Goal: Task Accomplishment & Management: Manage account settings

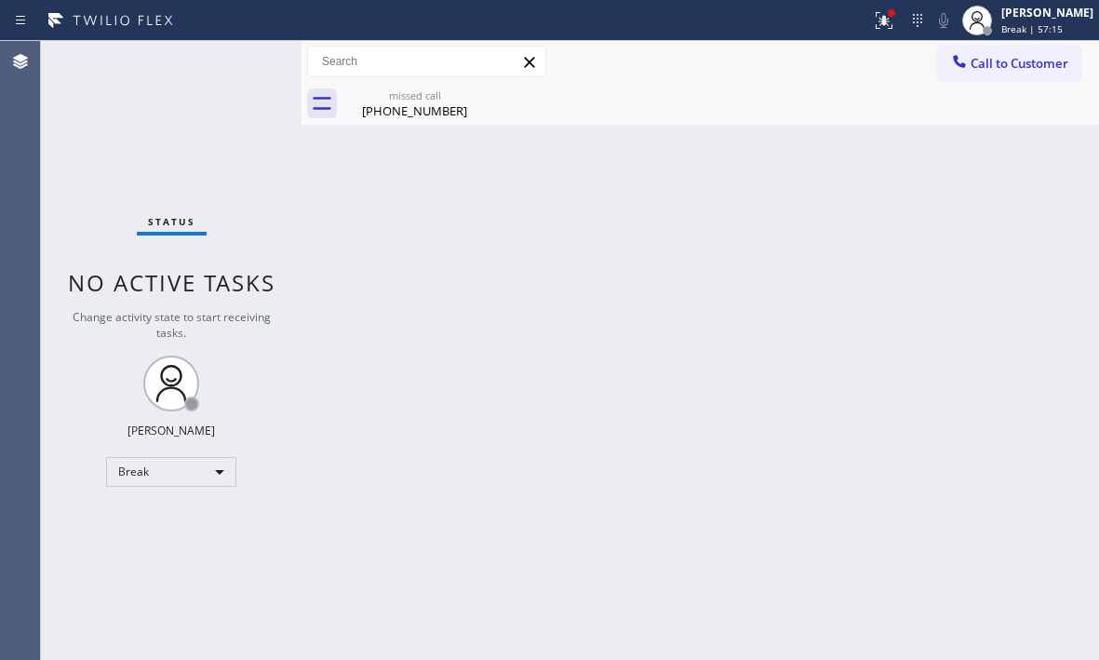
click at [995, 231] on div "Back to Dashboard Change Sender ID Customers Technicians Select a contact Outbo…" at bounding box center [699, 350] width 797 height 619
click at [876, 30] on icon at bounding box center [884, 20] width 22 height 22
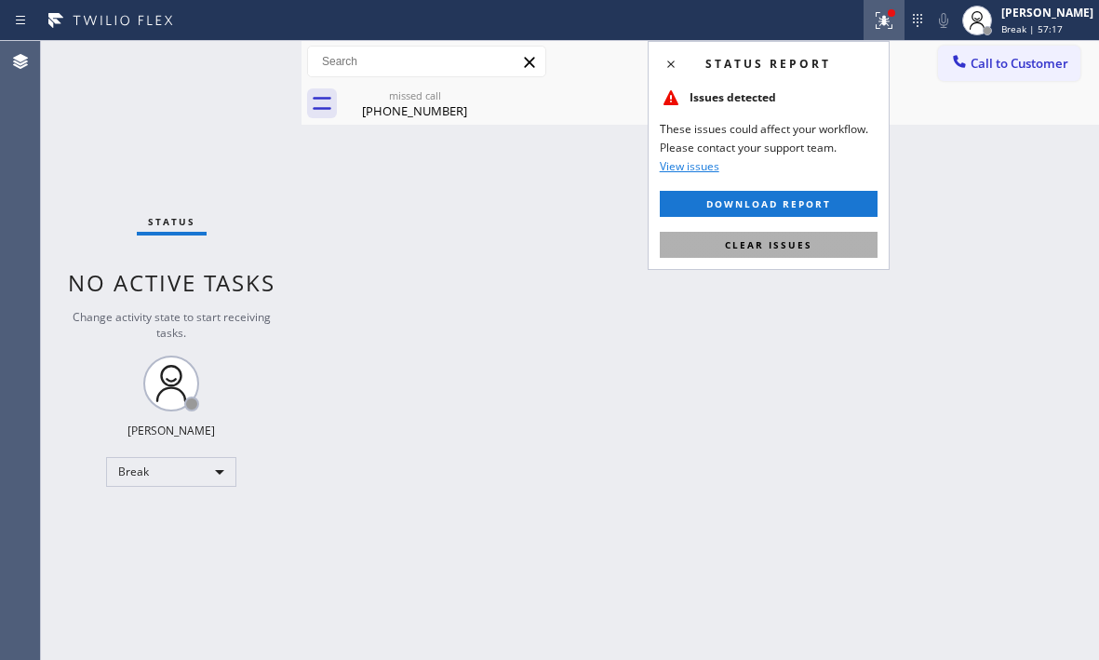
click at [801, 236] on button "Clear issues" at bounding box center [769, 245] width 218 height 26
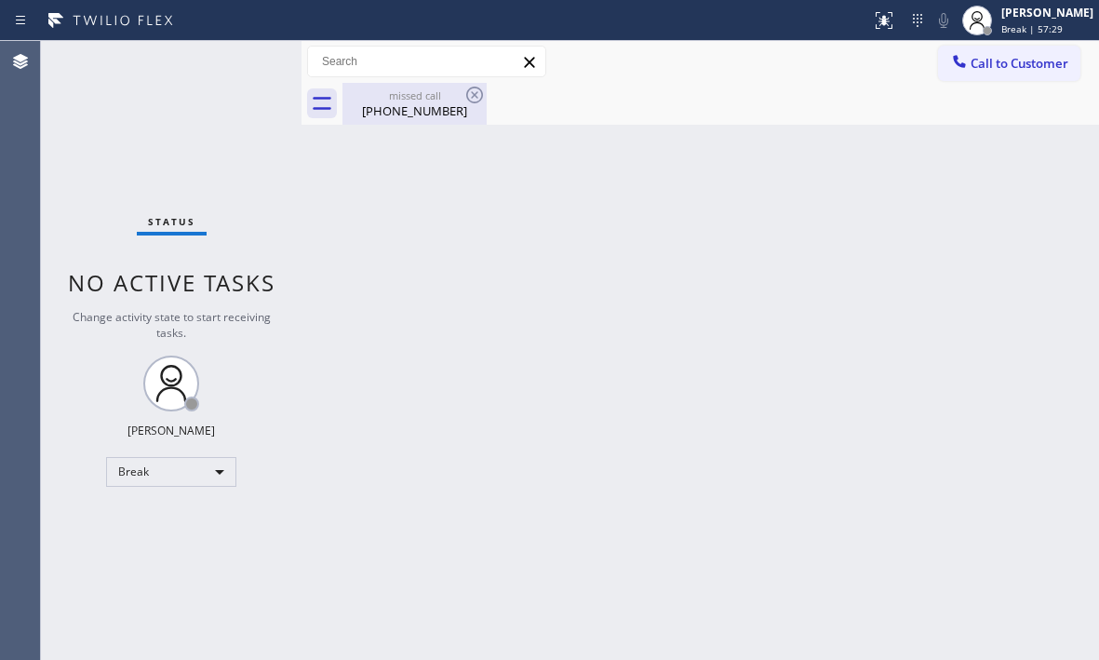
click at [457, 109] on div "[PHONE_NUMBER]" at bounding box center [414, 110] width 140 height 17
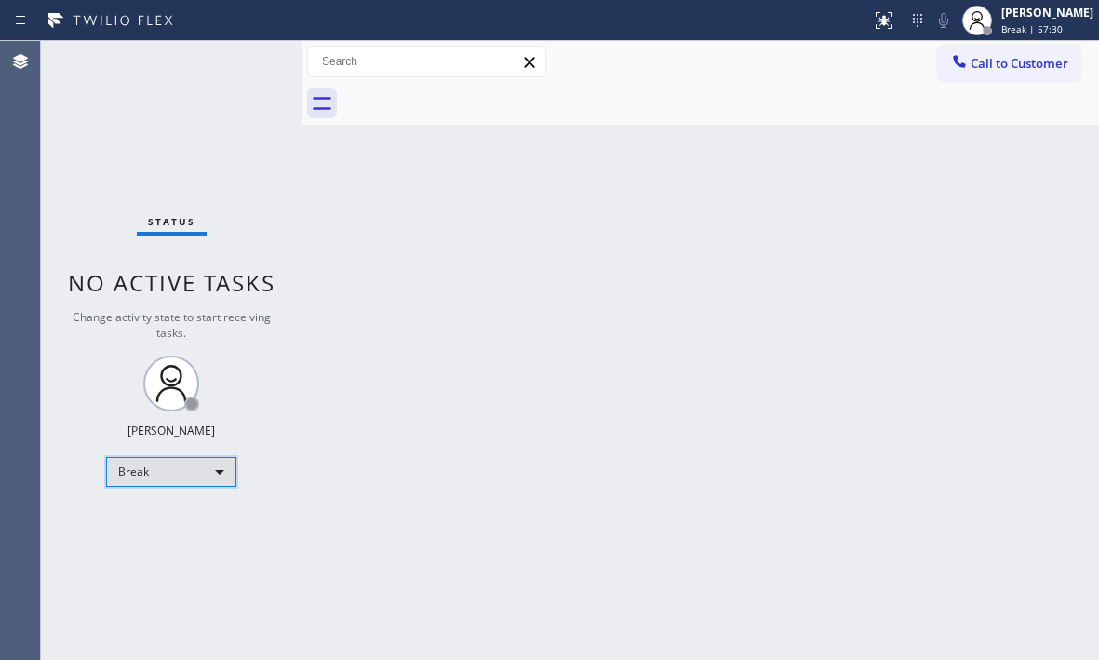
click at [191, 477] on div "Break" at bounding box center [171, 472] width 130 height 30
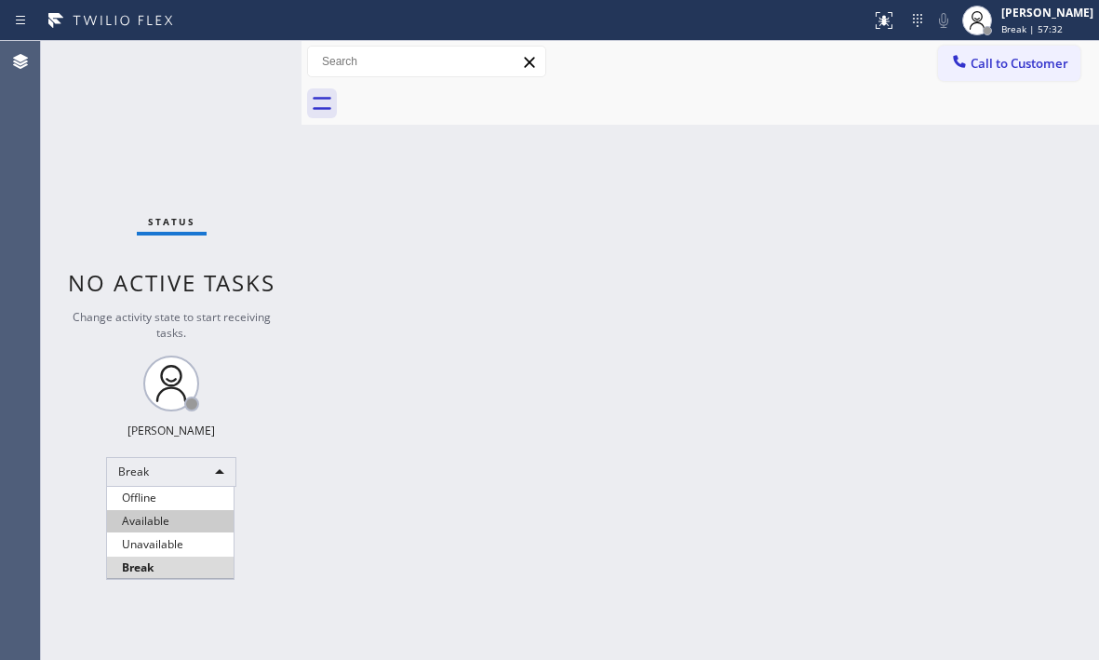
click at [177, 515] on li "Available" at bounding box center [170, 521] width 127 height 22
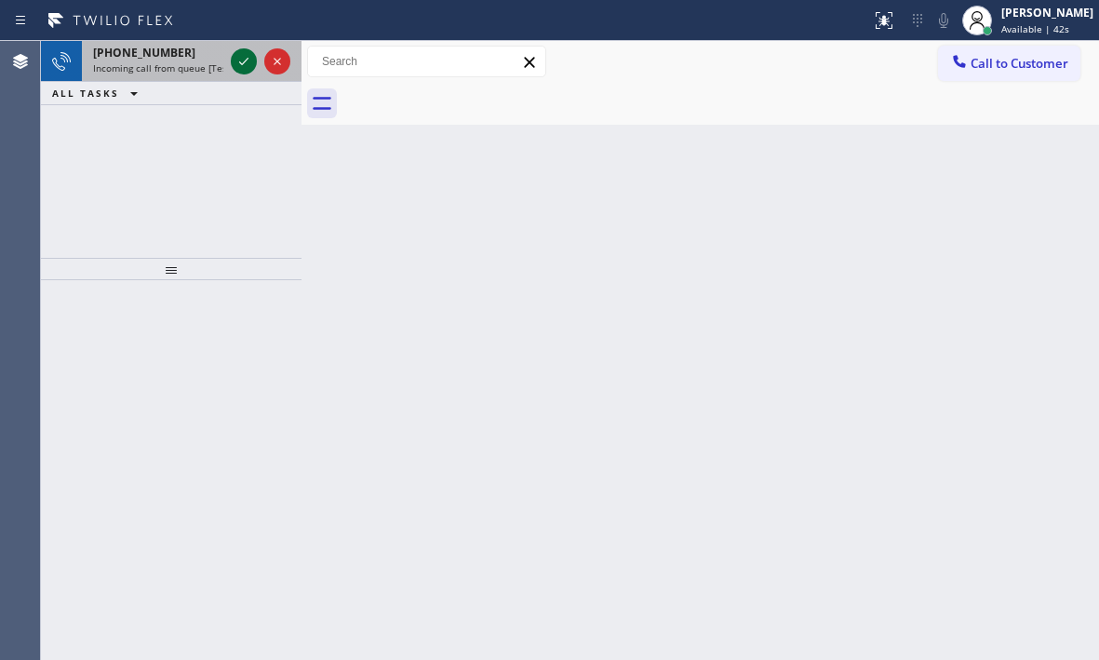
click at [240, 61] on icon at bounding box center [244, 61] width 22 height 22
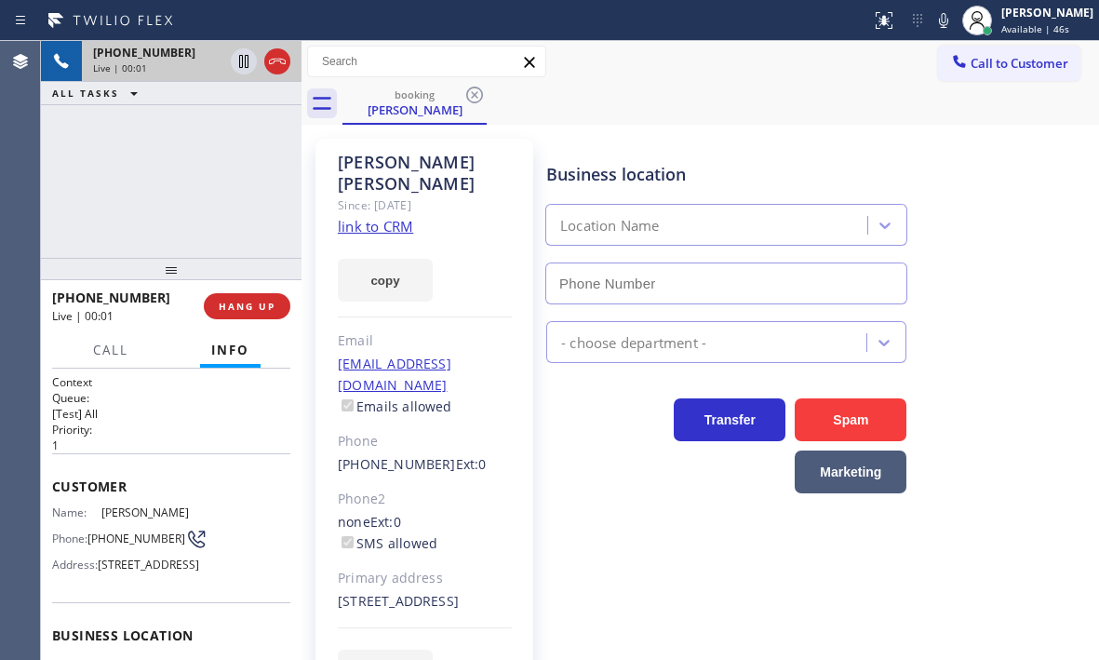
type input "[PHONE_NUMBER]"
click at [398, 217] on link "link to CRM" at bounding box center [375, 226] width 75 height 19
click at [247, 60] on icon at bounding box center [244, 61] width 22 height 22
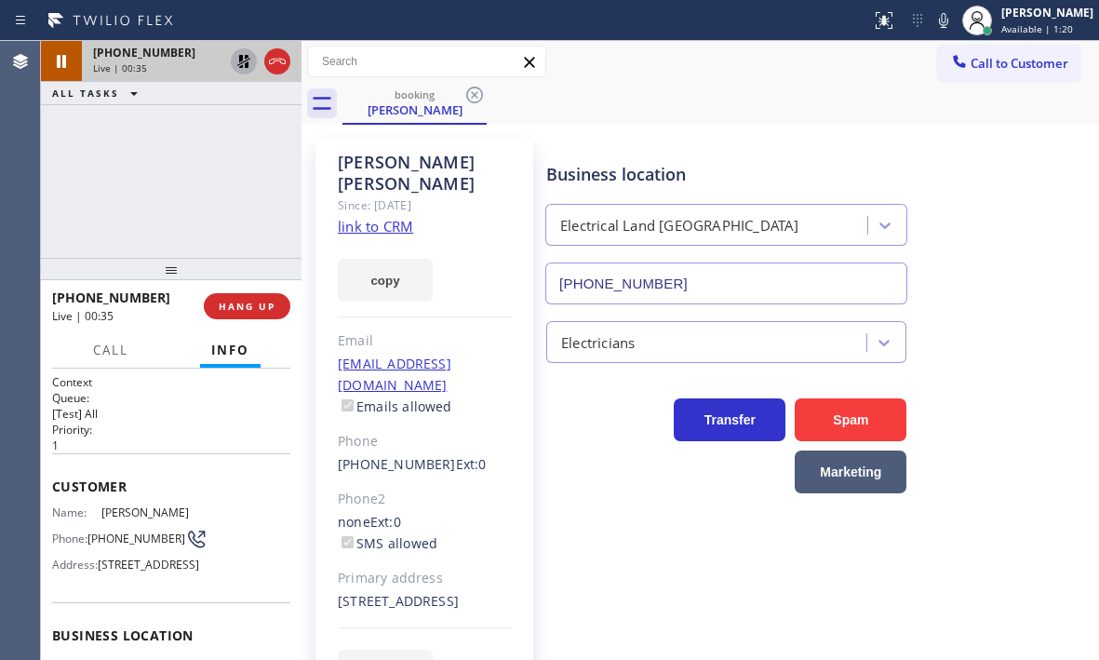
drag, startPoint x: 427, startPoint y: 58, endPoint x: 455, endPoint y: 58, distance: 27.9
click at [427, 58] on input "text" at bounding box center [426, 62] width 237 height 30
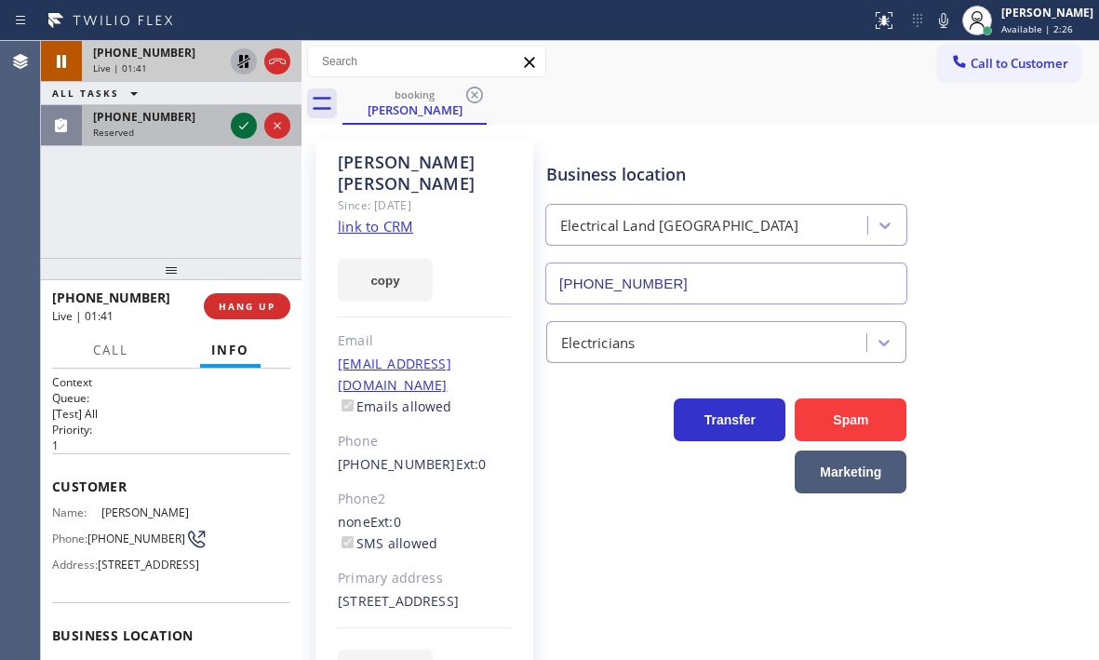
click at [245, 122] on icon at bounding box center [244, 125] width 22 height 22
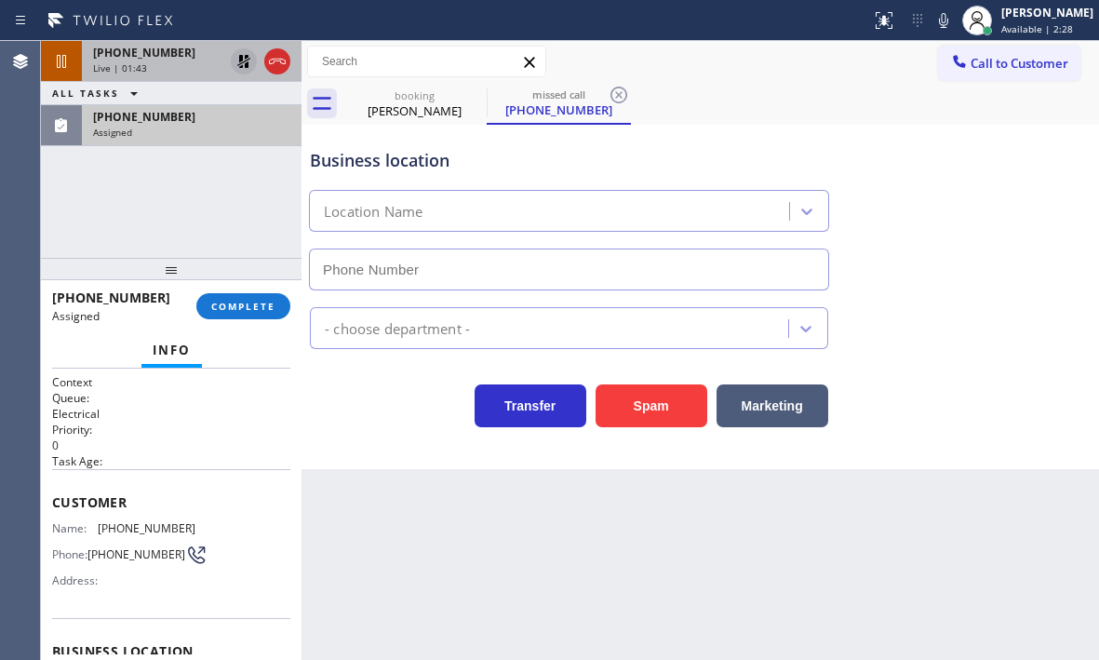
click at [180, 127] on div "Assigned" at bounding box center [191, 132] width 197 height 13
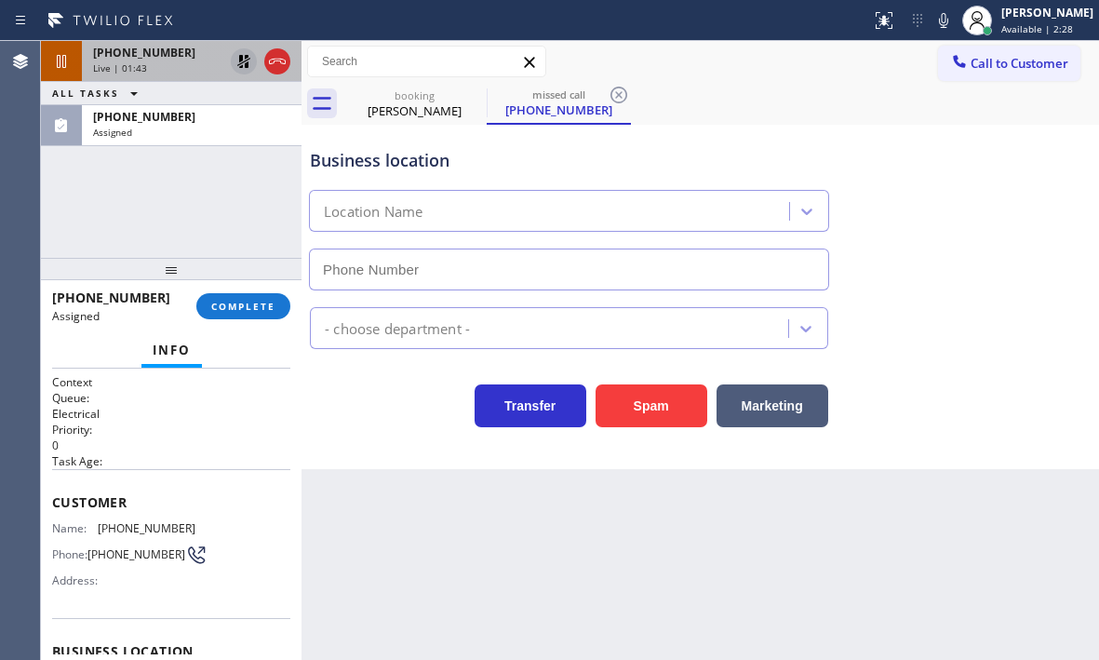
type input "[PHONE_NUMBER]"
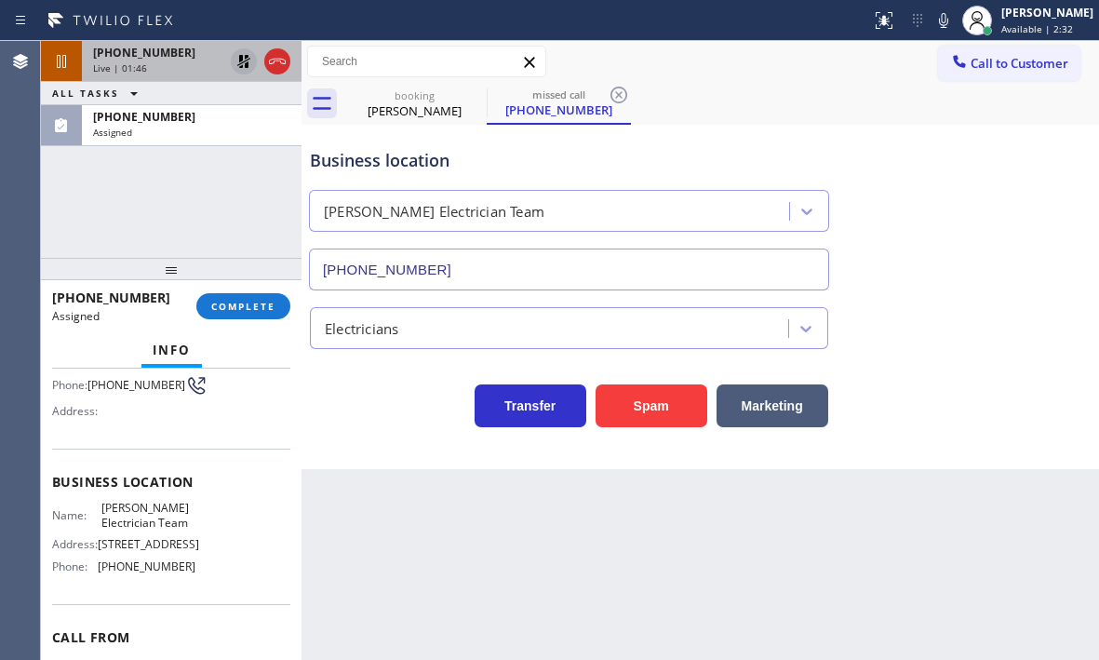
scroll to position [186, 0]
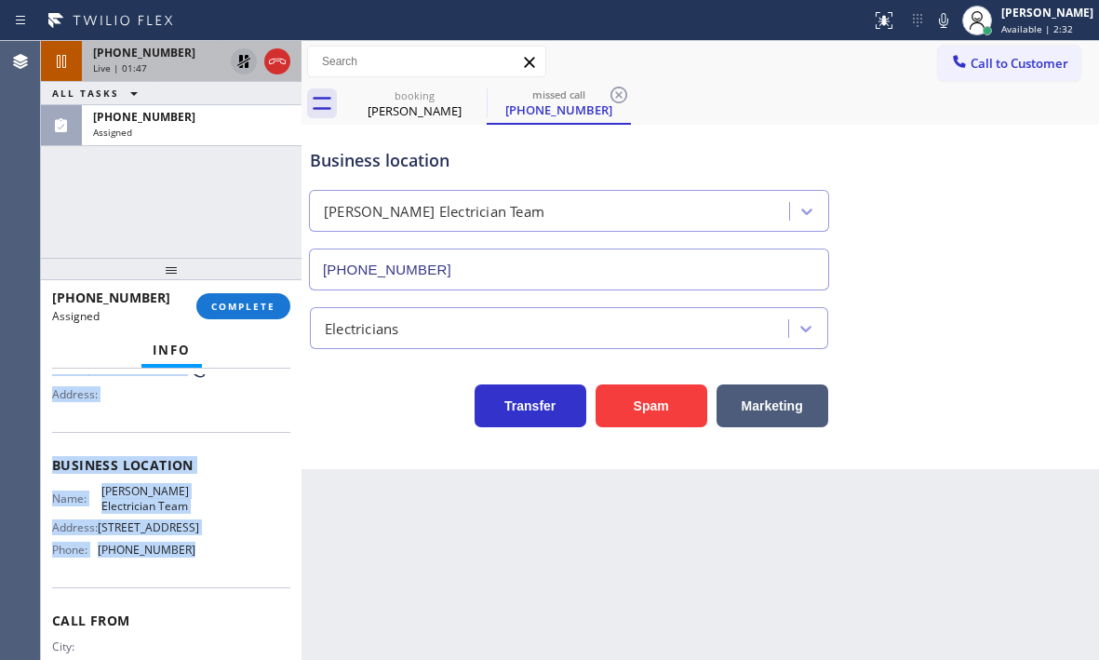
drag, startPoint x: 51, startPoint y: 497, endPoint x: 203, endPoint y: 574, distance: 170.2
click at [203, 574] on div "Context Queue: Electrical Priority: 0 Task Age: Customer Name: [PHONE_NUMBER] P…" at bounding box center [171, 513] width 260 height 291
copy div "Customer Name: [PHONE_NUMBER] Phone: [PHONE_NUMBER] Address: Business location …"
click at [231, 309] on span "COMPLETE" at bounding box center [243, 306] width 64 height 13
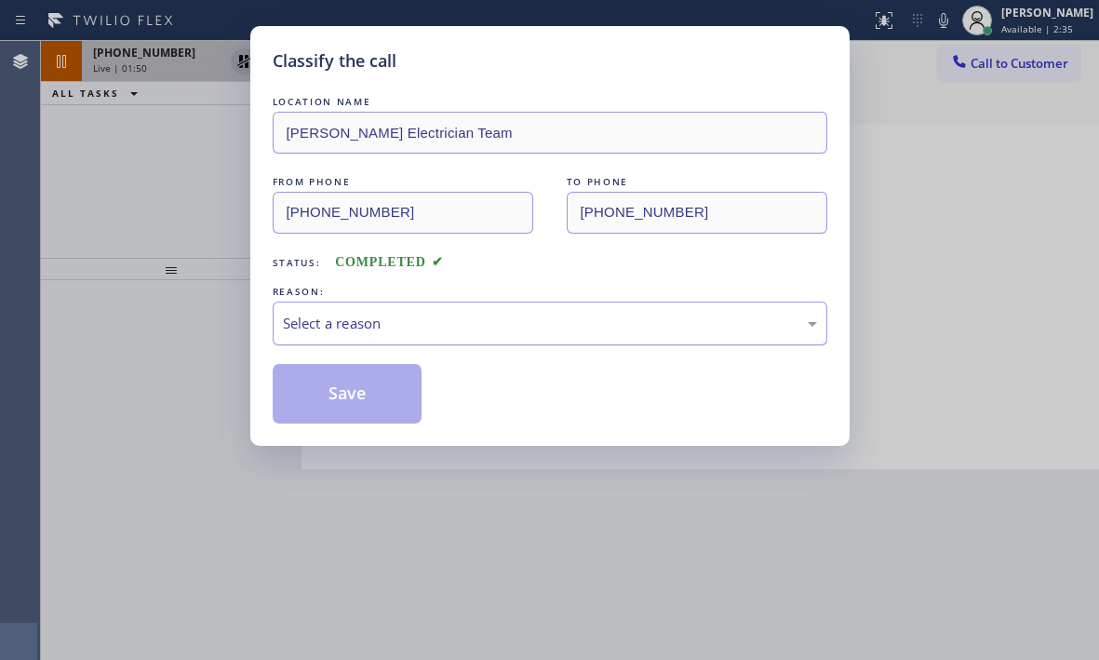
click at [460, 329] on div "Select a reason" at bounding box center [550, 323] width 534 height 21
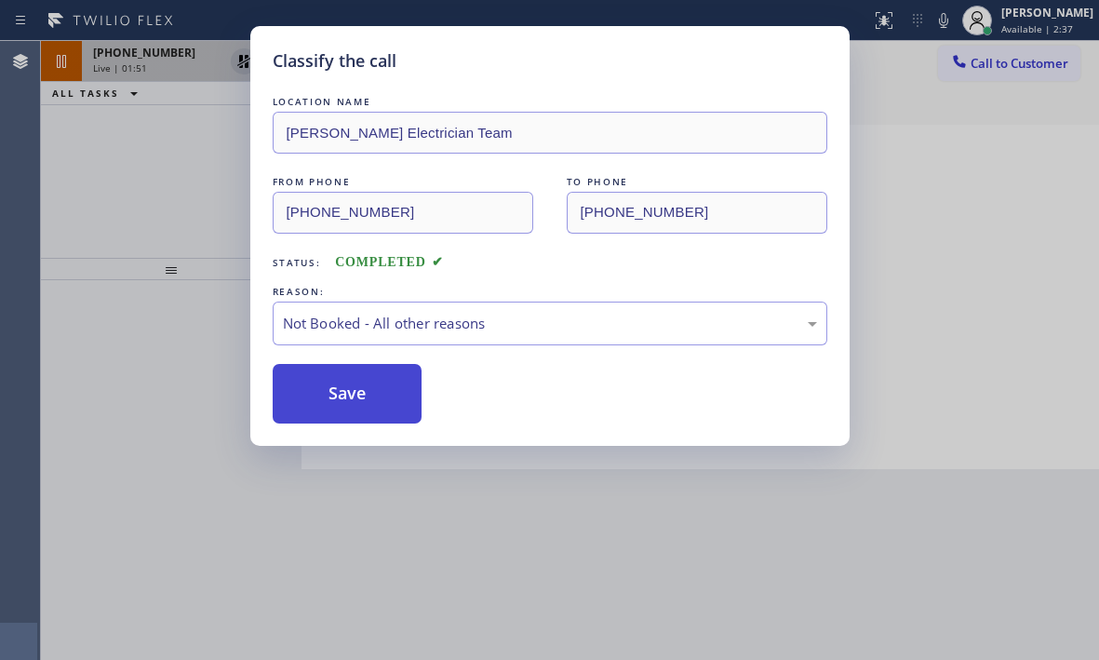
click at [345, 397] on button "Save" at bounding box center [348, 394] width 150 height 60
type input "[PHONE_NUMBER]"
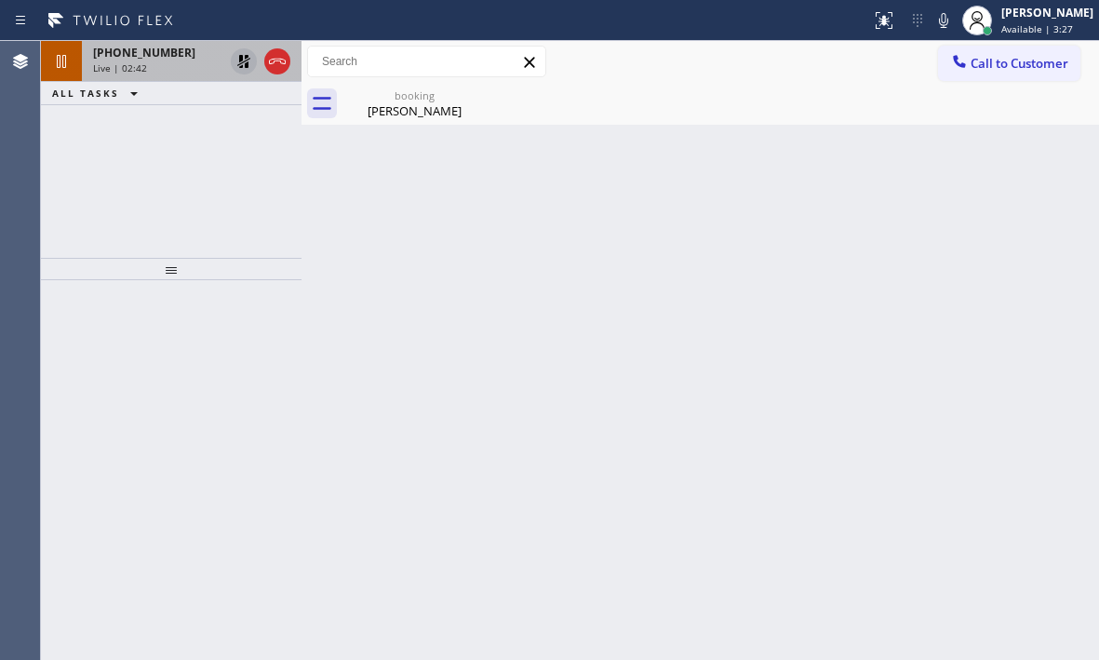
click at [247, 67] on icon at bounding box center [243, 61] width 13 height 13
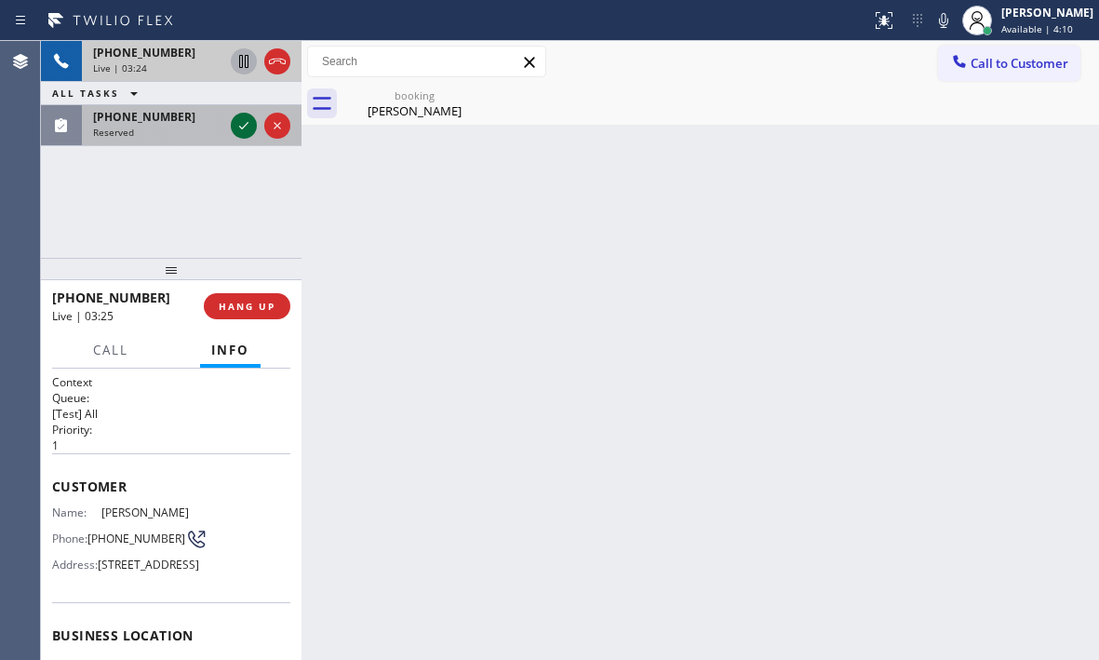
click at [245, 133] on icon at bounding box center [244, 125] width 22 height 22
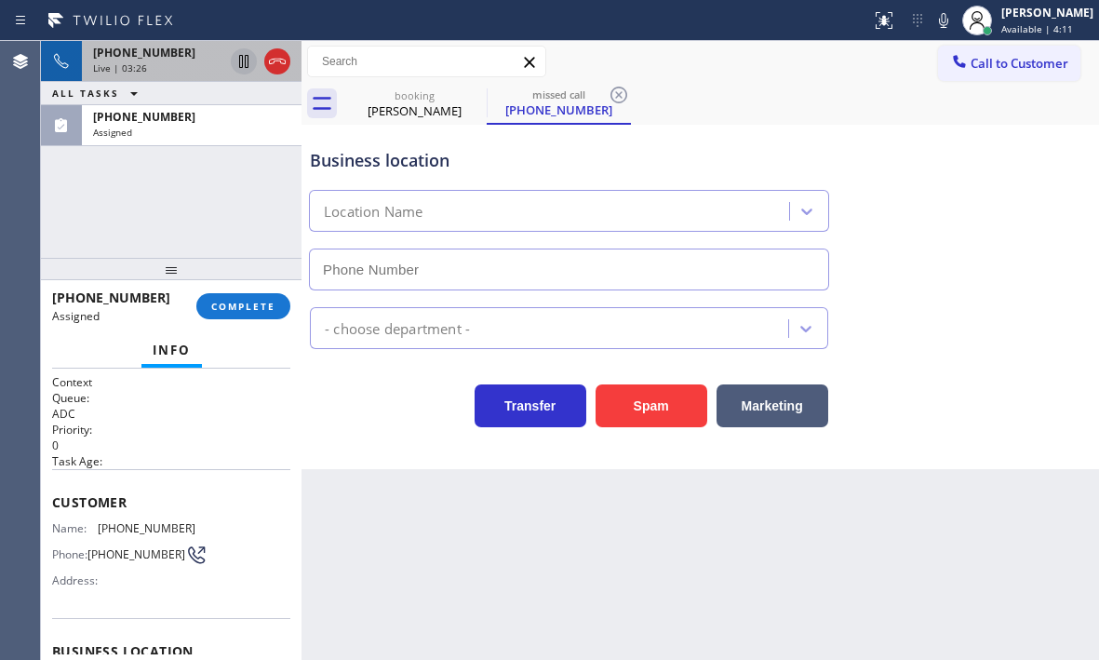
click at [208, 72] on div "Live | 03:26" at bounding box center [158, 67] width 130 height 13
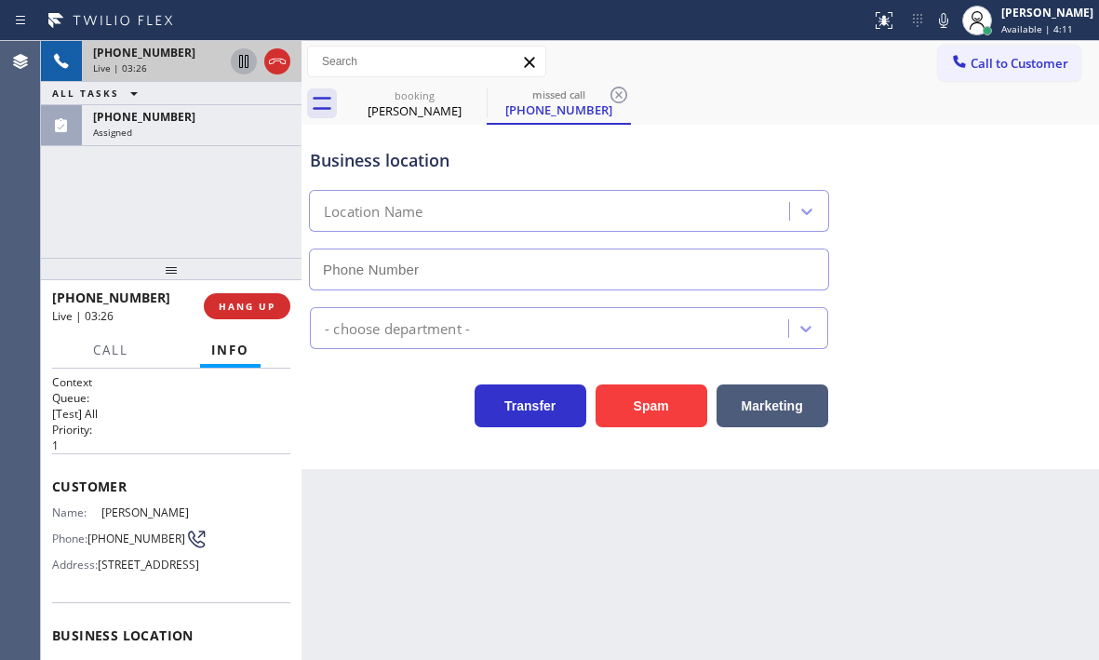
type input "[PHONE_NUMBER]"
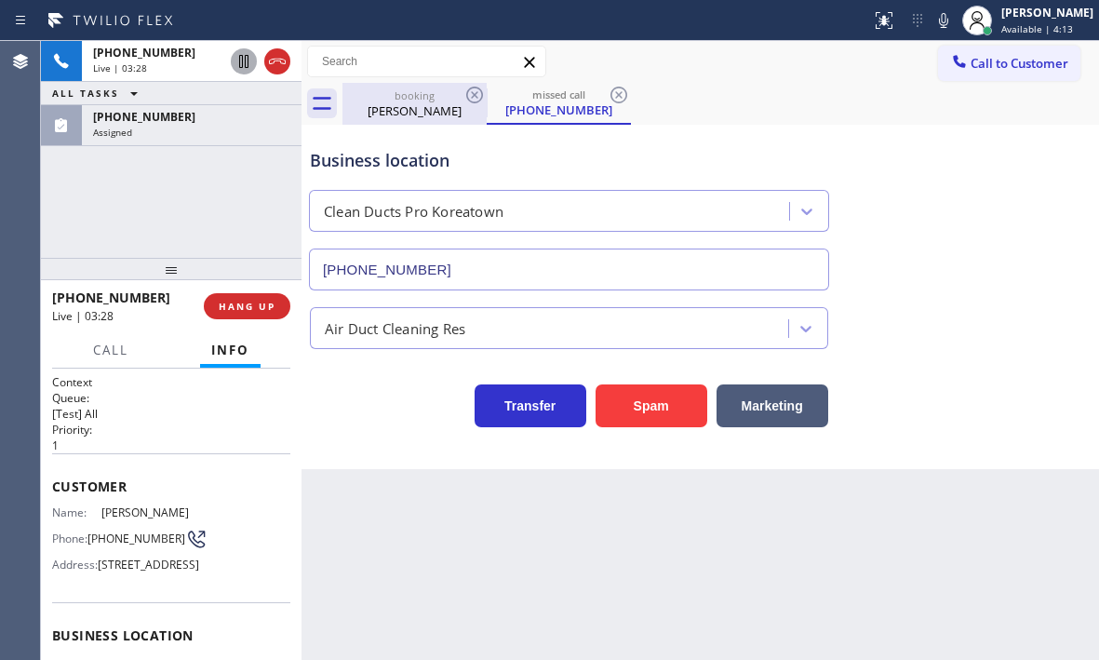
click at [428, 112] on div "[PERSON_NAME]" at bounding box center [414, 110] width 140 height 17
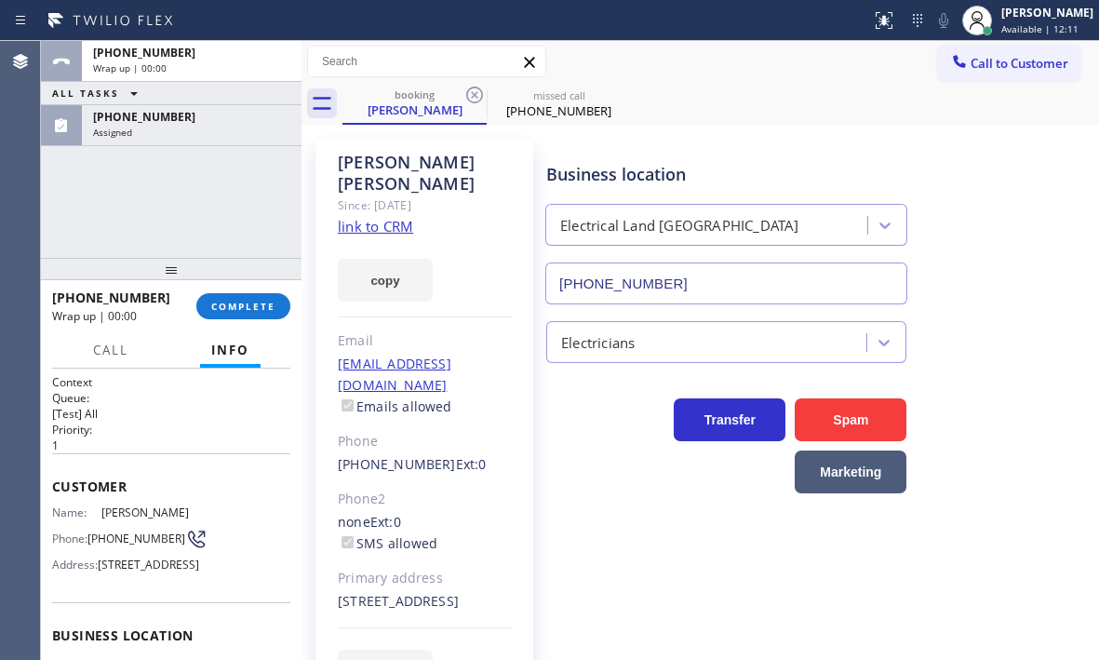
drag, startPoint x: 284, startPoint y: 61, endPoint x: 847, endPoint y: 128, distance: 566.8
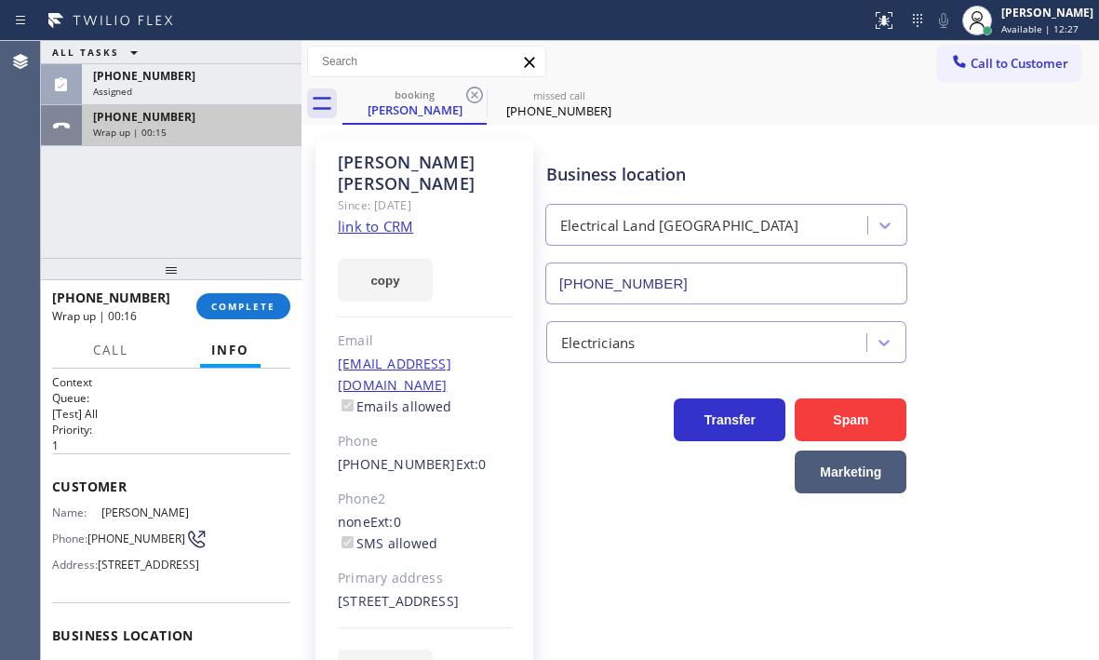
click at [260, 143] on div "[PHONE_NUMBER] Wrap up | 00:15" at bounding box center [188, 125] width 212 height 41
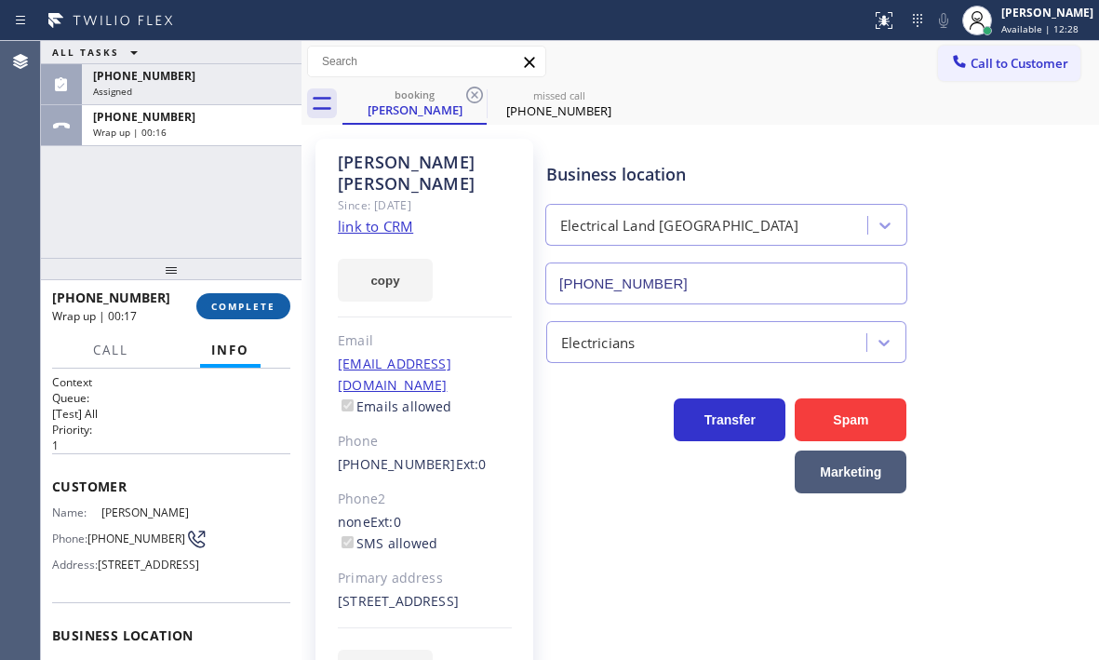
click at [256, 296] on button "COMPLETE" at bounding box center [243, 306] width 94 height 26
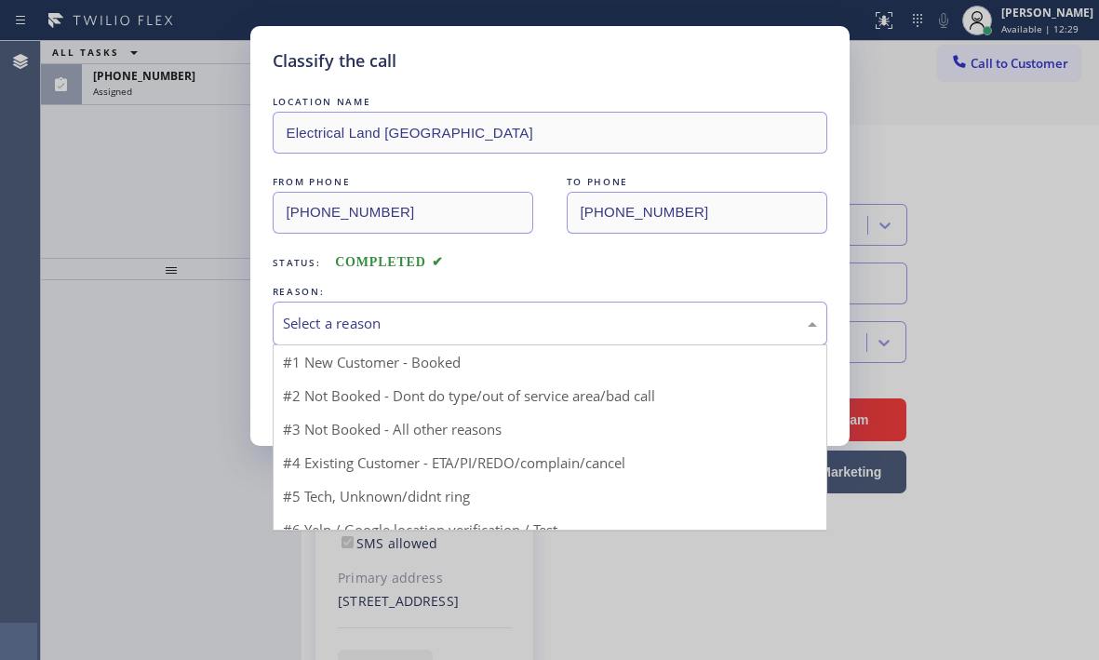
click at [530, 319] on div "Select a reason" at bounding box center [550, 323] width 534 height 21
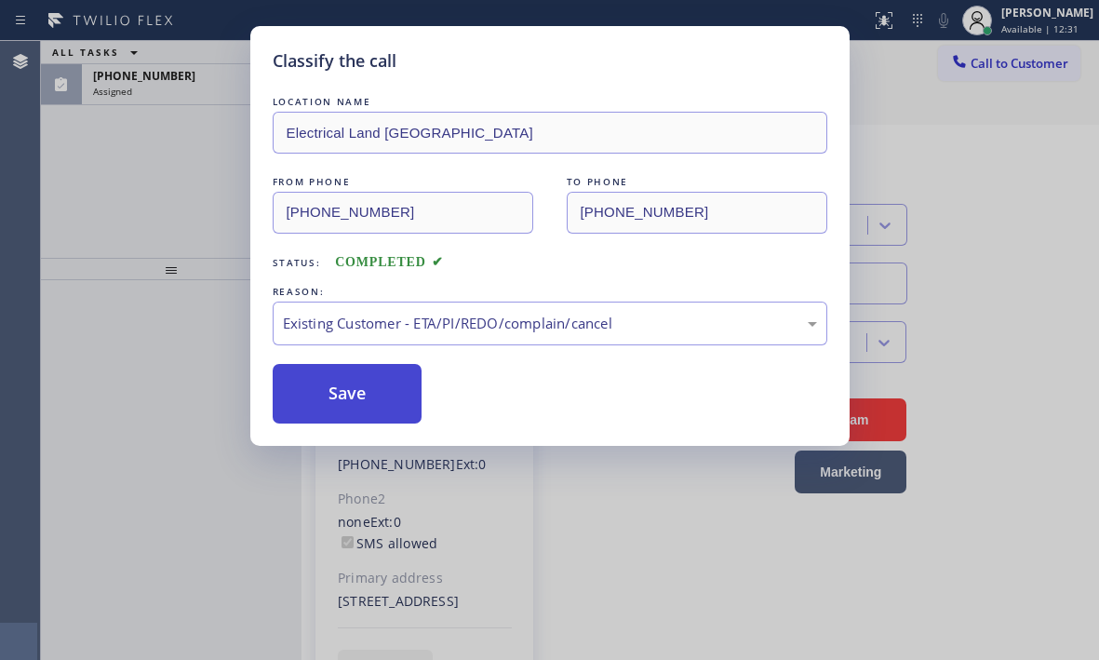
click at [339, 402] on button "Save" at bounding box center [348, 394] width 150 height 60
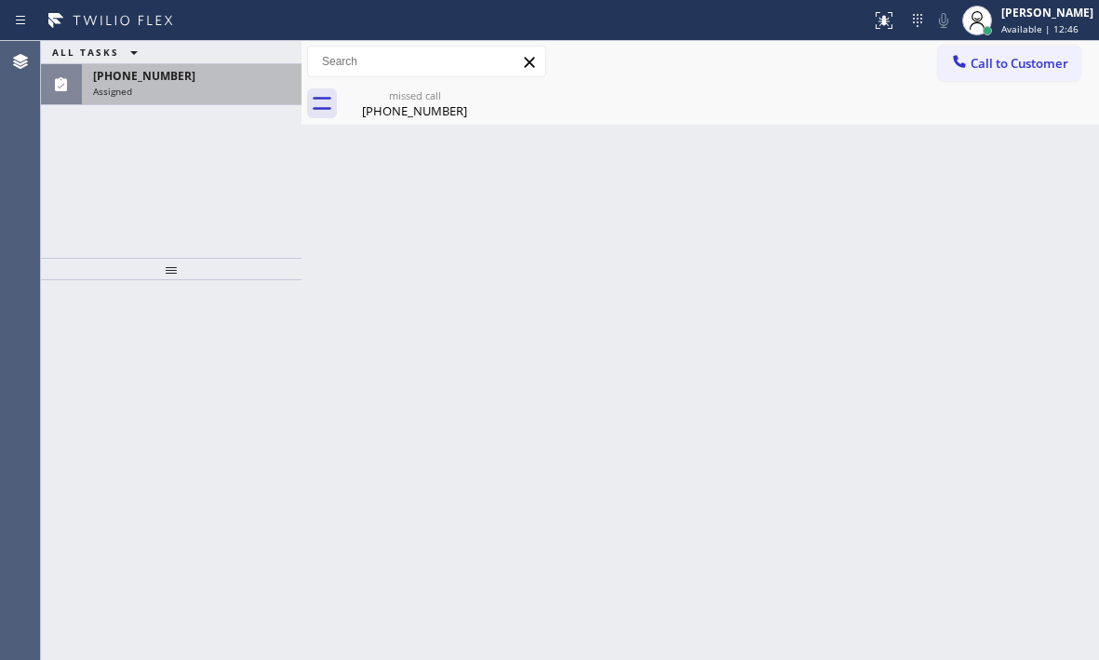
click at [182, 100] on div "[PHONE_NUMBER] Assigned" at bounding box center [188, 84] width 212 height 41
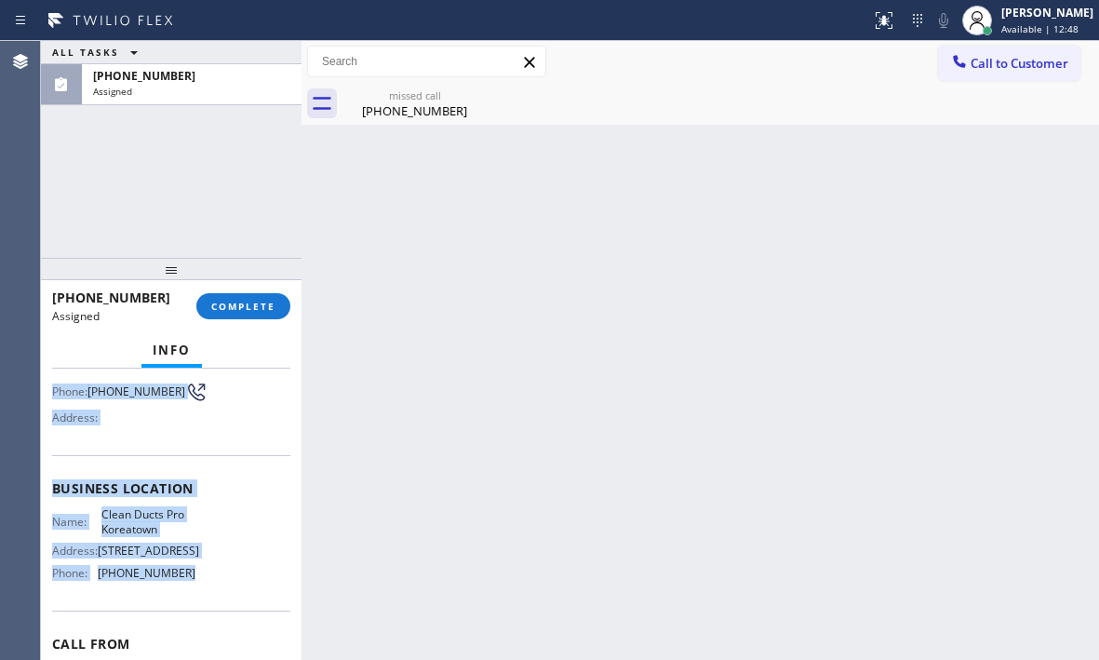
scroll to position [186, 0]
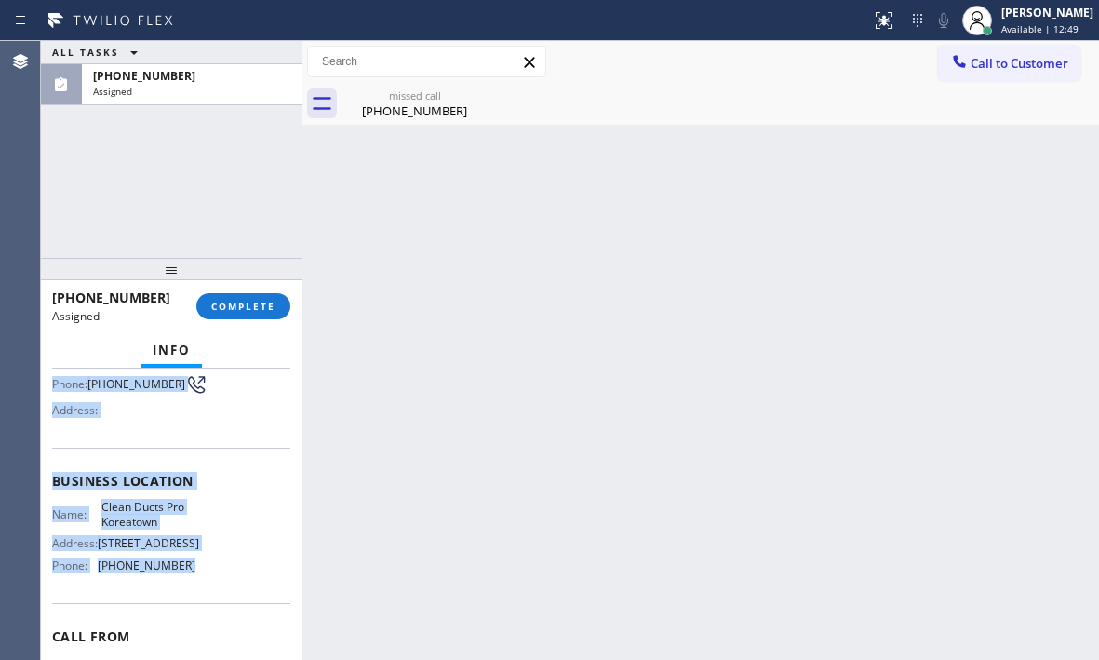
drag, startPoint x: 48, startPoint y: 516, endPoint x: 207, endPoint y: 616, distance: 187.7
click at [207, 616] on div "Context Queue: ADC Priority: 0 Task Age: [DEMOGRAPHIC_DATA] minute(s) Customer …" at bounding box center [171, 513] width 260 height 291
copy div "Customer Name: [PHONE_NUMBER] Phone: [PHONE_NUMBER] Address: Business location …"
click at [261, 305] on span "COMPLETE" at bounding box center [243, 306] width 64 height 13
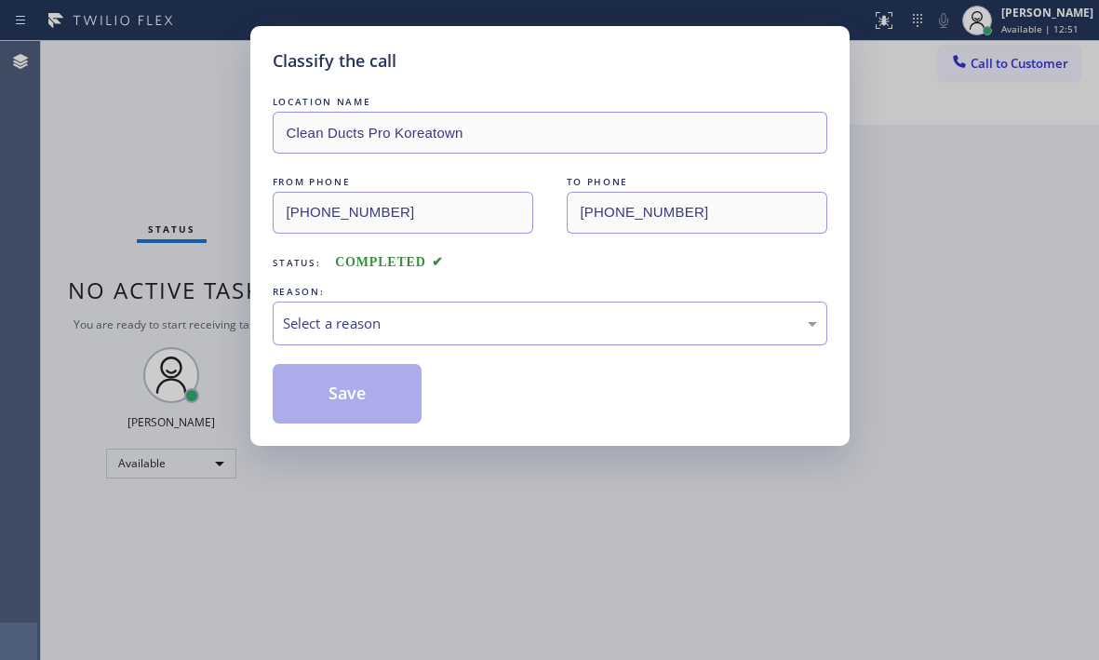
click at [512, 299] on div "REASON:" at bounding box center [550, 292] width 554 height 20
click at [477, 334] on div "Select a reason" at bounding box center [550, 323] width 554 height 44
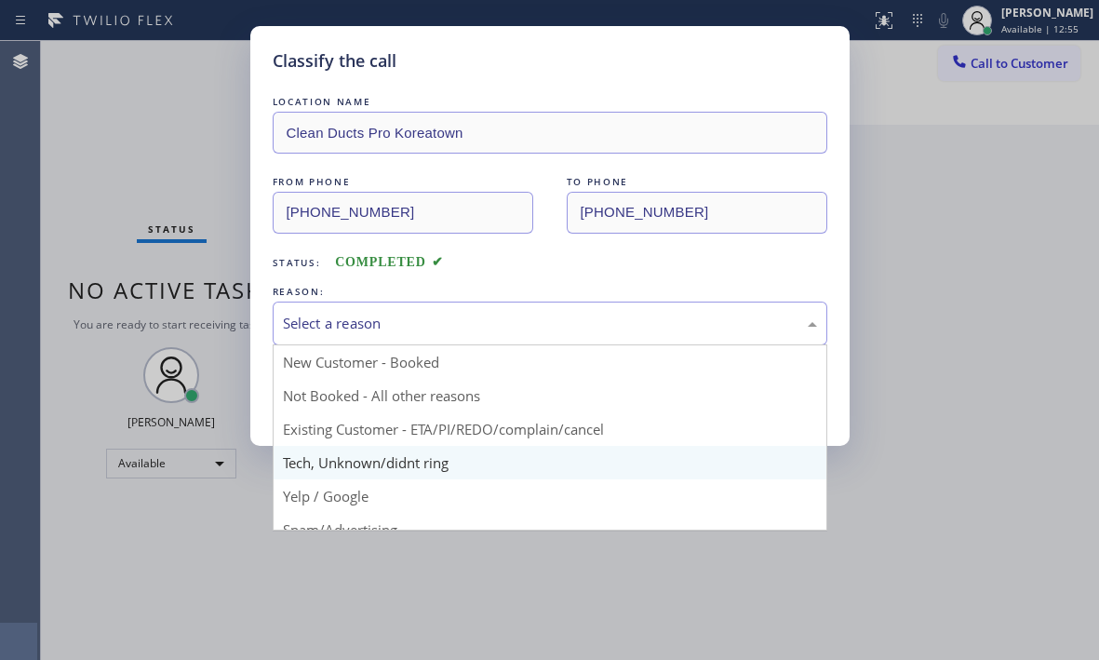
scroll to position [117, 0]
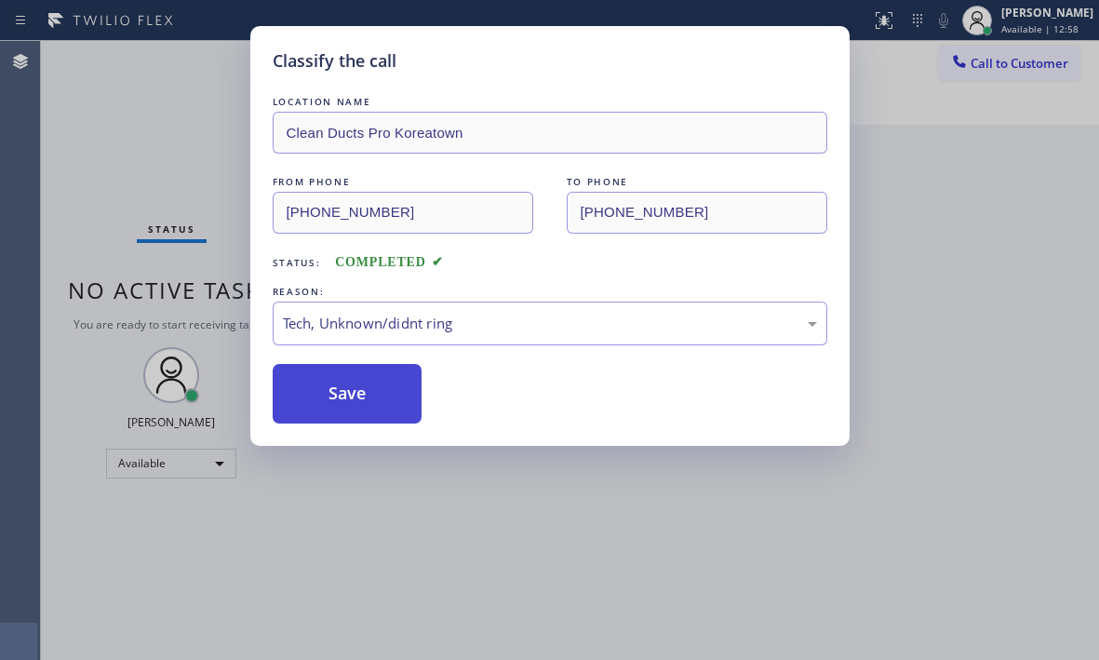
click at [342, 377] on button "Save" at bounding box center [348, 394] width 150 height 60
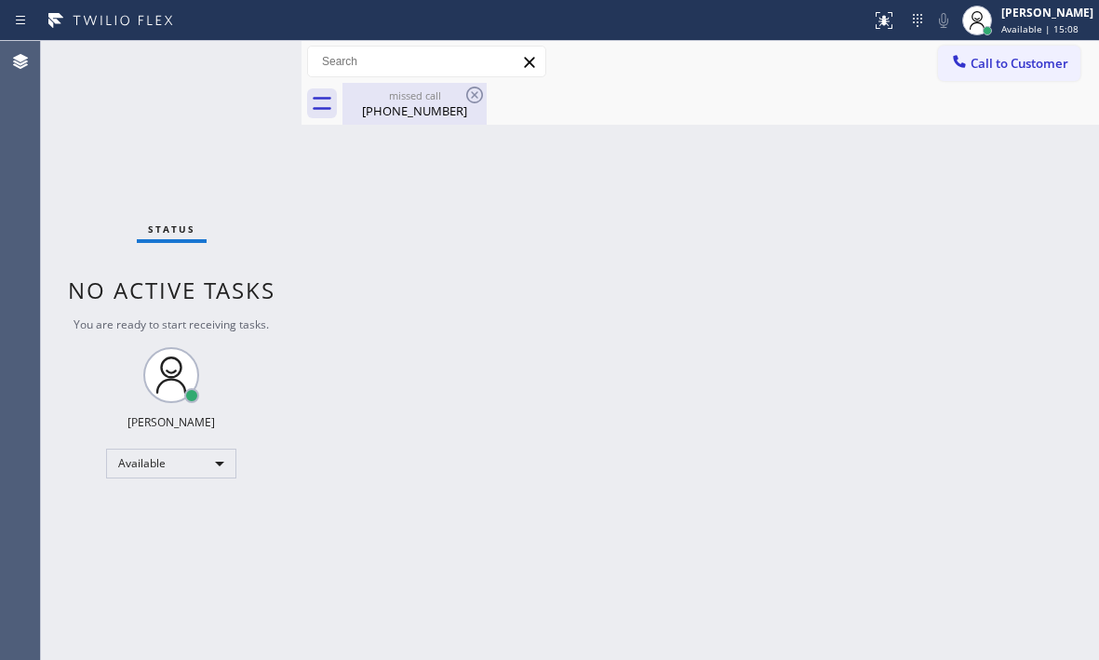
click at [400, 116] on div "[PHONE_NUMBER]" at bounding box center [414, 110] width 140 height 17
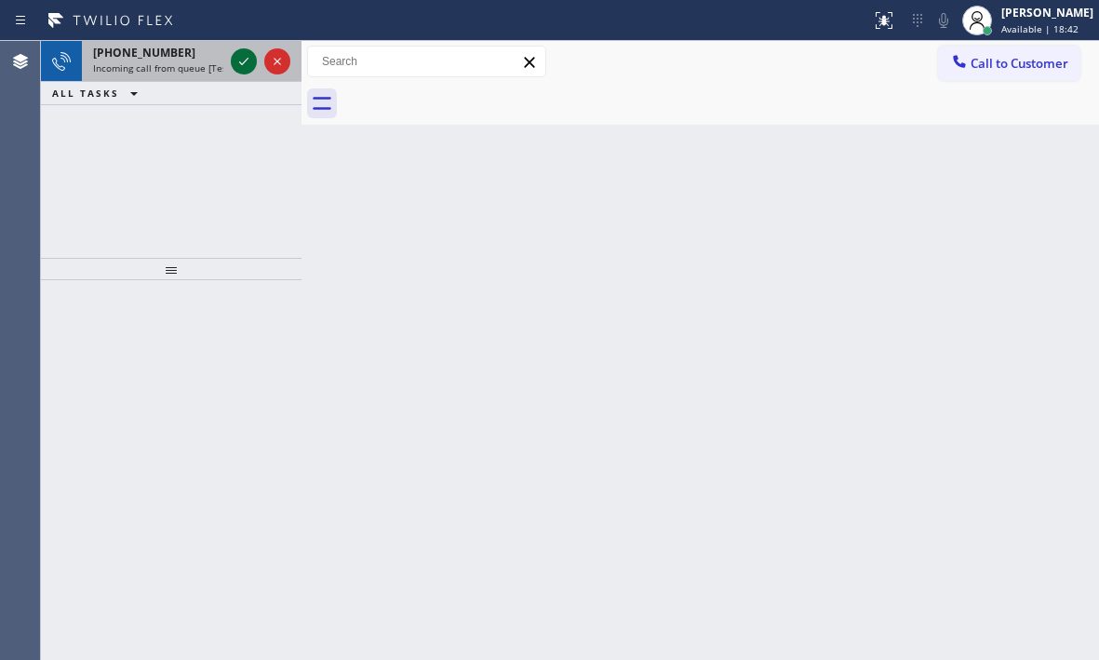
click at [248, 57] on icon at bounding box center [244, 61] width 22 height 22
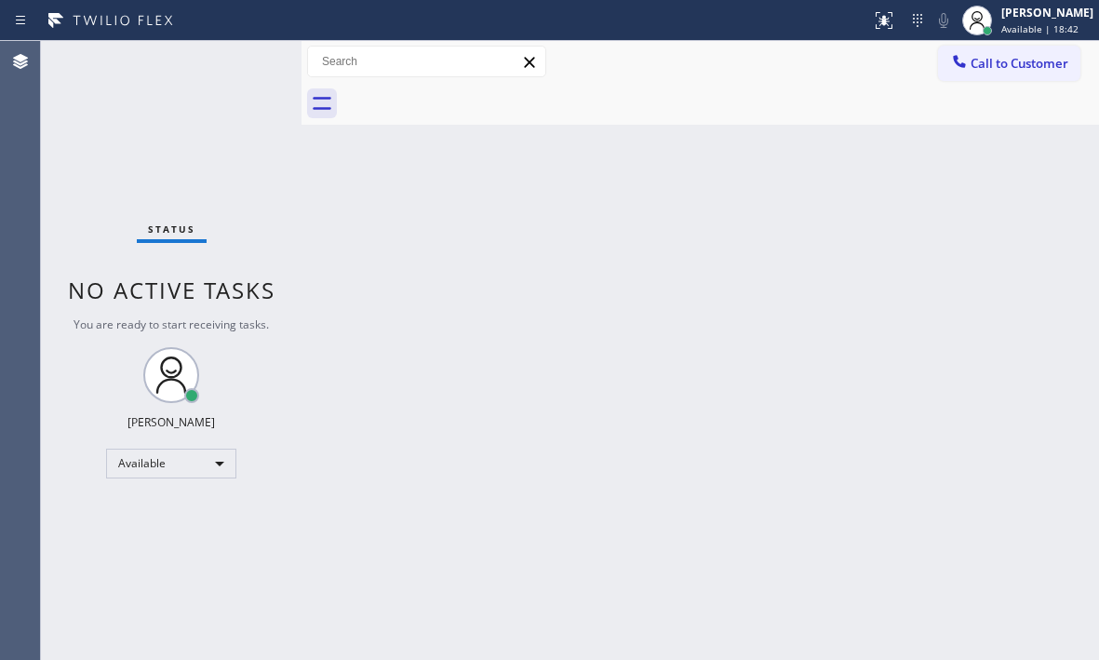
click at [248, 57] on div "Status No active tasks You are ready to start receiving tasks. [PERSON_NAME] Av…" at bounding box center [171, 350] width 260 height 619
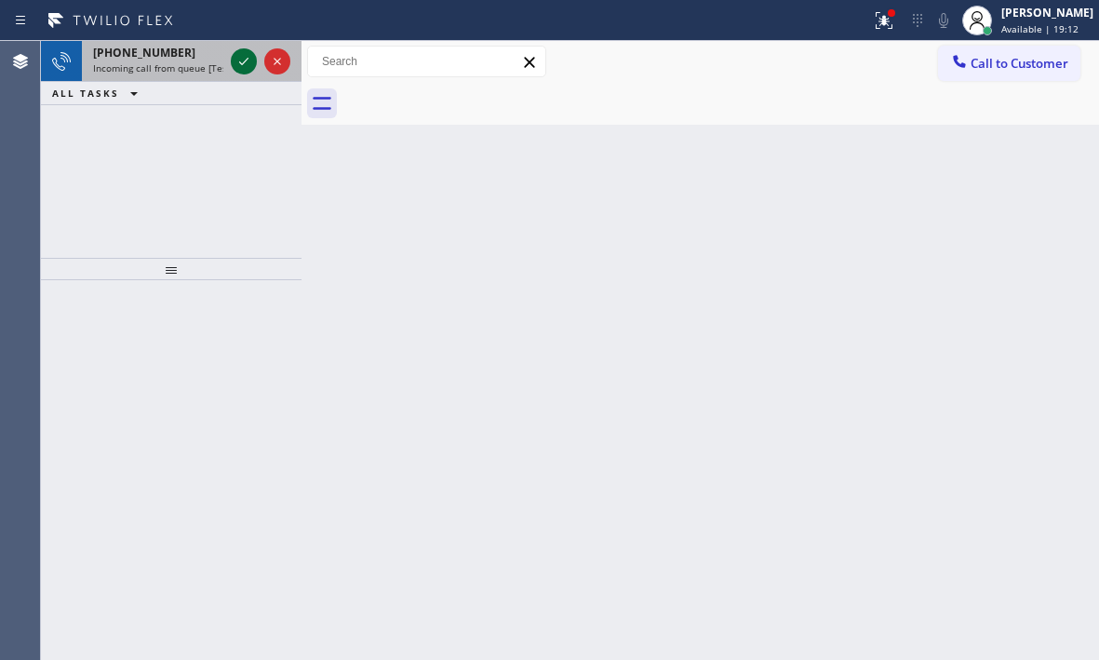
click at [242, 64] on icon at bounding box center [243, 61] width 9 height 7
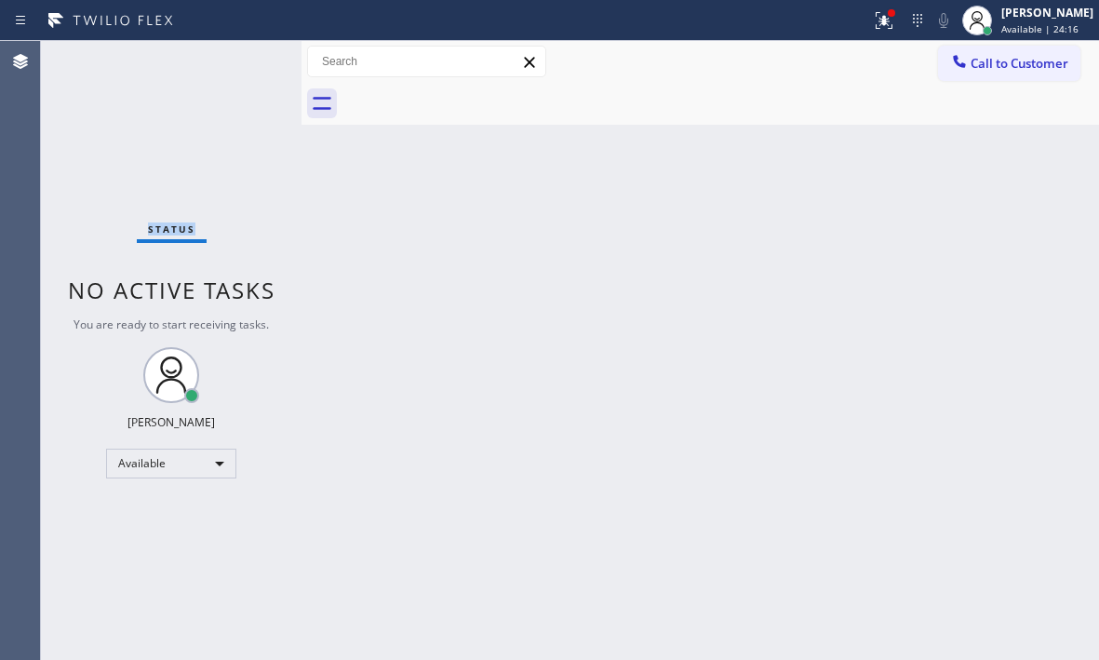
click at [132, 120] on div "Status No active tasks You are ready to start receiving tasks. [PERSON_NAME] Av…" at bounding box center [171, 350] width 260 height 619
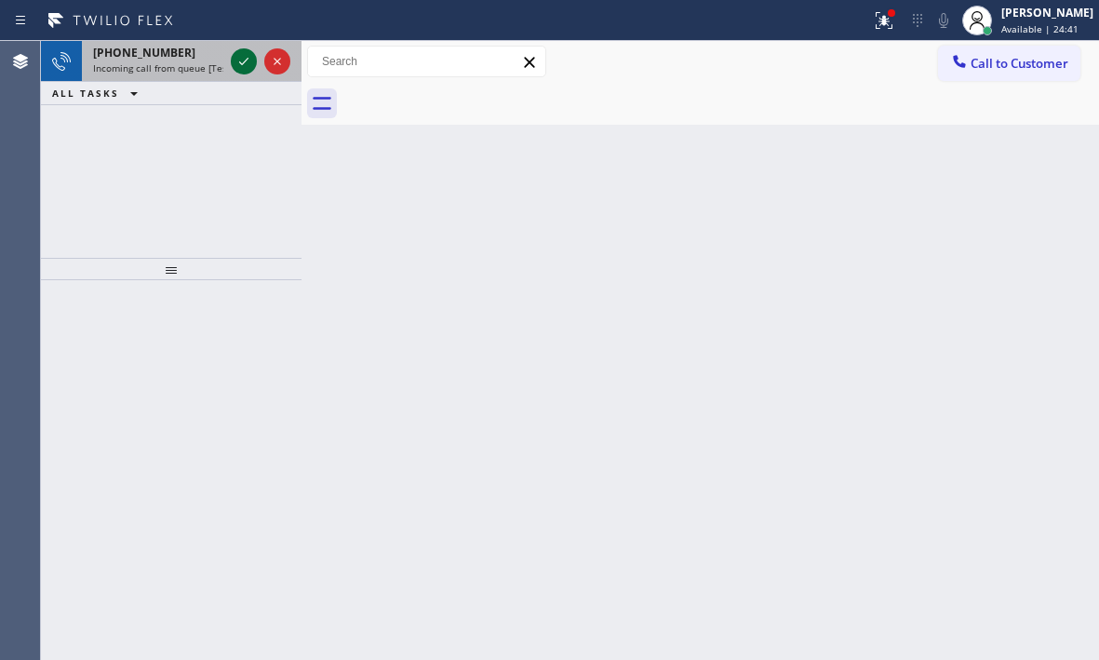
click at [241, 61] on icon at bounding box center [244, 61] width 22 height 22
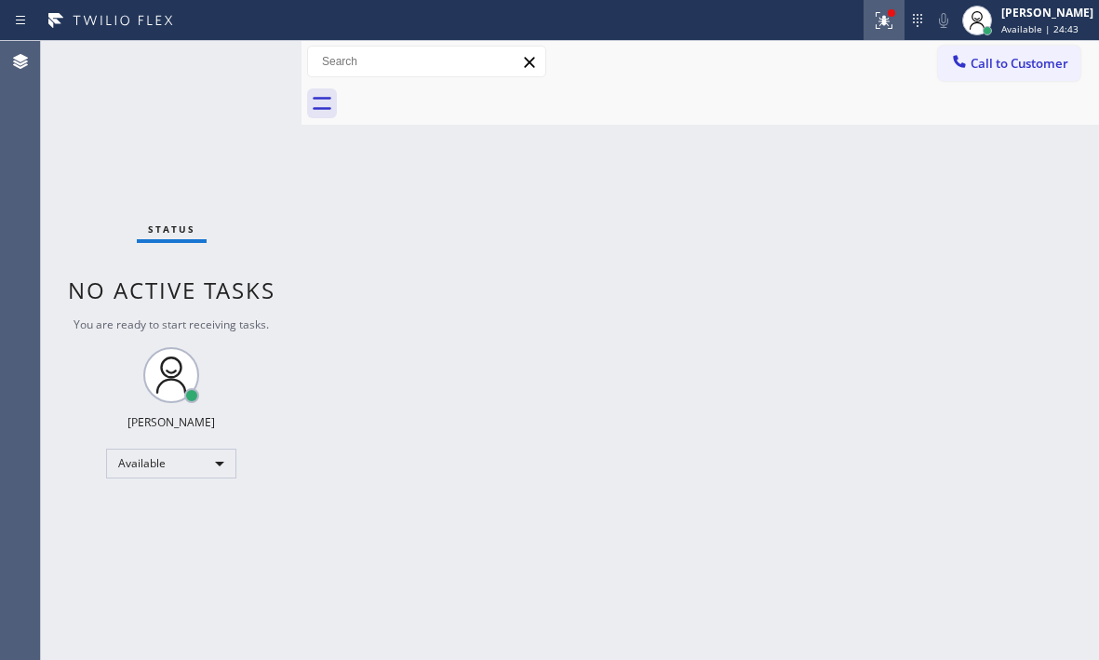
click at [873, 20] on icon at bounding box center [884, 20] width 22 height 22
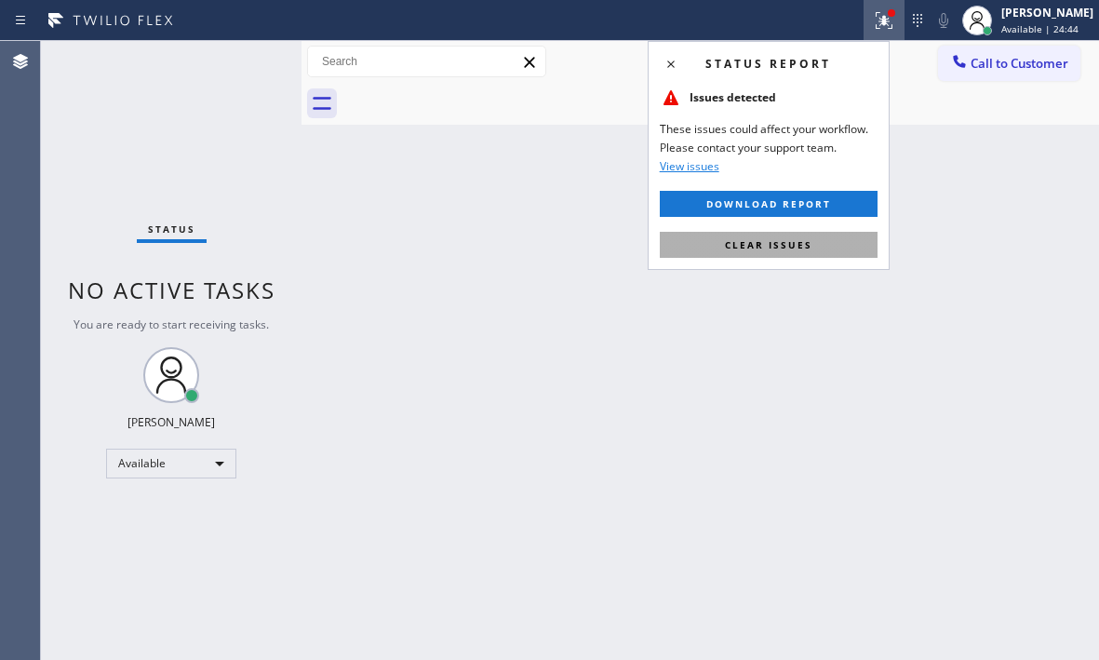
click at [743, 233] on button "Clear issues" at bounding box center [769, 245] width 218 height 26
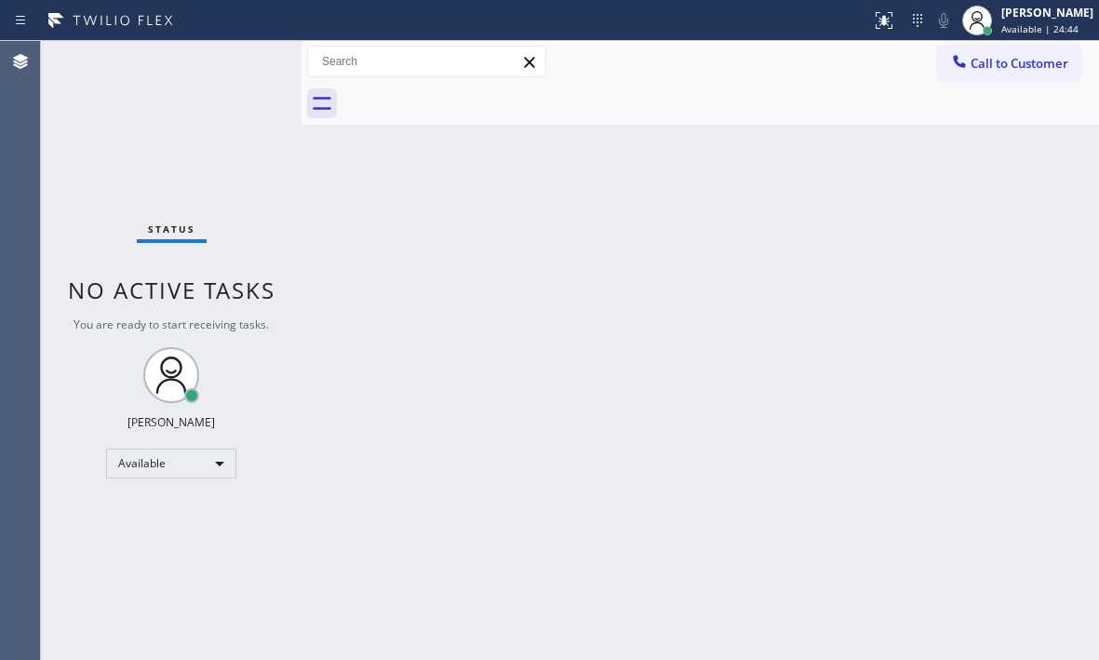
click at [744, 238] on div "Back to Dashboard Change Sender ID Customers Technicians Select a contact Outbo…" at bounding box center [699, 350] width 797 height 619
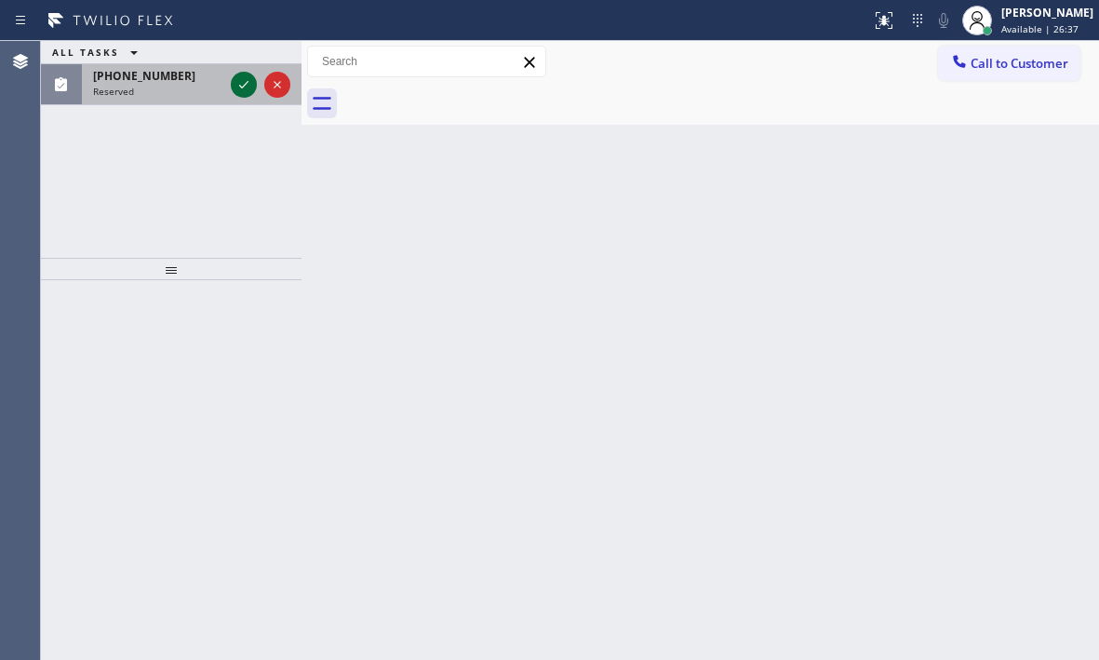
click at [242, 86] on icon at bounding box center [244, 84] width 22 height 22
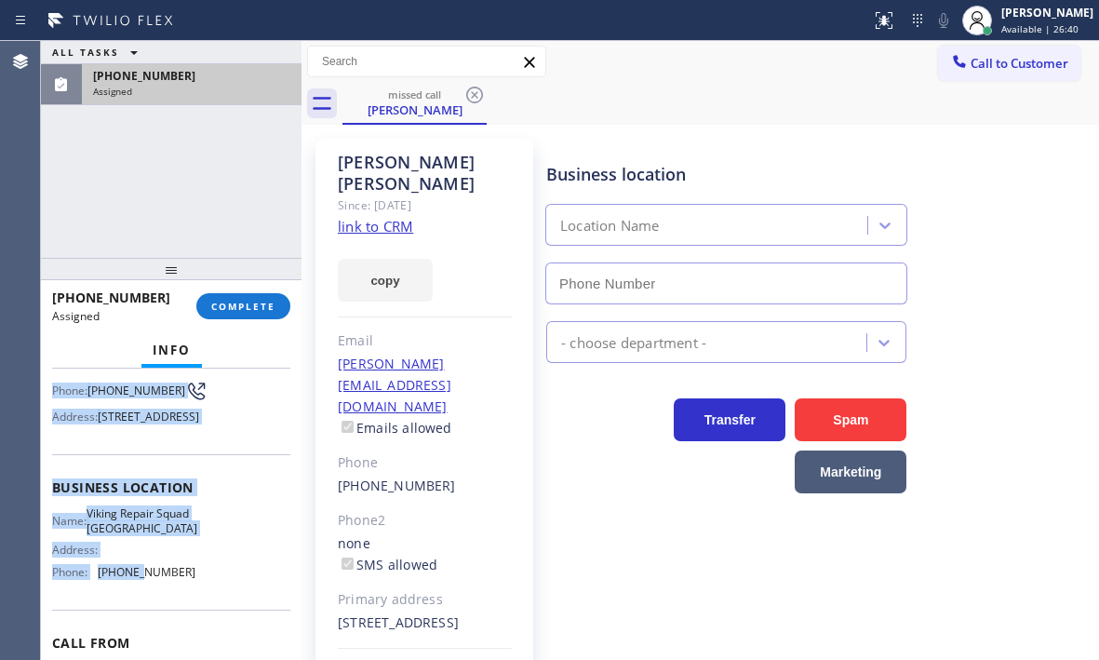
scroll to position [186, 0]
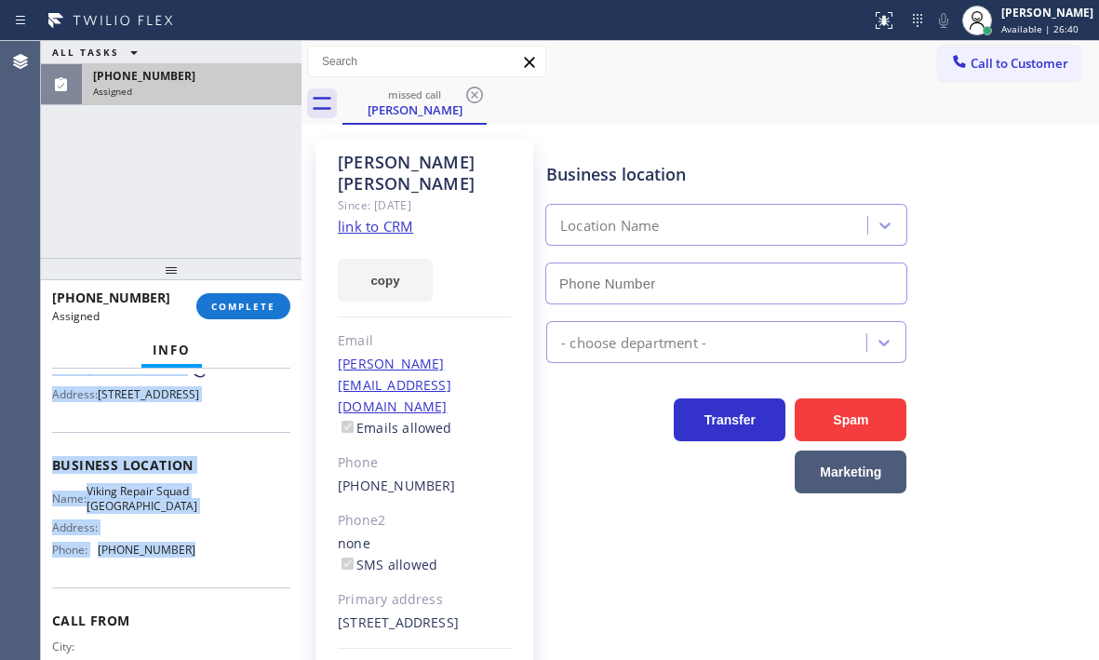
drag, startPoint x: 51, startPoint y: 491, endPoint x: 187, endPoint y: 595, distance: 171.2
click at [187, 595] on div "Context Queue: Appliance Repair High End Priority: 0 Task Age: Customer Name: […" at bounding box center [171, 513] width 260 height 291
type input "[PHONE_NUMBER]"
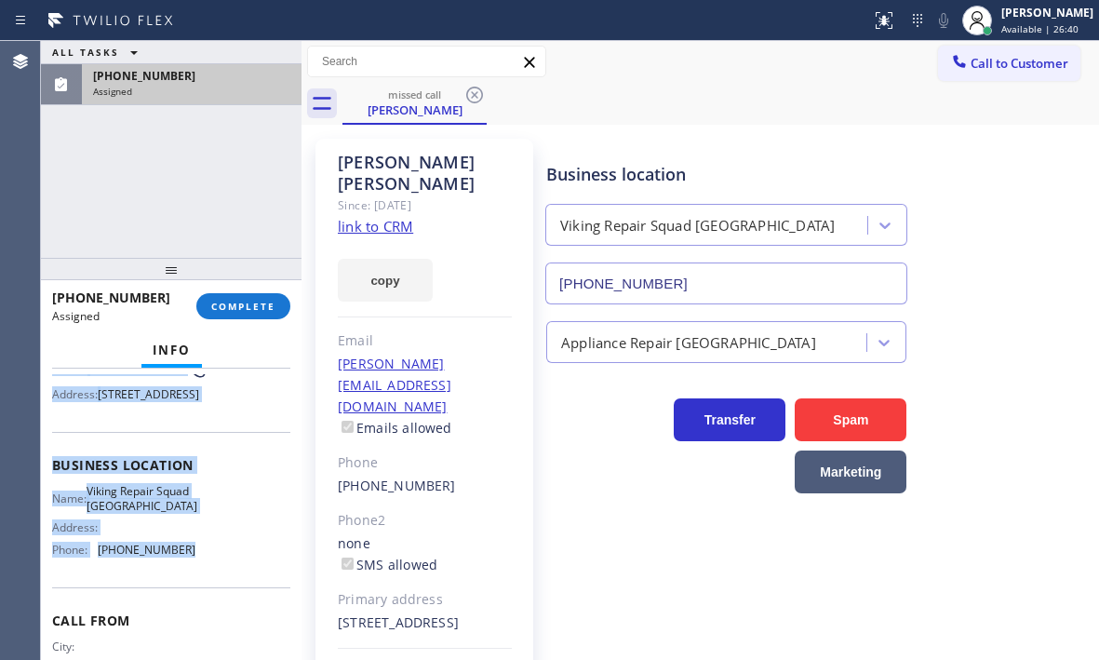
copy div "Customer Name: [PERSON_NAME] Phone: [PHONE_NUMBER] Address: [STREET_ADDRESS] Bu…"
click at [265, 306] on span "COMPLETE" at bounding box center [243, 306] width 64 height 13
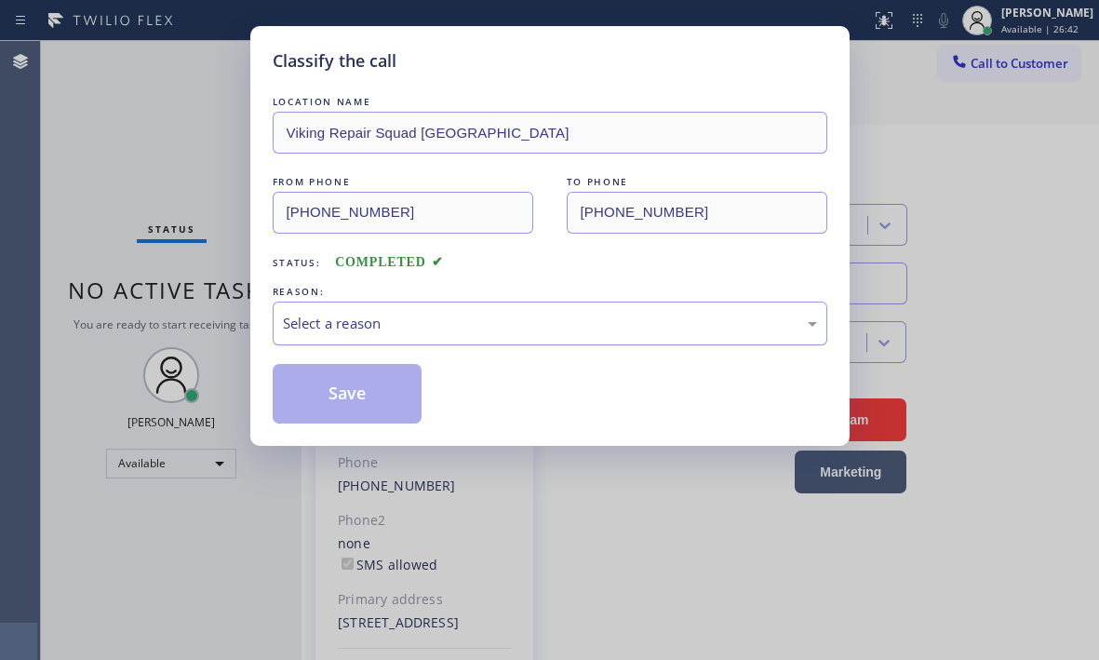
click at [382, 319] on div "Select a reason" at bounding box center [550, 323] width 534 height 21
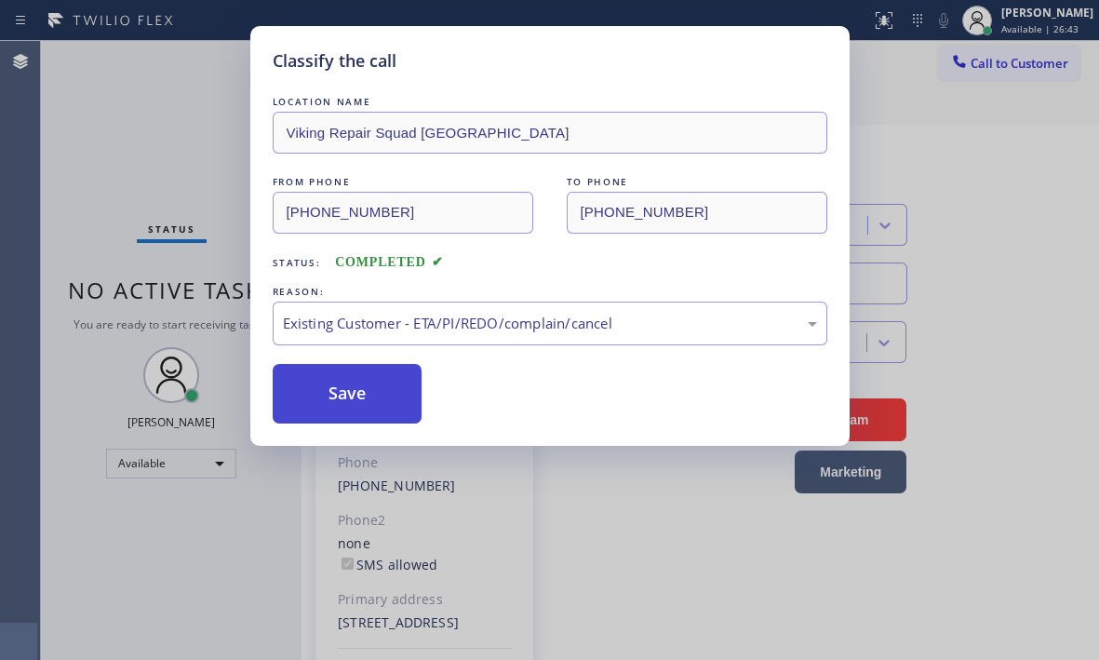
drag, startPoint x: 345, startPoint y: 390, endPoint x: 1057, endPoint y: 402, distance: 711.8
click at [345, 389] on button "Save" at bounding box center [348, 394] width 150 height 60
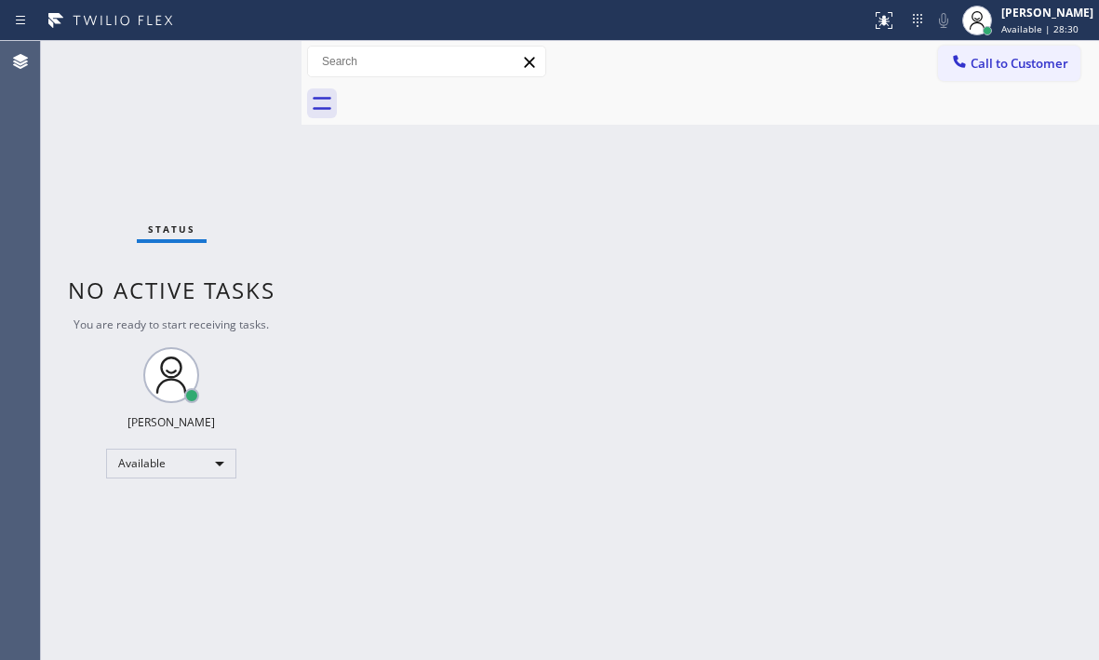
click at [764, 273] on div "Back to Dashboard Change Sender ID Customers Technicians Select a contact Outbo…" at bounding box center [699, 350] width 797 height 619
click at [404, 290] on div "Back to Dashboard Change Sender ID Customers Technicians Select a contact Outbo…" at bounding box center [699, 350] width 797 height 619
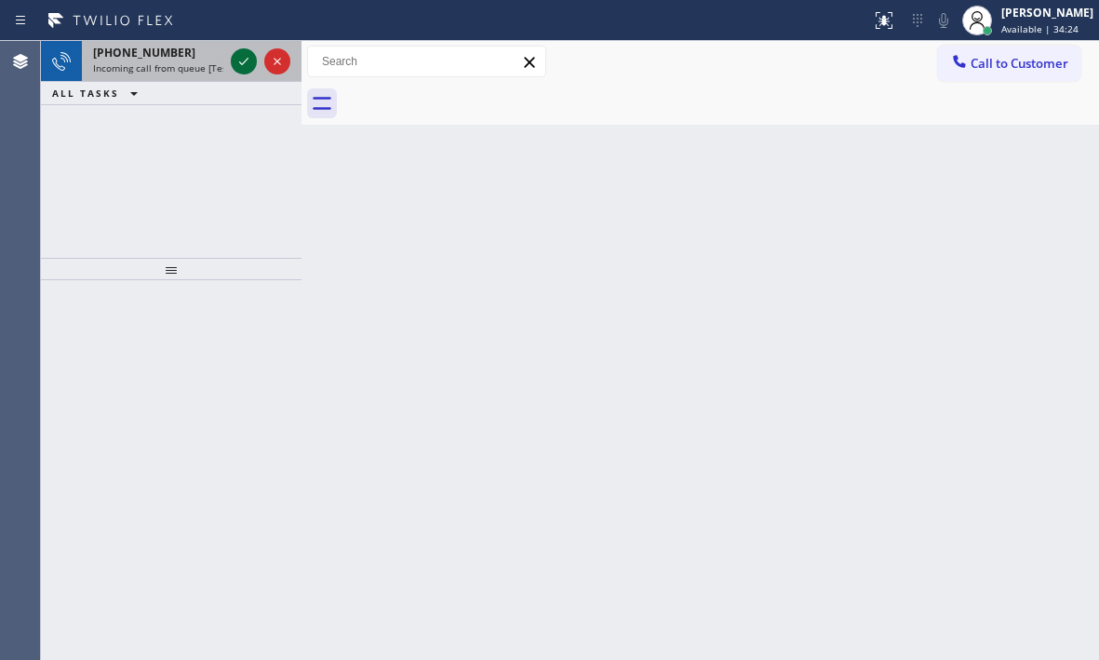
click at [240, 63] on icon at bounding box center [243, 61] width 9 height 7
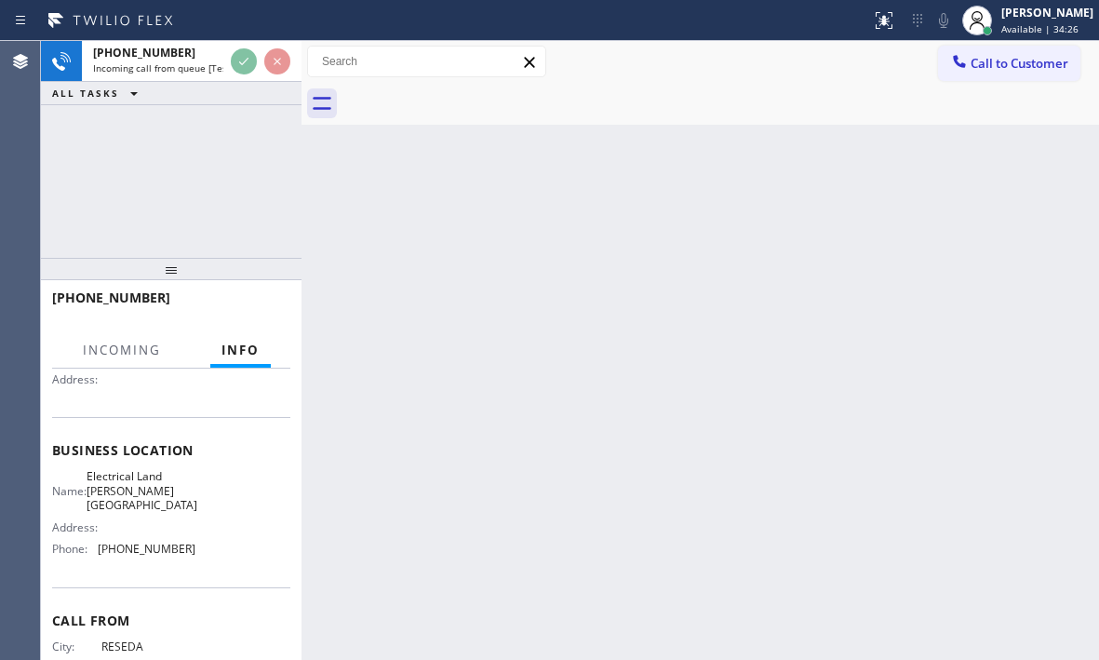
scroll to position [186, 0]
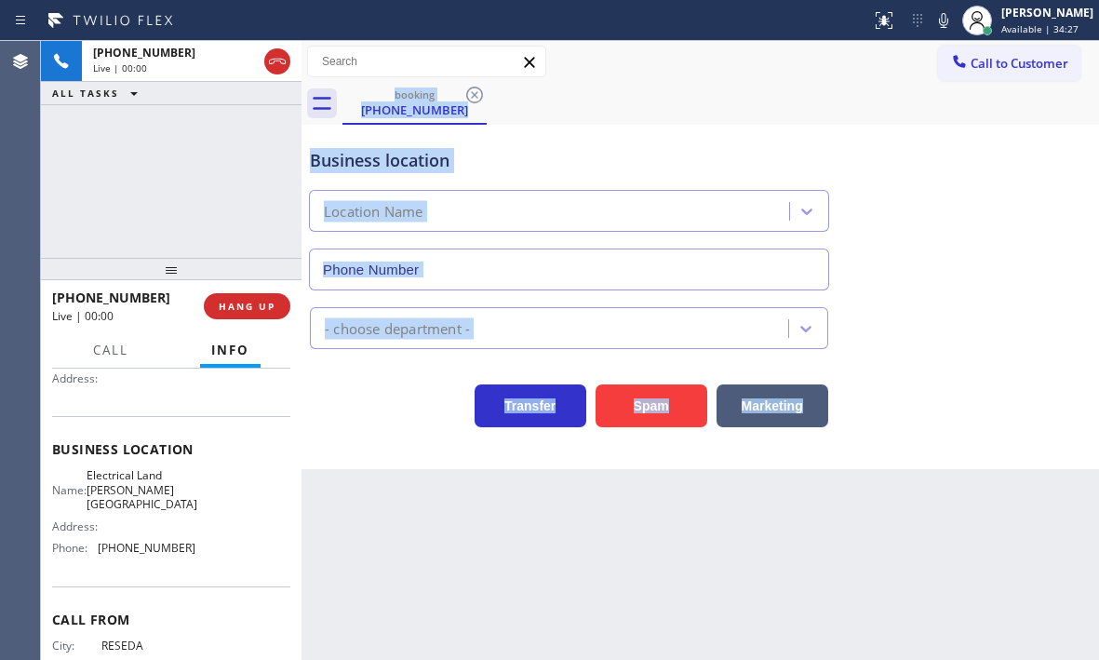
type input "[PHONE_NUMBER]"
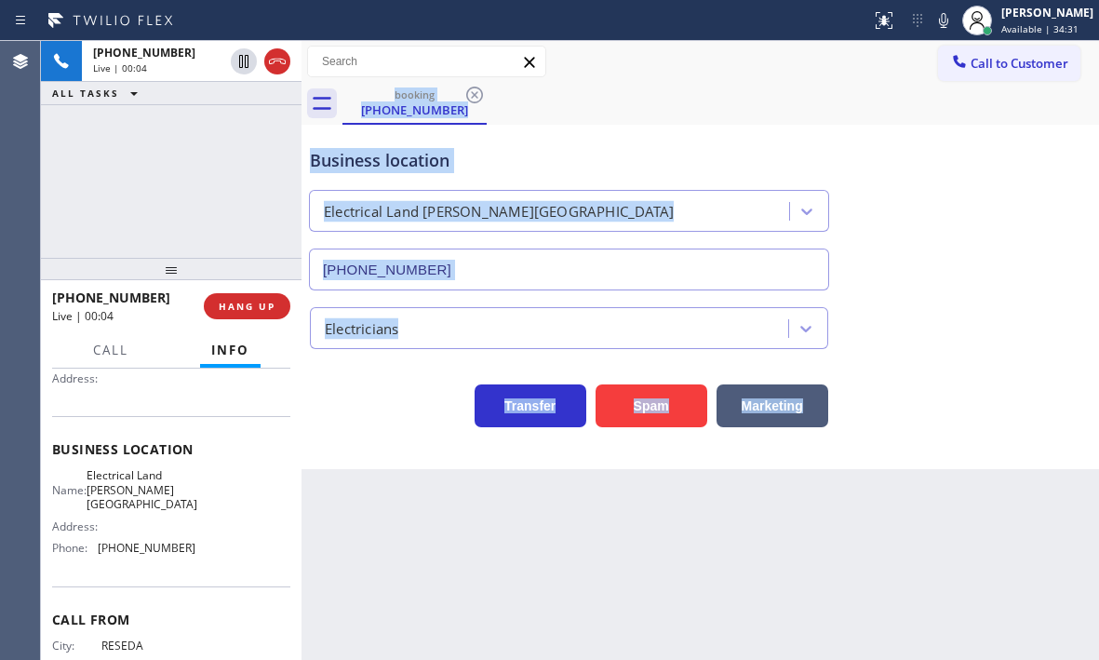
click at [788, 572] on div "Back to Dashboard Change Sender ID Customers Technicians Select a contact Outbo…" at bounding box center [699, 350] width 797 height 619
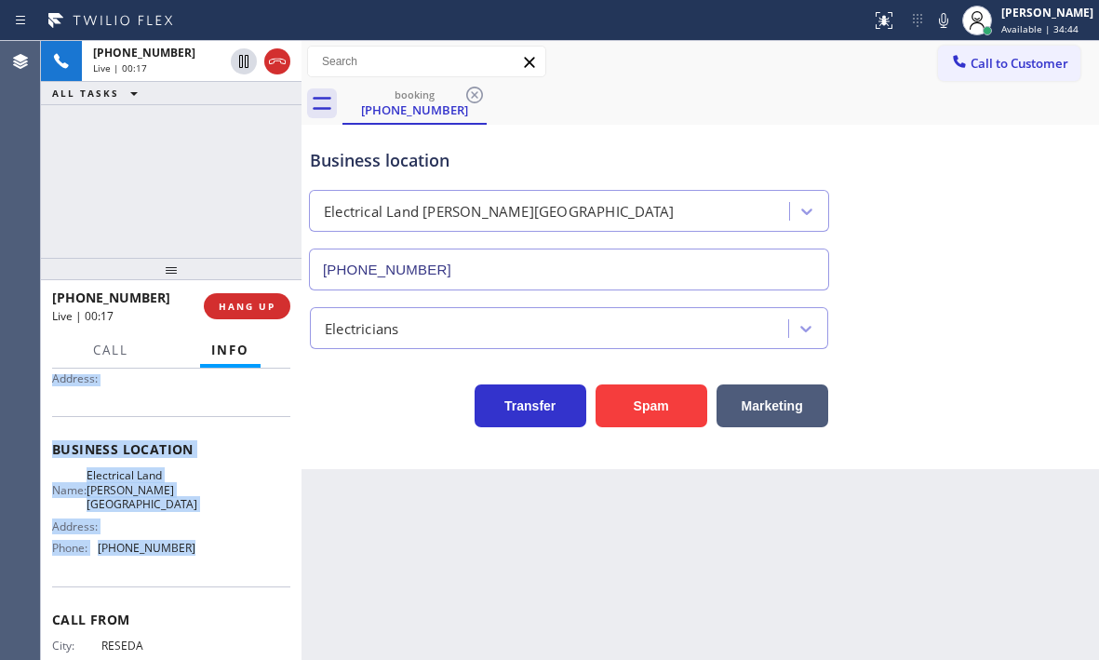
drag, startPoint x: 50, startPoint y: 484, endPoint x: 210, endPoint y: 555, distance: 175.3
click at [210, 555] on div "Context Queue: [Test] All Priority: 2 Customer Name: [PHONE_NUMBER] Phone: [PHO…" at bounding box center [171, 513] width 260 height 291
copy div "Customer Name: [PHONE_NUMBER] Phone: [PHONE_NUMBER] Address: Business location …"
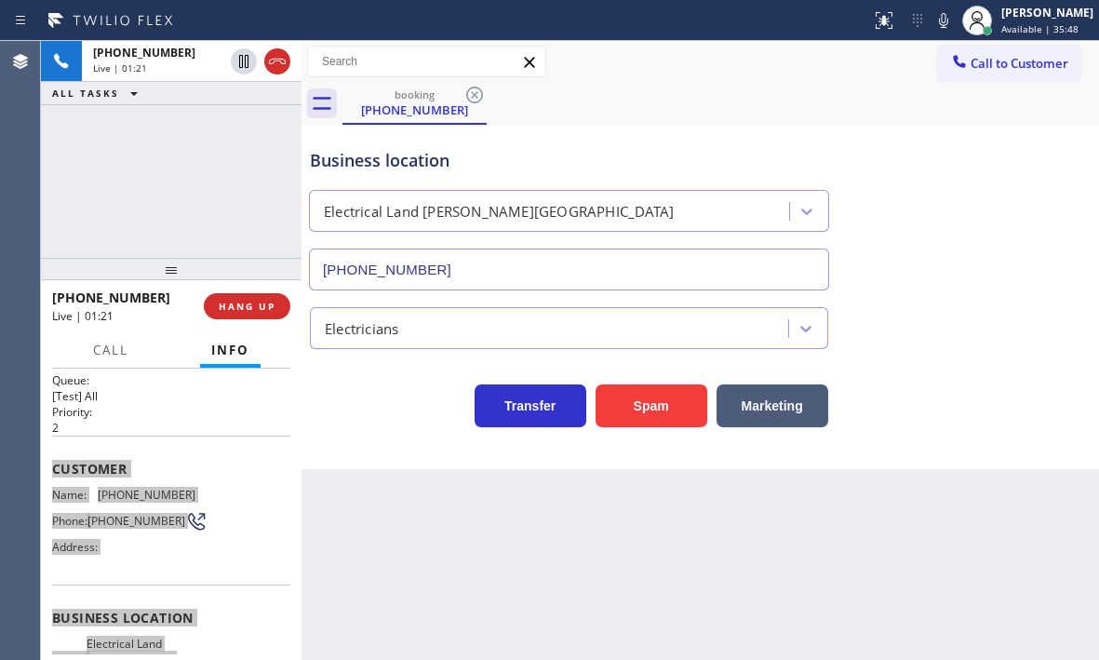
scroll to position [0, 0]
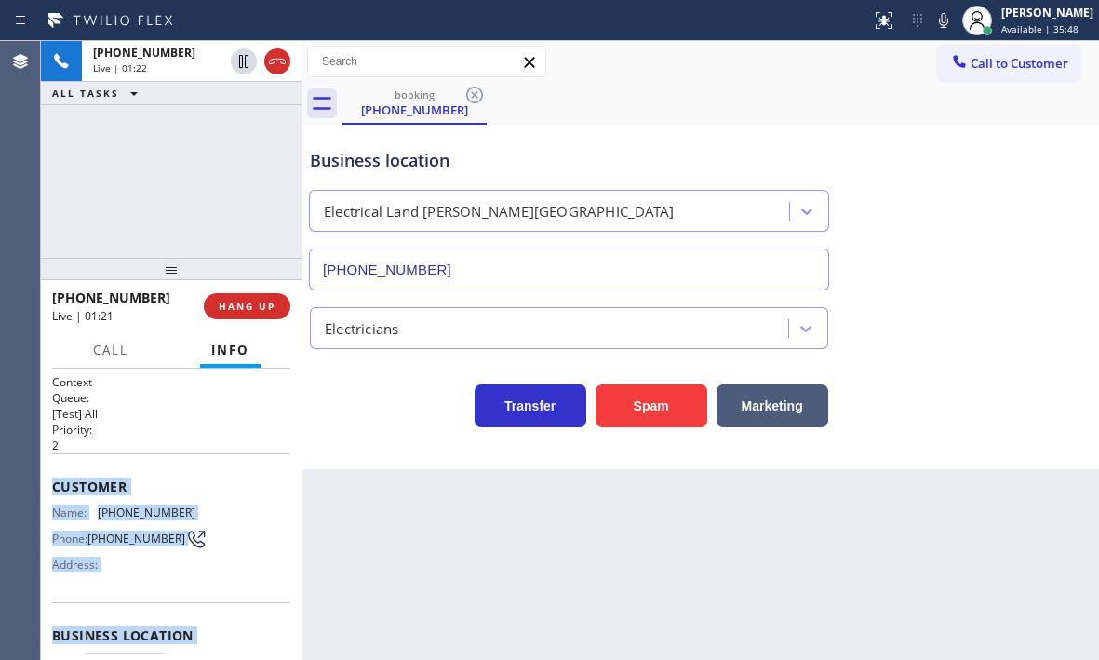
click at [87, 464] on div "Customer Name: [PHONE_NUMBER] Phone: [PHONE_NUMBER] Address:" at bounding box center [171, 527] width 238 height 149
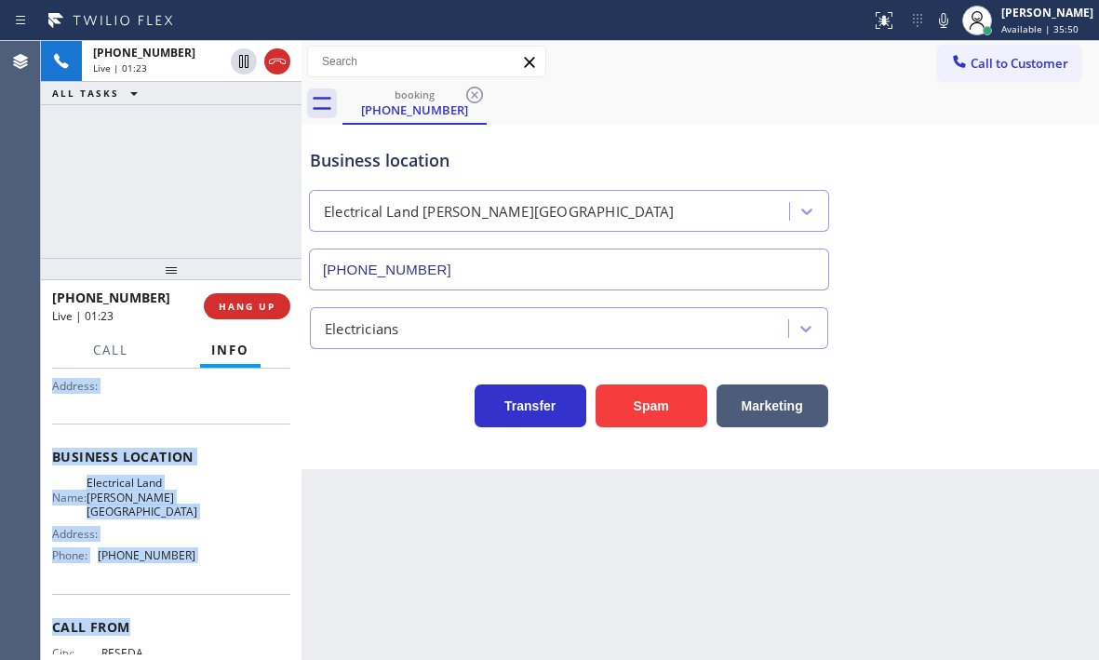
scroll to position [186, 0]
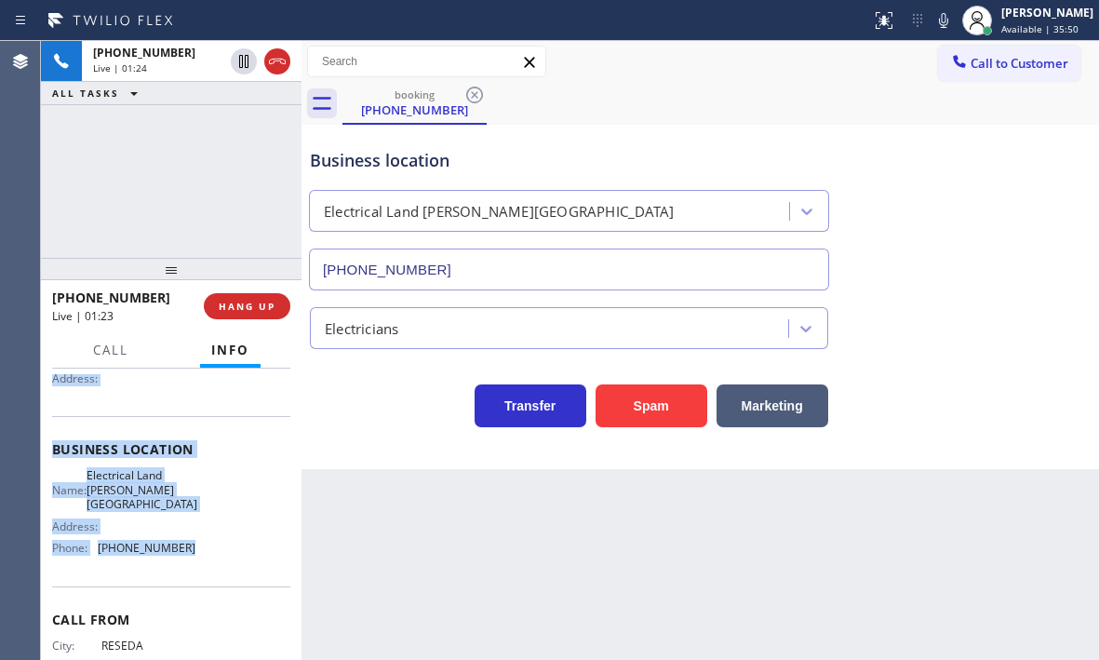
drag, startPoint x: 47, startPoint y: 478, endPoint x: 214, endPoint y: 562, distance: 186.4
click at [214, 562] on div "Context Queue: [Test] All Priority: 2 Customer Name: [PHONE_NUMBER] Phone: [PHO…" at bounding box center [171, 513] width 260 height 291
copy div "Customer Name: [PHONE_NUMBER] Phone: [PHONE_NUMBER] Address: Business location …"
click at [107, 353] on span "Call" at bounding box center [110, 349] width 35 height 17
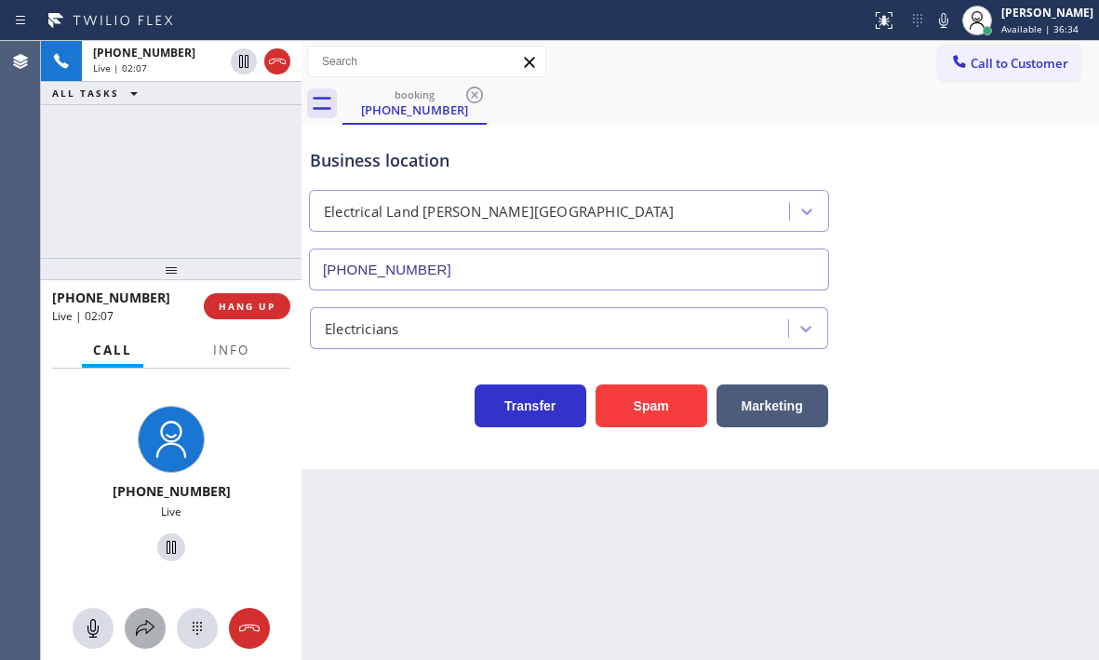
click at [140, 631] on icon at bounding box center [145, 628] width 22 height 22
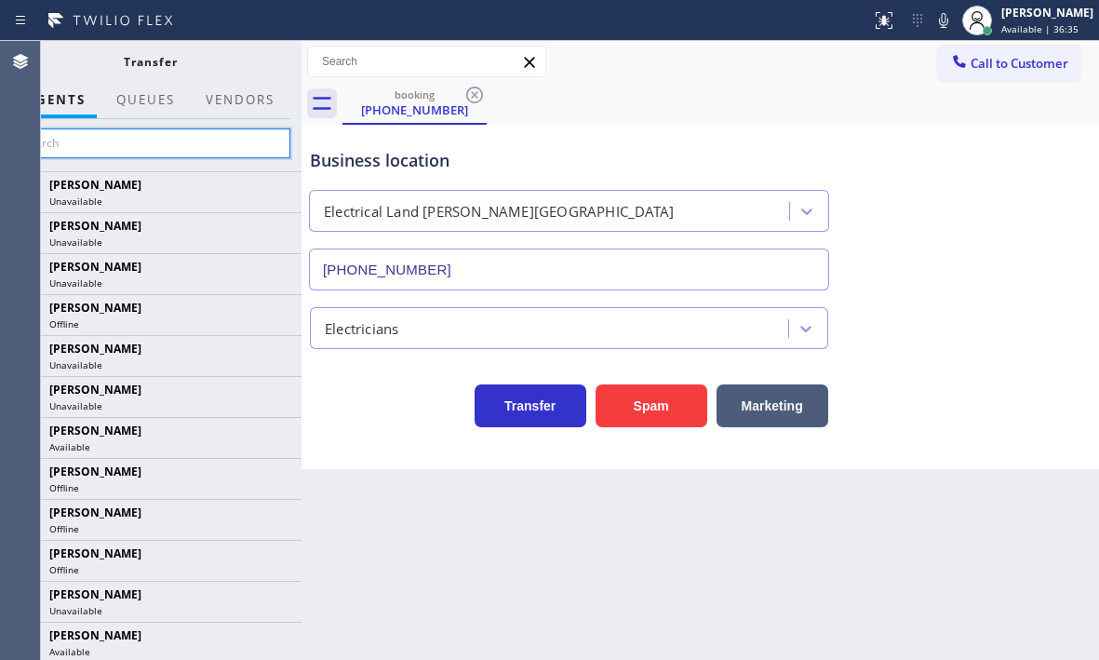
click at [184, 141] on input "text" at bounding box center [150, 143] width 280 height 30
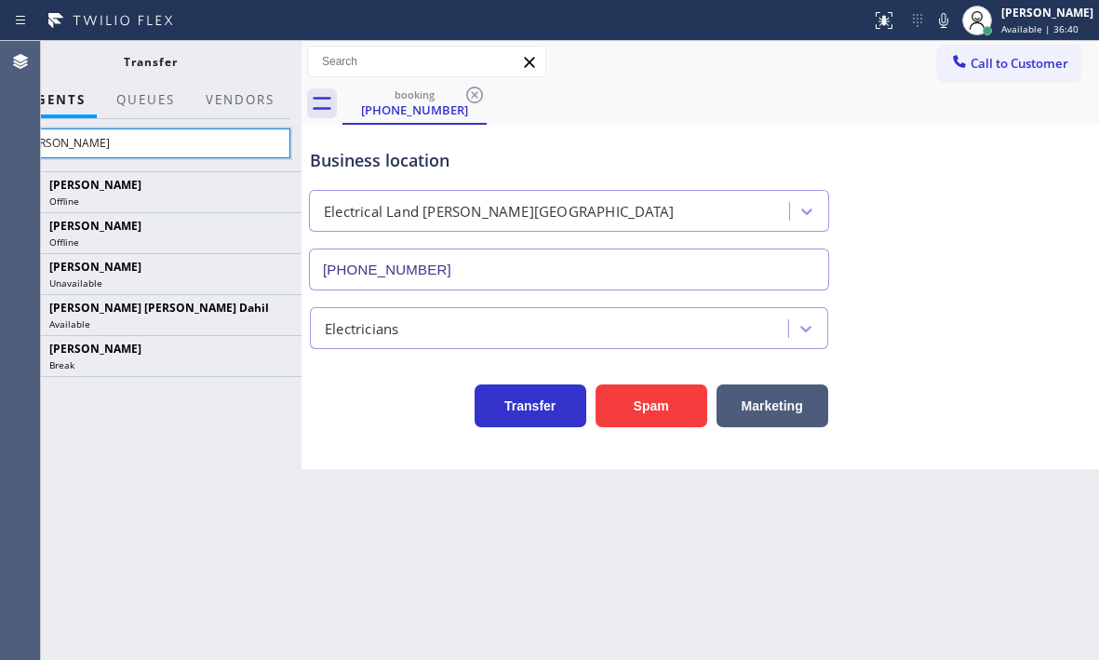
click at [188, 142] on input "[PERSON_NAME]" at bounding box center [150, 143] width 280 height 30
type input "j"
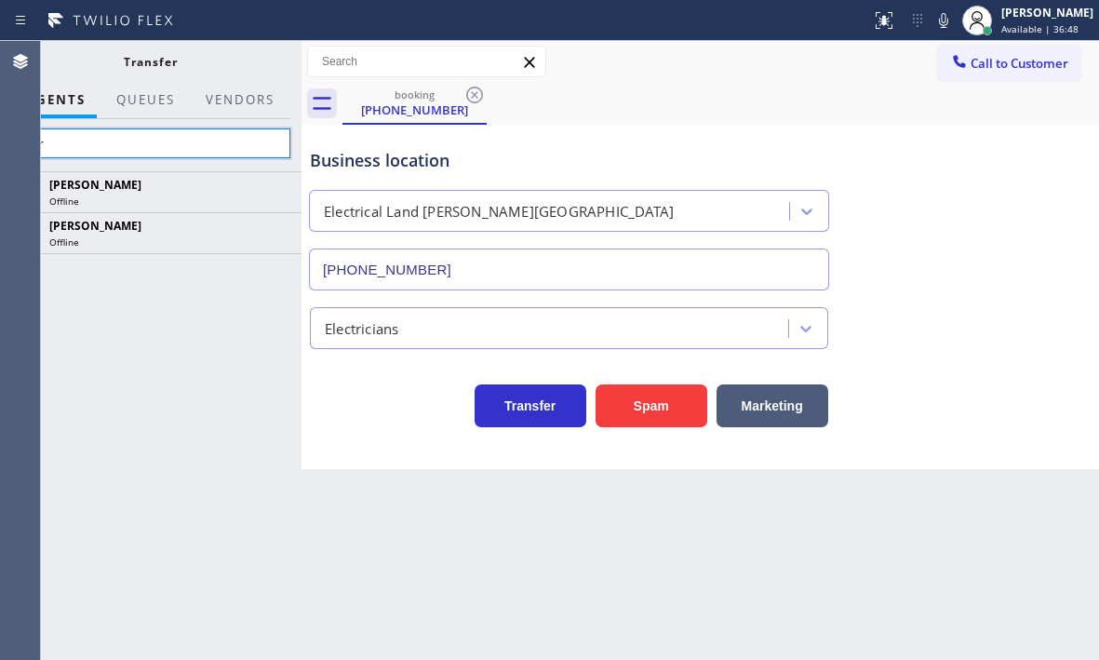
click at [121, 146] on input "patr" at bounding box center [150, 143] width 280 height 30
type input "p"
type input "j"
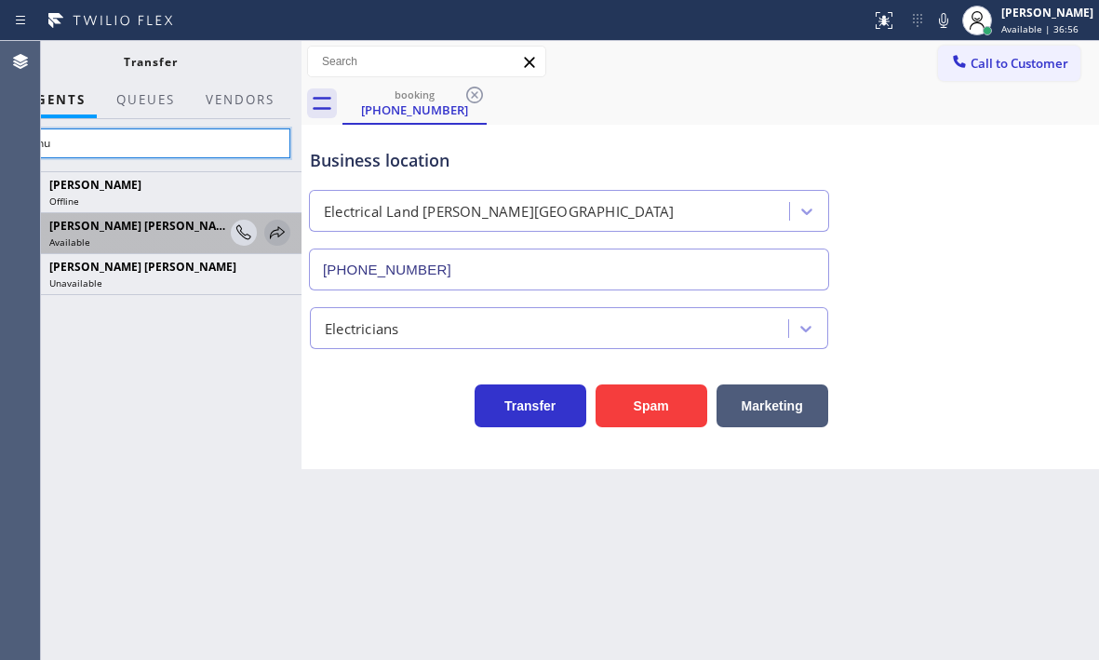
type input "joshu"
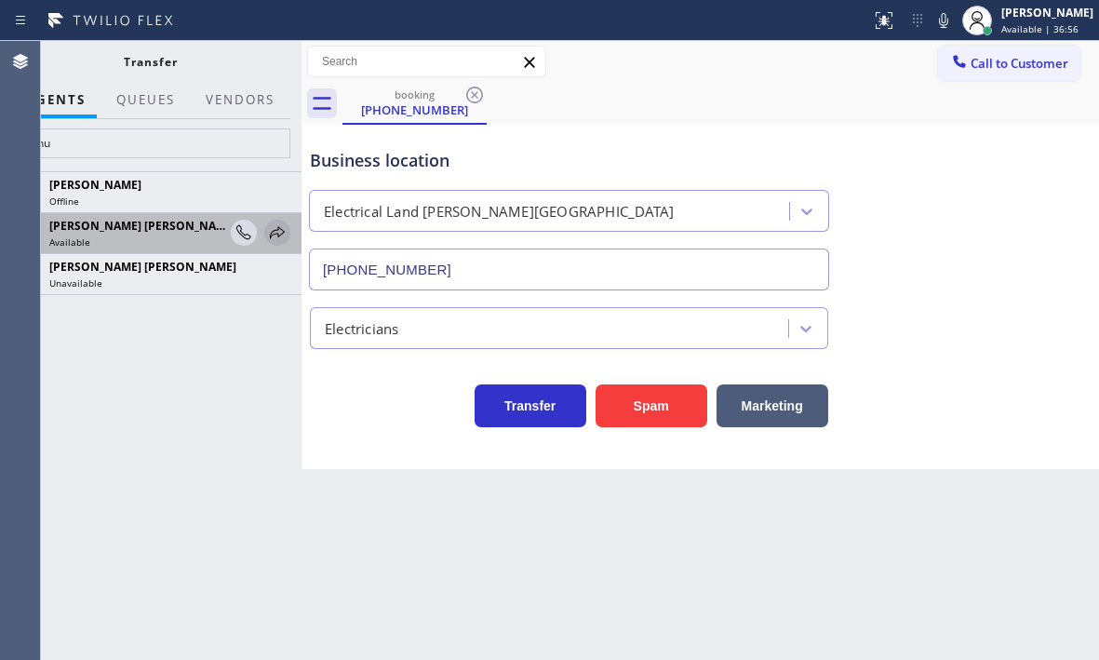
click at [275, 230] on icon at bounding box center [277, 232] width 22 height 22
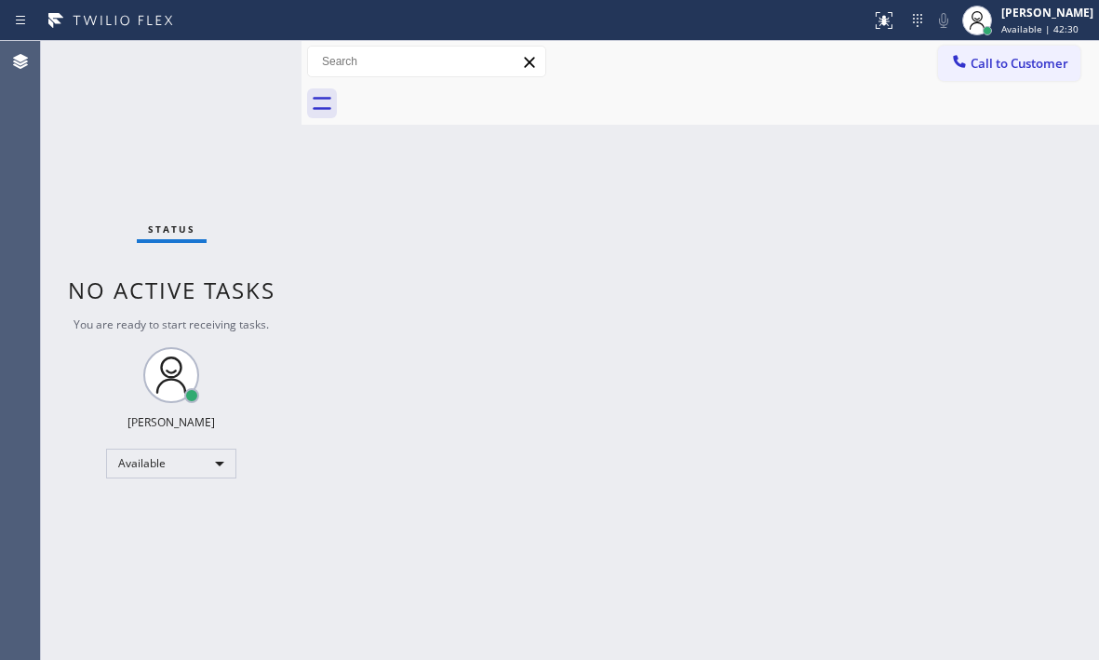
click at [143, 139] on div "Status No active tasks You are ready to start receiving tasks. [PERSON_NAME] Av…" at bounding box center [171, 350] width 260 height 619
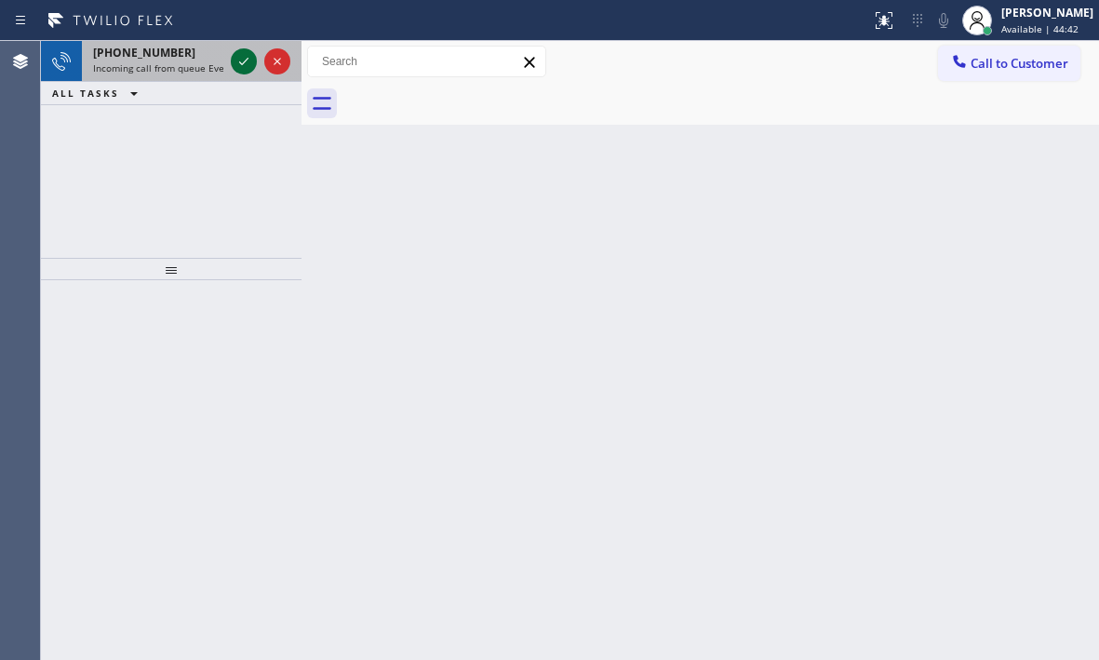
click at [250, 65] on icon at bounding box center [244, 61] width 22 height 22
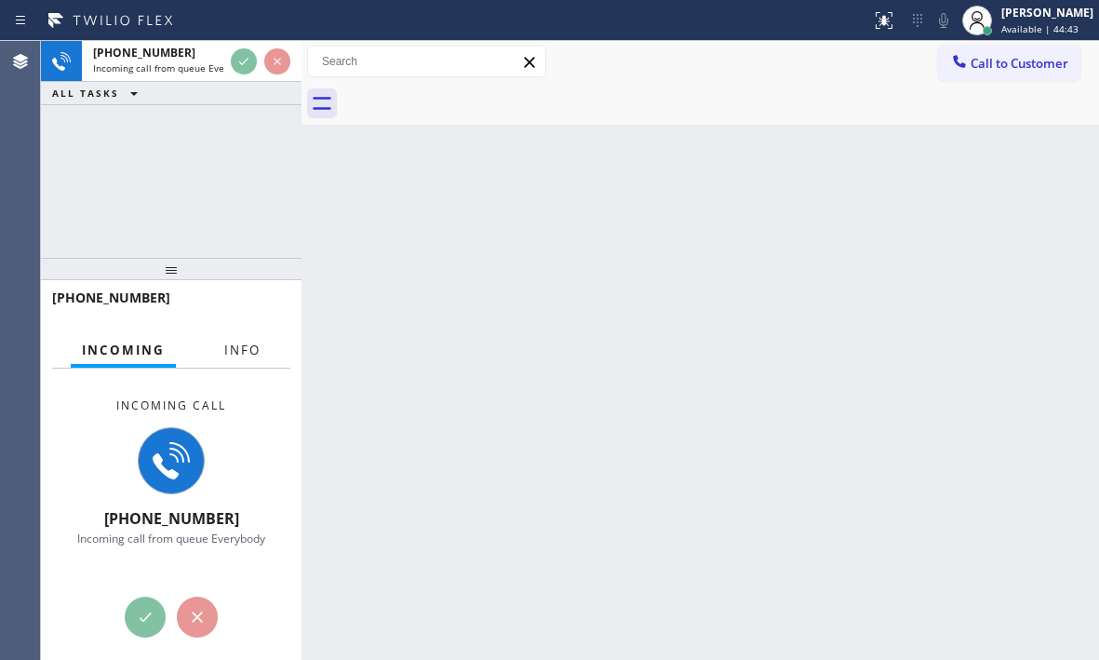
click at [245, 342] on span "Info" at bounding box center [242, 349] width 36 height 17
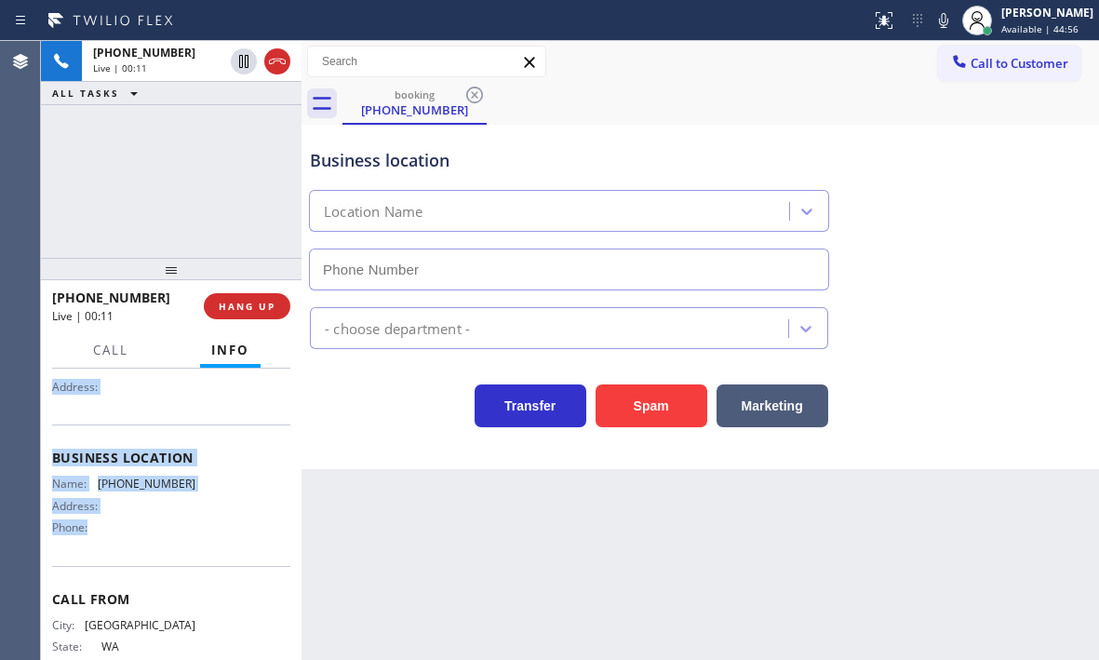
scroll to position [186, 0]
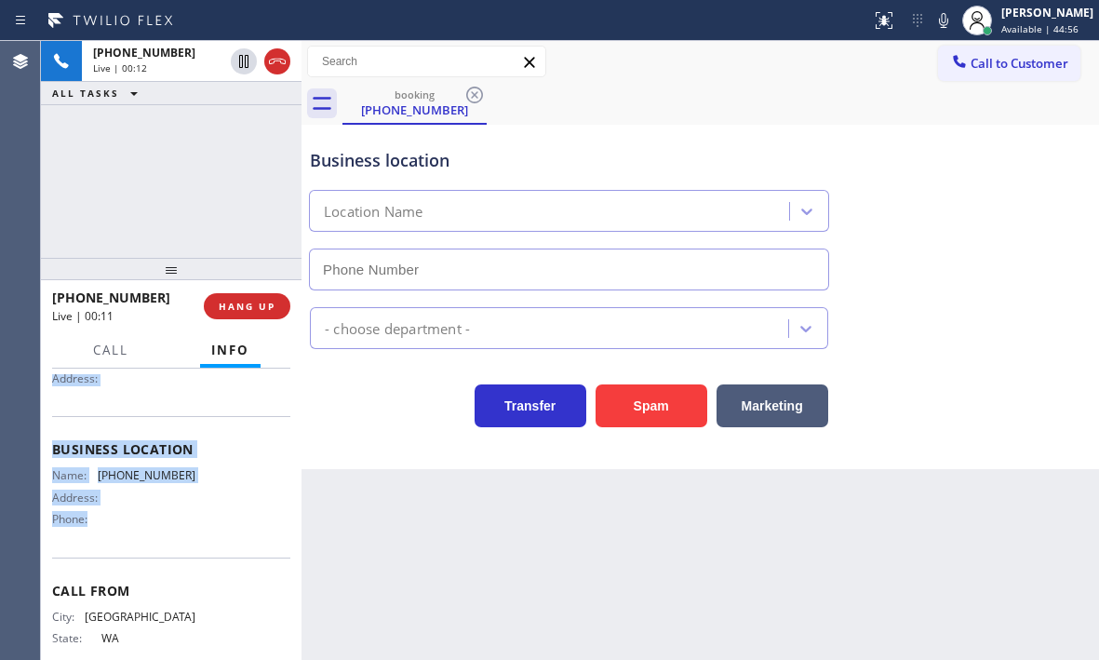
drag, startPoint x: 53, startPoint y: 482, endPoint x: 186, endPoint y: 541, distance: 145.8
click at [186, 541] on div "Context Queue: Everybody Priority: 1 Customer Name: [PHONE_NUMBER] Phone: [PHON…" at bounding box center [171, 443] width 238 height 510
copy div "Customer Name: [PHONE_NUMBER] Phone: [PHONE_NUMBER] Address: Business location …"
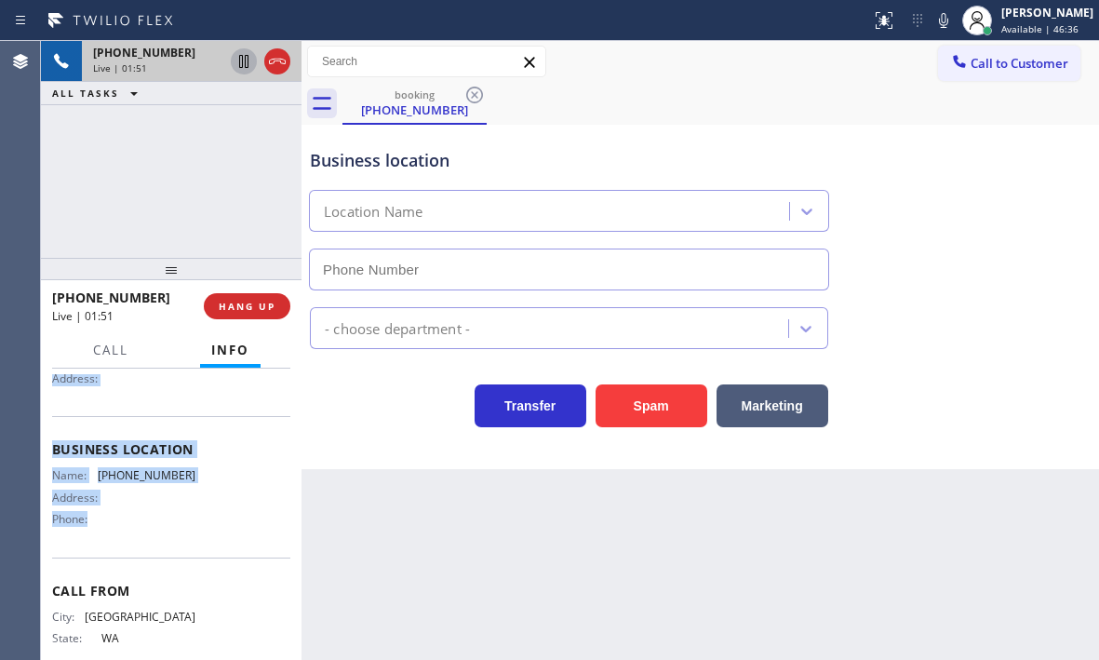
click at [244, 61] on icon at bounding box center [244, 61] width 22 height 22
click at [247, 64] on icon at bounding box center [243, 61] width 13 height 13
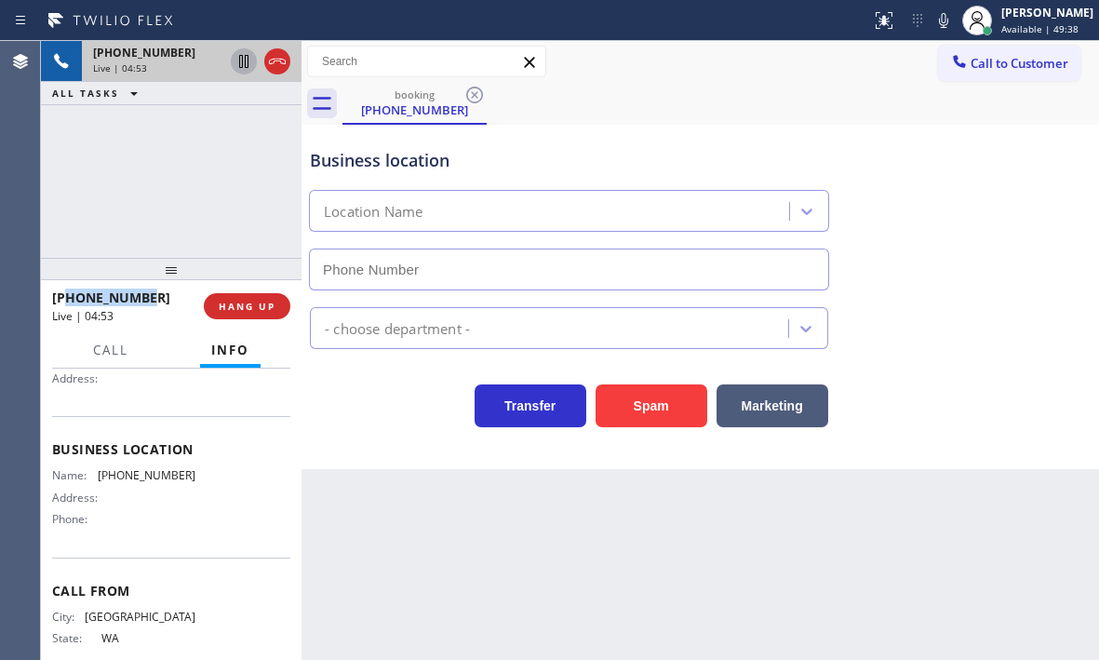
drag, startPoint x: 154, startPoint y: 296, endPoint x: 70, endPoint y: 296, distance: 84.7
click at [70, 296] on div "[PHONE_NUMBER]" at bounding box center [121, 297] width 139 height 18
copy span "2062001893"
click at [274, 69] on icon at bounding box center [277, 61] width 22 height 22
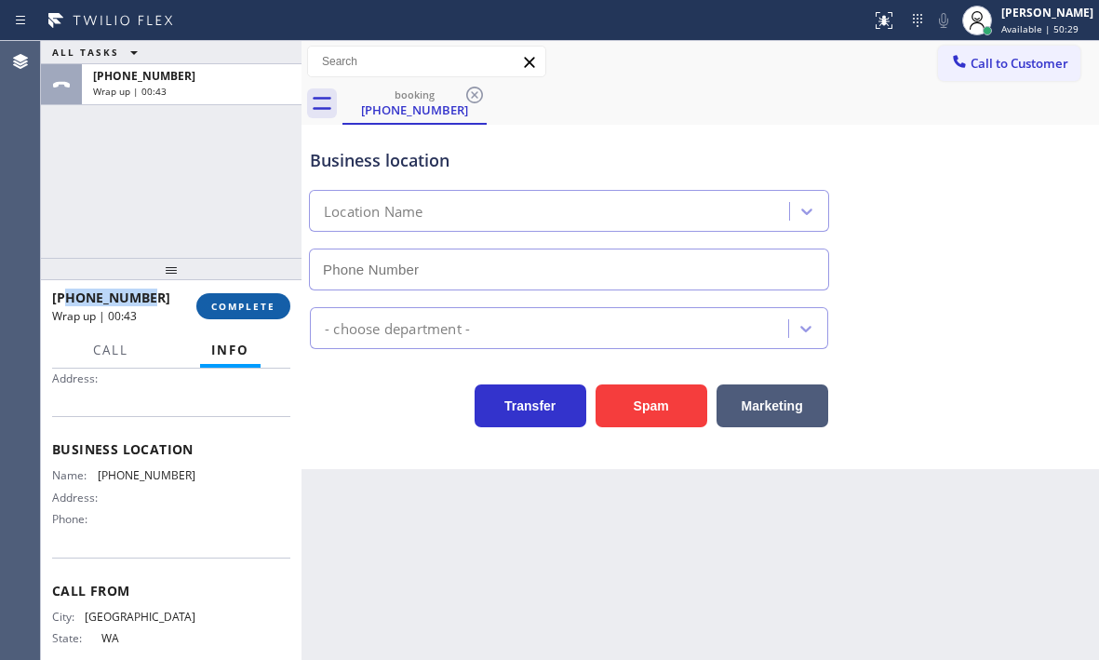
click at [251, 303] on span "COMPLETE" at bounding box center [243, 306] width 64 height 13
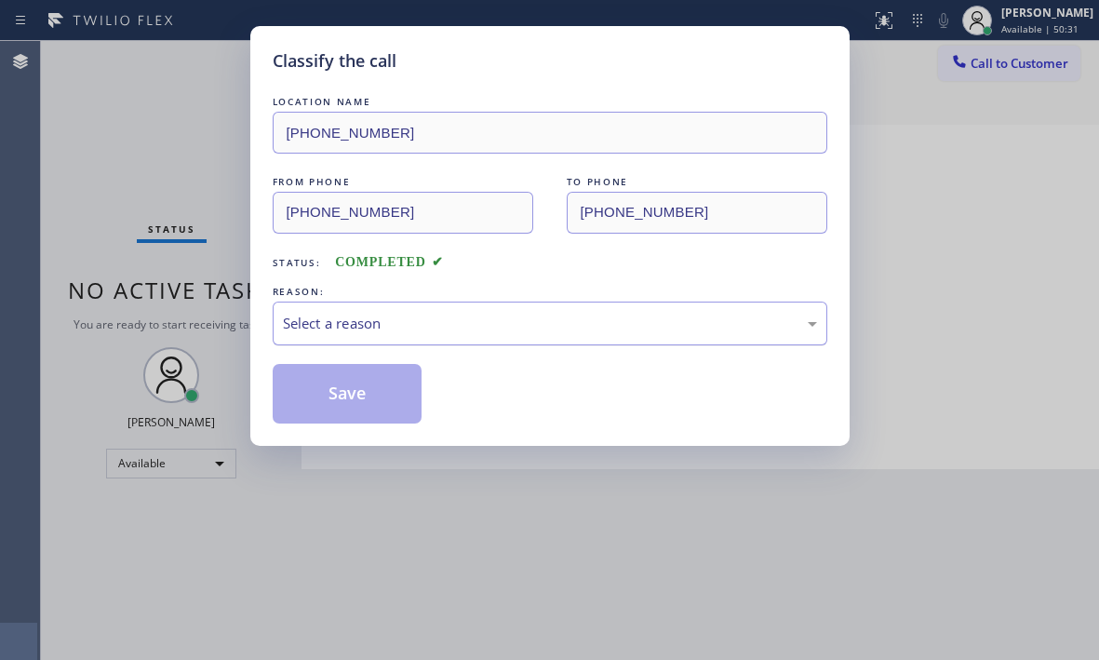
click at [444, 323] on div "Select a reason" at bounding box center [550, 323] width 534 height 21
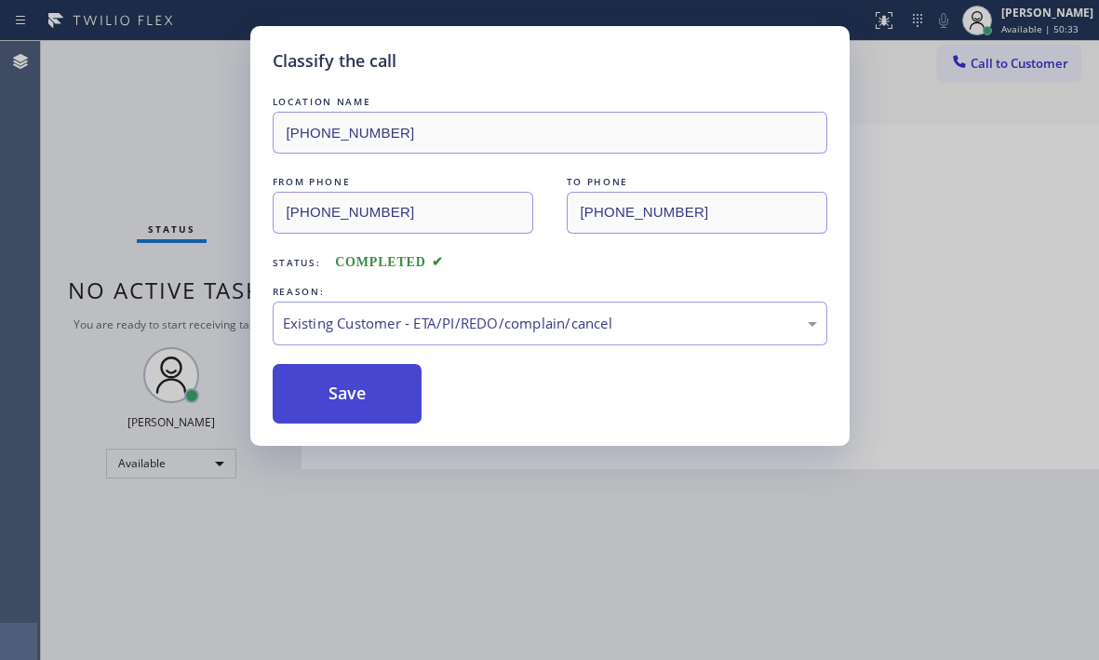
click at [359, 411] on button "Save" at bounding box center [348, 394] width 150 height 60
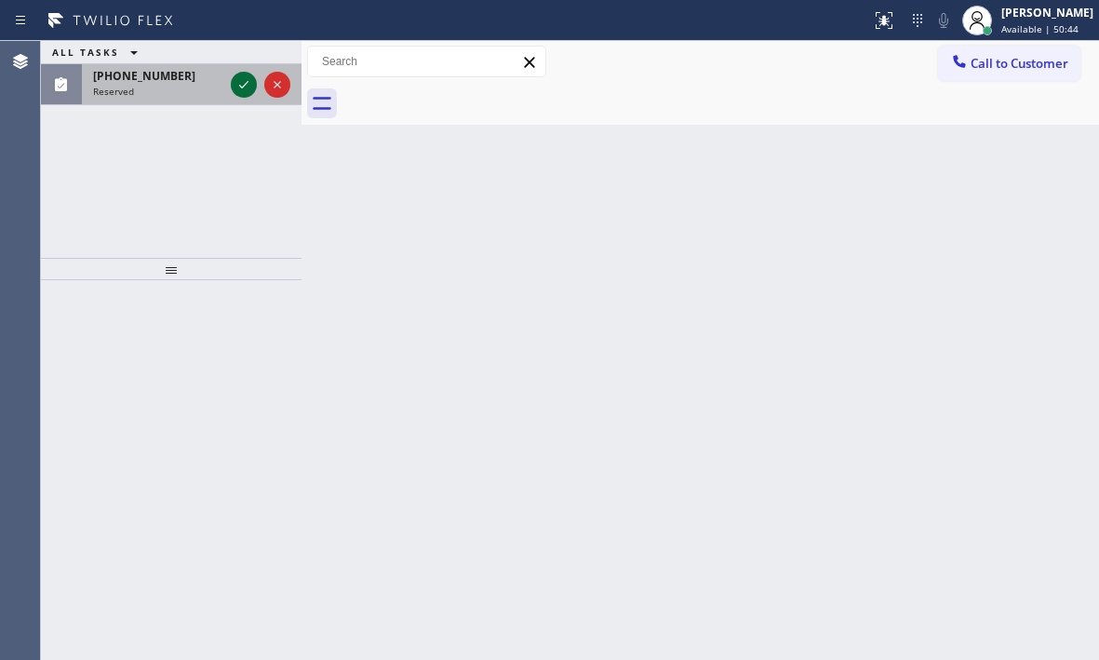
click at [245, 83] on icon at bounding box center [244, 84] width 22 height 22
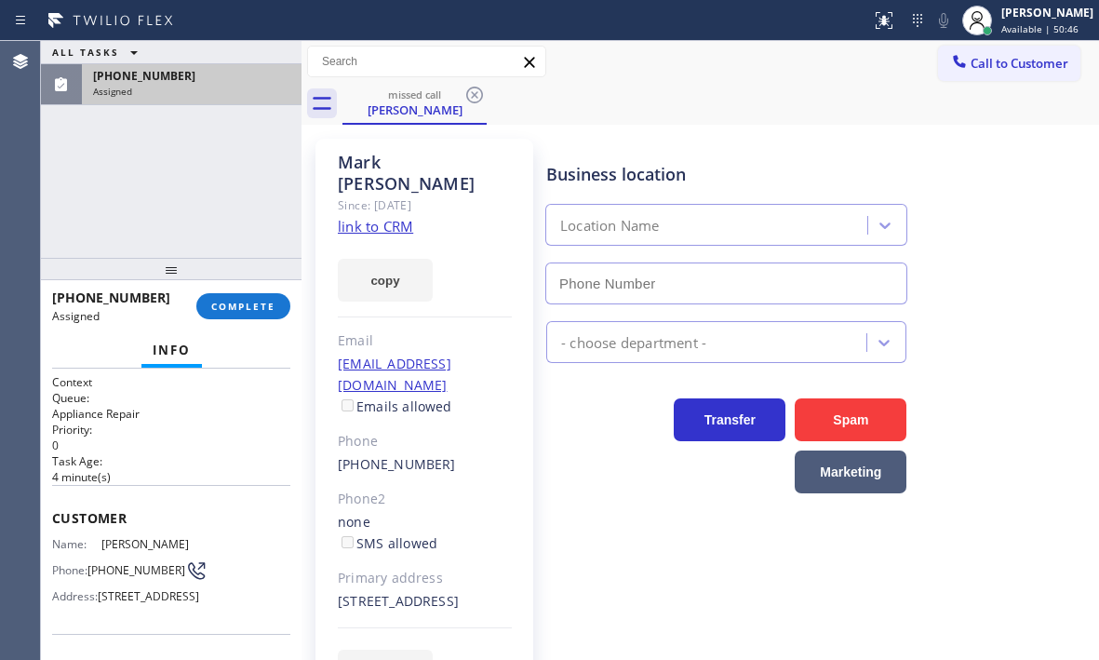
type input "[PHONE_NUMBER]"
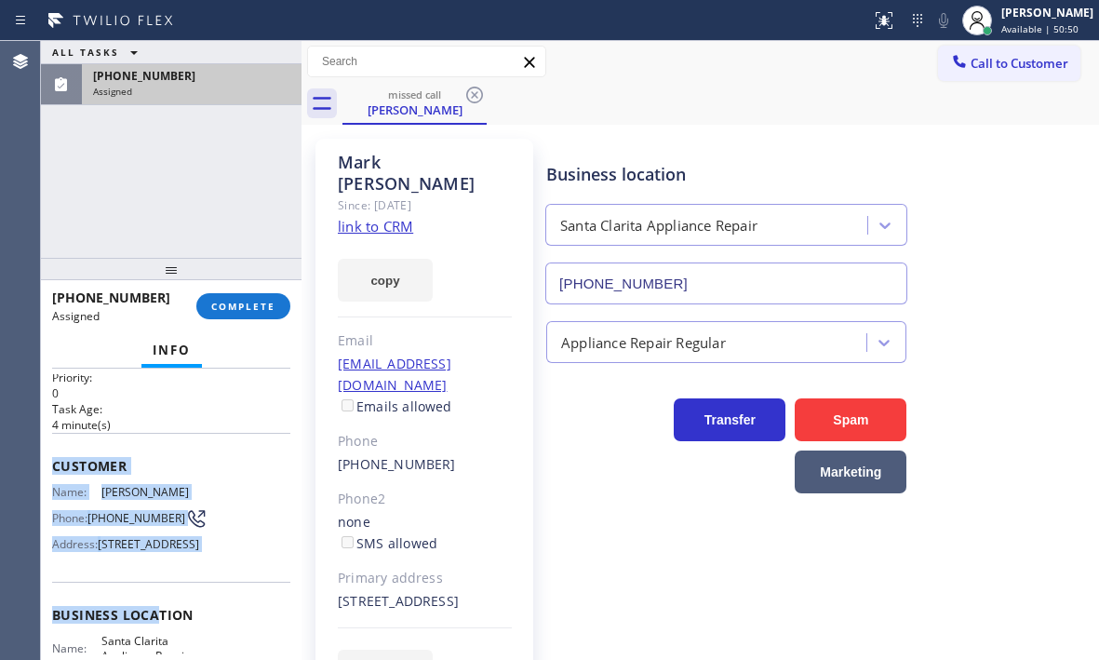
scroll to position [186, 0]
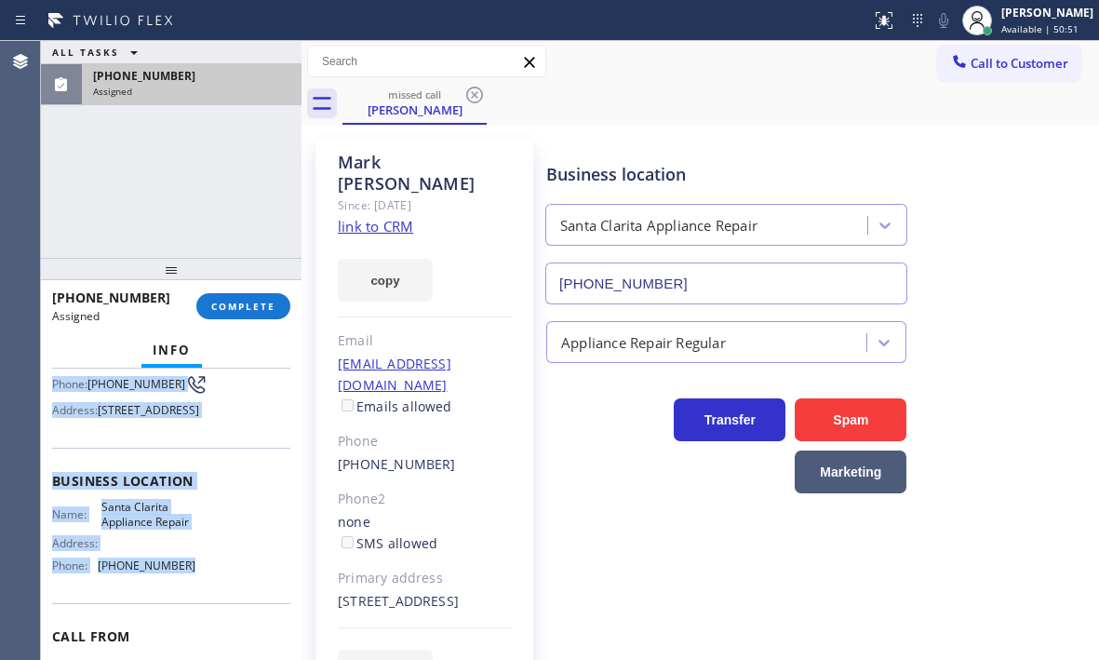
drag, startPoint x: 55, startPoint y: 510, endPoint x: 207, endPoint y: 618, distance: 186.9
click at [207, 618] on div "Context Queue: Appliance Repair Priority: 0 Task Age: [DEMOGRAPHIC_DATA] minute…" at bounding box center [171, 465] width 238 height 555
copy div "Customer Name: [PERSON_NAME] Phone: [PHONE_NUMBER] Address: [STREET_ADDRESS] Bu…"
click at [254, 306] on span "COMPLETE" at bounding box center [243, 306] width 64 height 13
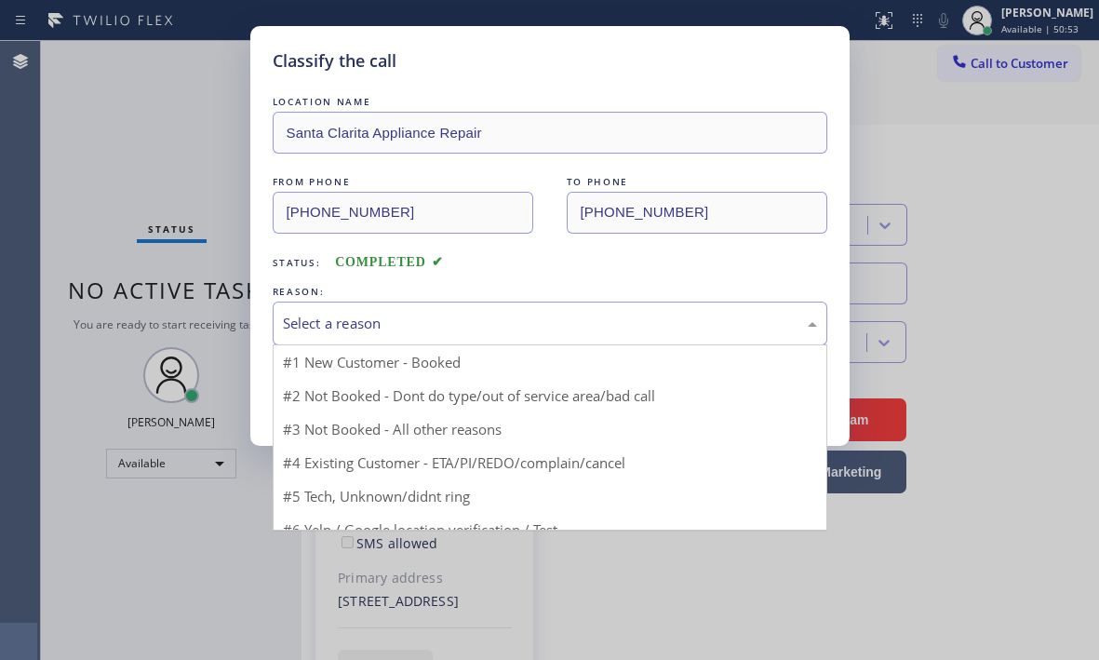
click at [371, 329] on div "Select a reason" at bounding box center [550, 323] width 534 height 21
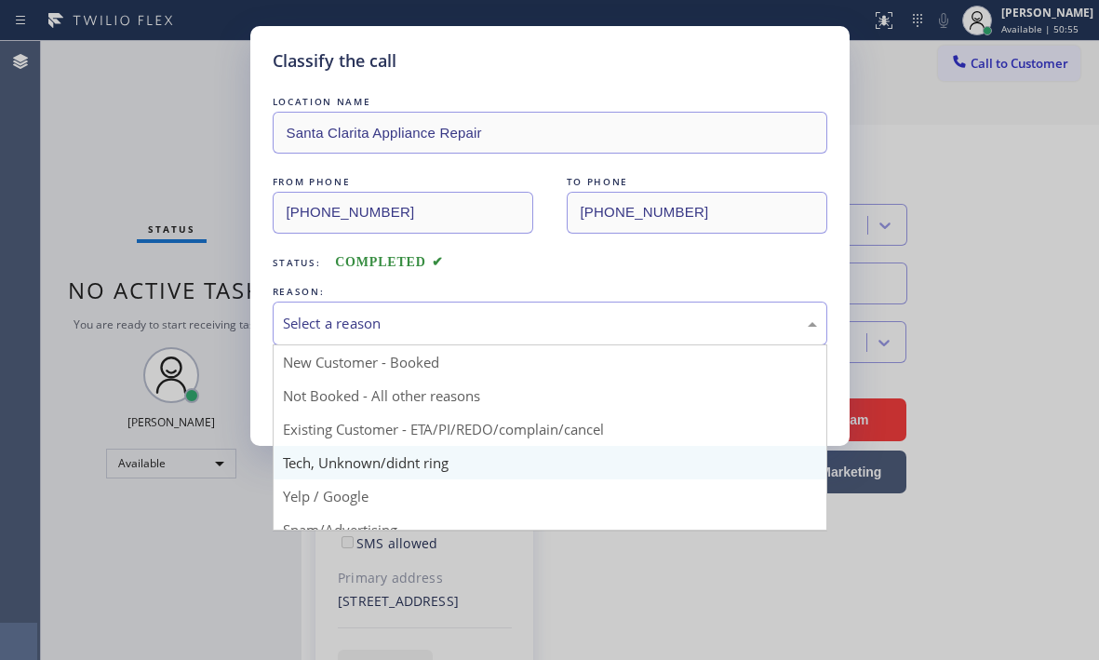
scroll to position [93, 0]
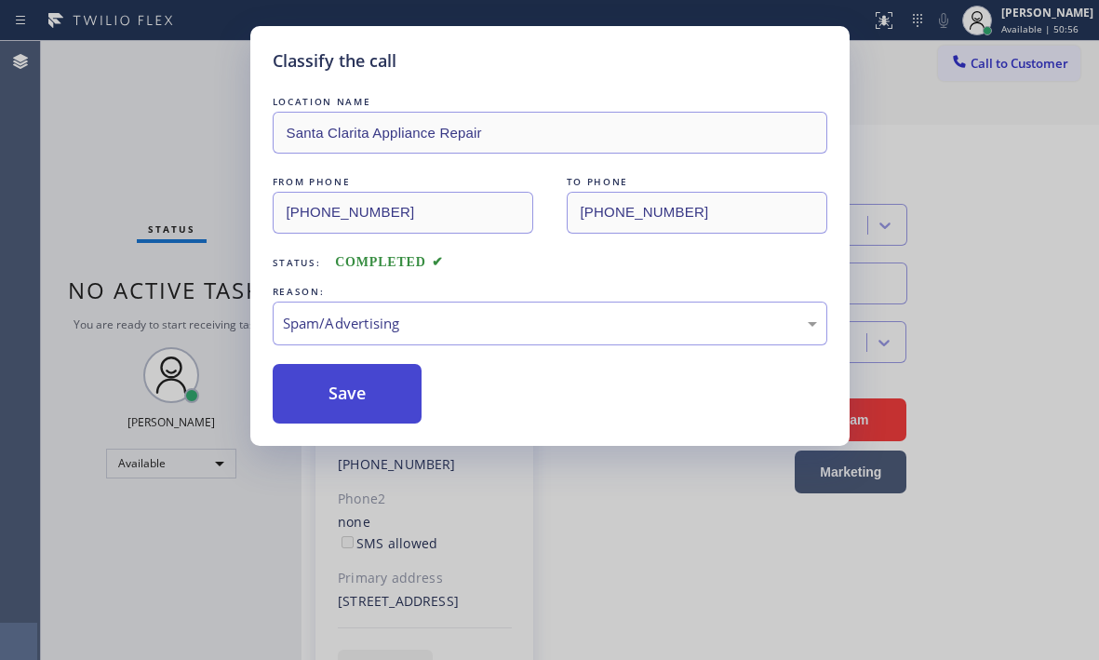
click at [337, 410] on button "Save" at bounding box center [348, 394] width 150 height 60
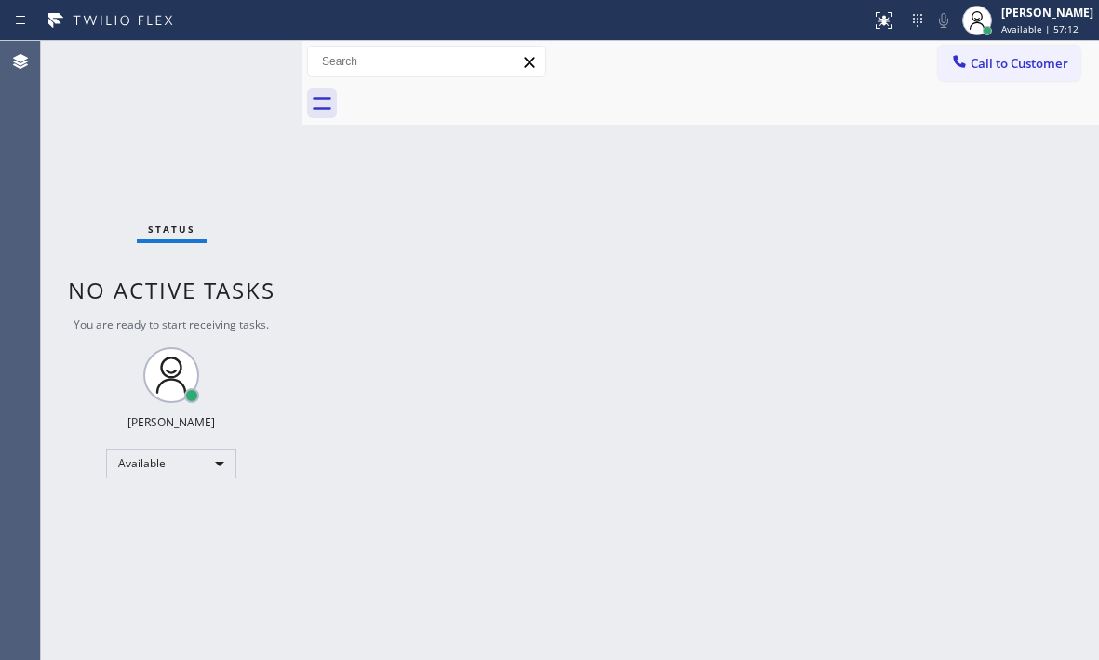
click at [149, 142] on div "Status No active tasks You are ready to start receiving tasks. [PERSON_NAME] Av…" at bounding box center [171, 350] width 260 height 619
click at [854, 216] on div "Back to Dashboard Change Sender ID Customers Technicians Select a contact Outbo…" at bounding box center [699, 350] width 797 height 619
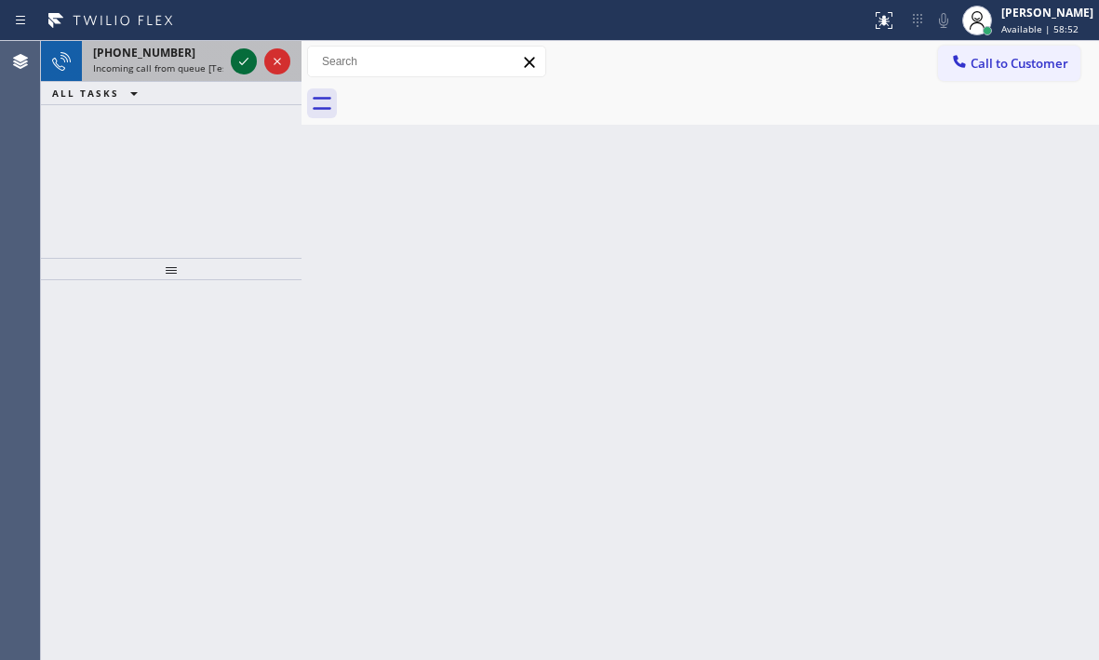
click at [247, 62] on icon at bounding box center [244, 61] width 22 height 22
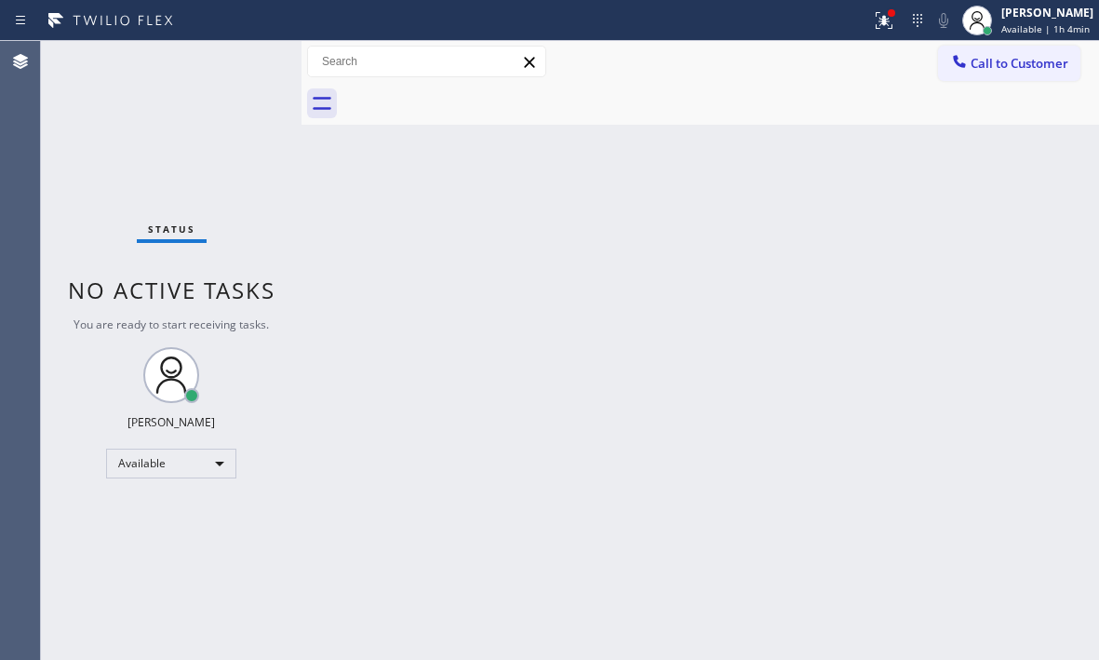
click at [198, 166] on div "Status No active tasks You are ready to start receiving tasks. [PERSON_NAME] Av…" at bounding box center [171, 350] width 260 height 619
click at [233, 69] on div "Status No active tasks You are ready to start receiving tasks. [PERSON_NAME] Av…" at bounding box center [171, 350] width 260 height 619
click at [234, 69] on div "Status No active tasks You are ready to start receiving tasks. [PERSON_NAME] Av…" at bounding box center [171, 350] width 260 height 619
click at [875, 26] on icon at bounding box center [882, 20] width 22 height 22
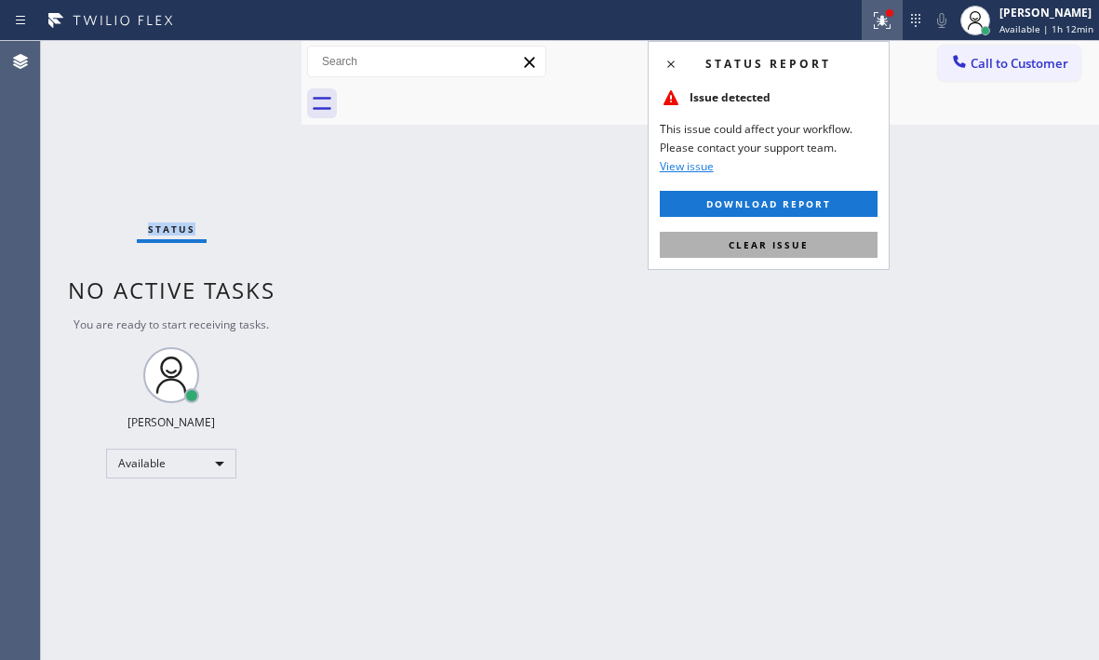
click at [781, 241] on span "Clear issue" at bounding box center [768, 244] width 80 height 13
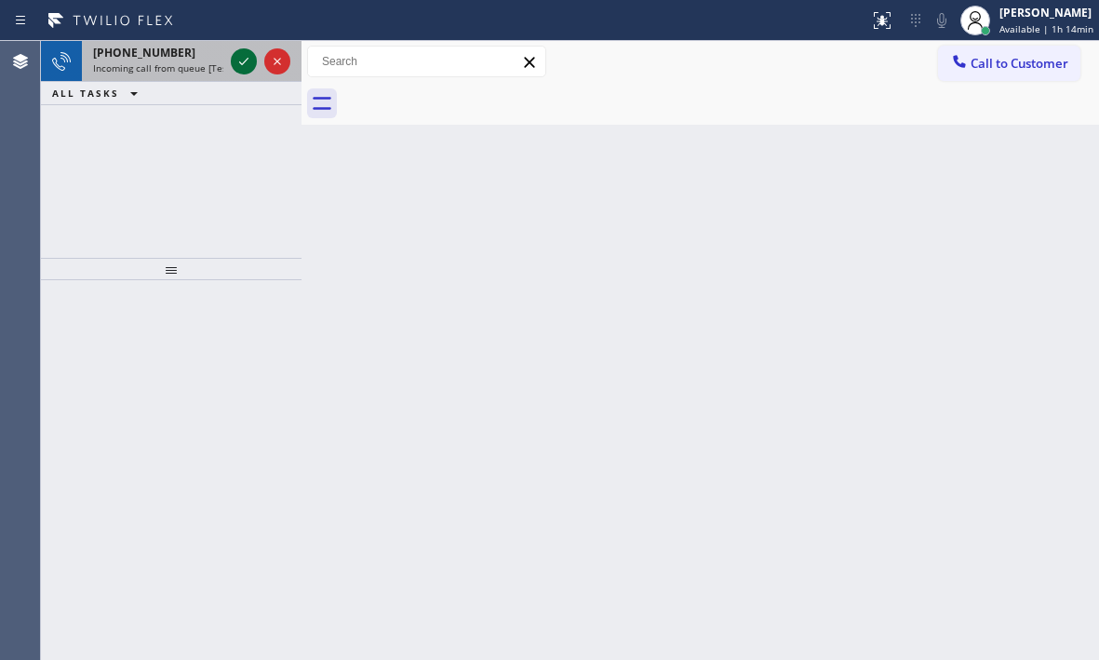
click at [239, 66] on icon at bounding box center [244, 61] width 22 height 22
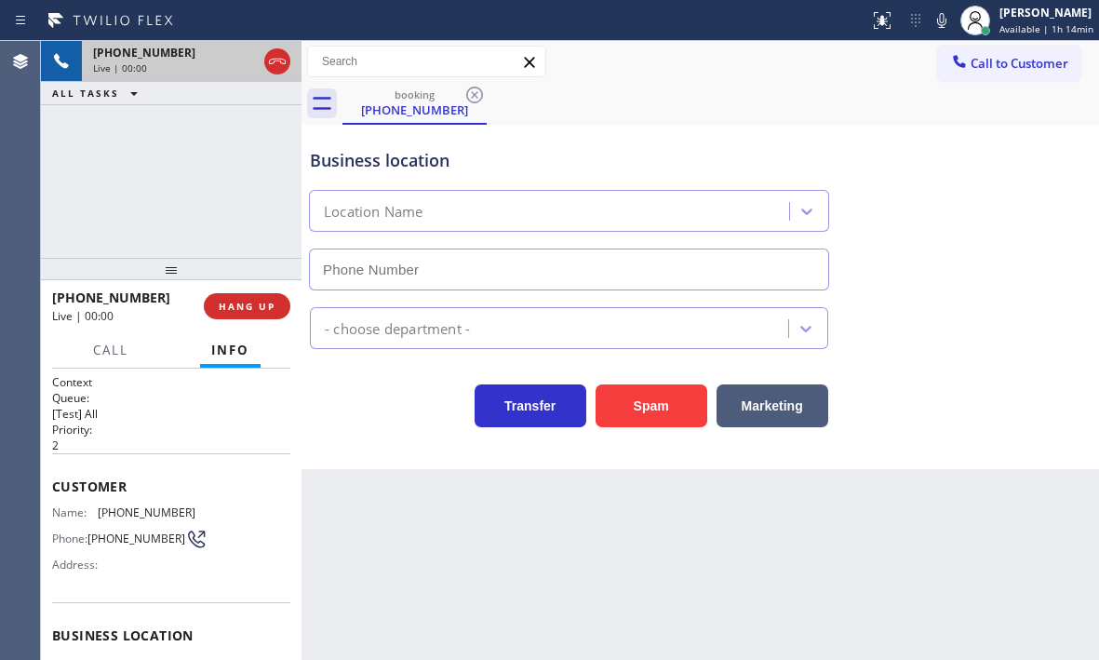
type input "[PHONE_NUMBER]"
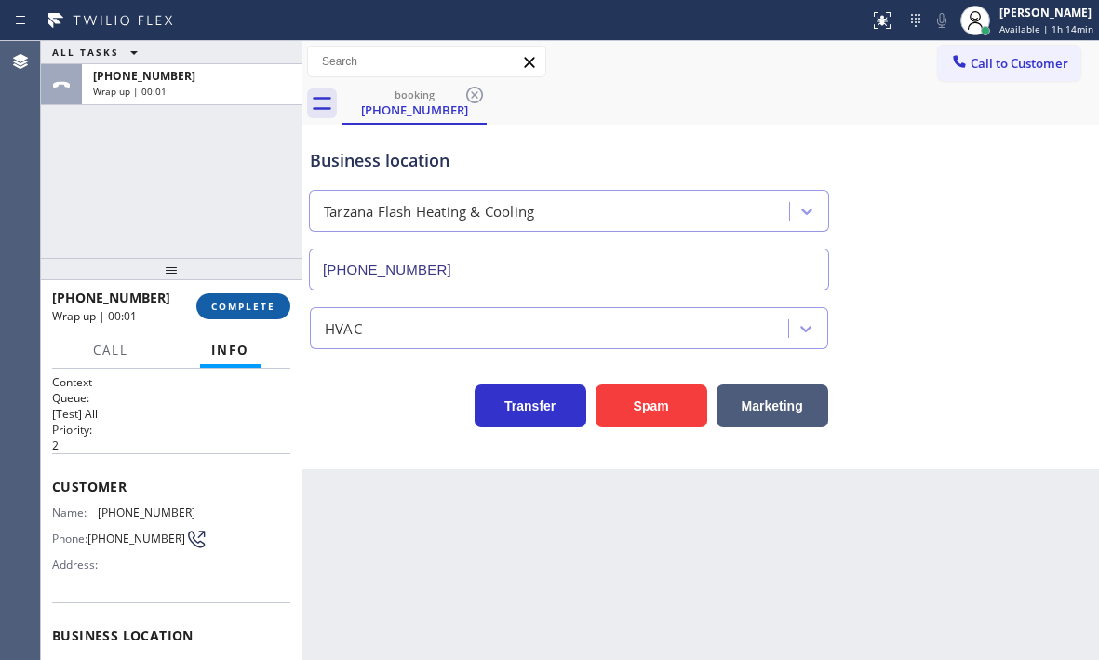
click at [249, 312] on span "COMPLETE" at bounding box center [243, 306] width 64 height 13
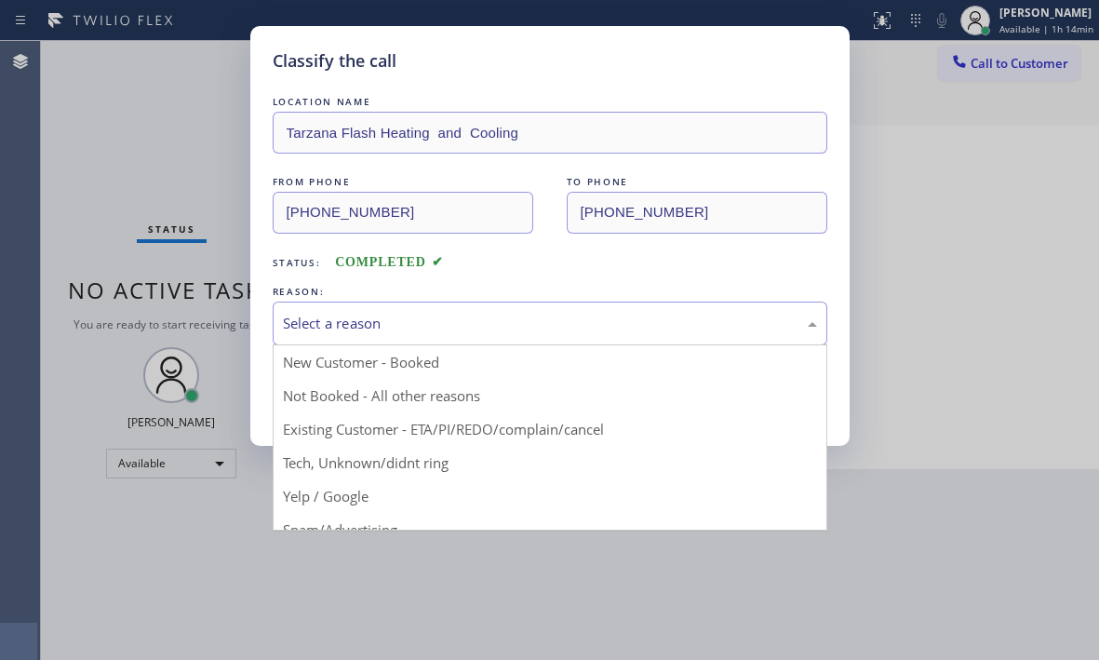
click at [396, 324] on div "Select a reason" at bounding box center [550, 323] width 534 height 21
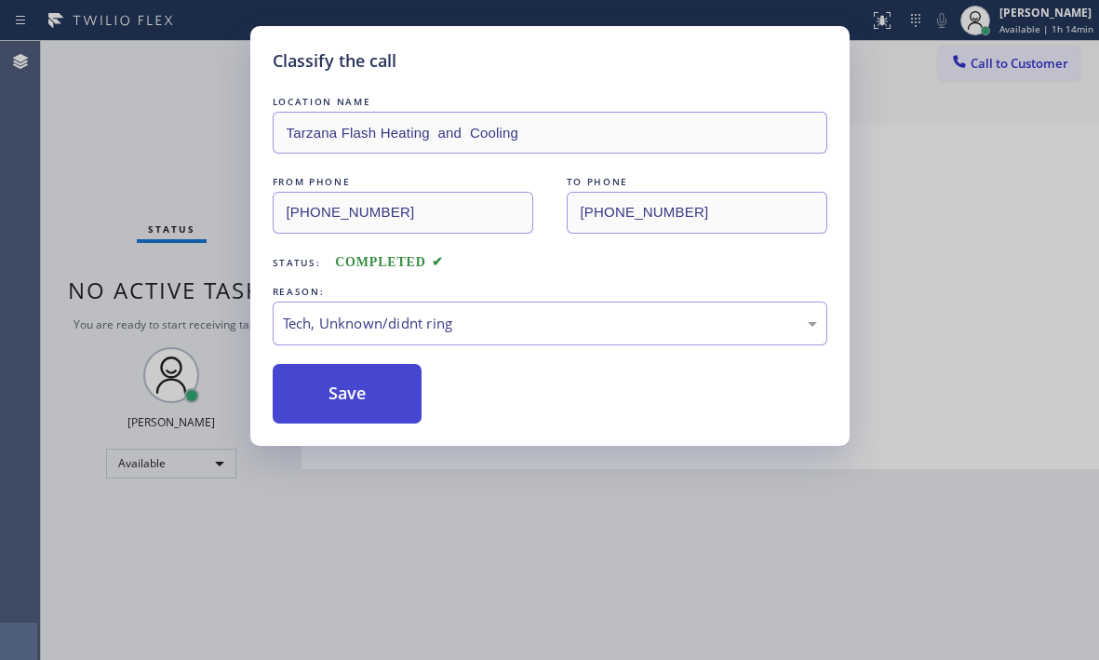
click at [356, 403] on button "Save" at bounding box center [348, 394] width 150 height 60
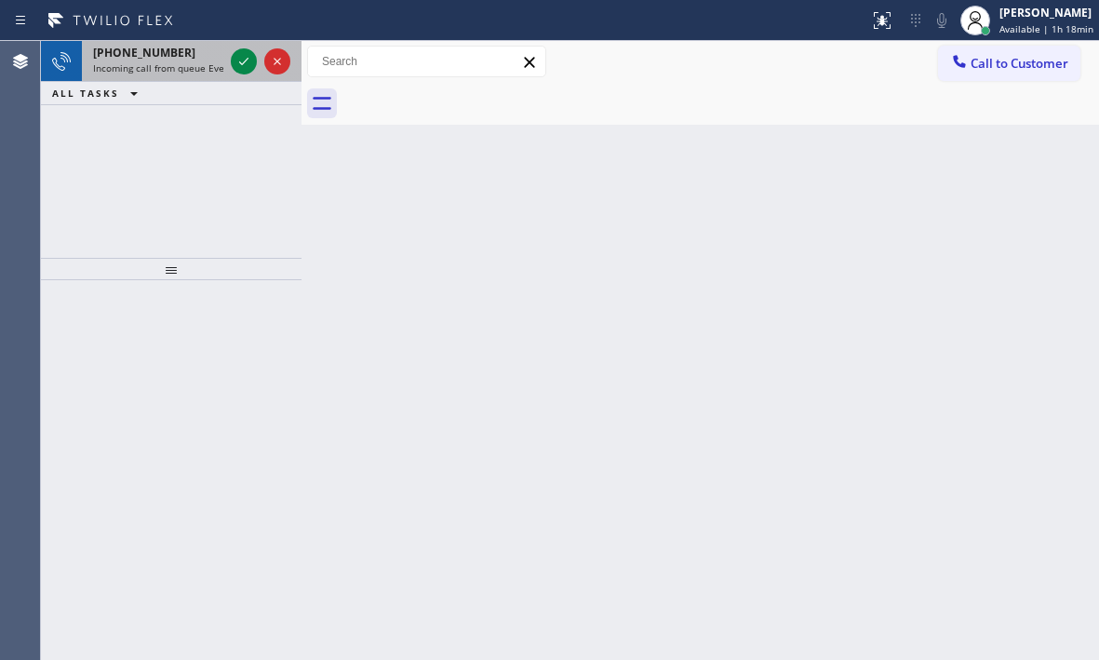
click at [200, 72] on span "Incoming call from queue Everybody" at bounding box center [173, 67] width 161 height 13
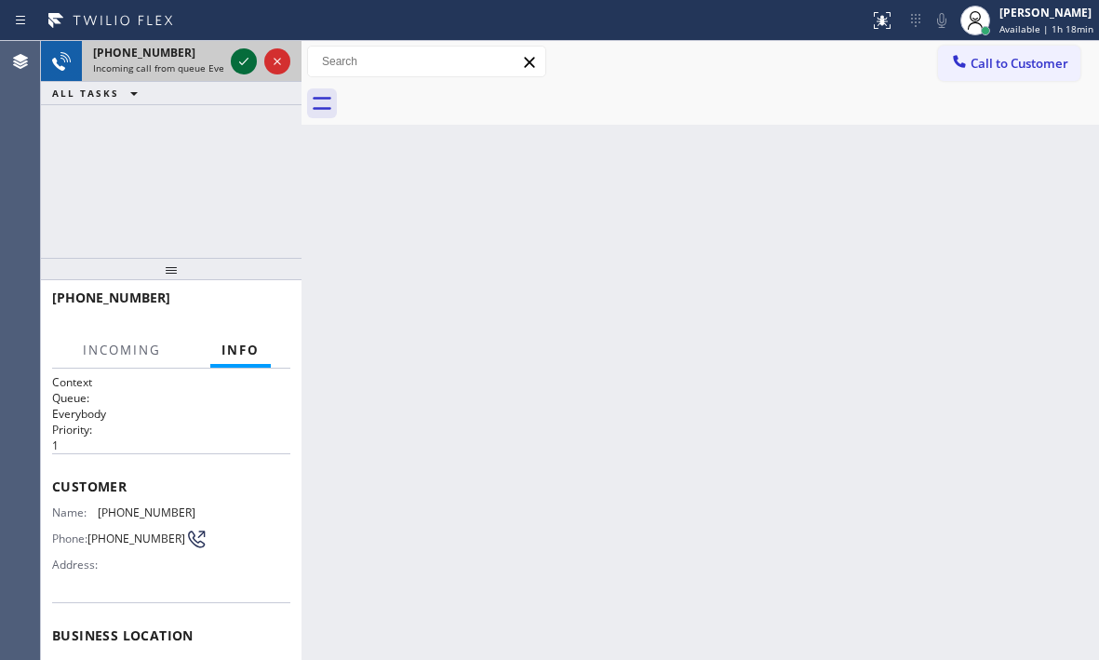
click at [232, 63] on div at bounding box center [244, 61] width 26 height 22
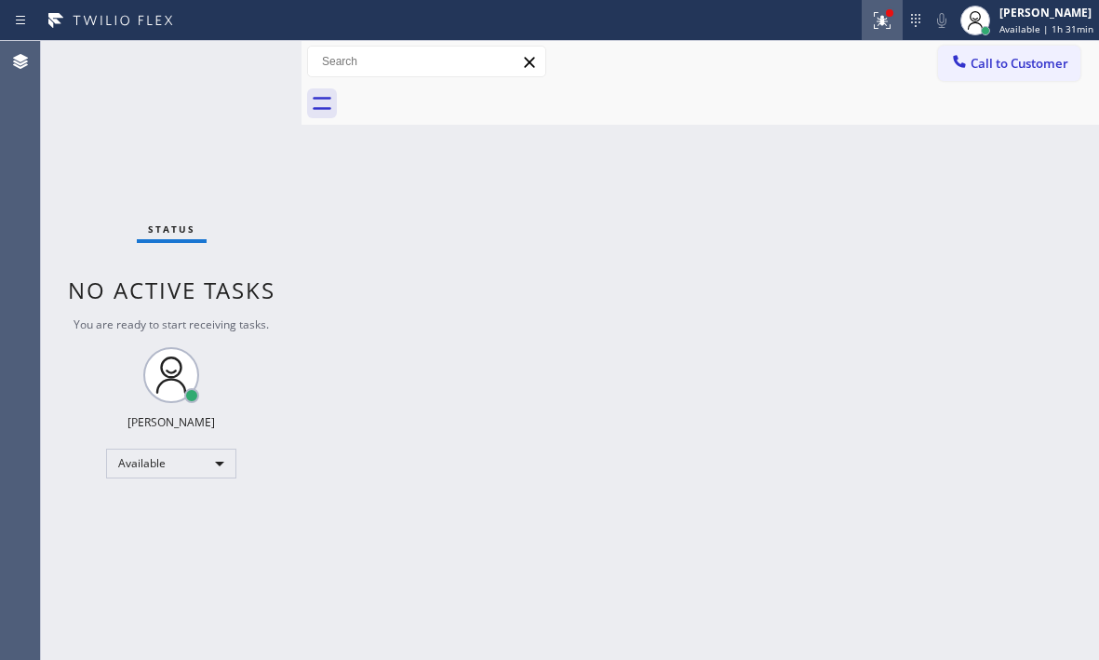
click at [877, 29] on icon at bounding box center [882, 20] width 22 height 22
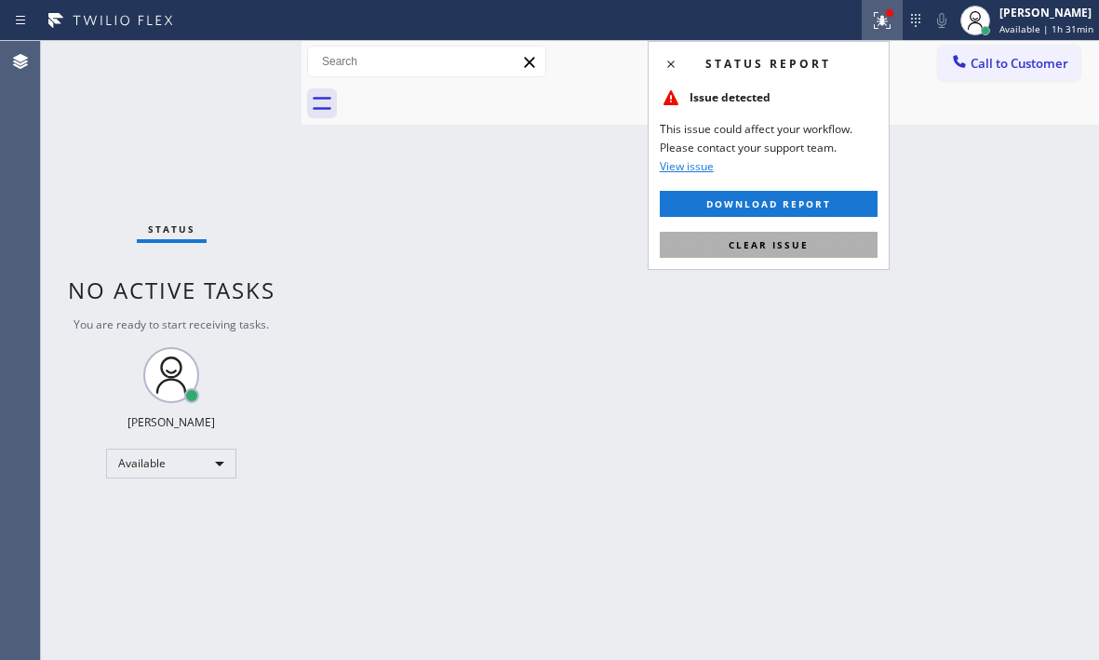
click at [805, 246] on span "Clear issue" at bounding box center [768, 244] width 80 height 13
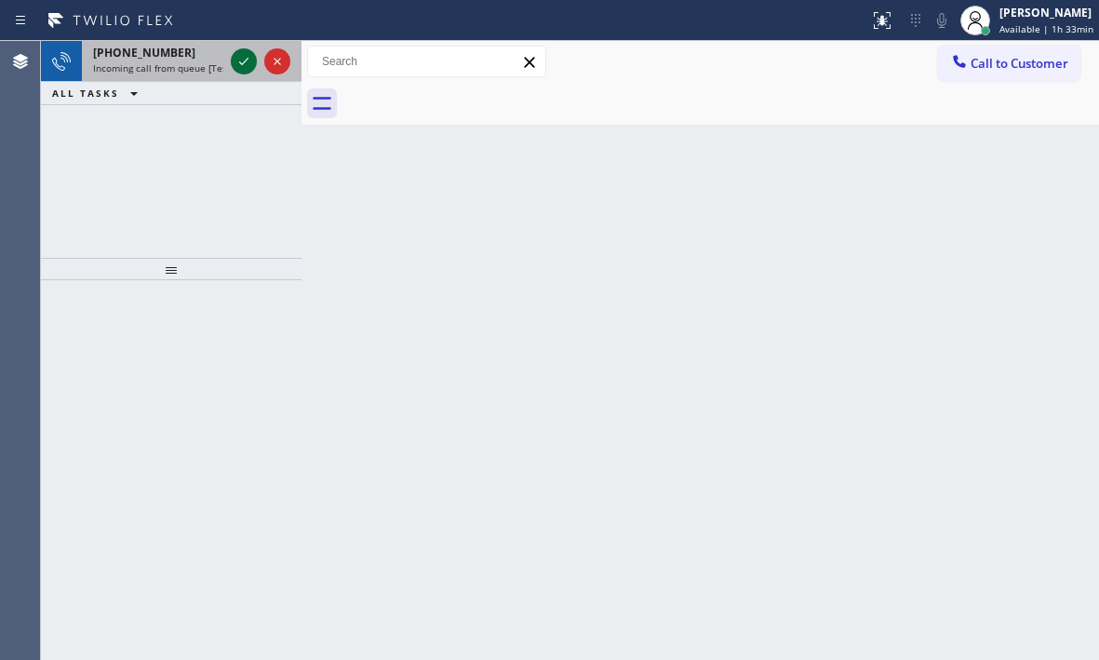
click at [240, 64] on icon at bounding box center [244, 61] width 22 height 22
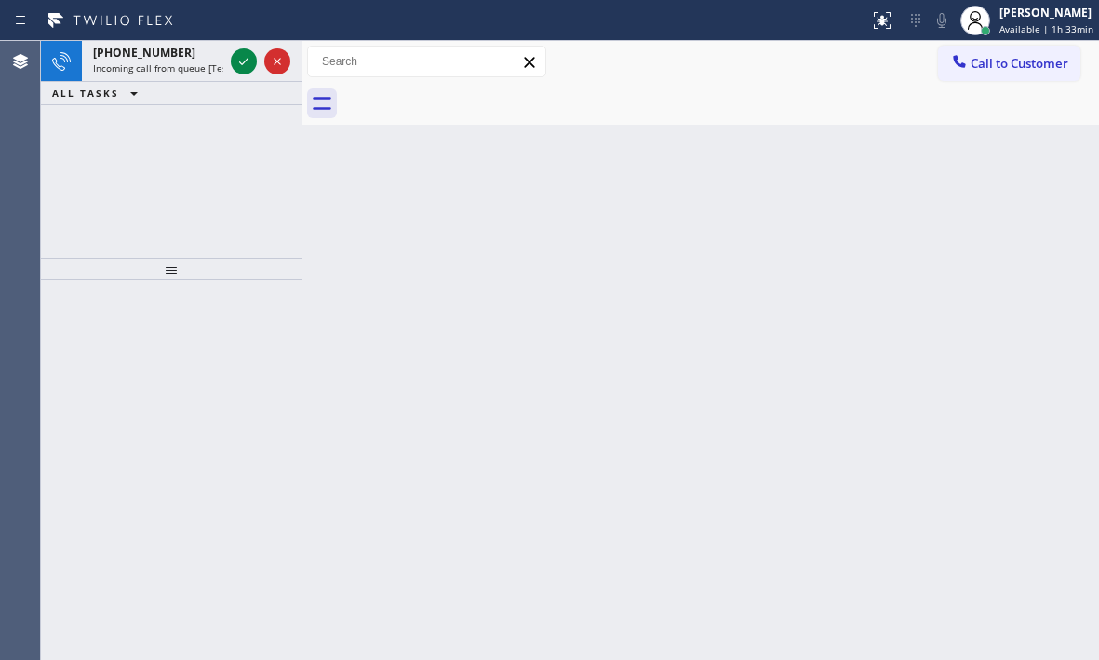
click at [239, 65] on icon at bounding box center [244, 61] width 22 height 22
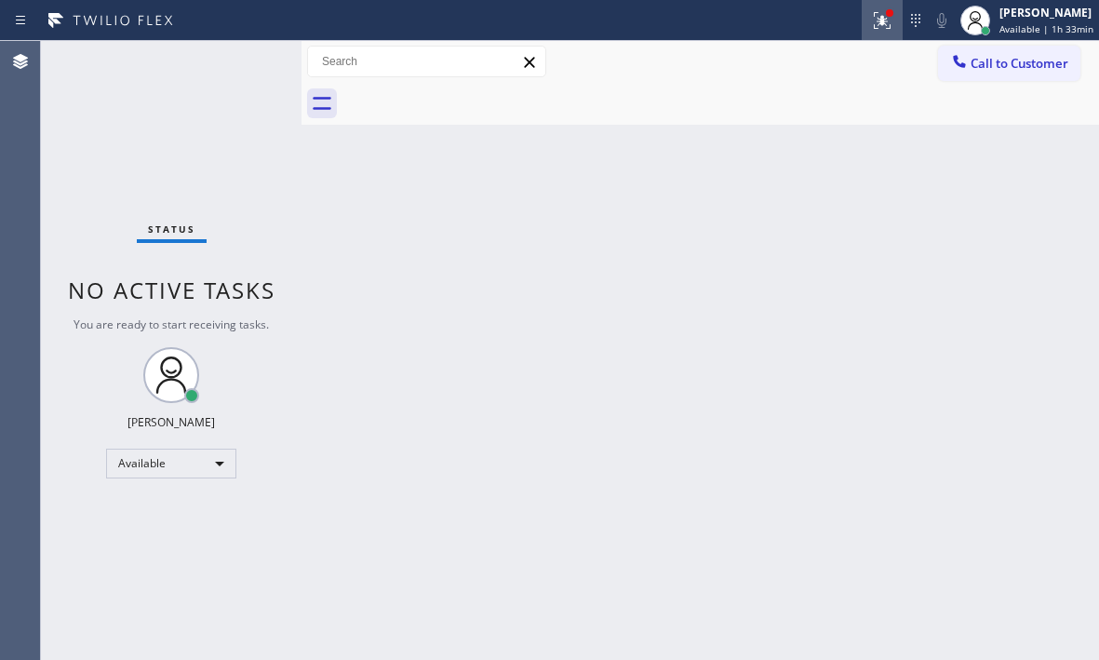
click at [871, 29] on icon at bounding box center [882, 20] width 22 height 22
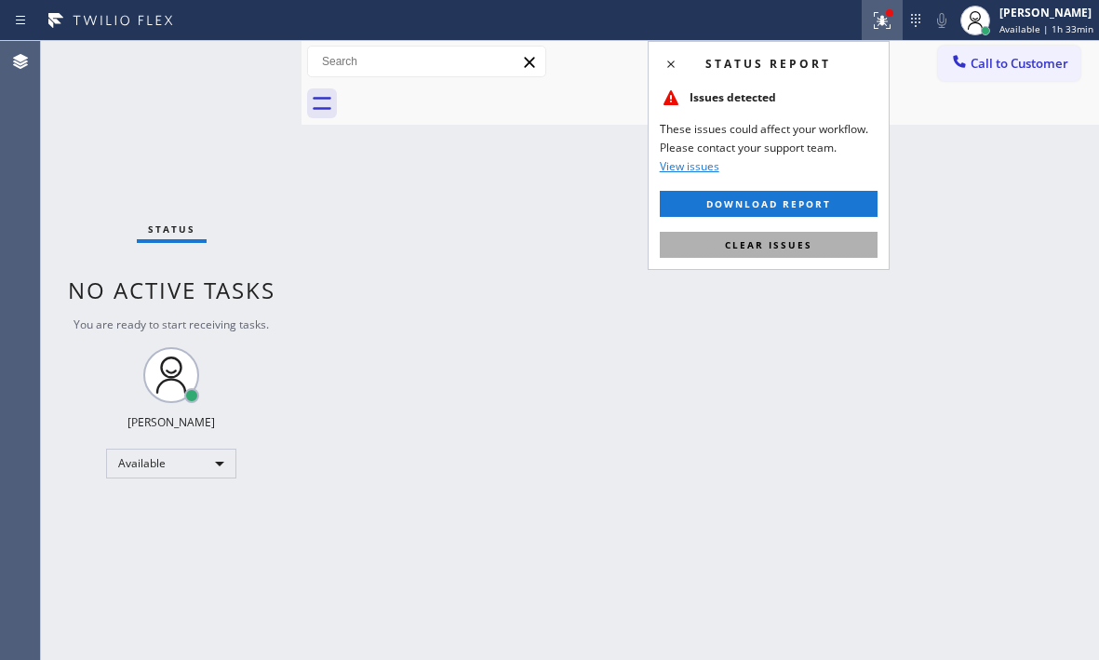
click at [828, 238] on button "Clear issues" at bounding box center [769, 245] width 218 height 26
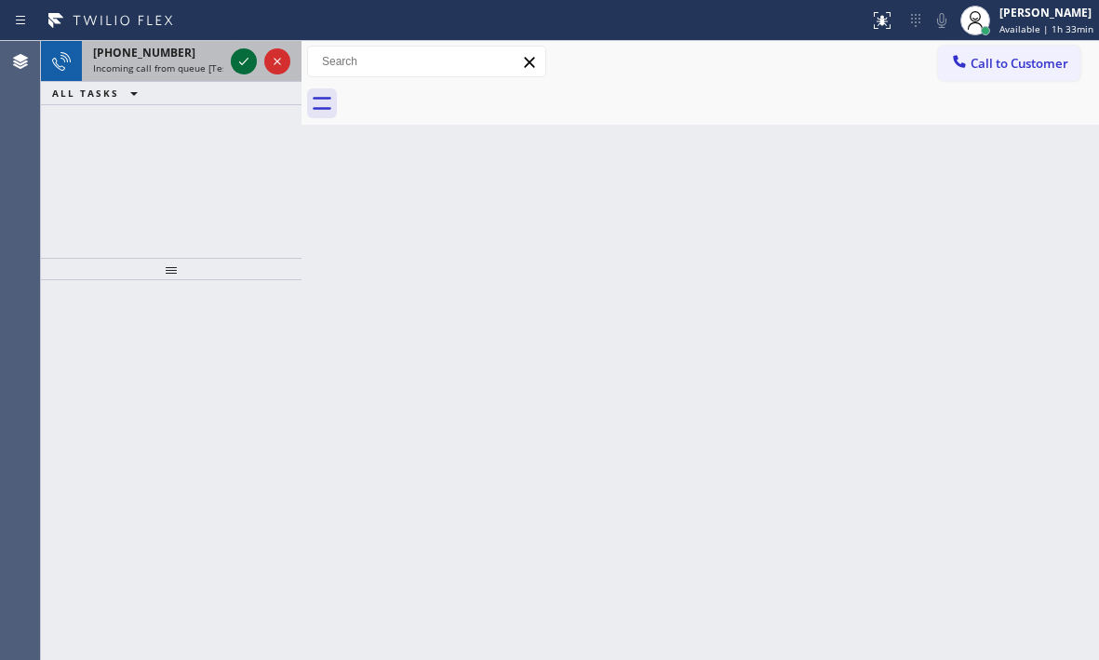
drag, startPoint x: 233, startPoint y: 60, endPoint x: 248, endPoint y: 59, distance: 15.8
click at [236, 59] on icon at bounding box center [244, 61] width 22 height 22
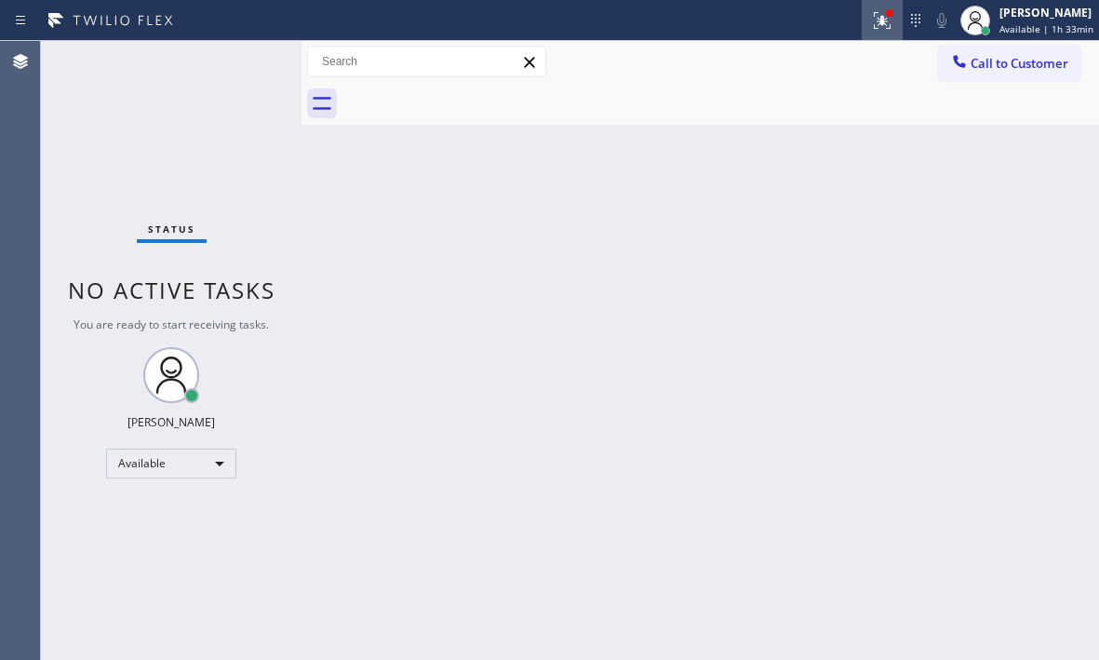
click at [874, 26] on icon at bounding box center [882, 20] width 22 height 22
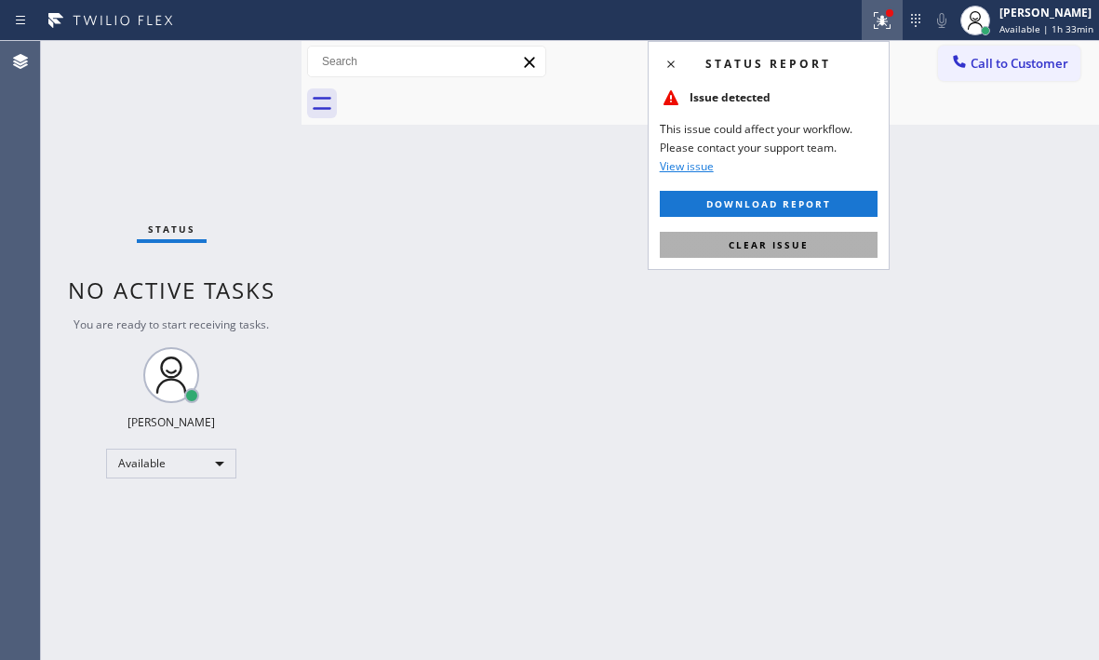
click at [795, 249] on span "Clear issue" at bounding box center [768, 244] width 80 height 13
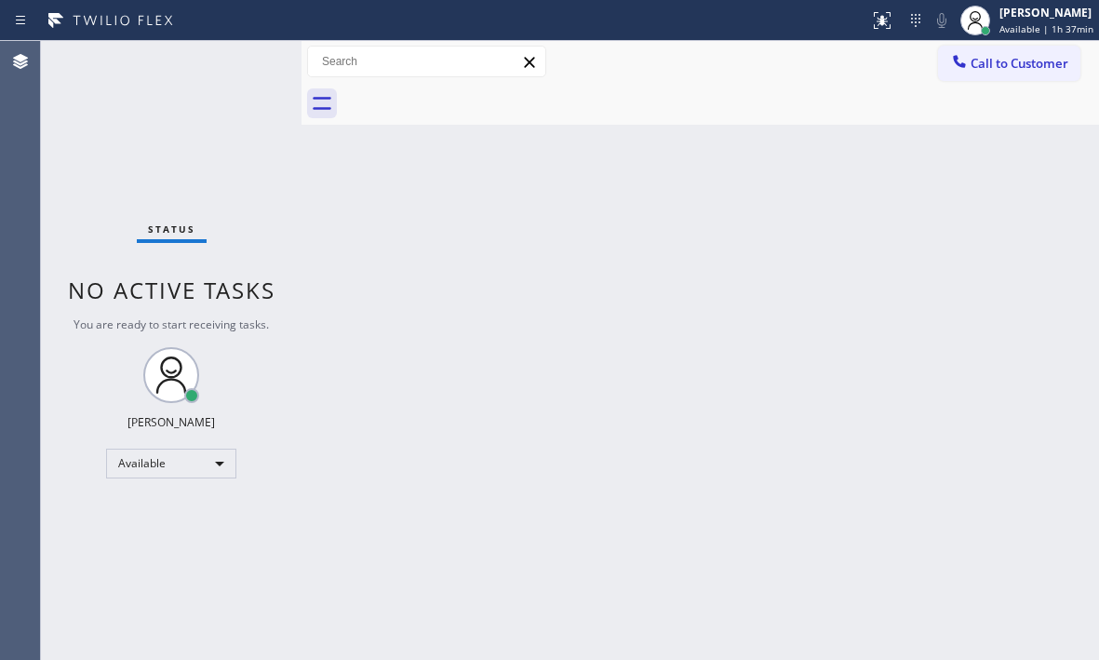
click at [516, 314] on div "Back to Dashboard Change Sender ID Customers Technicians Select a contact Outbo…" at bounding box center [699, 350] width 797 height 619
click at [242, 69] on div "Status No active tasks You are ready to start receiving tasks. [PERSON_NAME] Av…" at bounding box center [171, 350] width 260 height 619
click at [264, 314] on div "Status No active tasks You are ready to start receiving tasks. [PERSON_NAME] Av…" at bounding box center [171, 350] width 260 height 619
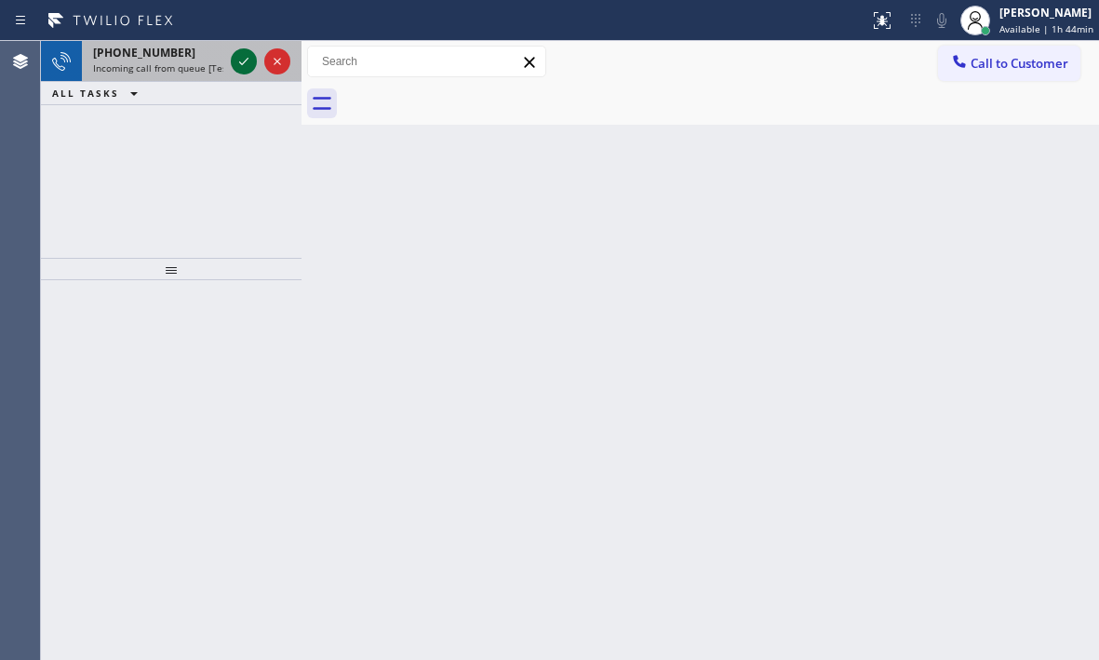
click at [238, 60] on icon at bounding box center [244, 61] width 22 height 22
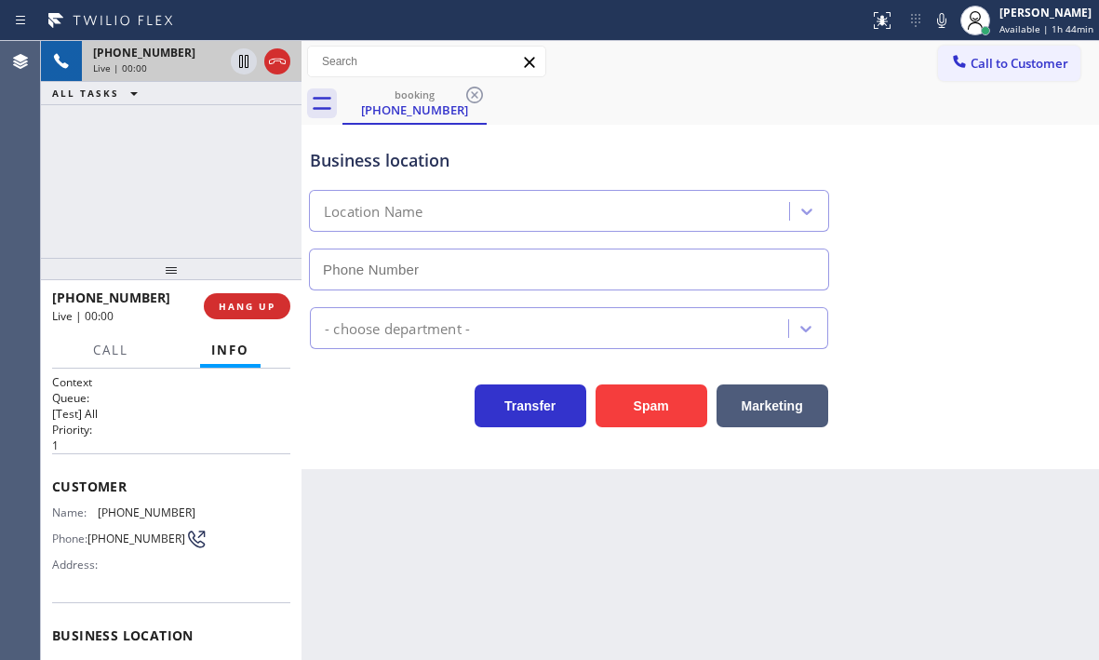
type input "[PHONE_NUMBER]"
click at [242, 305] on span "HANG UP" at bounding box center [247, 306] width 57 height 13
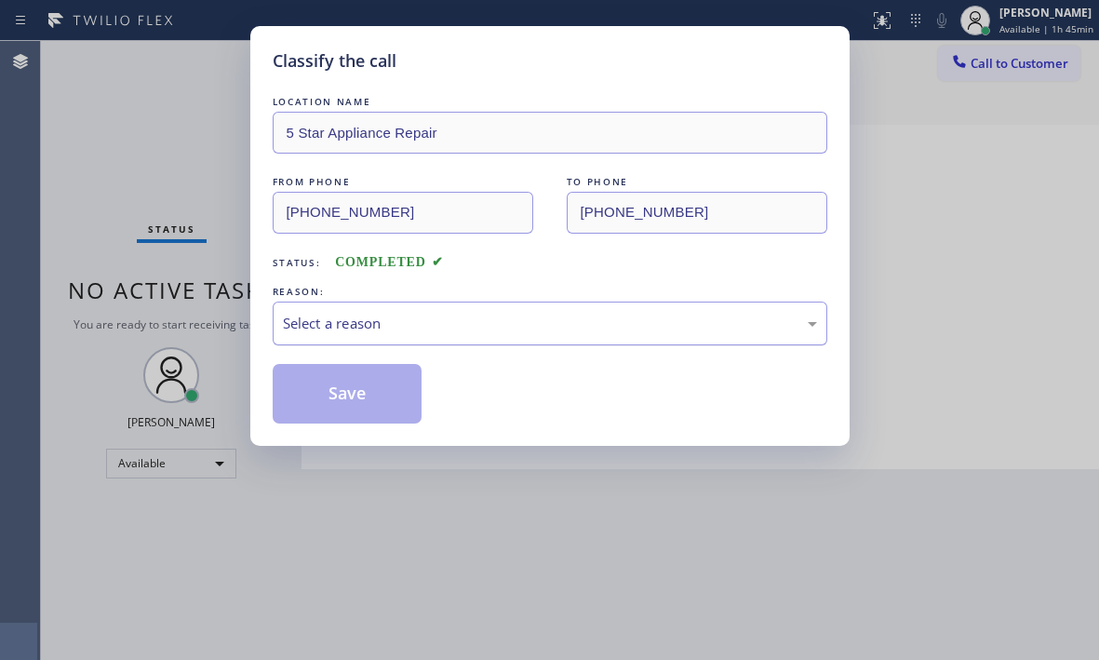
click at [483, 326] on div "Select a reason" at bounding box center [550, 323] width 534 height 21
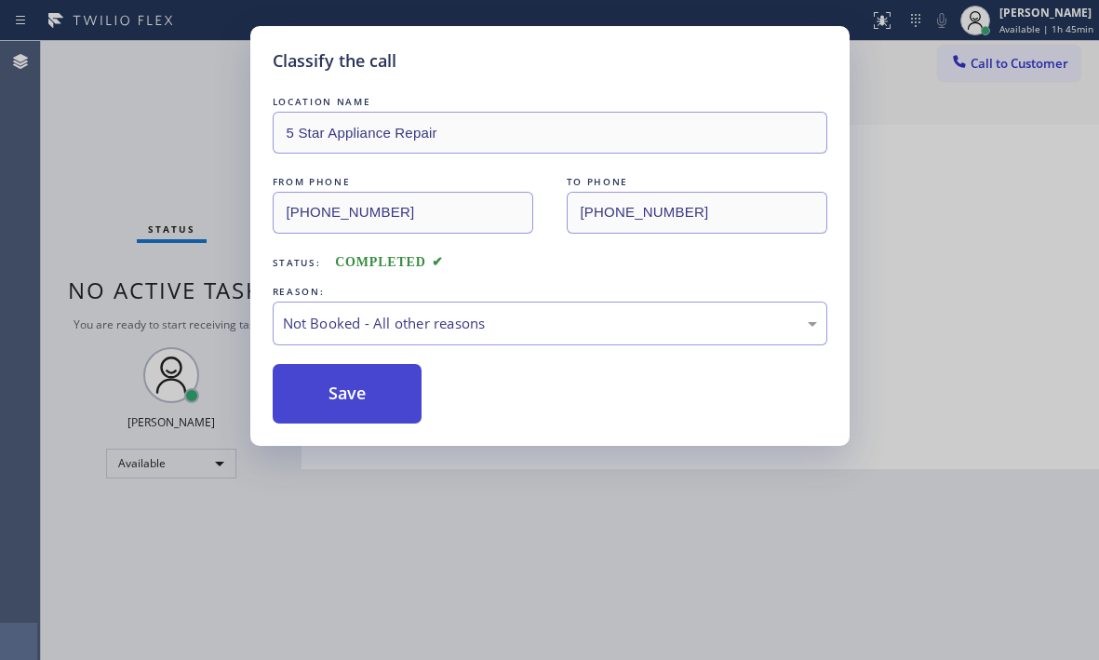
click at [355, 395] on button "Save" at bounding box center [348, 394] width 150 height 60
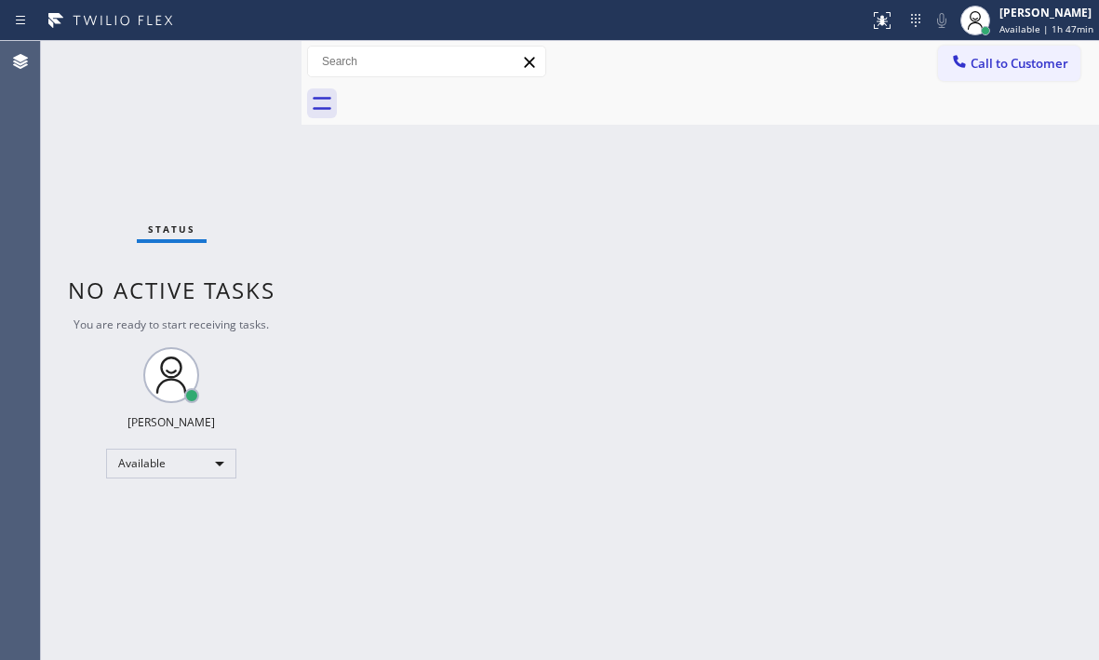
click at [241, 69] on div "Status No active tasks You are ready to start receiving tasks. [PERSON_NAME] Av…" at bounding box center [171, 350] width 260 height 619
click at [236, 66] on div "Status No active tasks You are ready to start receiving tasks. [PERSON_NAME] Av…" at bounding box center [171, 350] width 260 height 619
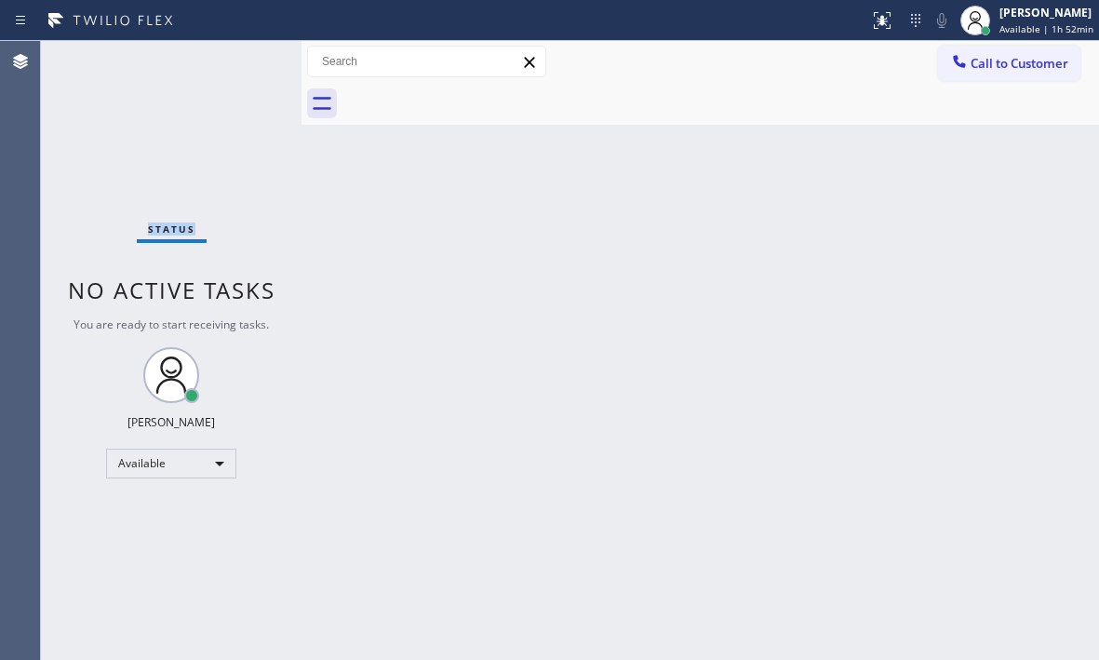
click at [236, 66] on div "Status No active tasks You are ready to start receiving tasks. [PERSON_NAME] Av…" at bounding box center [171, 350] width 260 height 619
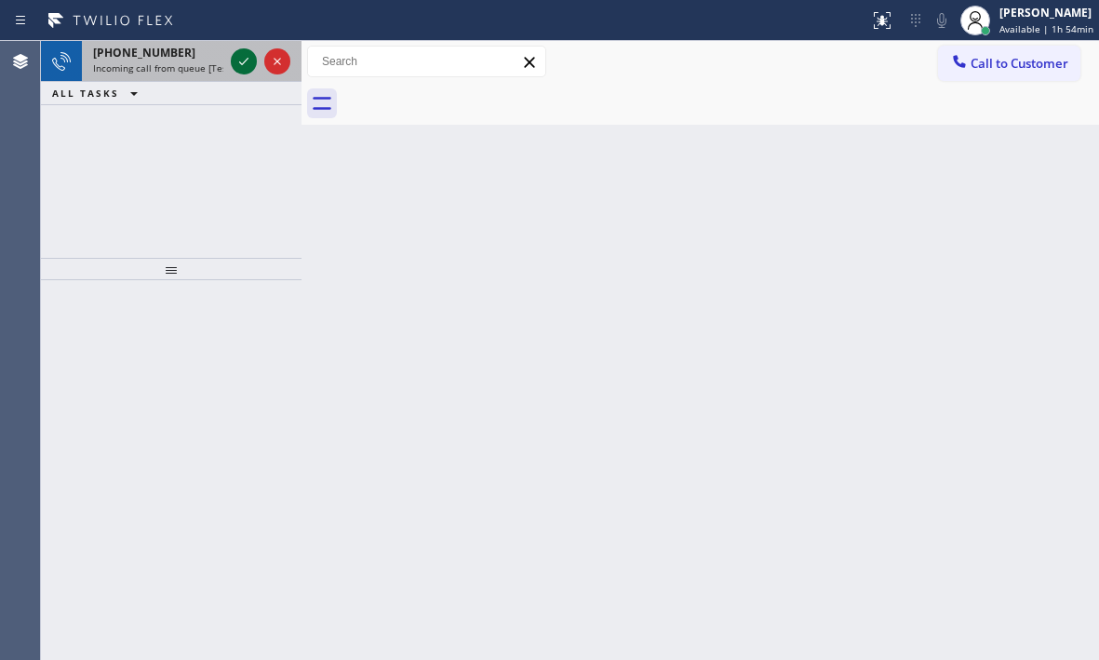
click at [242, 58] on icon at bounding box center [244, 61] width 22 height 22
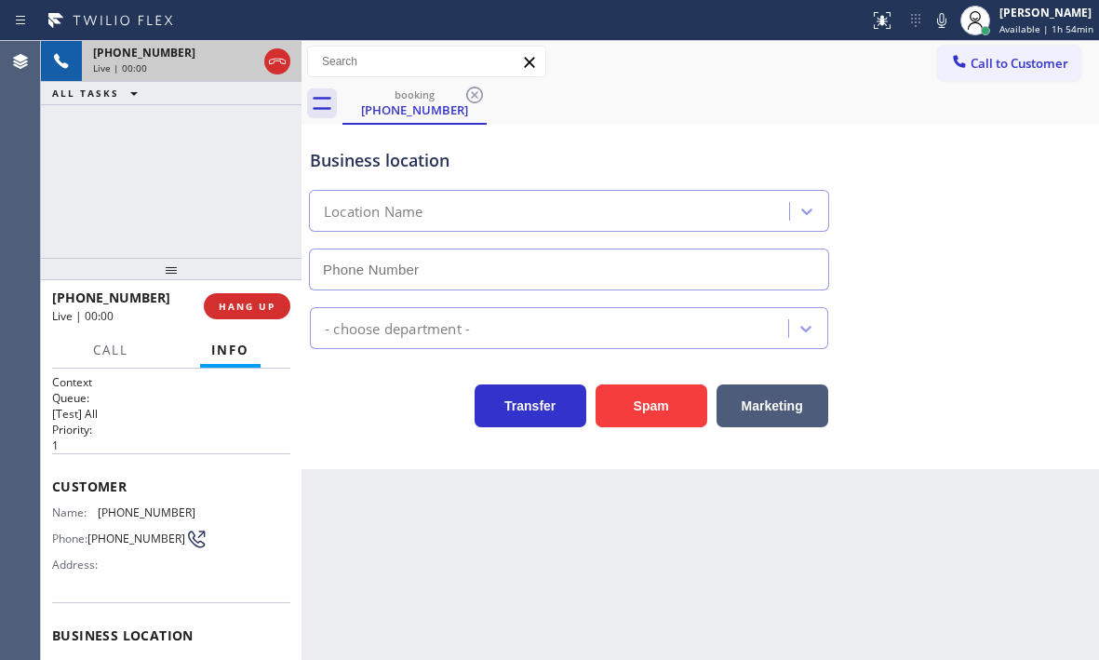
type input "[PHONE_NUMBER]"
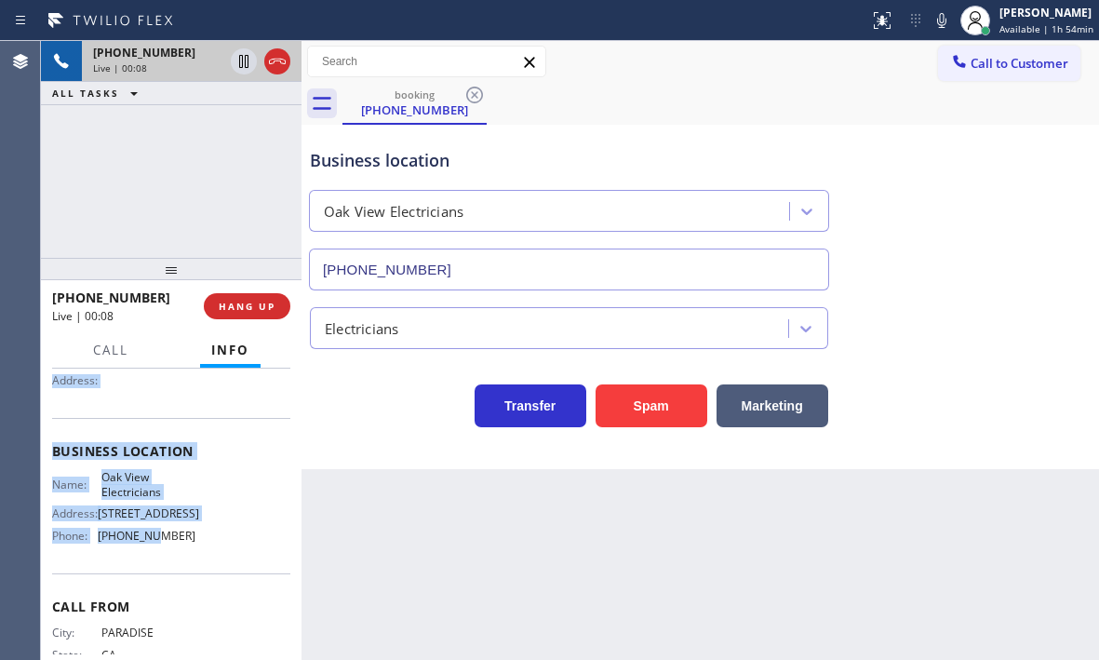
scroll to position [186, 0]
drag, startPoint x: 52, startPoint y: 486, endPoint x: 187, endPoint y: 571, distance: 159.8
click at [187, 571] on div "Context Queue: [Test] All Priority: 1 Customer Name: [PHONE_NUMBER] Phone: [PHO…" at bounding box center [171, 450] width 238 height 524
copy div "Customer Name: [PHONE_NUMBER] Phone: [PHONE_NUMBER] Address: Business location …"
click at [245, 62] on icon at bounding box center [243, 61] width 9 height 13
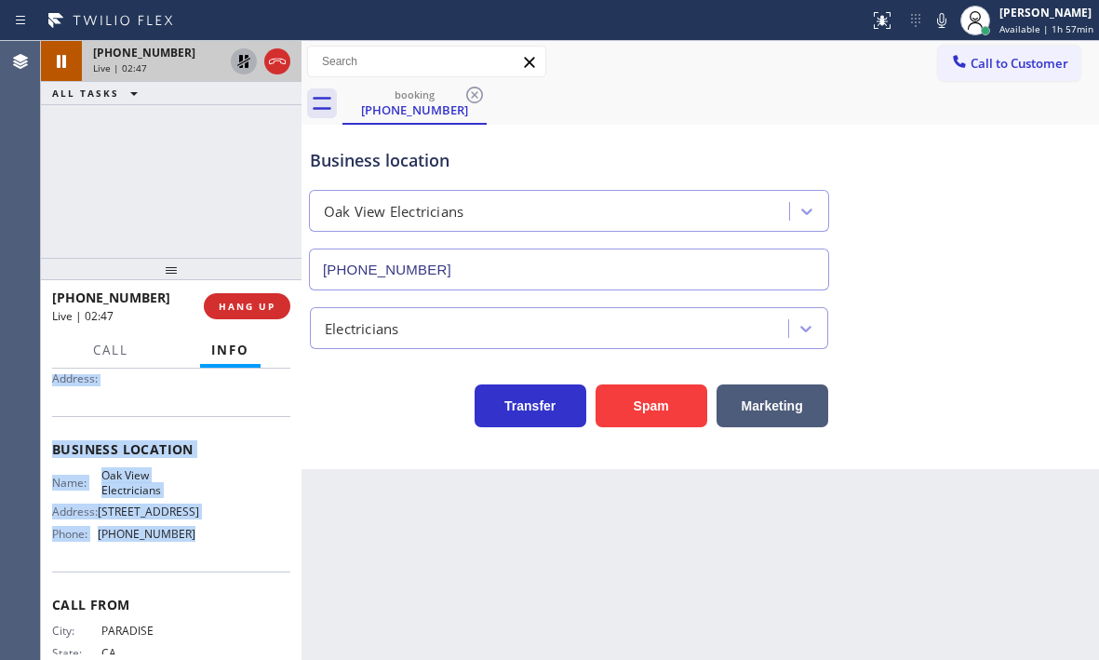
click at [246, 63] on icon at bounding box center [243, 61] width 13 height 13
click at [274, 67] on icon at bounding box center [277, 61] width 22 height 22
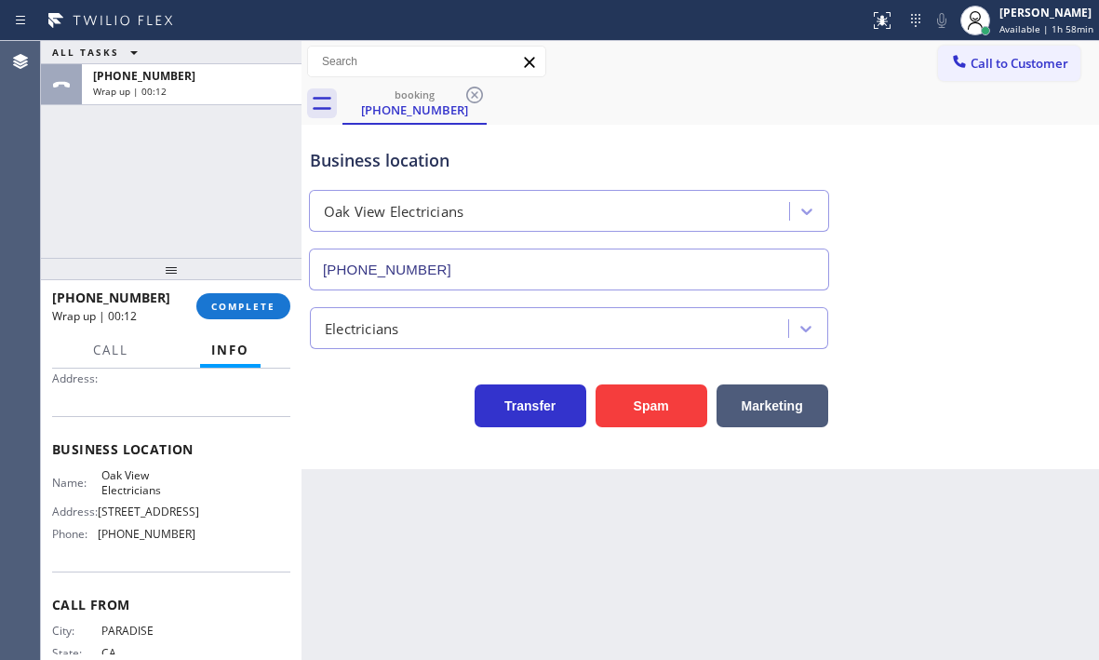
click at [537, 136] on div "Business location Oak View Electricians [PHONE_NUMBER]" at bounding box center [569, 209] width 526 height 161
click at [261, 307] on span "COMPLETE" at bounding box center [243, 306] width 64 height 13
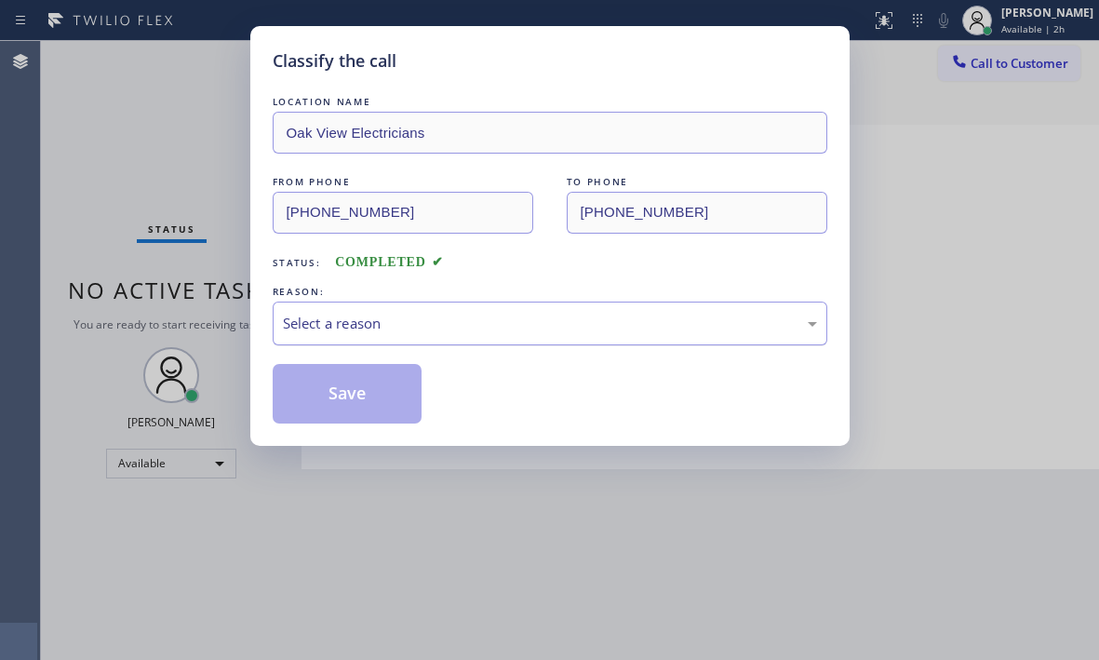
click at [344, 337] on div "Select a reason" at bounding box center [550, 323] width 554 height 44
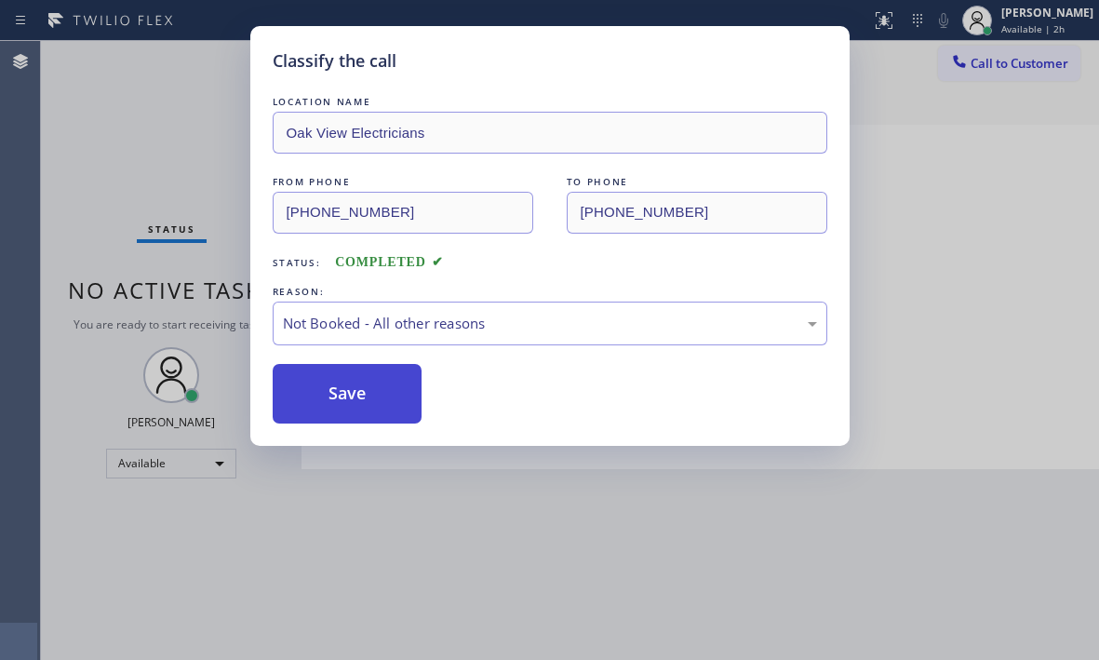
click at [316, 387] on button "Save" at bounding box center [348, 394] width 150 height 60
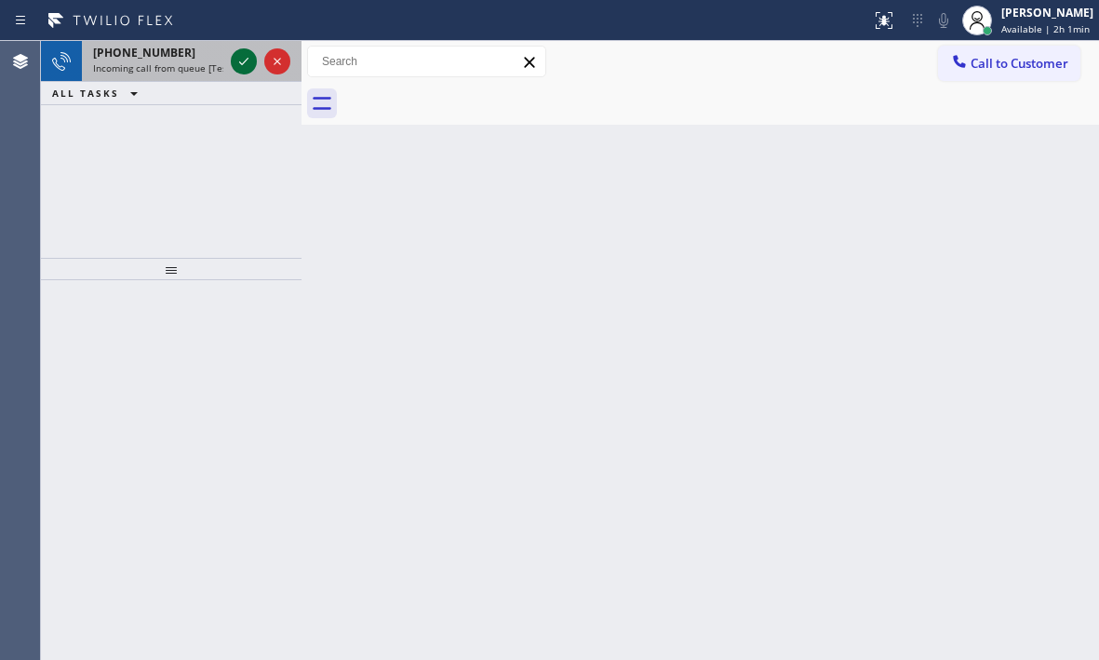
click at [238, 58] on icon at bounding box center [244, 61] width 22 height 22
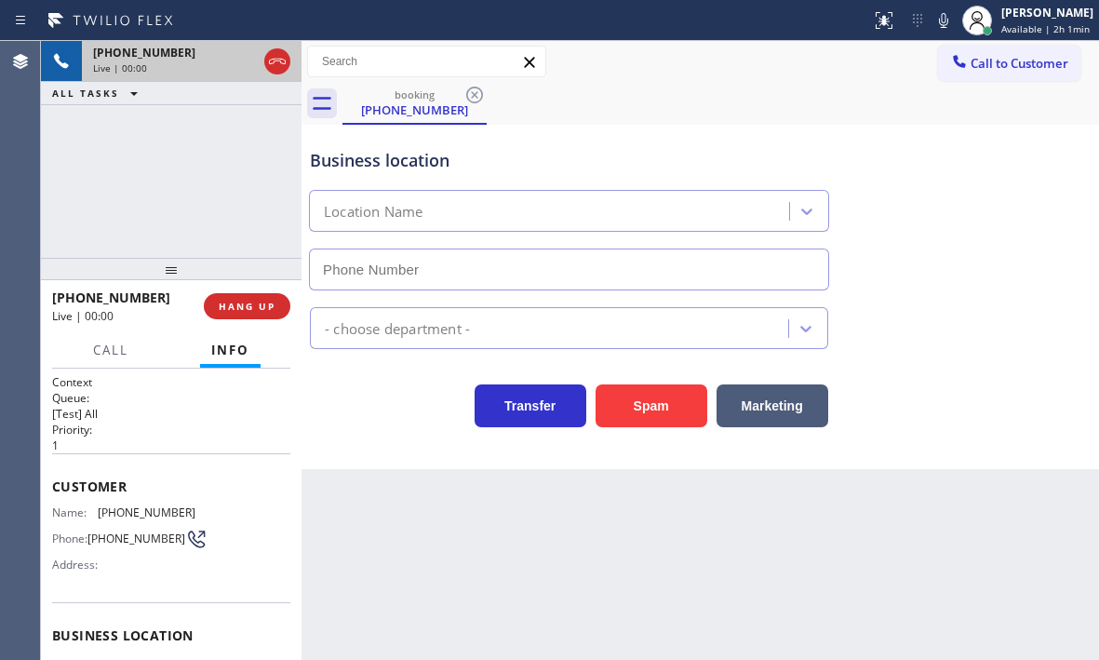
type input "[PHONE_NUMBER]"
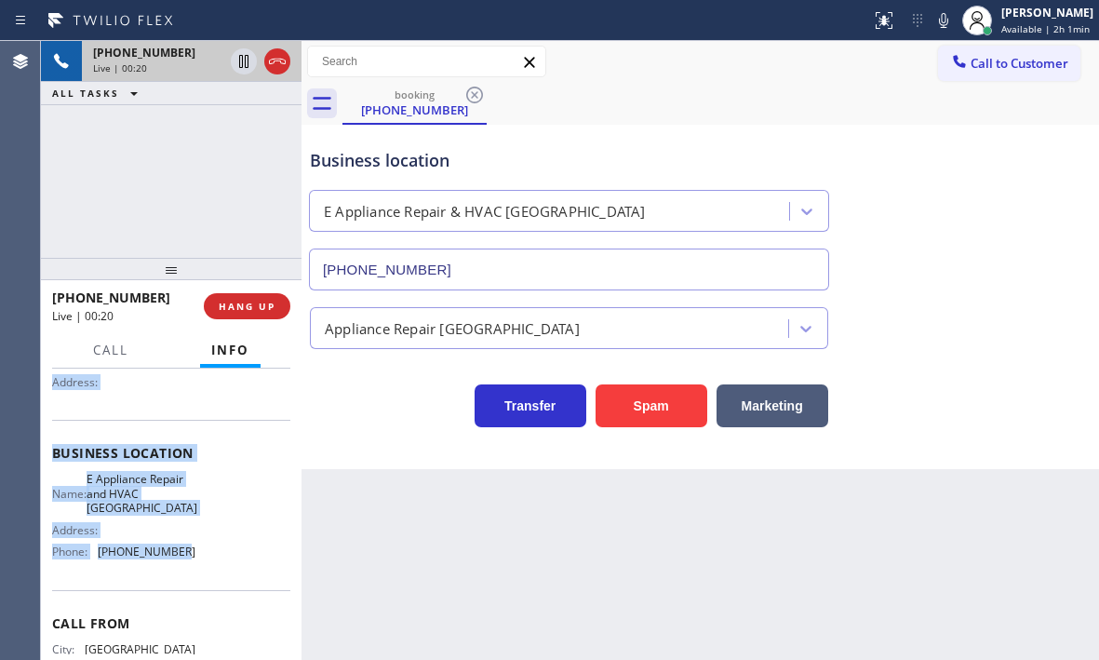
scroll to position [186, 0]
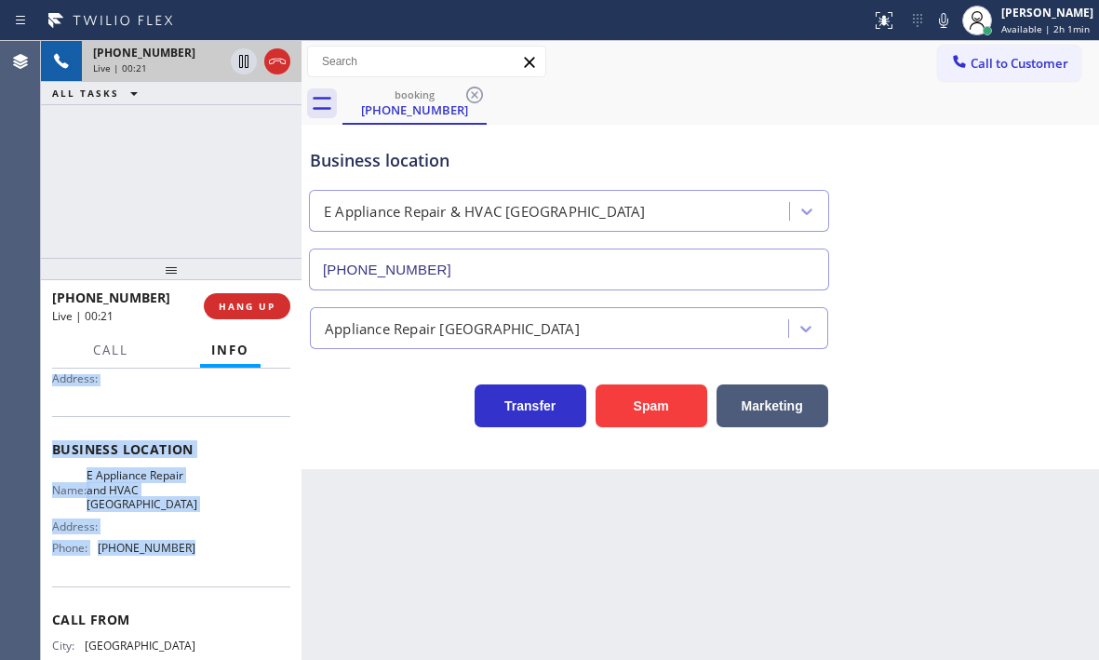
drag, startPoint x: 52, startPoint y: 482, endPoint x: 206, endPoint y: 560, distance: 172.3
click at [206, 560] on div "Context Queue: [Test] All Priority: 1 Customer Name: [PHONE_NUMBER] Phone: [PHO…" at bounding box center [171, 457] width 238 height 539
copy div "Customer Name: [PHONE_NUMBER] Phone: [PHONE_NUMBER] Address: Business location …"
click at [242, 56] on icon at bounding box center [243, 61] width 9 height 13
click at [244, 60] on icon at bounding box center [244, 61] width 22 height 22
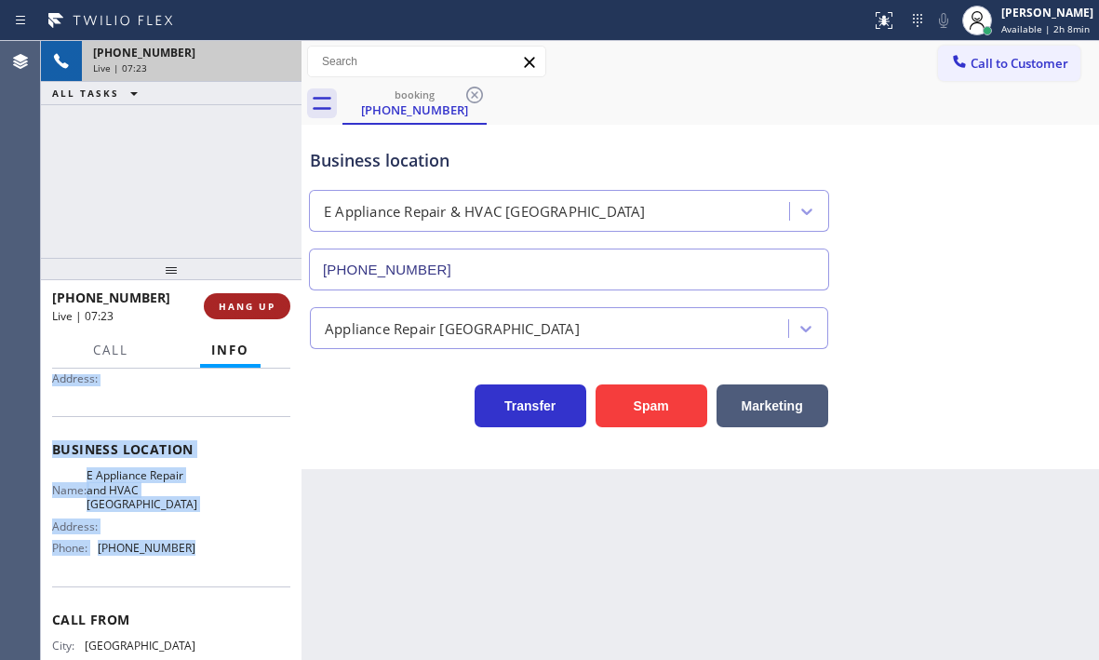
click at [255, 310] on span "HANG UP" at bounding box center [247, 306] width 57 height 13
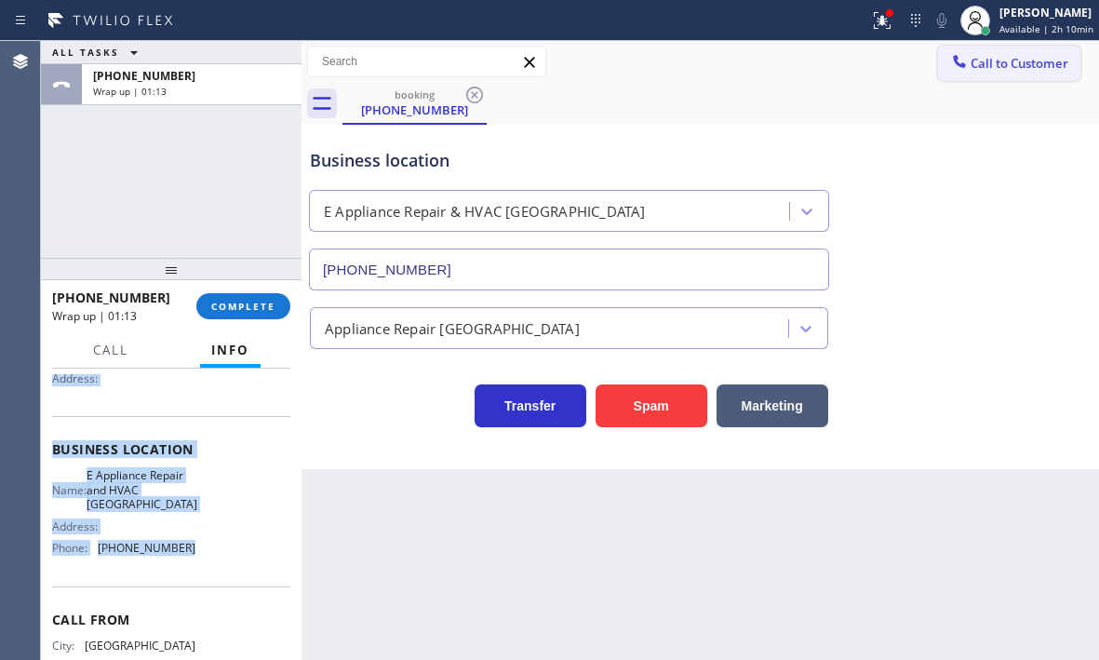
click at [988, 69] on span "Call to Customer" at bounding box center [1019, 63] width 98 height 17
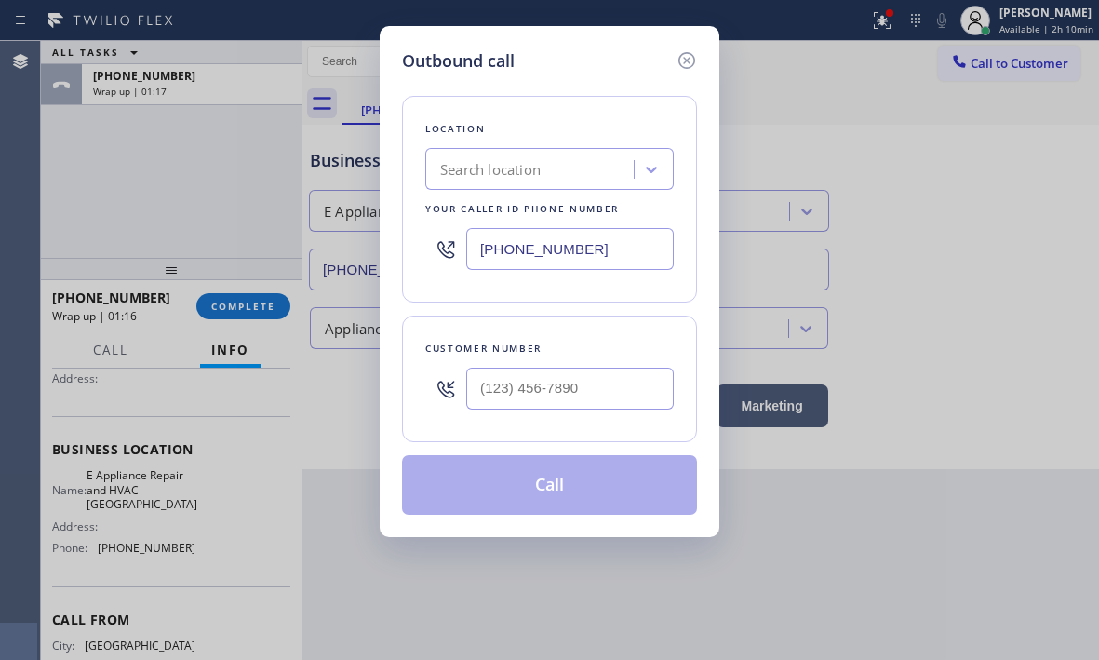
click at [591, 255] on input "[PHONE_NUMBER]" at bounding box center [569, 249] width 207 height 42
paste input "571) 520-9427"
type input "[PHONE_NUMBER]"
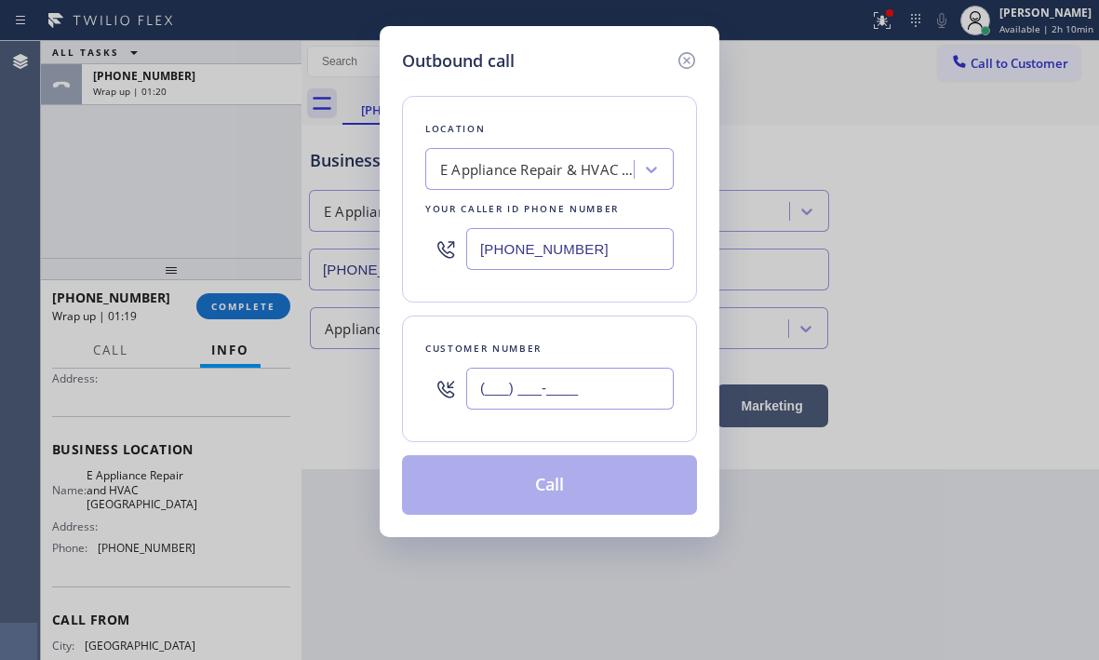
click at [506, 392] on input "(___) ___-____" at bounding box center [569, 388] width 207 height 42
paste input "917) 742-0766"
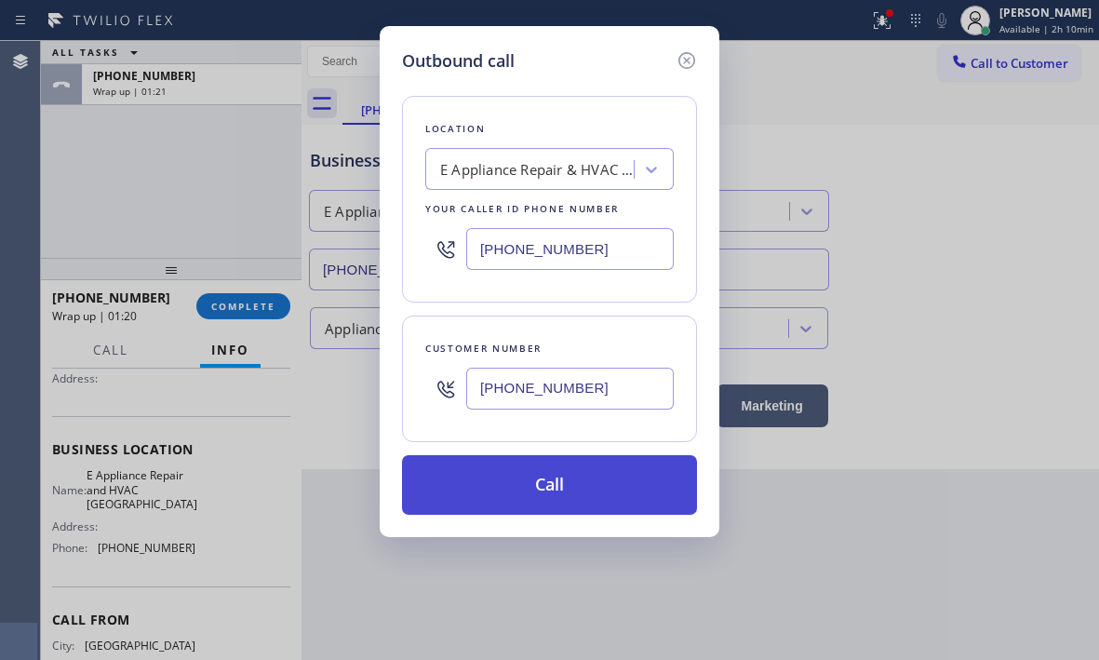
type input "[PHONE_NUMBER]"
click at [541, 475] on button "Call" at bounding box center [549, 485] width 295 height 60
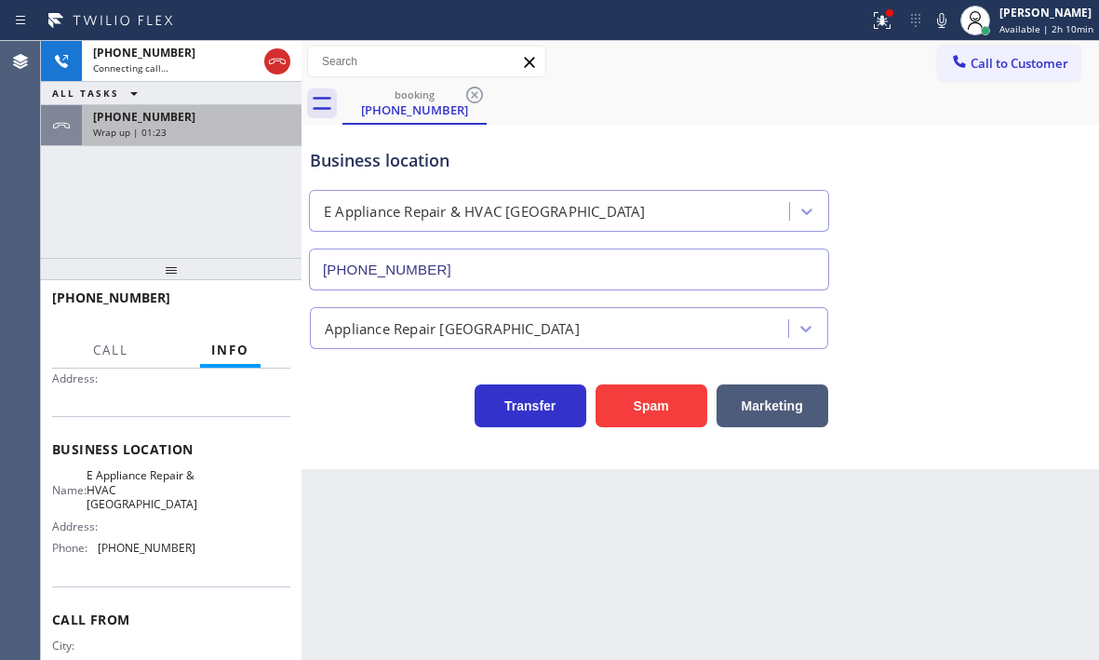
click at [210, 119] on div "[PHONE_NUMBER]" at bounding box center [191, 117] width 197 height 16
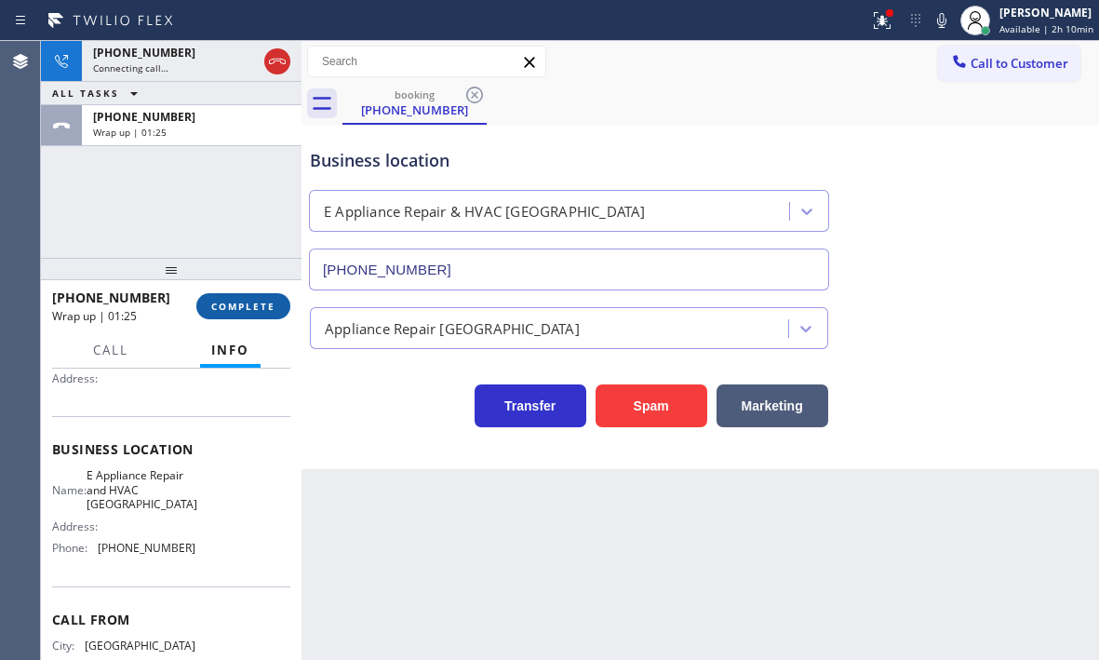
click at [257, 302] on span "COMPLETE" at bounding box center [243, 306] width 64 height 13
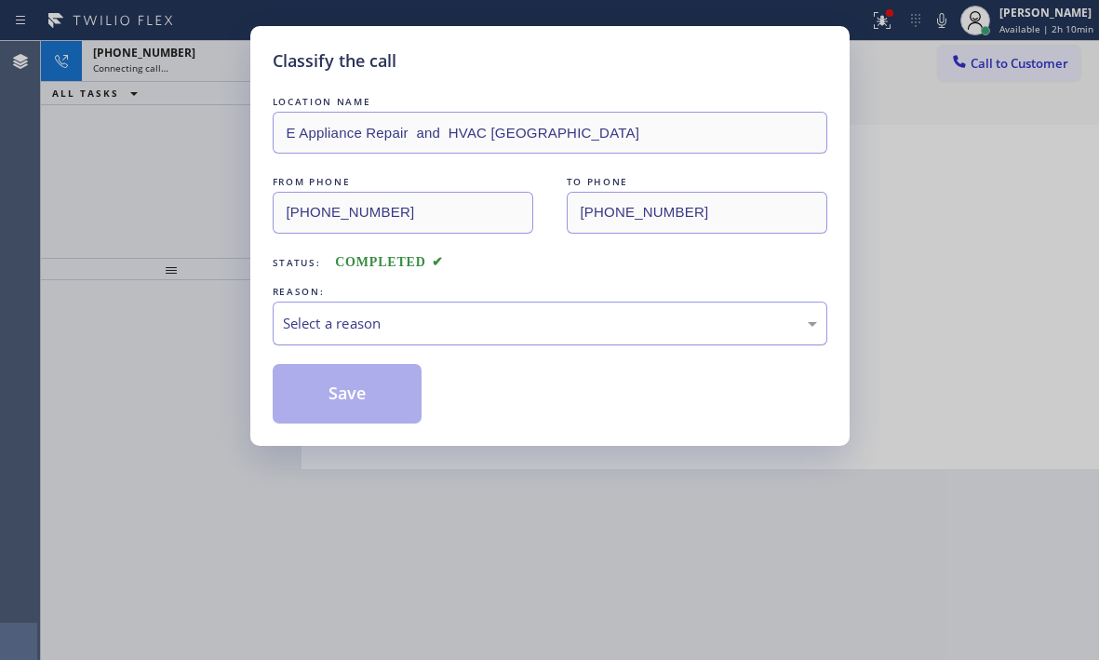
drag, startPoint x: 492, startPoint y: 327, endPoint x: 497, endPoint y: 342, distance: 15.6
click at [493, 328] on div "Select a reason" at bounding box center [550, 323] width 534 height 21
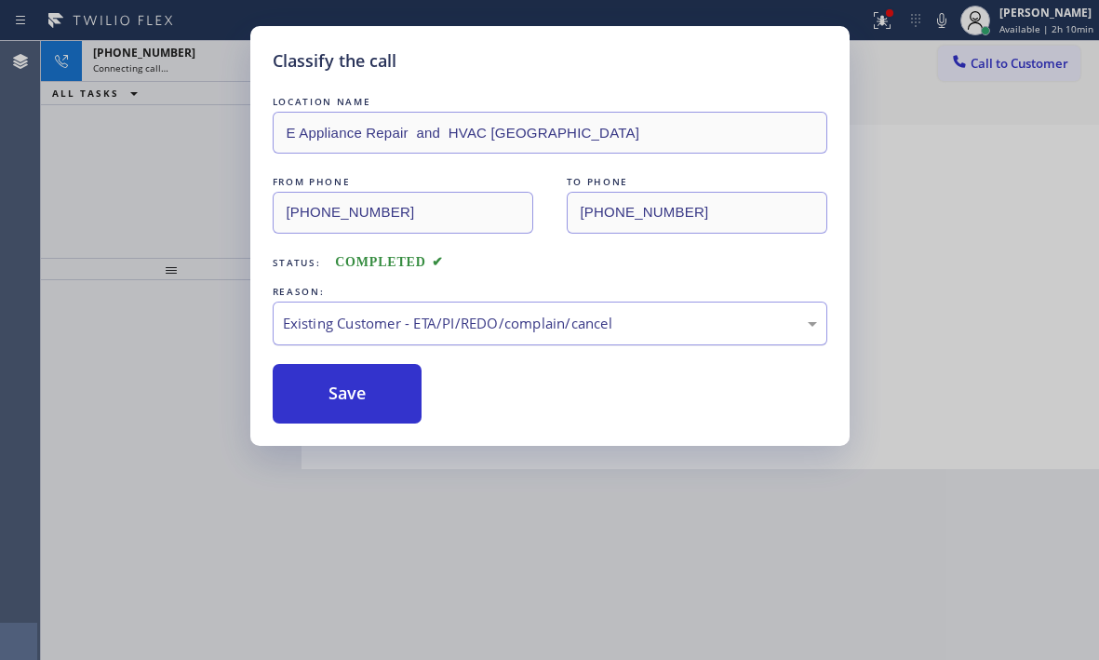
click at [364, 327] on div "Existing Customer - ETA/PI/REDO/complain/cancel" at bounding box center [550, 323] width 534 height 21
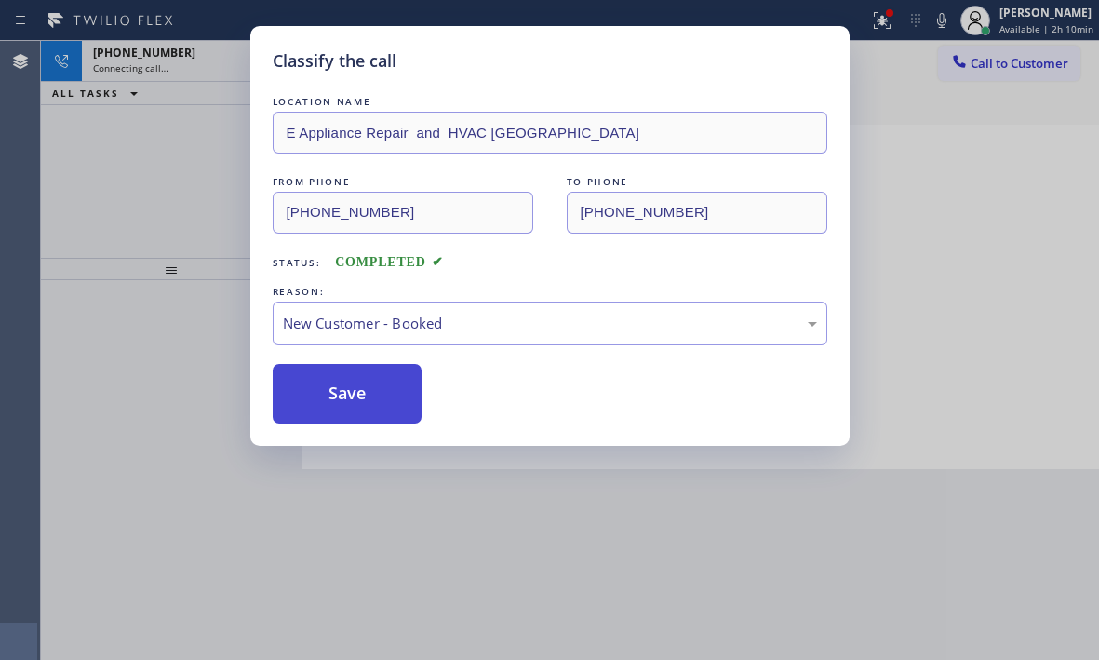
click at [316, 398] on button "Save" at bounding box center [348, 394] width 150 height 60
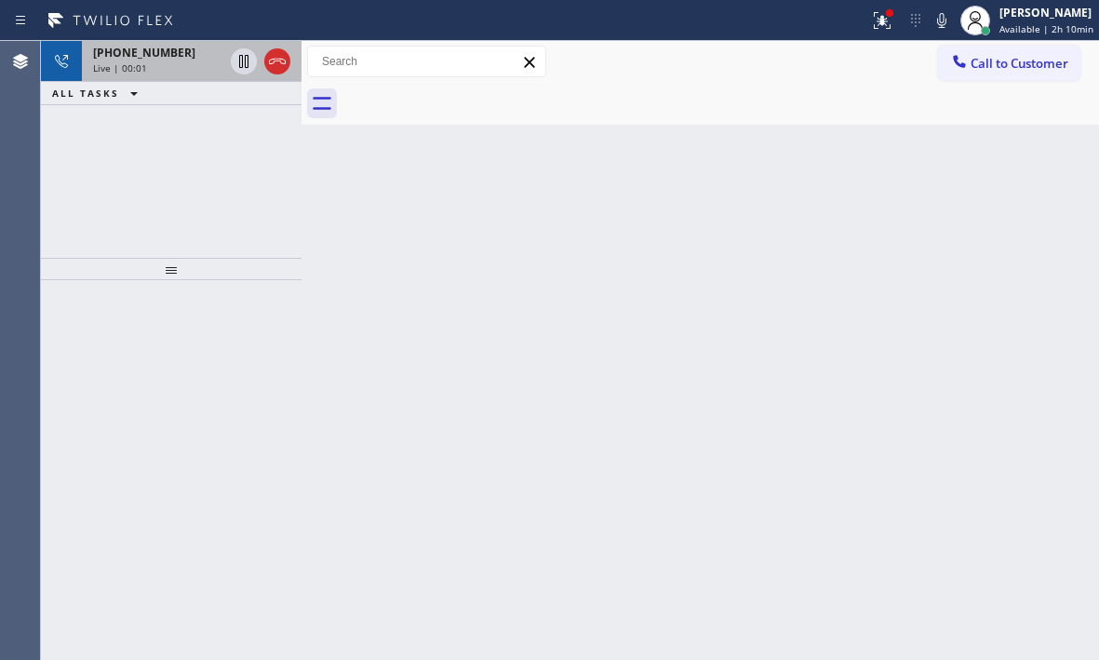
click at [185, 75] on div "[PHONE_NUMBER] Live | 00:01" at bounding box center [154, 61] width 145 height 41
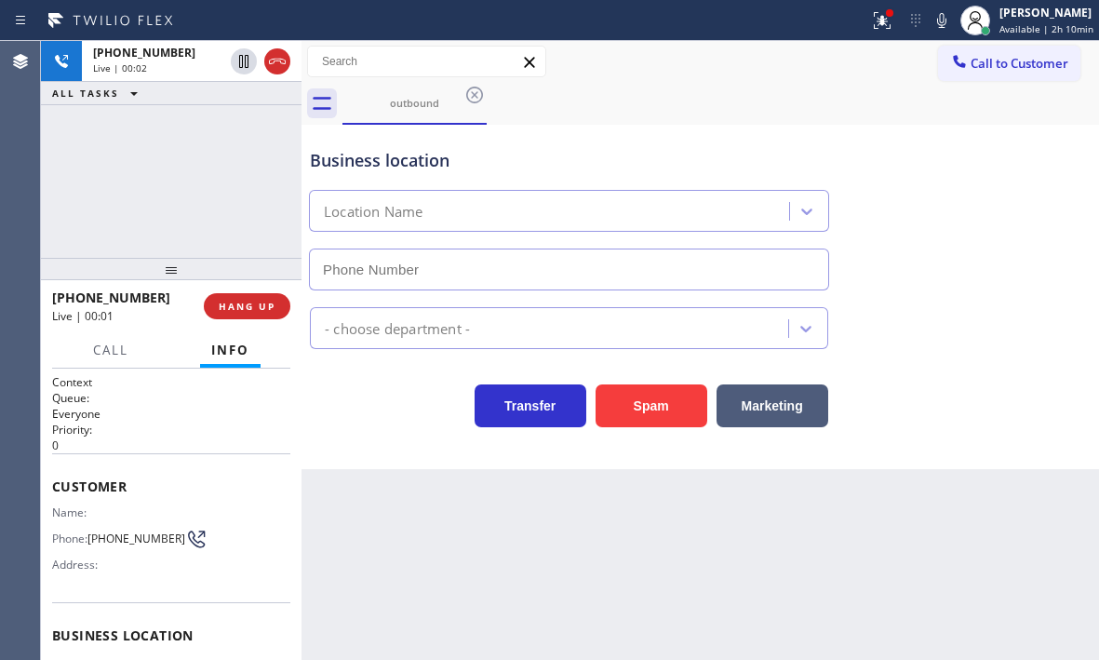
type input "[PHONE_NUMBER]"
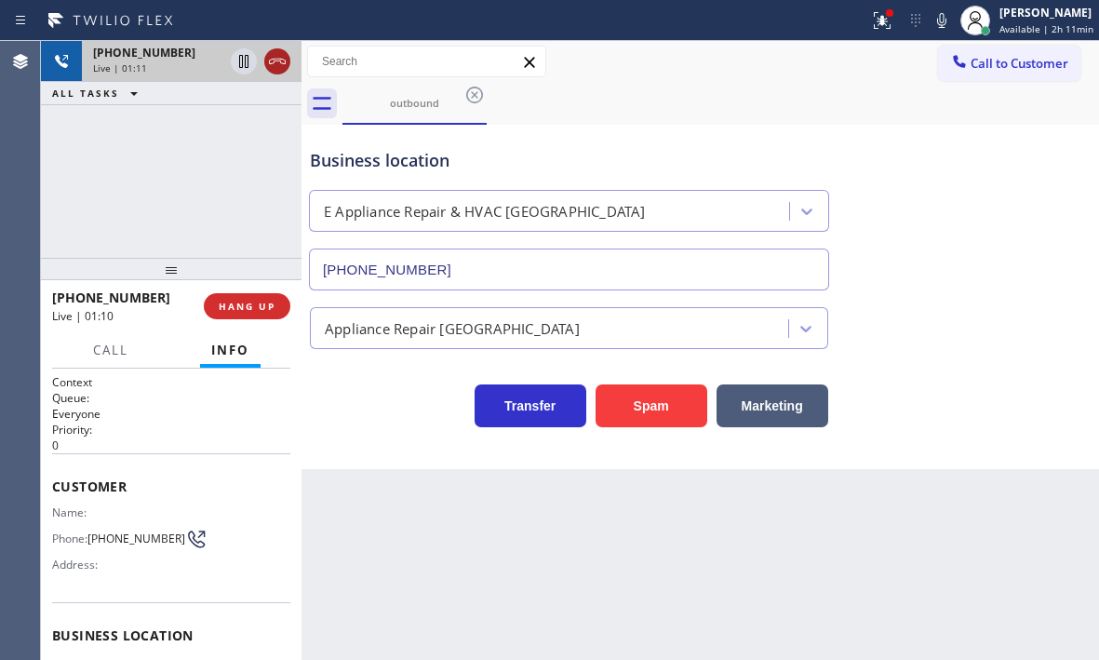
click at [280, 68] on icon at bounding box center [277, 61] width 22 height 22
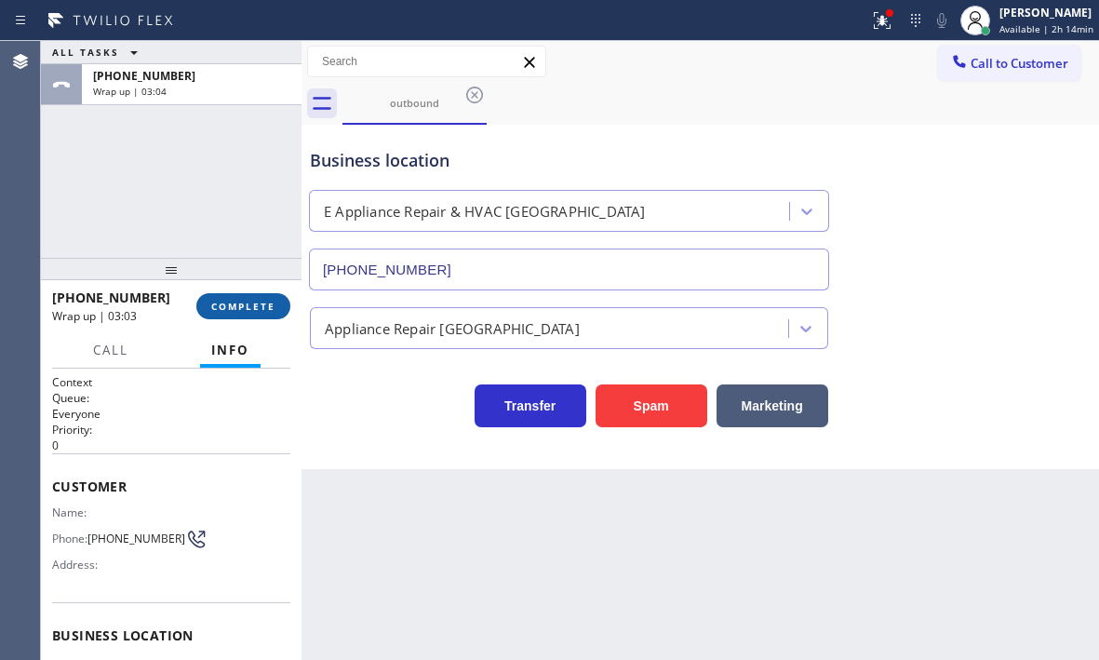
click at [237, 303] on span "COMPLETE" at bounding box center [243, 306] width 64 height 13
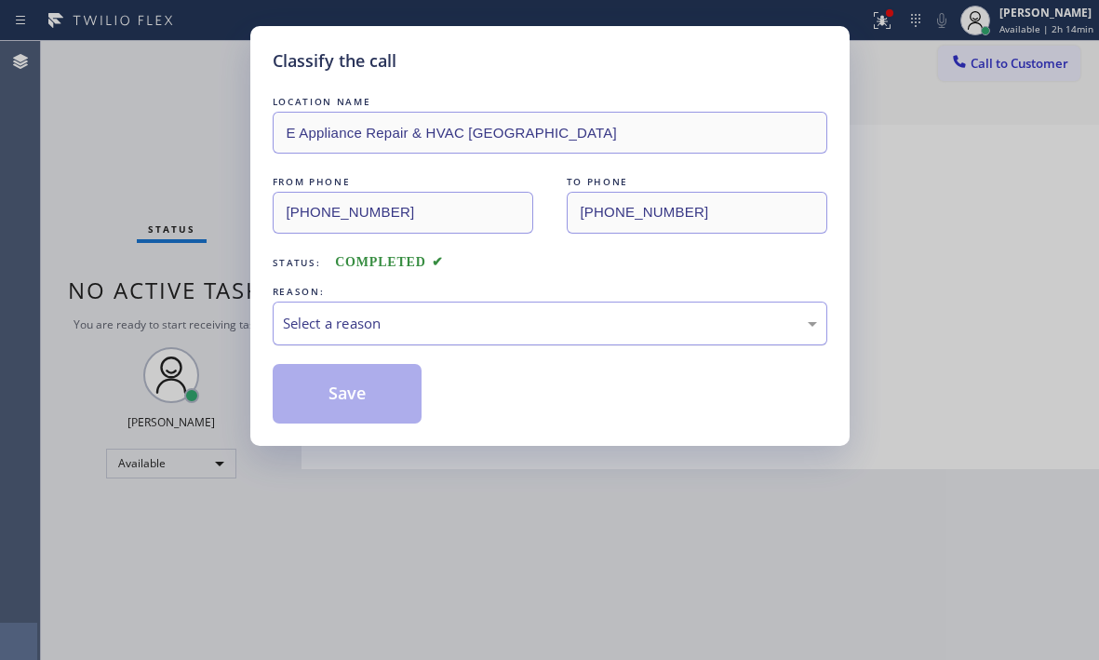
click at [503, 326] on div "Select a reason" at bounding box center [550, 323] width 534 height 21
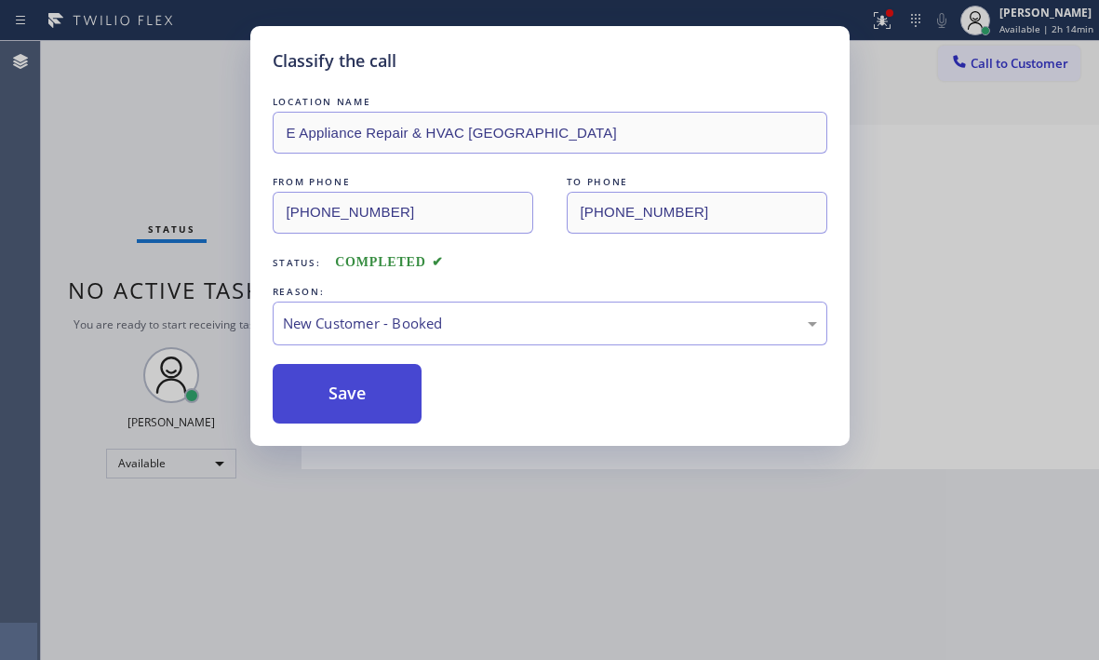
click at [355, 377] on button "Save" at bounding box center [348, 394] width 150 height 60
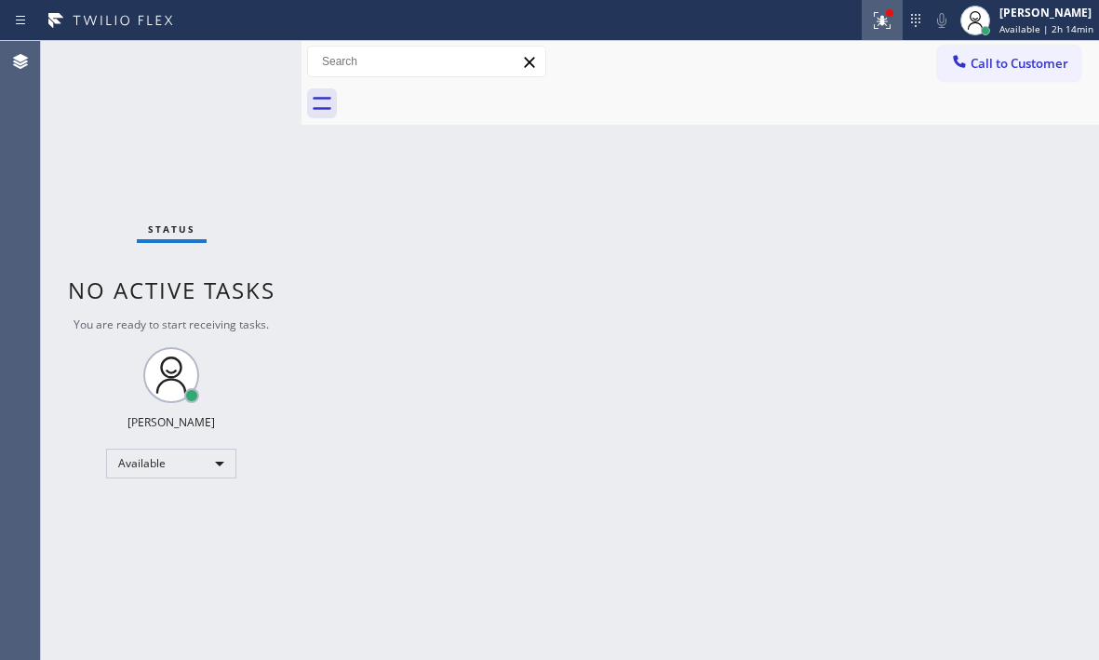
click at [871, 25] on icon at bounding box center [882, 20] width 22 height 22
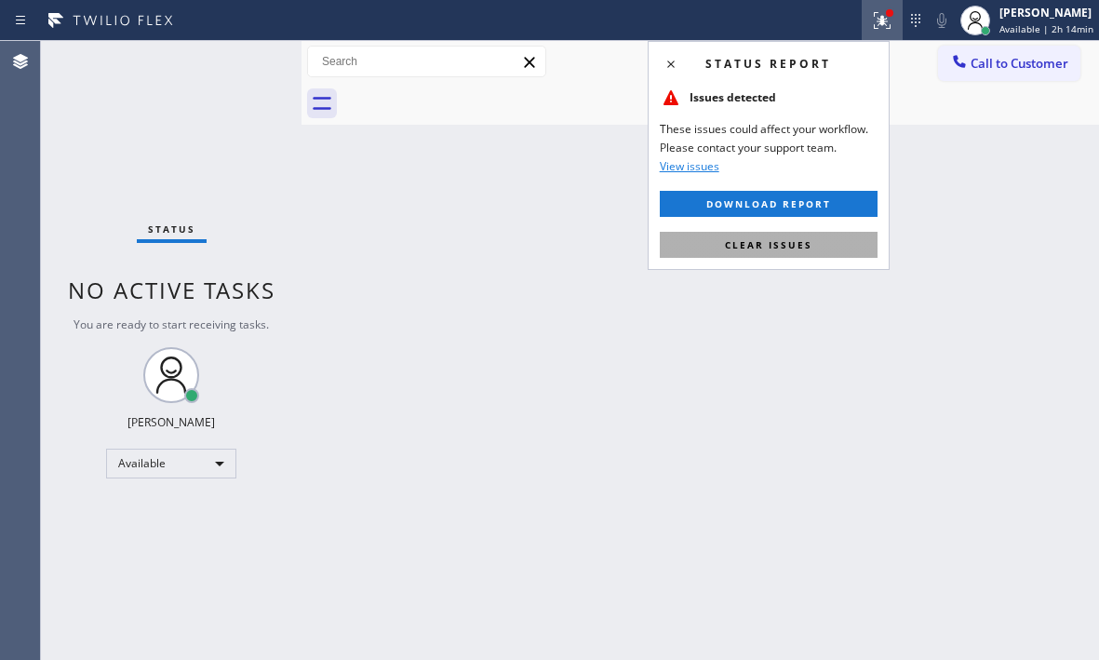
click at [817, 237] on button "Clear issues" at bounding box center [769, 245] width 218 height 26
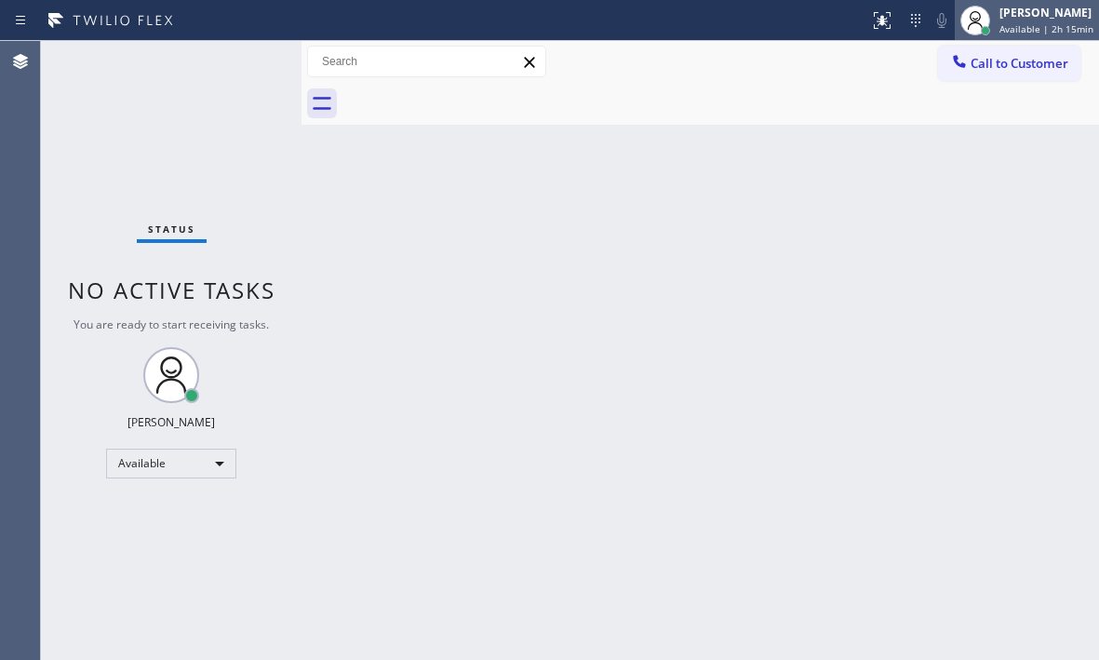
click at [999, 28] on span "Available | 2h 15min" at bounding box center [1046, 28] width 94 height 13
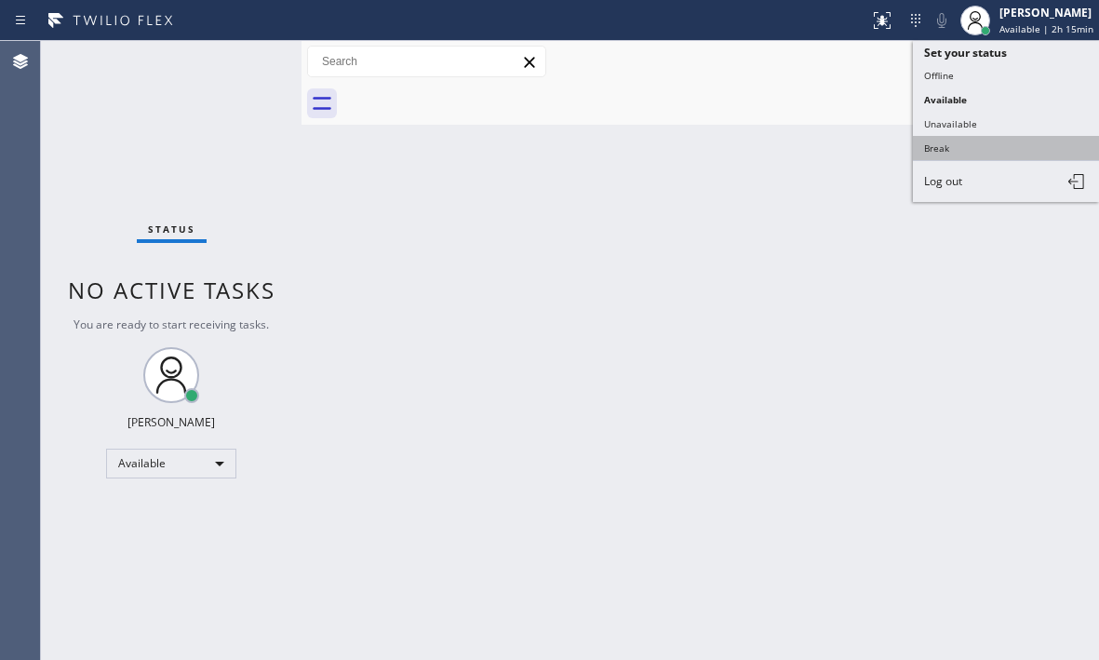
click at [948, 147] on button "Break" at bounding box center [1006, 148] width 186 height 24
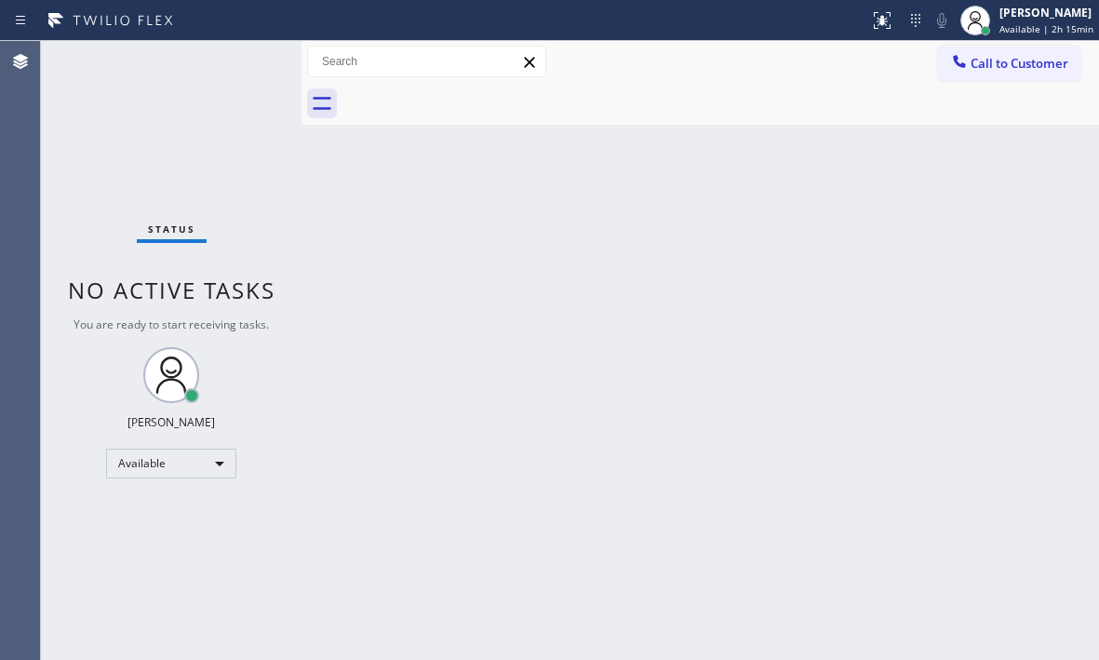
click at [872, 310] on div "Back to Dashboard Change Sender ID Customers Technicians Select a contact Outbo…" at bounding box center [699, 350] width 797 height 619
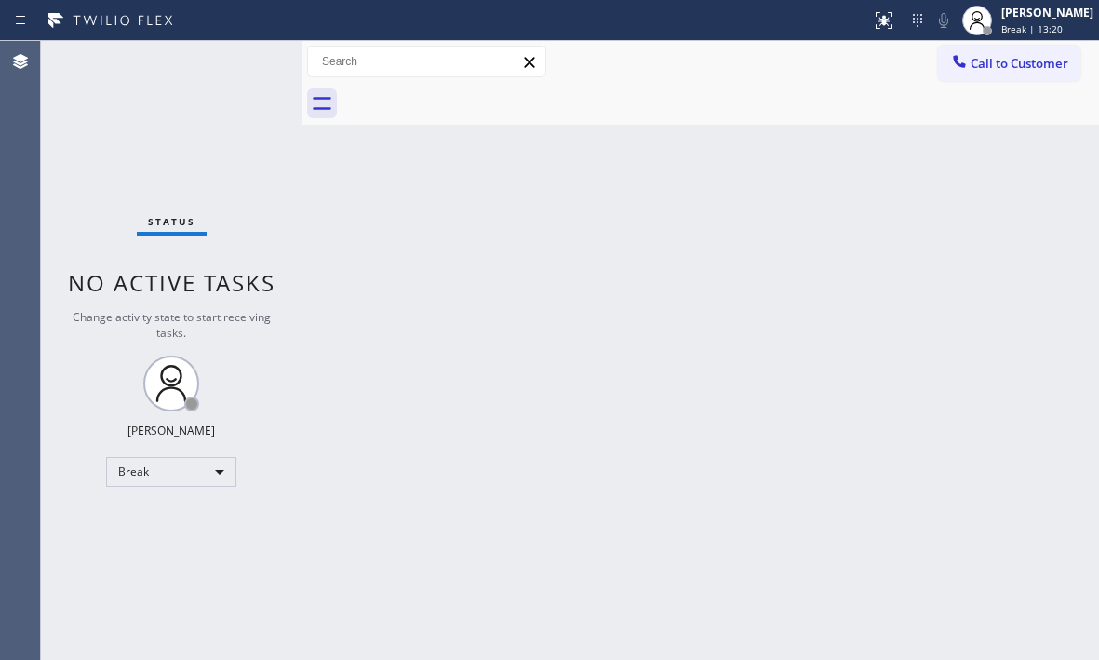
click at [1023, 194] on div "Back to Dashboard Change Sender ID Customers Technicians Select a contact Outbo…" at bounding box center [699, 350] width 797 height 619
click at [1001, 12] on div "[PERSON_NAME]" at bounding box center [1047, 13] width 92 height 16
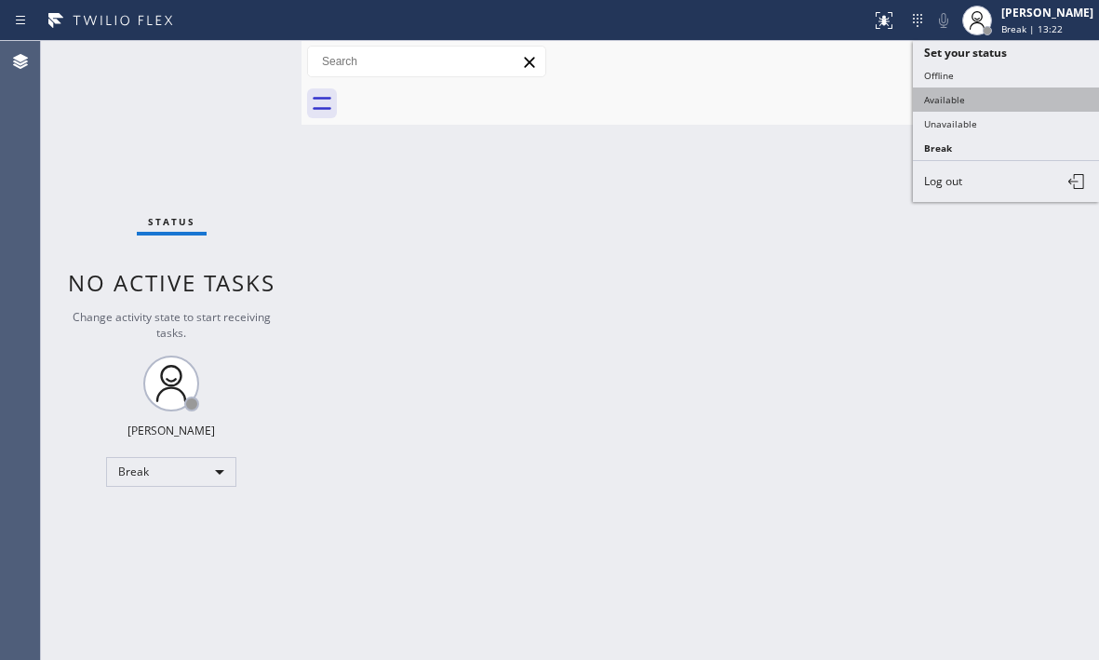
click at [971, 100] on button "Available" at bounding box center [1006, 99] width 186 height 24
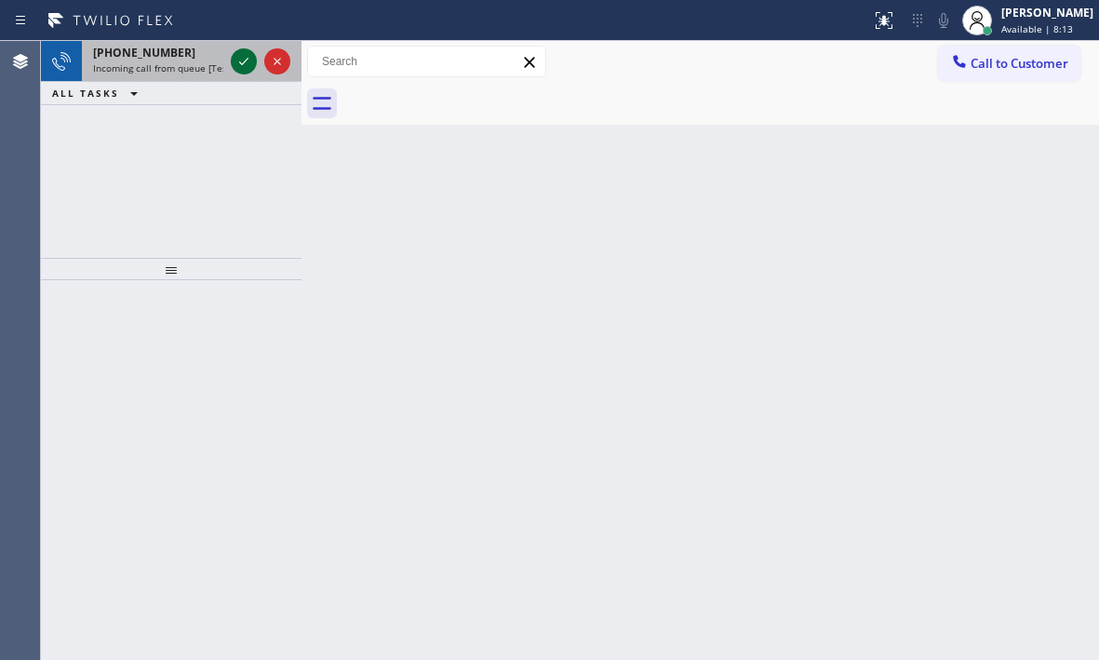
click at [248, 66] on icon at bounding box center [244, 61] width 22 height 22
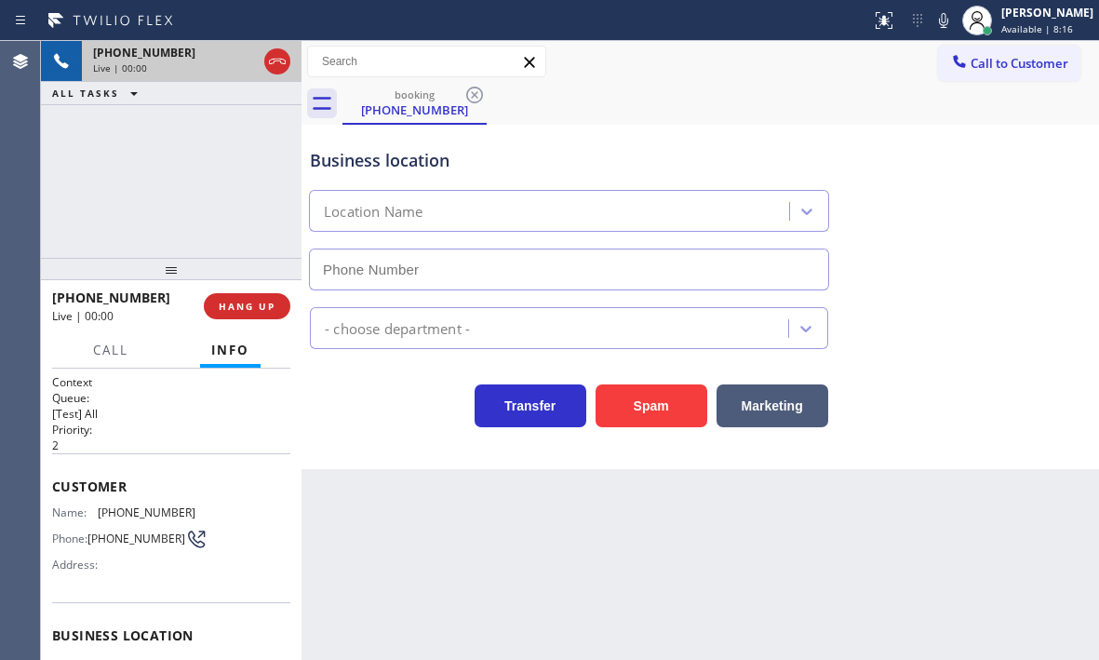
type input "[PHONE_NUMBER]"
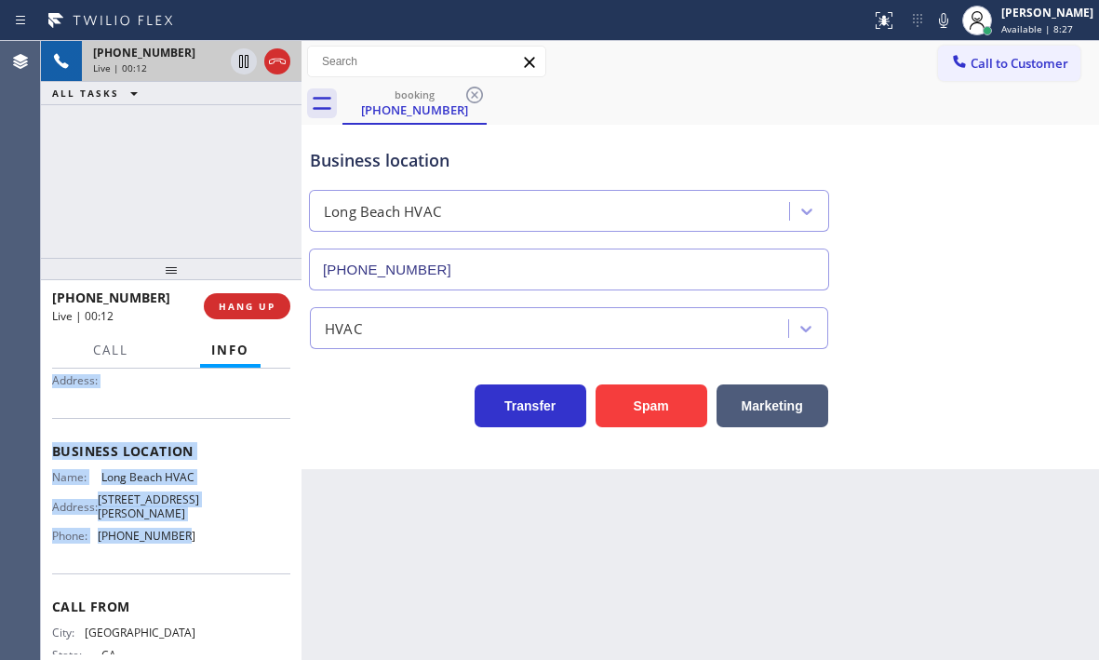
scroll to position [186, 0]
drag, startPoint x: 49, startPoint y: 480, endPoint x: 194, endPoint y: 559, distance: 165.3
click at [194, 559] on div "Context Queue: [Test] All Priority: 2 Customer Name: [PHONE_NUMBER] Phone: [PHO…" at bounding box center [171, 513] width 260 height 291
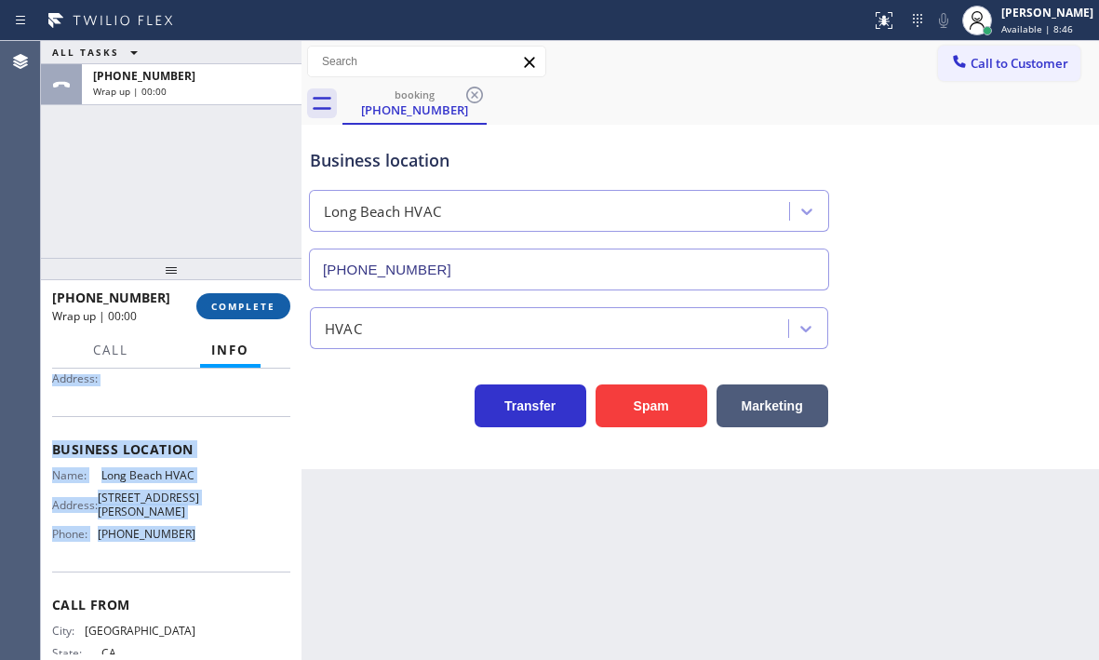
click at [267, 314] on button "COMPLETE" at bounding box center [243, 306] width 94 height 26
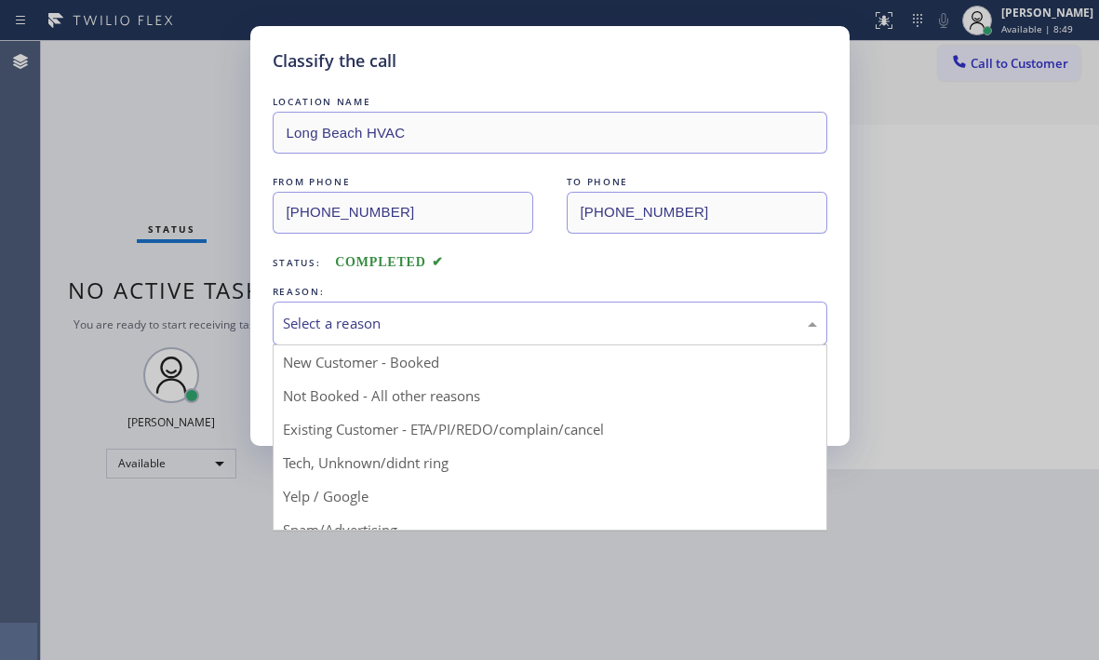
click at [405, 318] on div "Select a reason" at bounding box center [550, 323] width 534 height 21
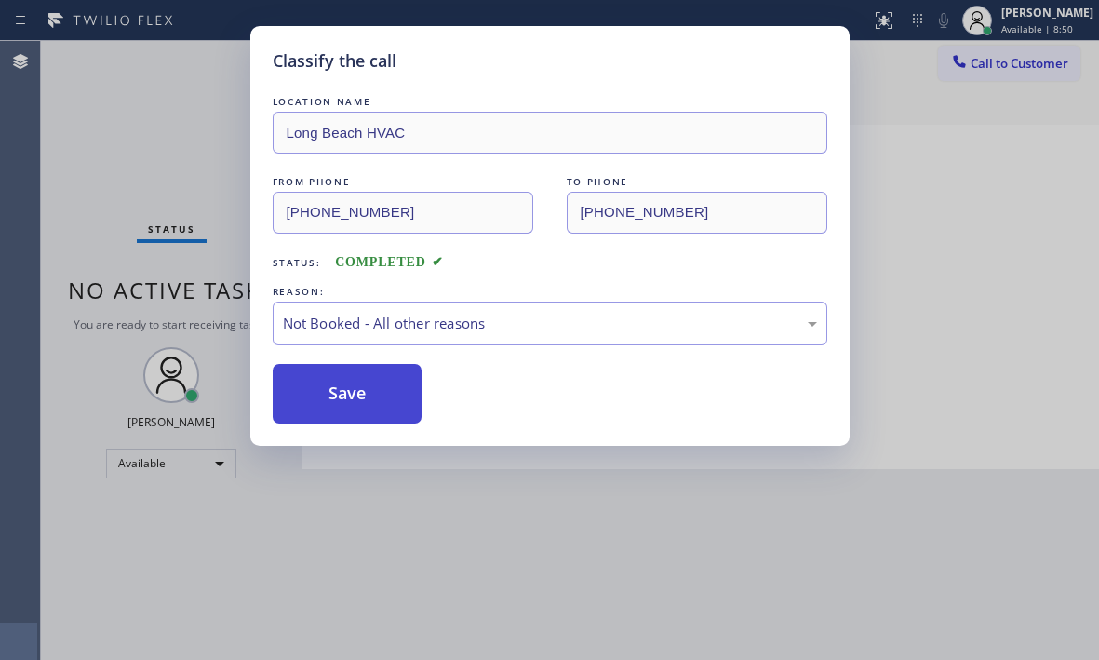
click at [328, 394] on button "Save" at bounding box center [348, 394] width 150 height 60
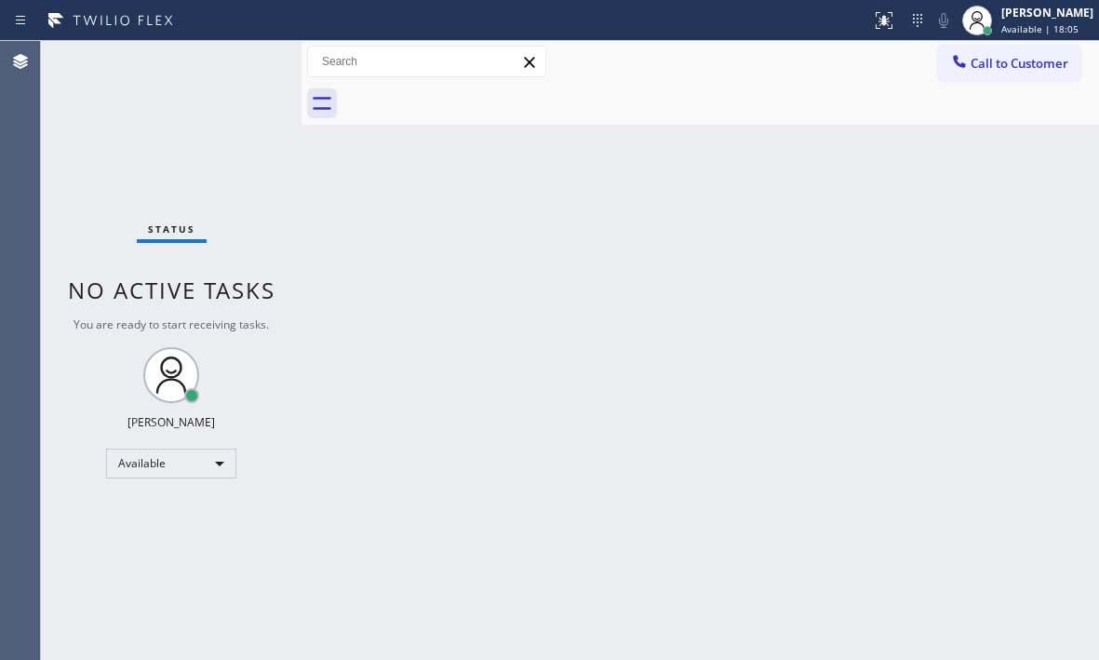
click at [188, 96] on div "Status No active tasks You are ready to start receiving tasks. [PERSON_NAME] Av…" at bounding box center [171, 350] width 260 height 619
click at [220, 66] on div "Status No active tasks You are ready to start receiving tasks. [PERSON_NAME] Av…" at bounding box center [171, 350] width 260 height 619
click at [226, 66] on div "Status No active tasks You are ready to start receiving tasks. [PERSON_NAME] Av…" at bounding box center [171, 350] width 260 height 619
click at [230, 63] on div "Status No active tasks You are ready to start receiving tasks. [PERSON_NAME] Av…" at bounding box center [171, 350] width 260 height 619
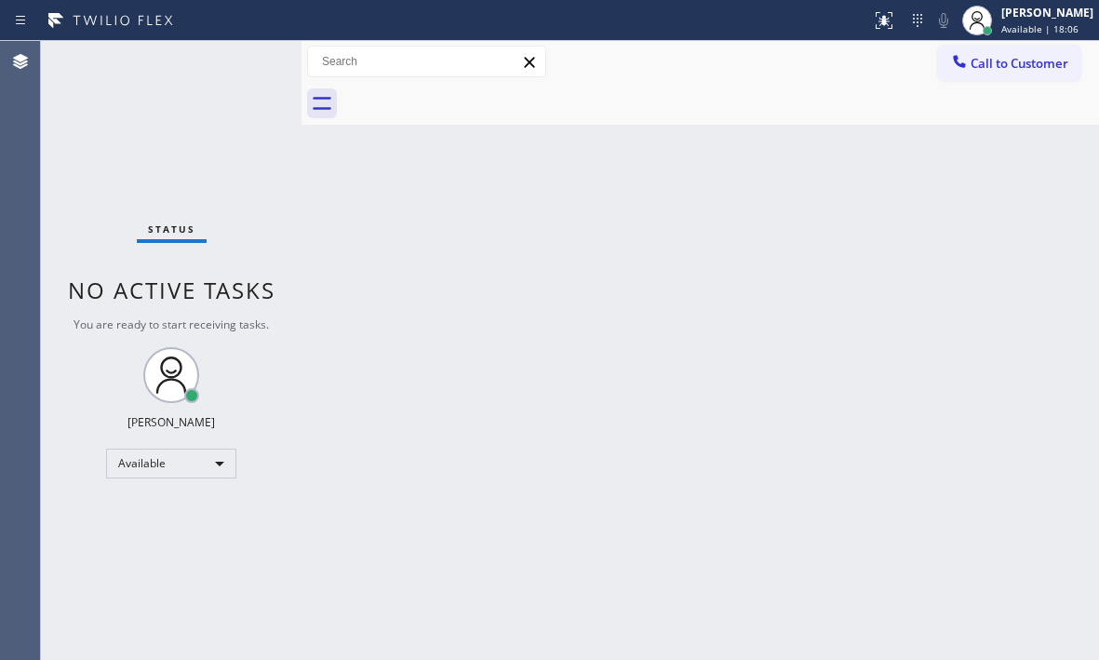
click at [230, 63] on div "Status No active tasks You are ready to start receiving tasks. [PERSON_NAME] Av…" at bounding box center [171, 350] width 260 height 619
click at [230, 59] on div "Status No active tasks You are ready to start receiving tasks. [PERSON_NAME] Av…" at bounding box center [171, 350] width 260 height 619
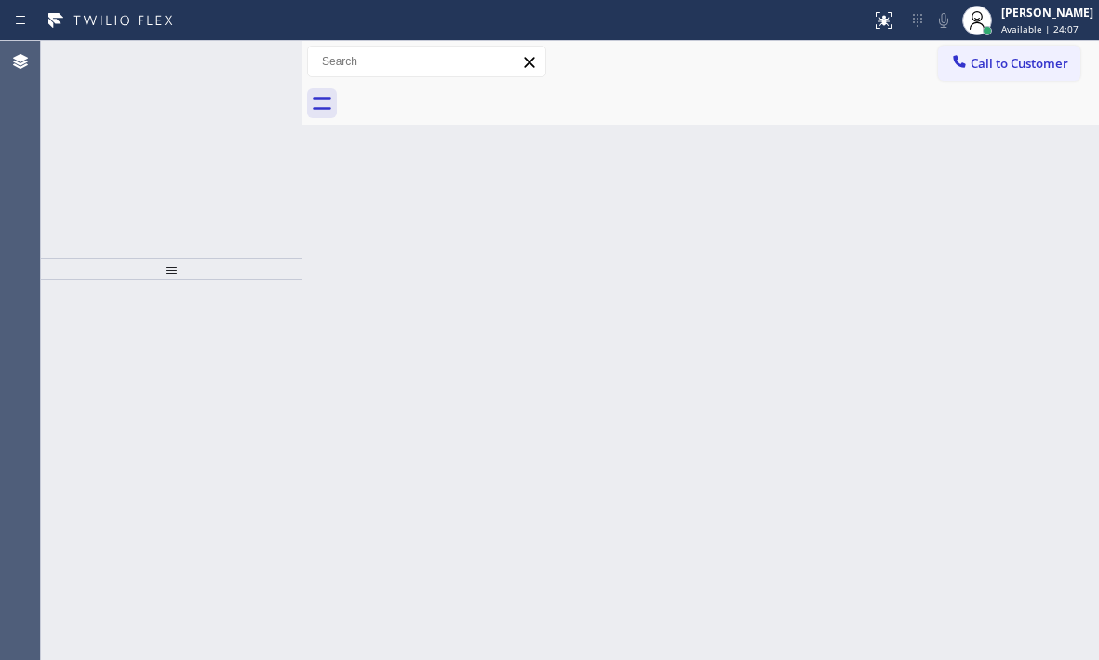
click at [247, 60] on icon at bounding box center [244, 61] width 22 height 22
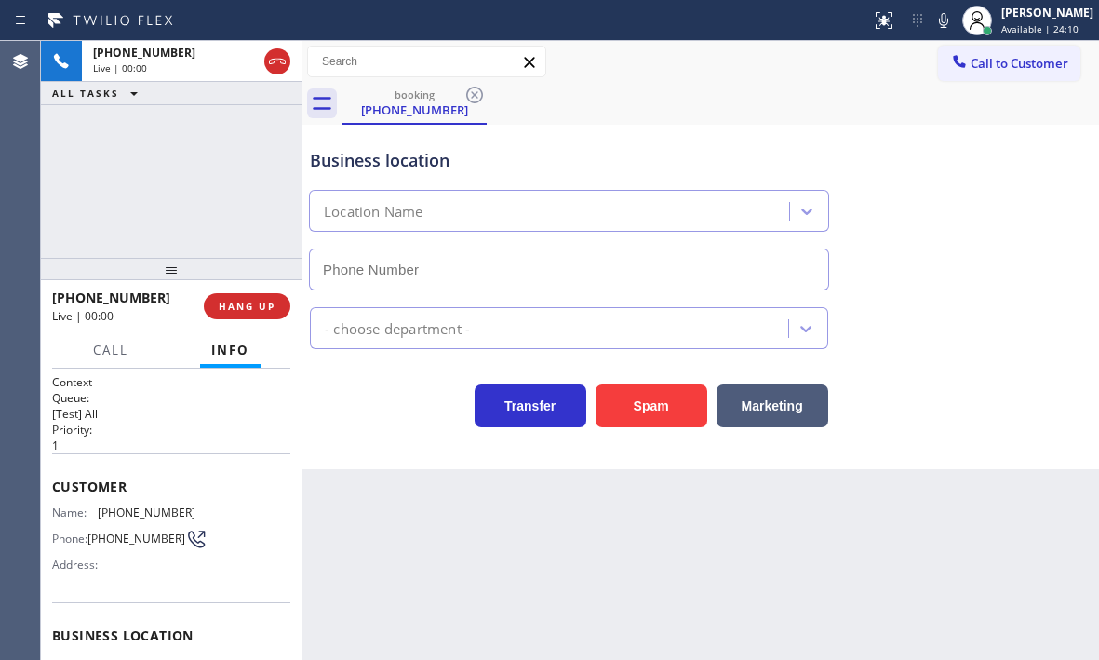
type input "[PHONE_NUMBER]"
click at [888, 140] on div "Business location Full Star Home Services [GEOGRAPHIC_DATA] [PHONE_NUMBER]" at bounding box center [700, 206] width 788 height 168
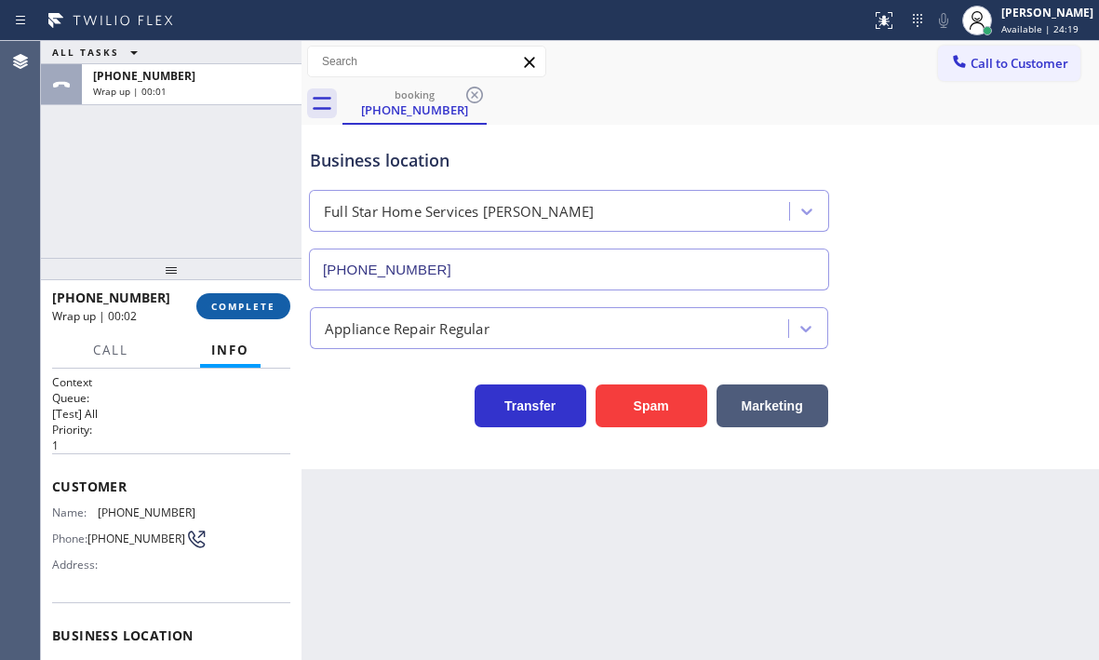
click at [243, 302] on span "COMPLETE" at bounding box center [243, 306] width 64 height 13
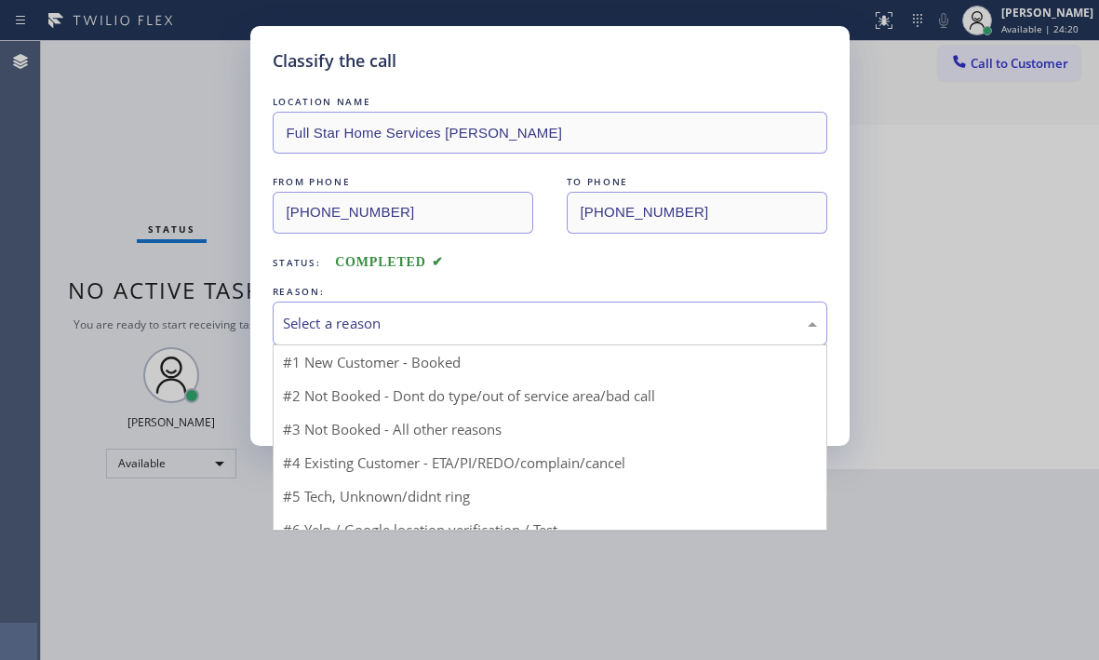
click at [454, 318] on div "Select a reason" at bounding box center [550, 323] width 534 height 21
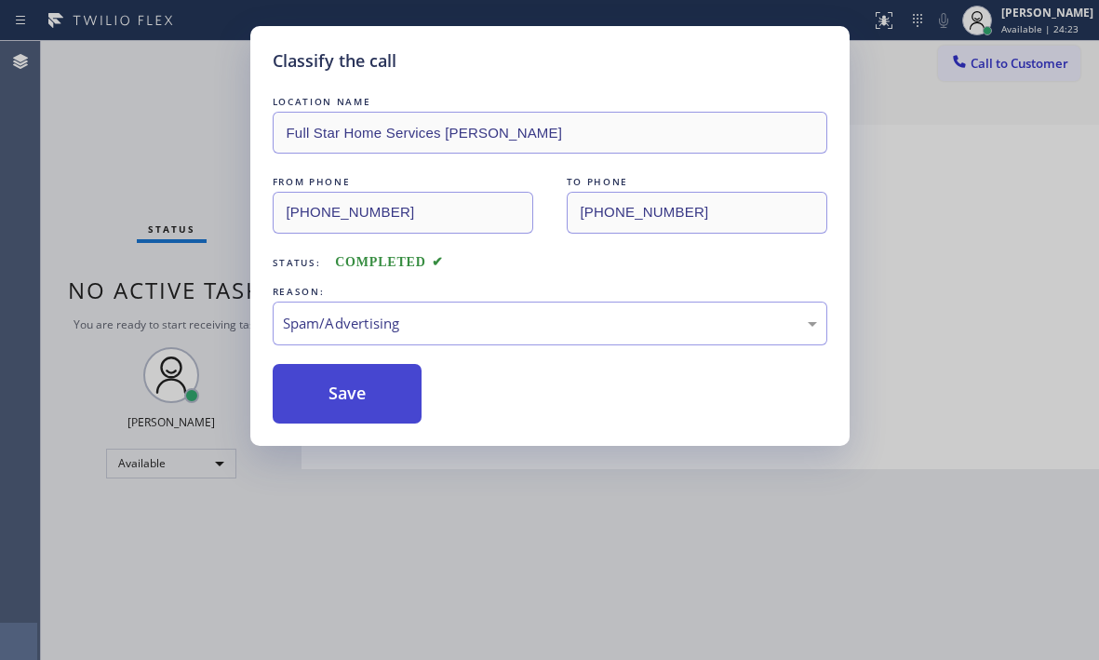
click at [361, 372] on button "Save" at bounding box center [348, 394] width 150 height 60
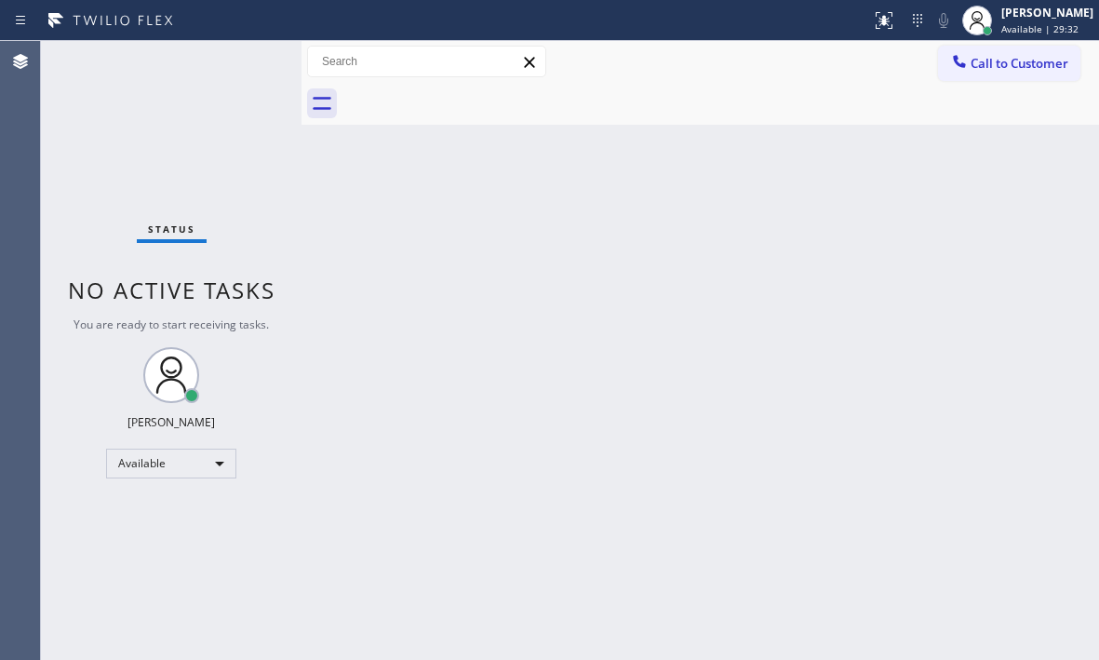
click at [145, 148] on div "Status No active tasks You are ready to start receiving tasks. [PERSON_NAME] Av…" at bounding box center [171, 350] width 260 height 619
click at [246, 60] on div "Status No active tasks You are ready to start receiving tasks. [PERSON_NAME] Av…" at bounding box center [171, 350] width 260 height 619
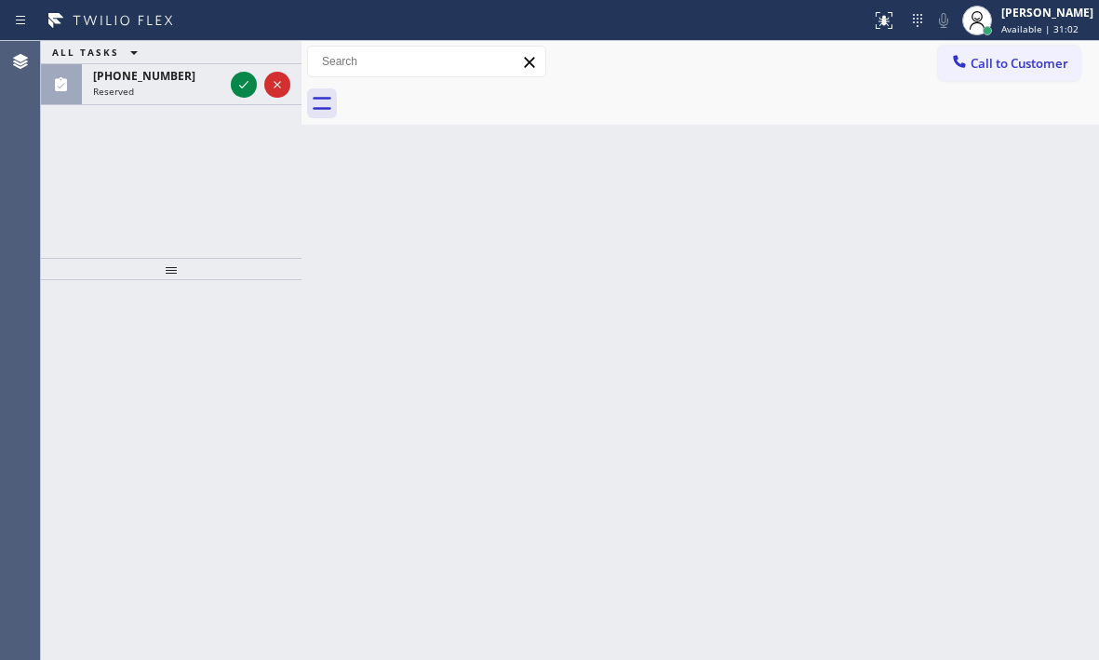
click at [246, 60] on div "ALL TASKS ALL TASKS ACTIVE TASKS TASKS IN WRAP UP" at bounding box center [171, 52] width 260 height 23
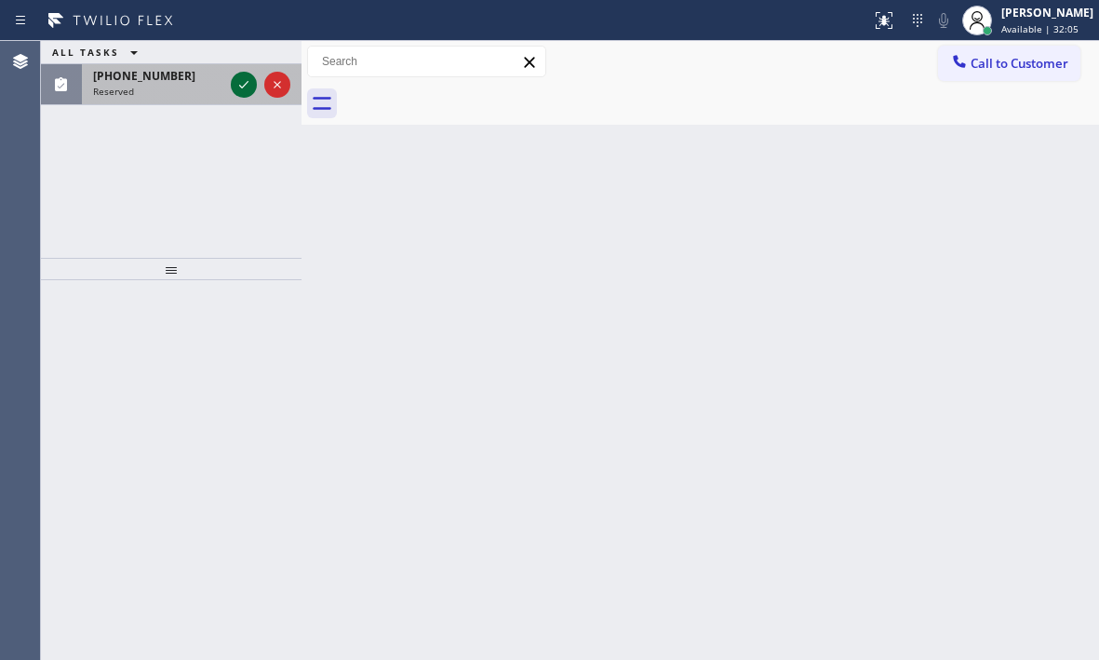
click at [235, 87] on icon at bounding box center [244, 84] width 22 height 22
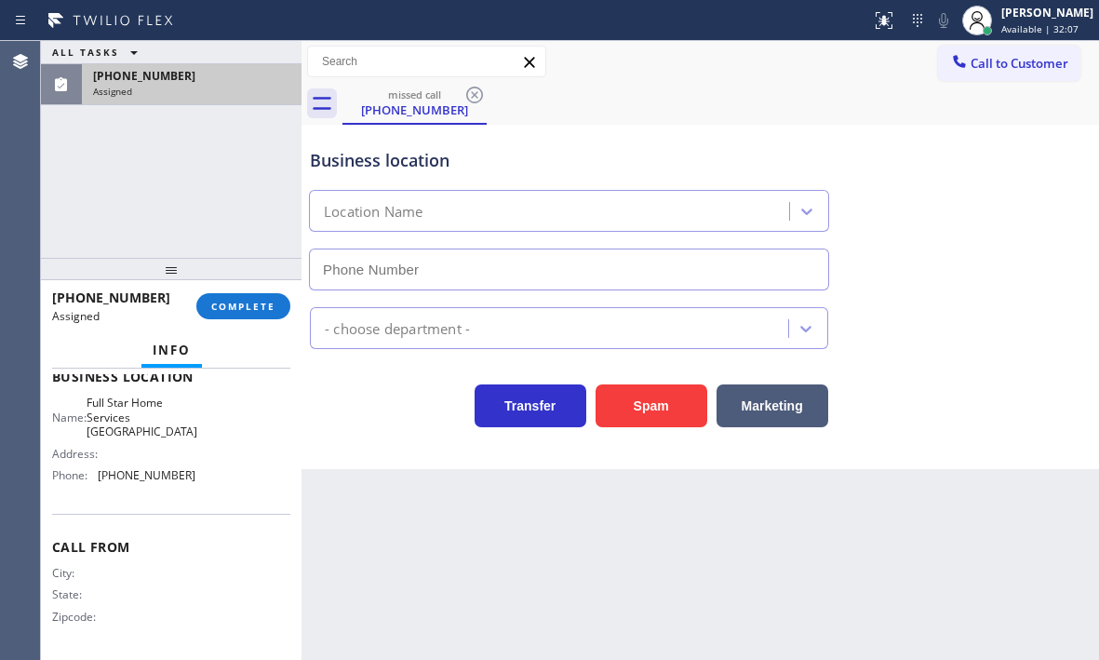
type input "[PHONE_NUMBER]"
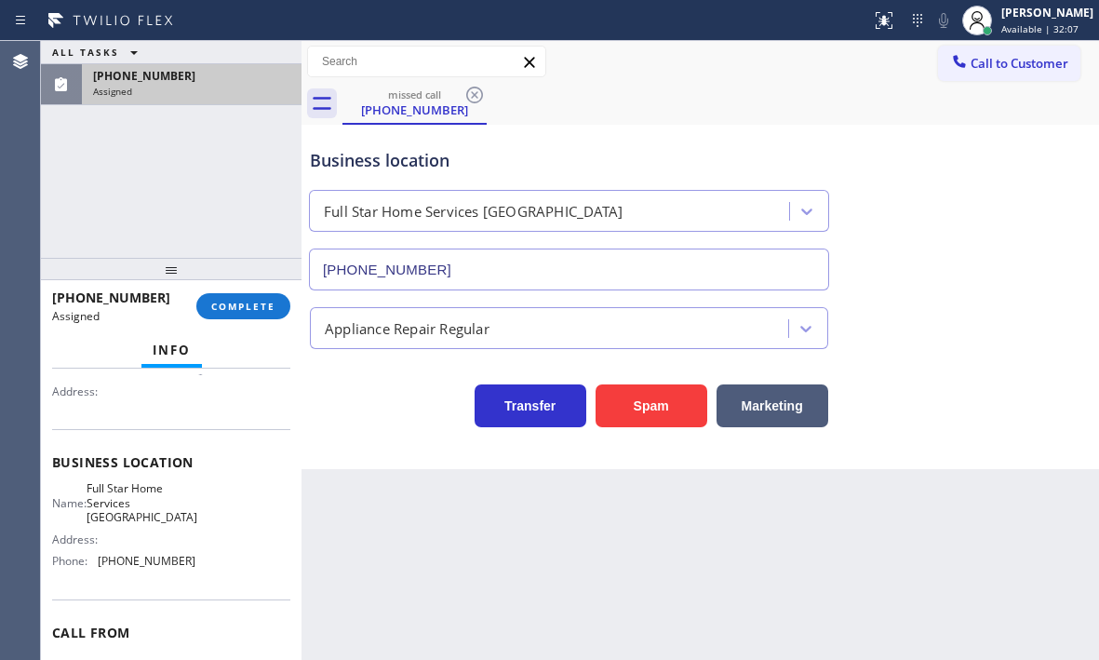
scroll to position [204, 0]
drag, startPoint x: 188, startPoint y: 568, endPoint x: 96, endPoint y: 564, distance: 92.2
click at [96, 564] on div "Name: Full Star Home Services Pacific Palisades Address: Phone: [PHONE_NUMBER]" at bounding box center [171, 529] width 238 height 94
click at [1016, 60] on span "Call to Customer" at bounding box center [1019, 63] width 98 height 17
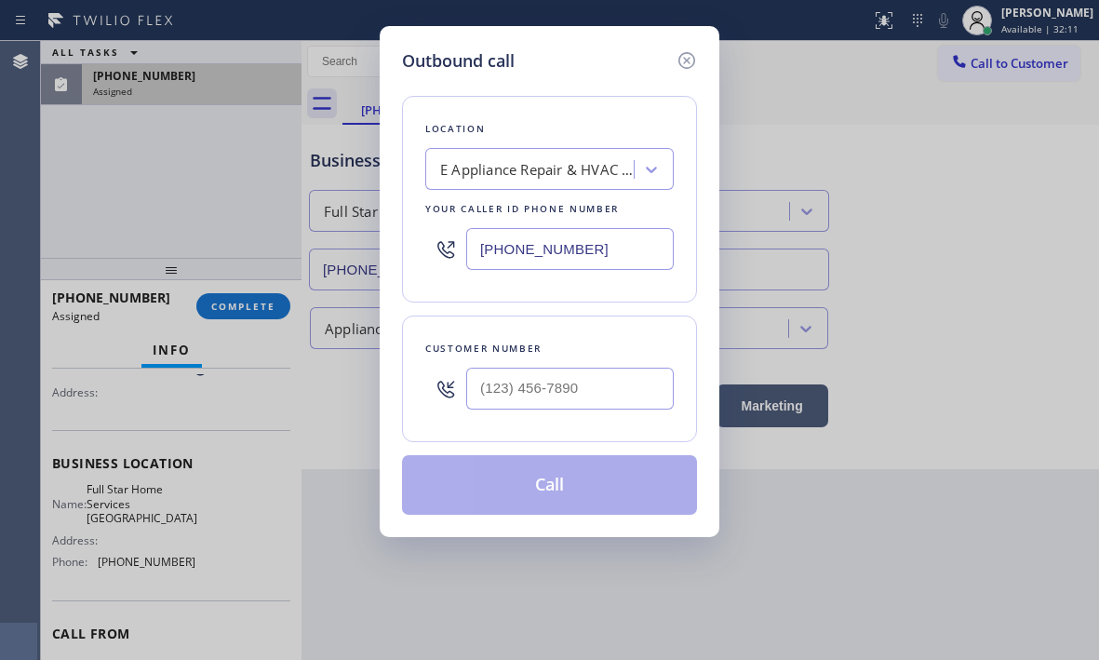
click at [611, 257] on input "[PHONE_NUMBER]" at bounding box center [569, 249] width 207 height 42
click at [611, 256] on input "[PHONE_NUMBER]" at bounding box center [569, 249] width 207 height 42
paste input "310) 982-2315"
type input "[PHONE_NUMBER]"
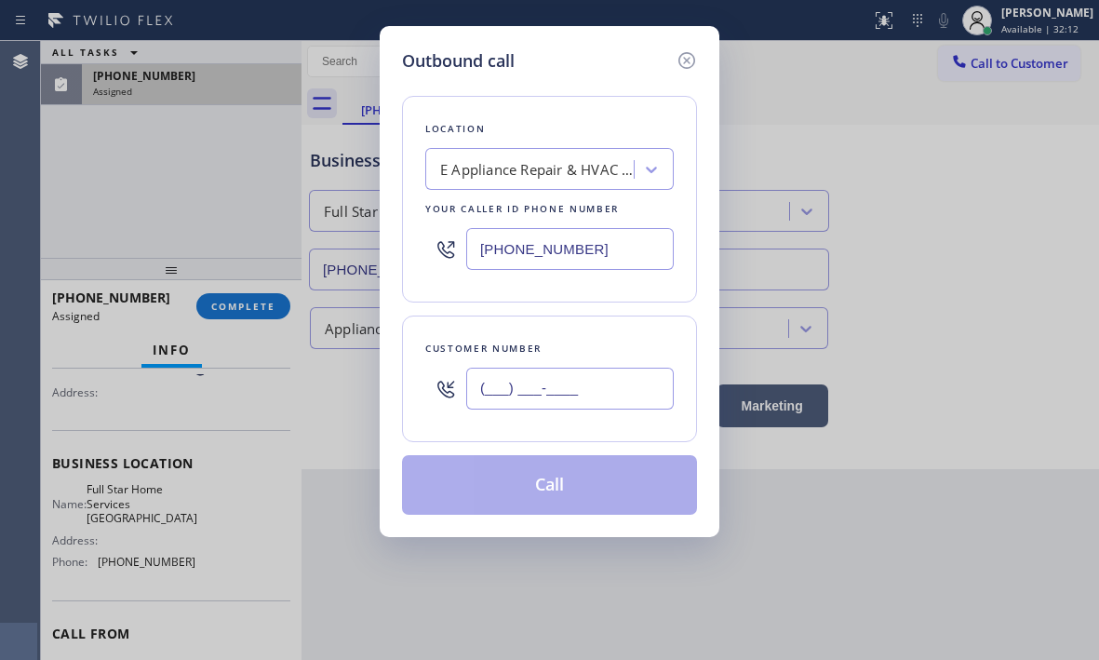
click at [554, 381] on input "(___) ___-____" at bounding box center [569, 388] width 207 height 42
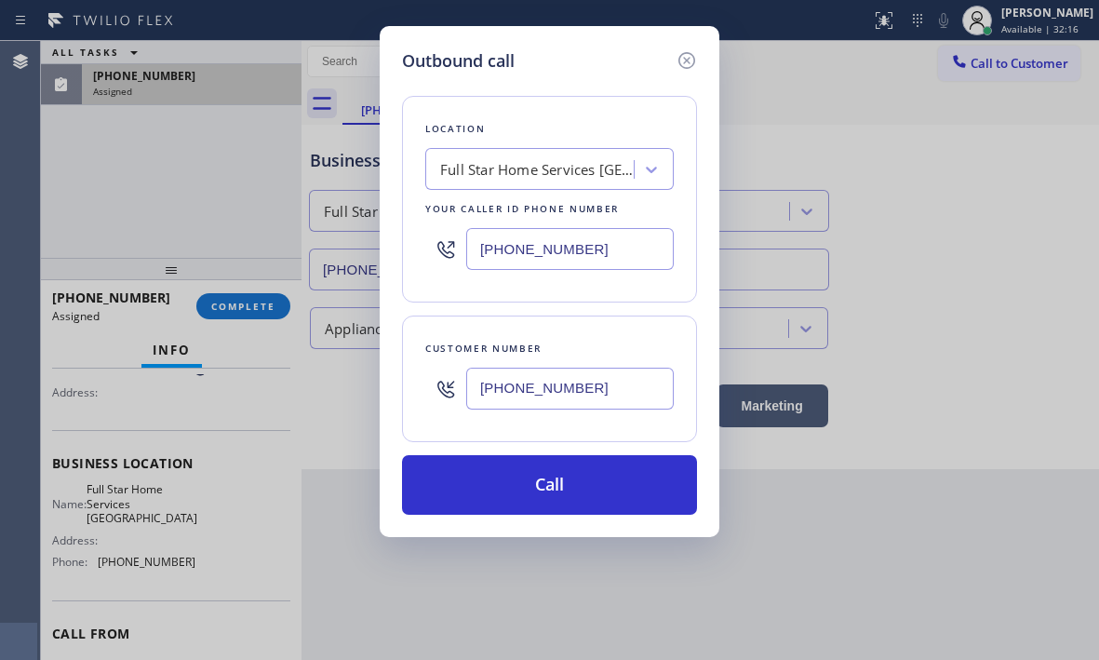
type input "[PHONE_NUMBER]"
click at [594, 440] on div "Customer number [PHONE_NUMBER]" at bounding box center [549, 378] width 295 height 127
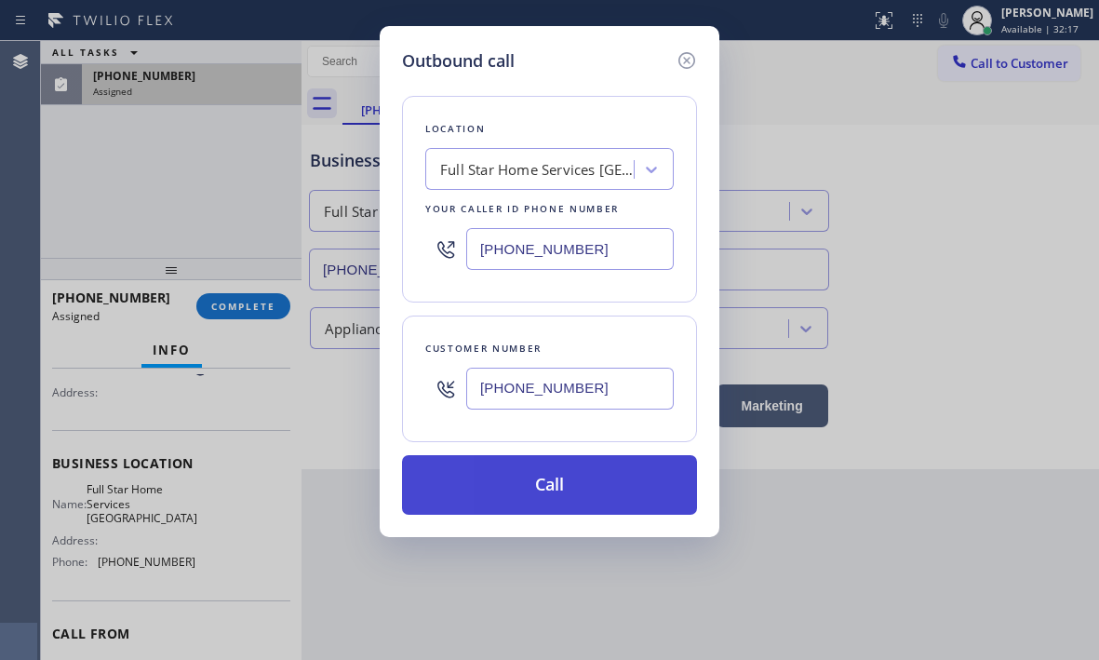
click at [572, 482] on button "Call" at bounding box center [549, 485] width 295 height 60
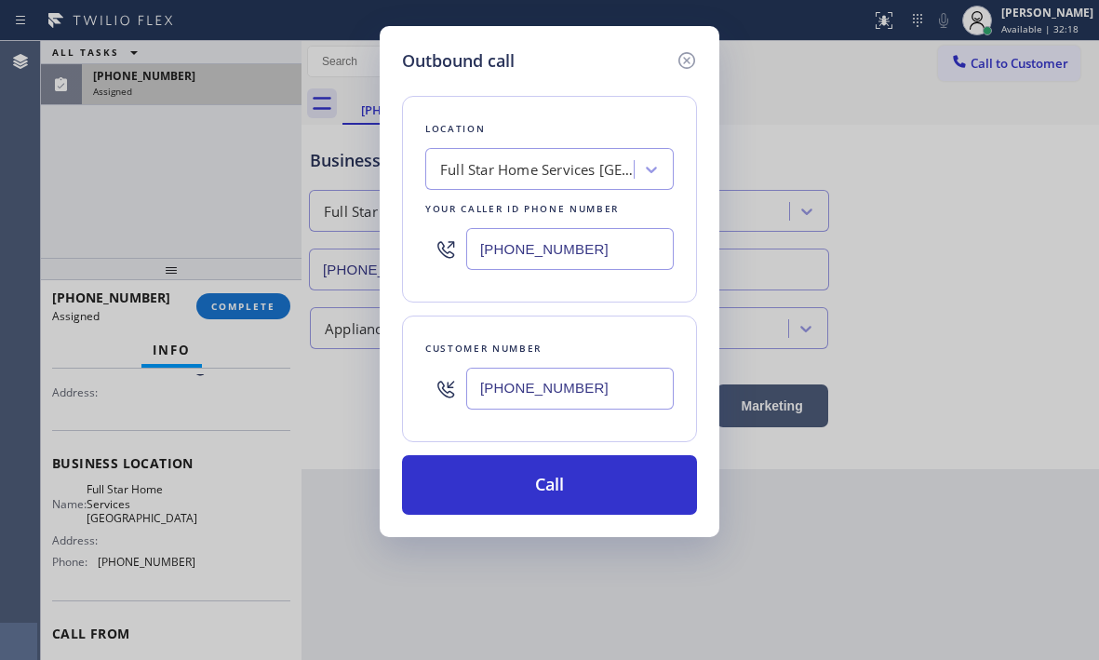
click at [259, 304] on div "Outbound call Location Full Star Home Services [GEOGRAPHIC_DATA] Your caller id…" at bounding box center [549, 330] width 1099 height 660
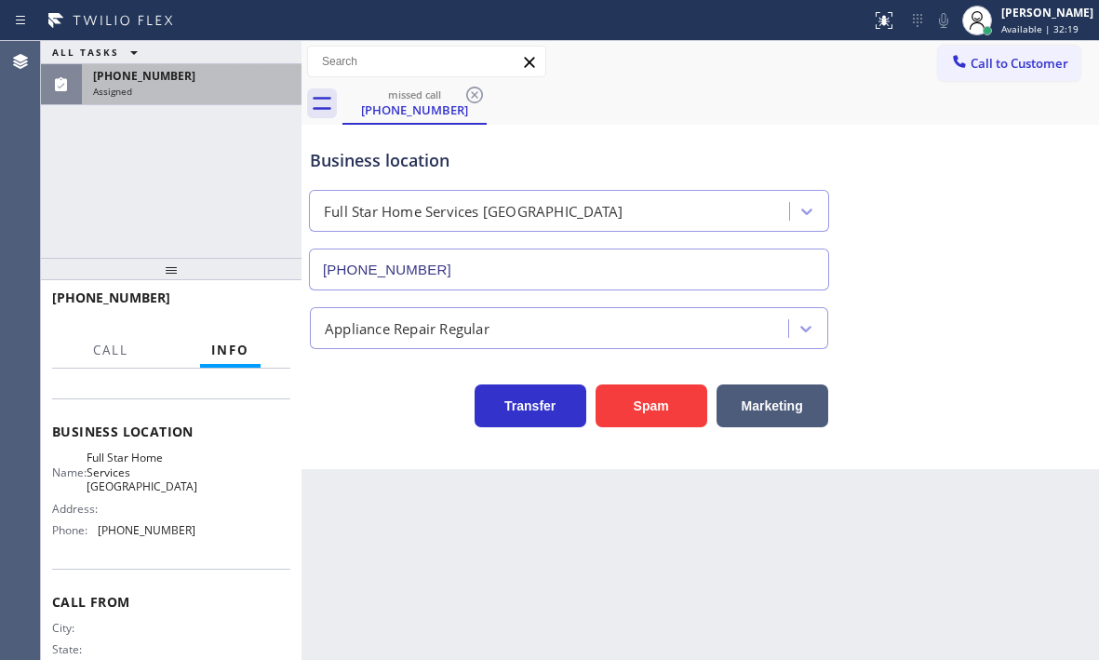
scroll to position [172, 0]
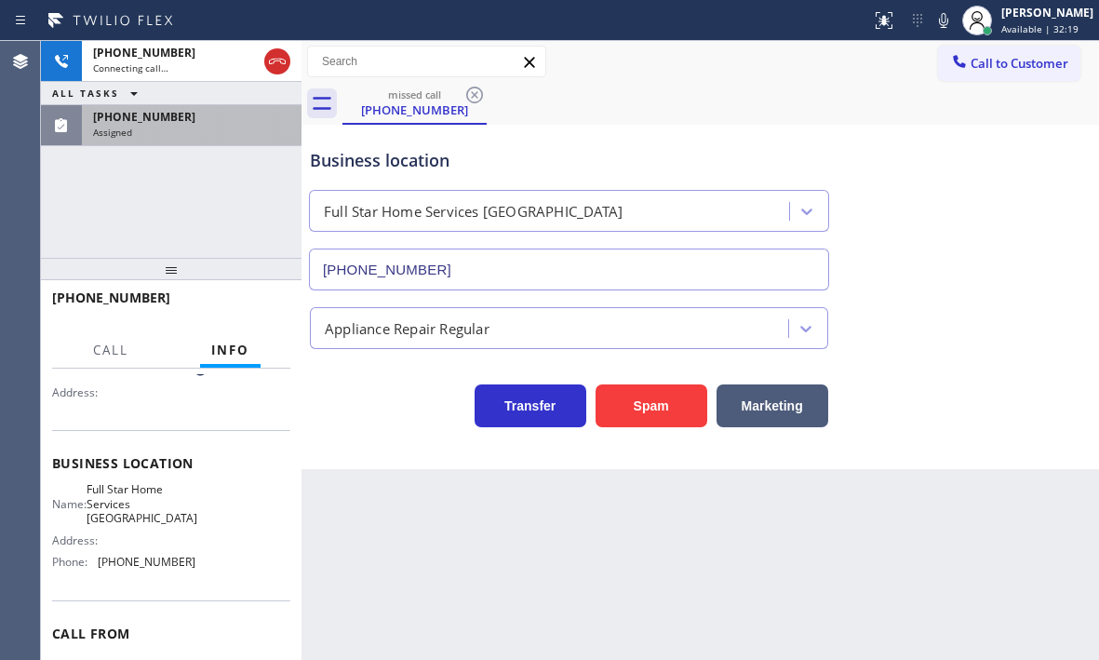
click at [238, 119] on div "[PHONE_NUMBER]" at bounding box center [191, 117] width 197 height 16
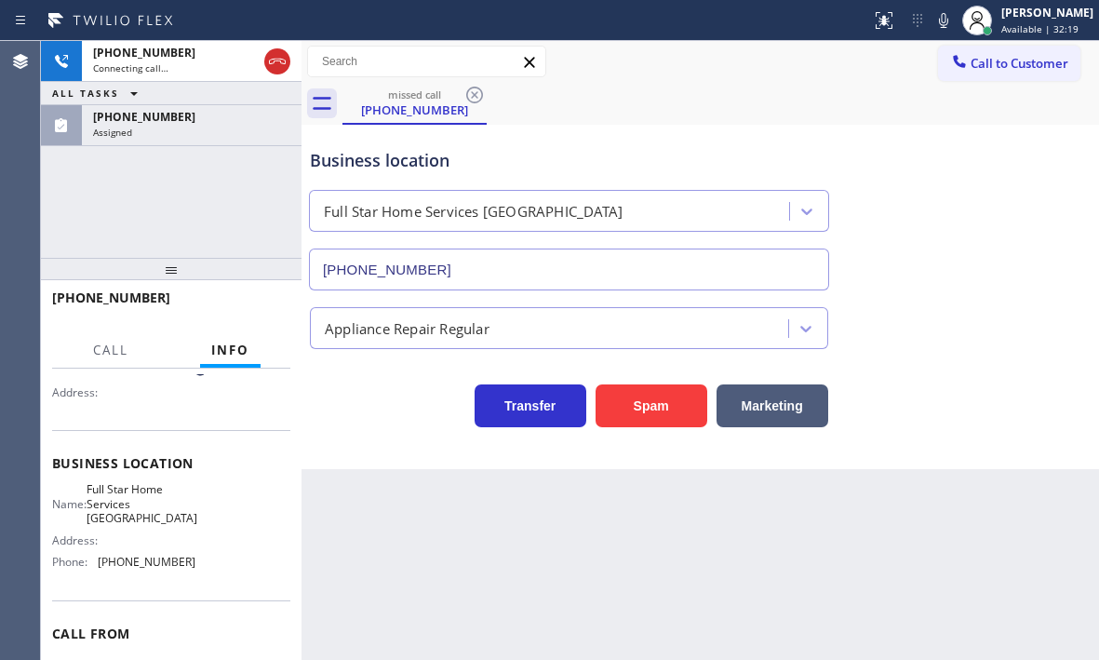
scroll to position [204, 0]
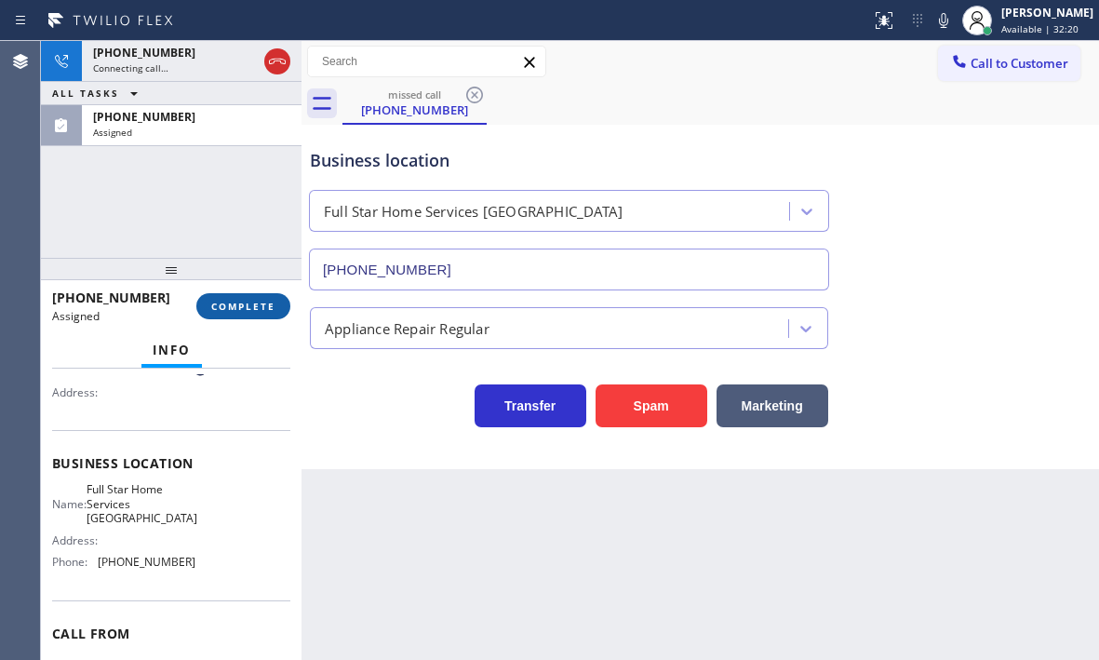
click at [261, 305] on span "COMPLETE" at bounding box center [243, 306] width 64 height 13
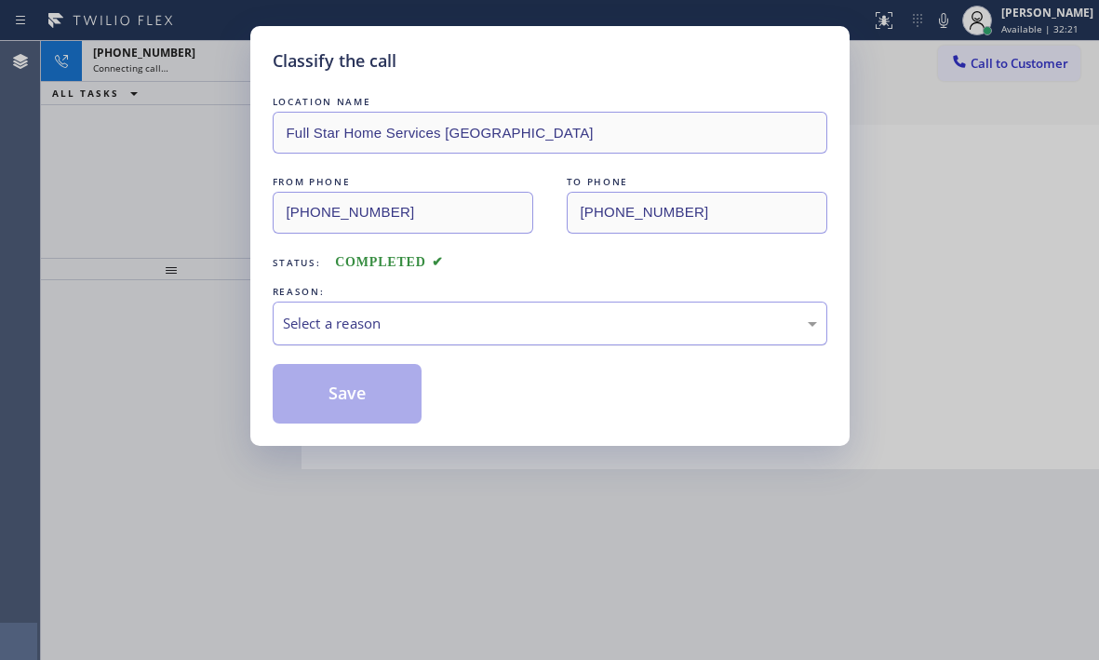
click at [461, 314] on div "Select a reason" at bounding box center [550, 323] width 534 height 21
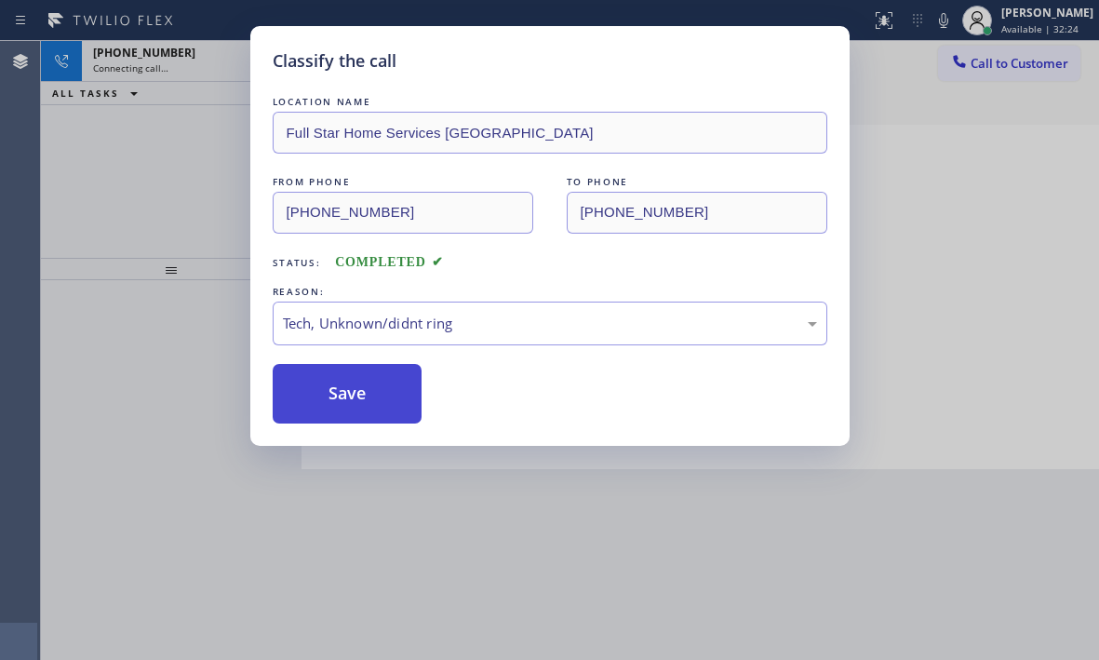
click at [355, 398] on button "Save" at bounding box center [348, 394] width 150 height 60
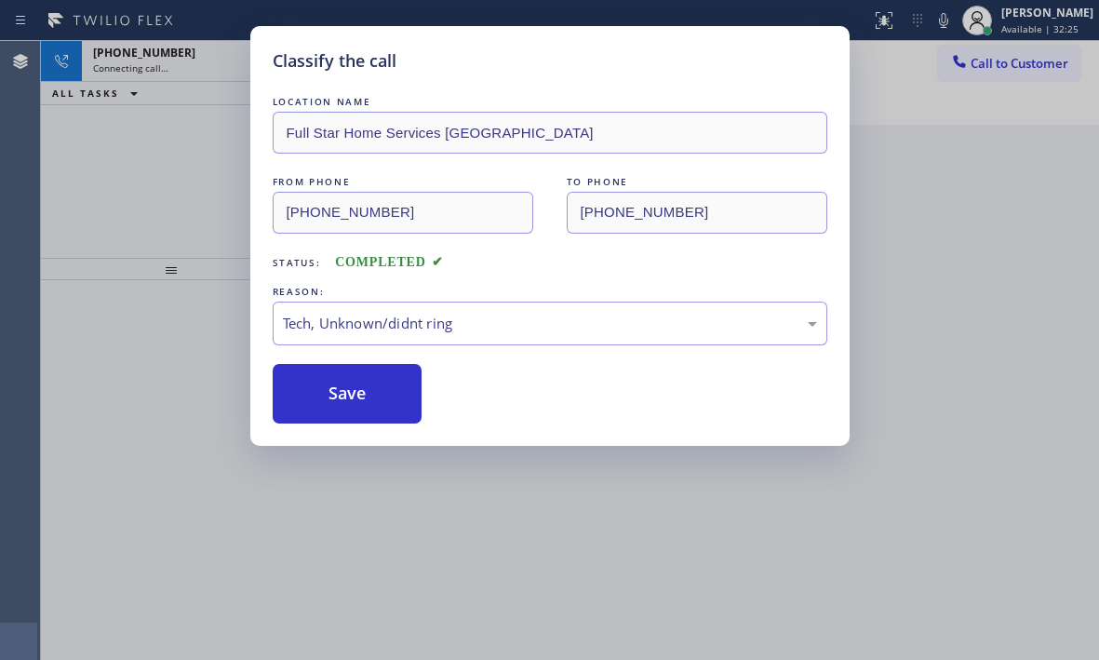
click at [187, 56] on div "Classify the call LOCATION NAME Full Star Home Services Pacific Palisades FROM …" at bounding box center [549, 330] width 1099 height 660
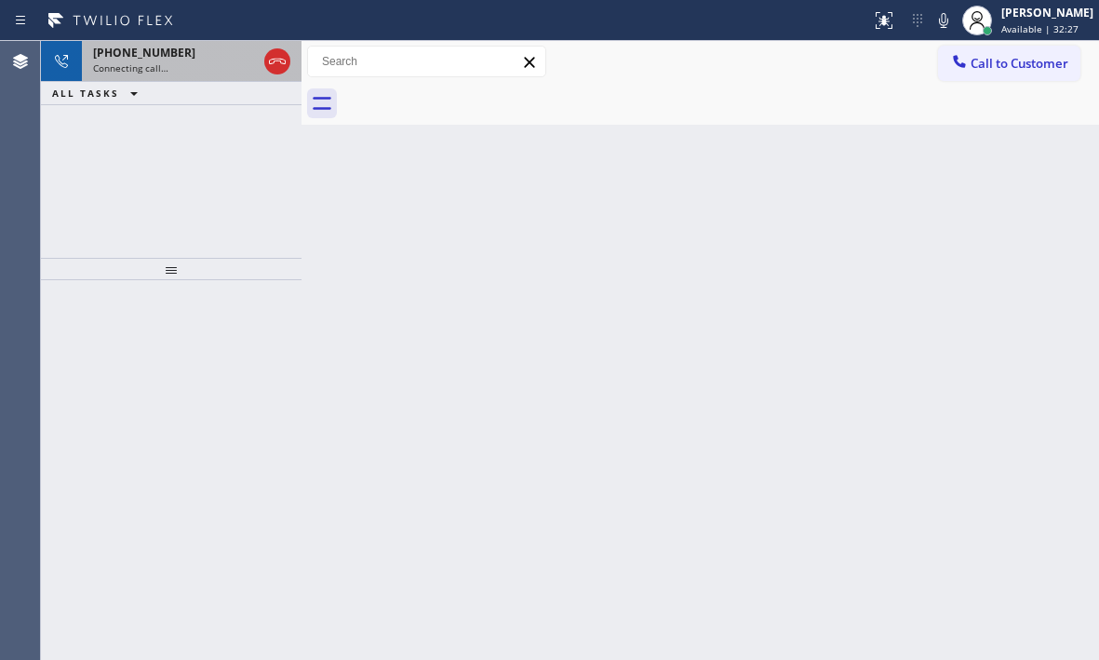
click at [217, 69] on div "Connecting call…" at bounding box center [175, 67] width 164 height 13
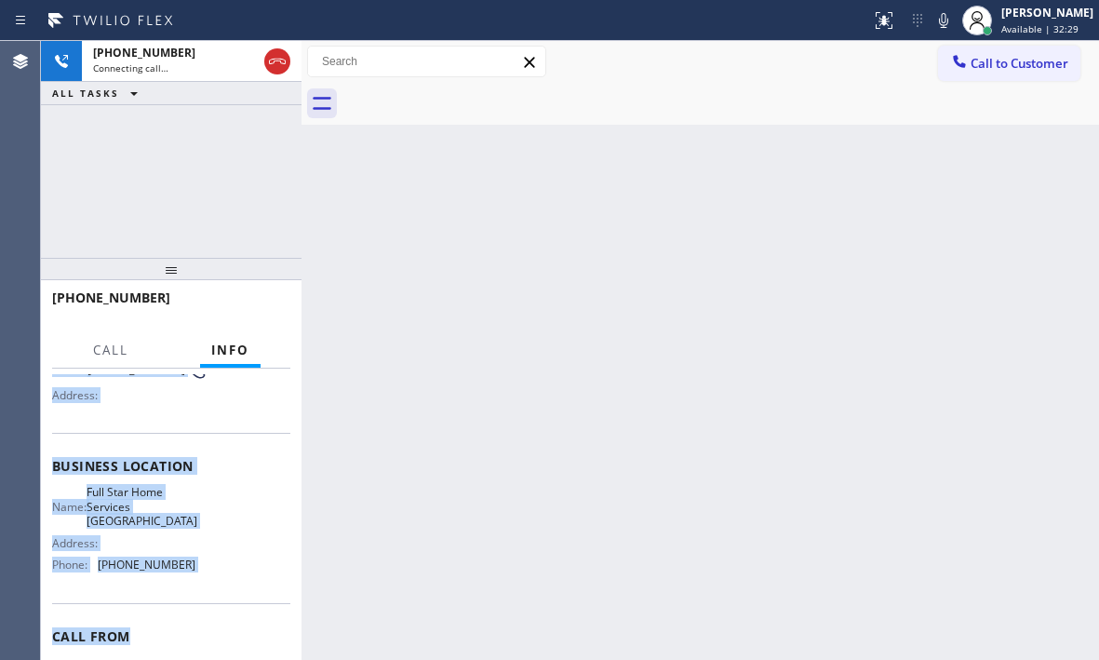
scroll to position [186, 0]
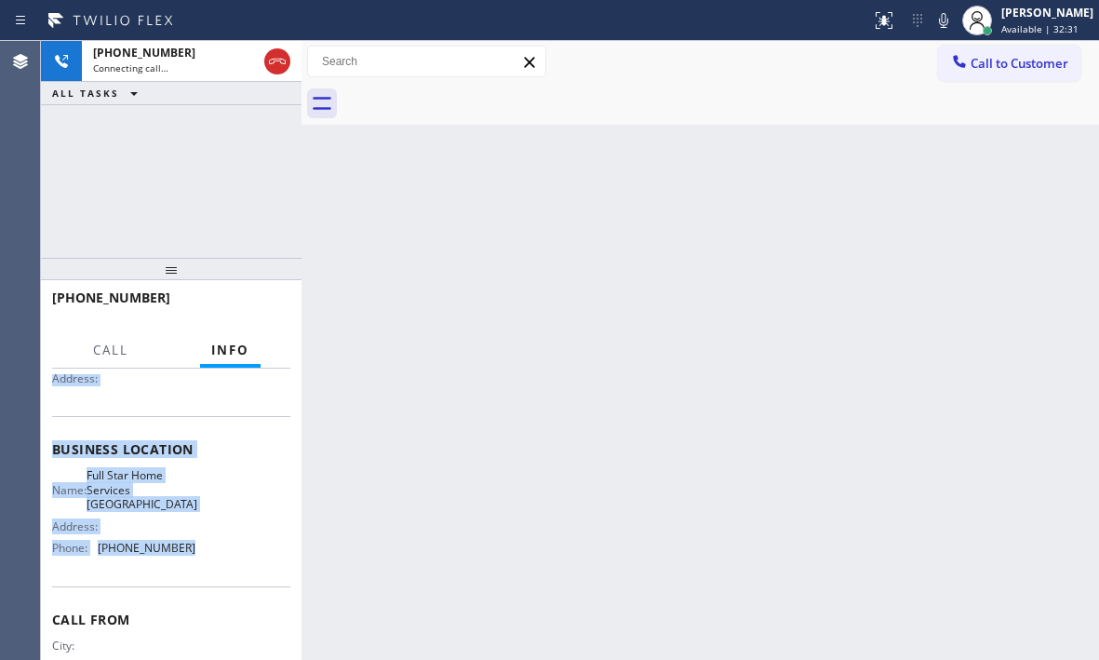
drag, startPoint x: 53, startPoint y: 482, endPoint x: 210, endPoint y: 591, distance: 191.2
click at [210, 591] on div "Context Queue: Everyone Priority: 0 Customer Name: Phone: [PHONE_NUMBER] Addres…" at bounding box center [171, 457] width 238 height 539
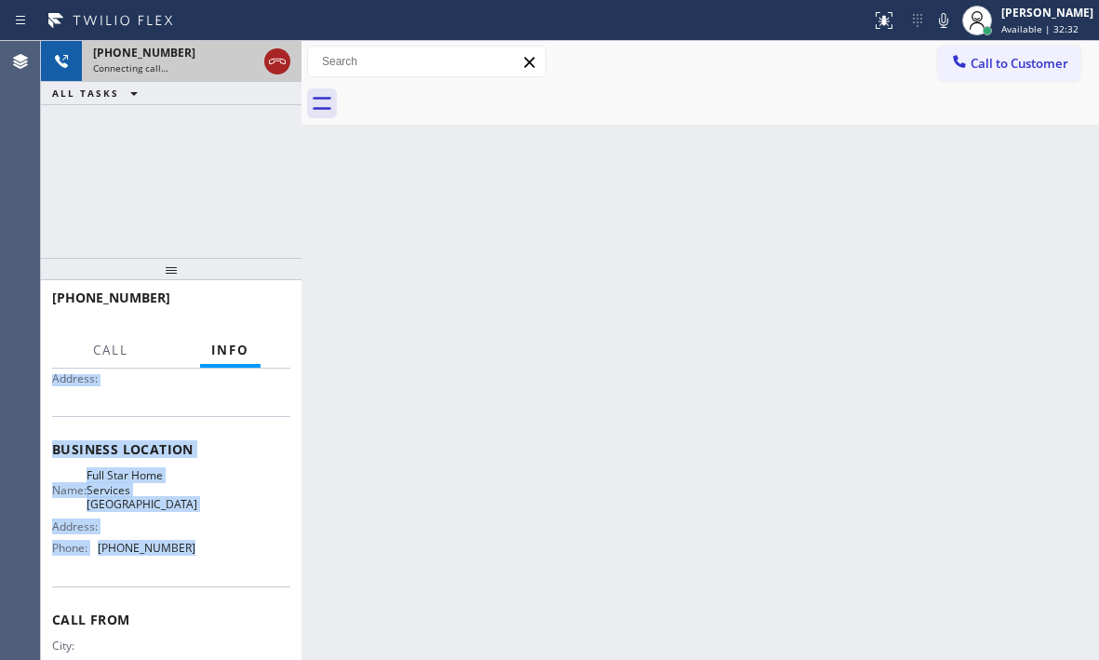
click at [287, 66] on icon at bounding box center [277, 61] width 22 height 22
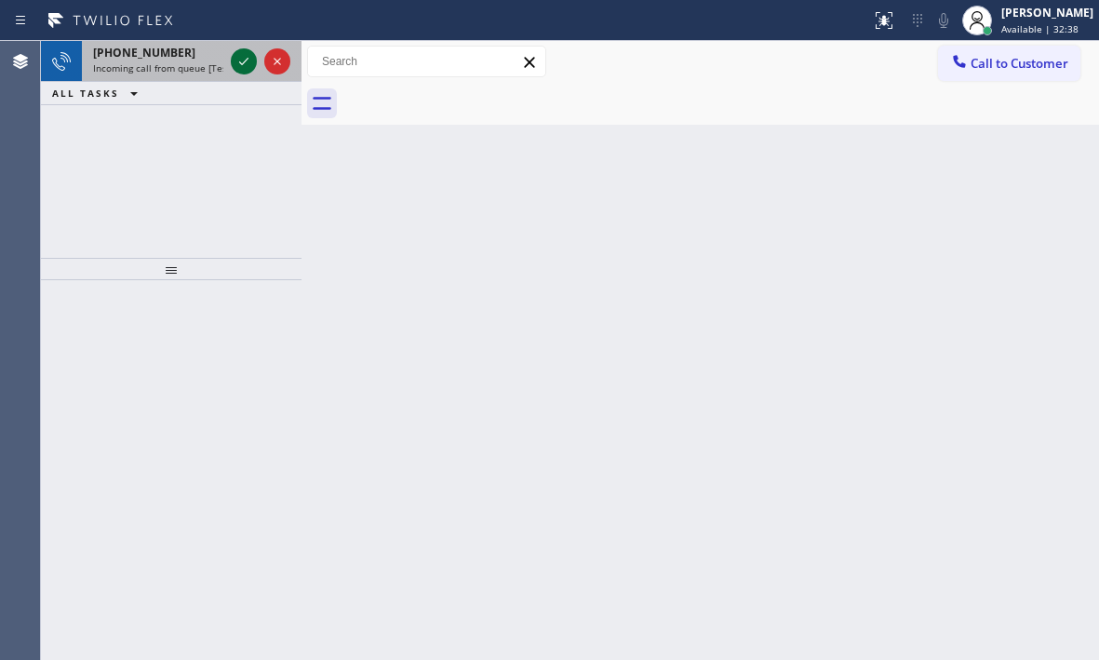
click at [254, 64] on icon at bounding box center [244, 61] width 22 height 22
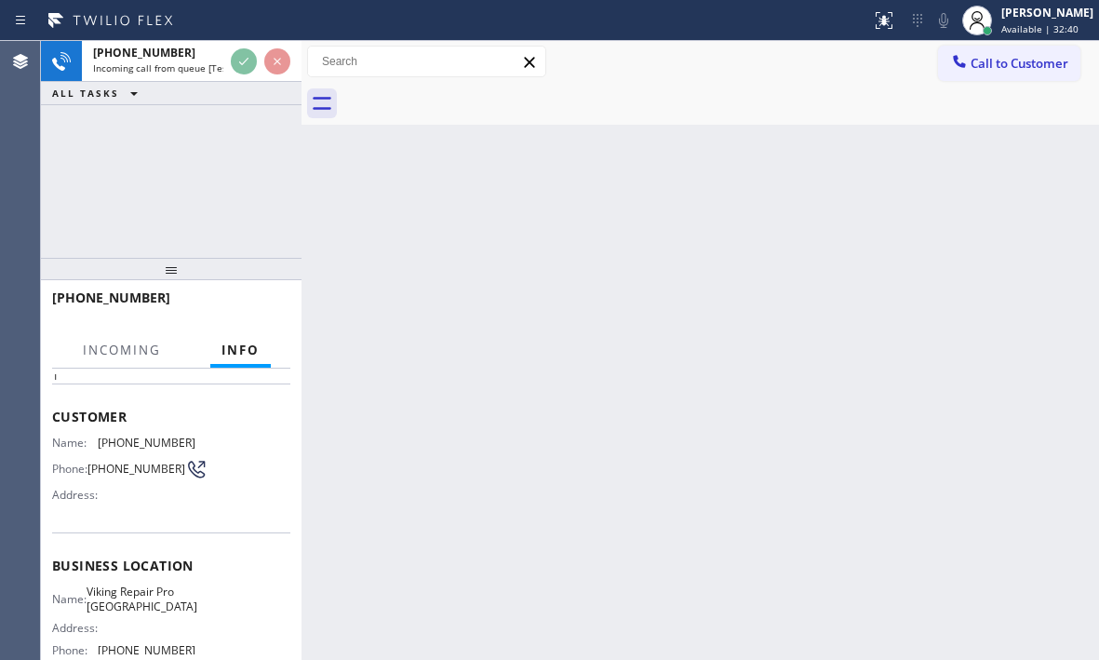
scroll to position [186, 0]
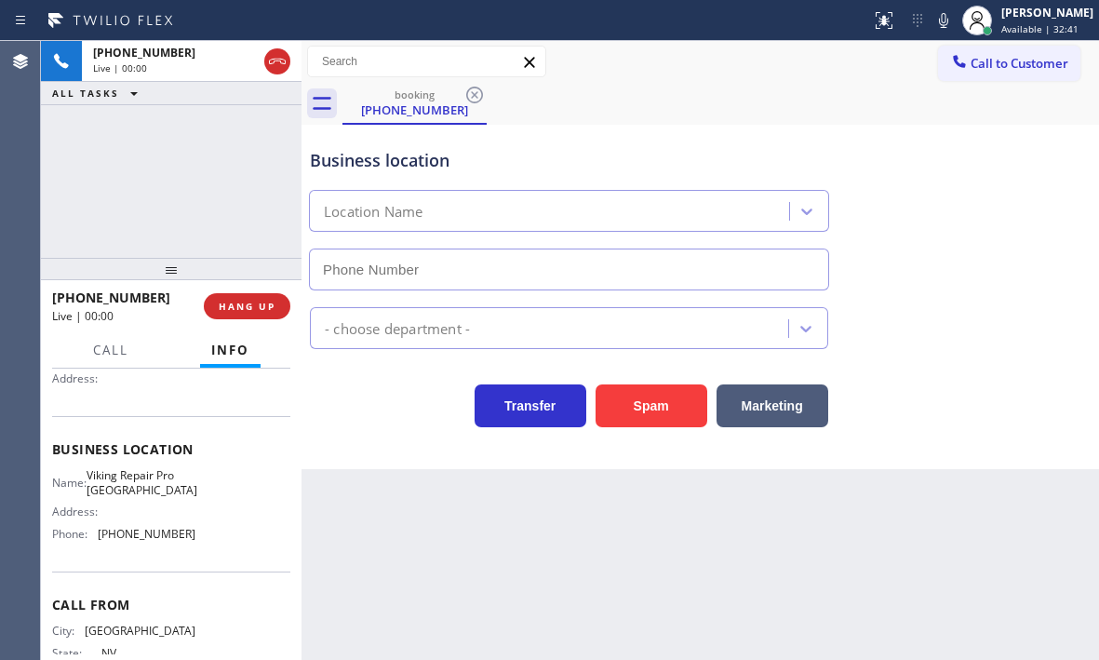
type input "[PHONE_NUMBER]"
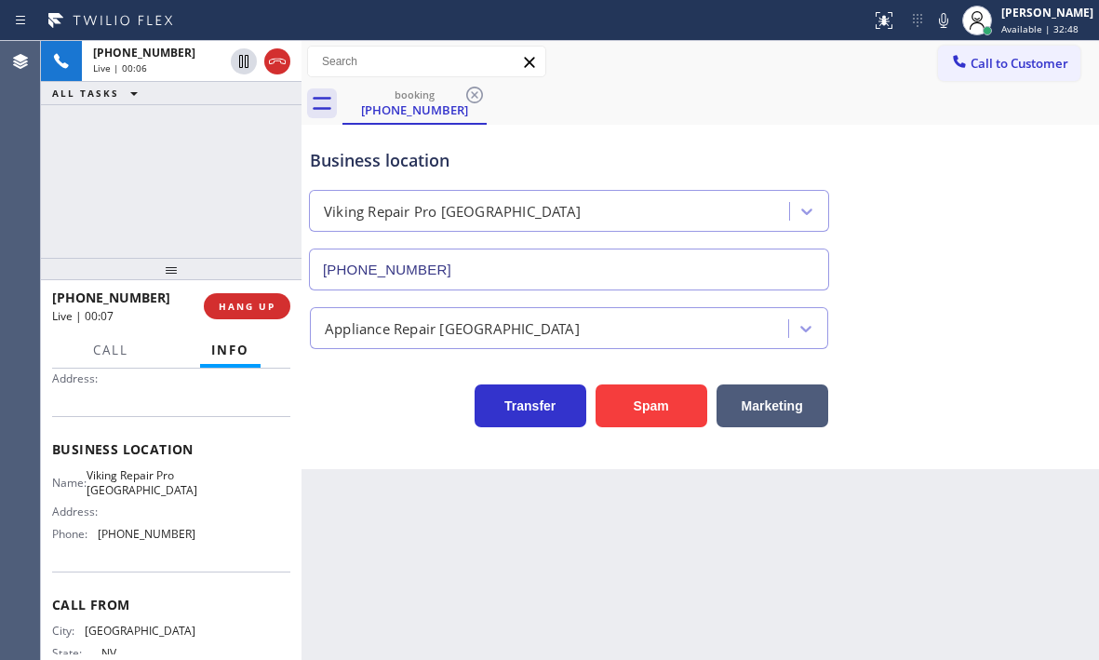
scroll to position [93, 0]
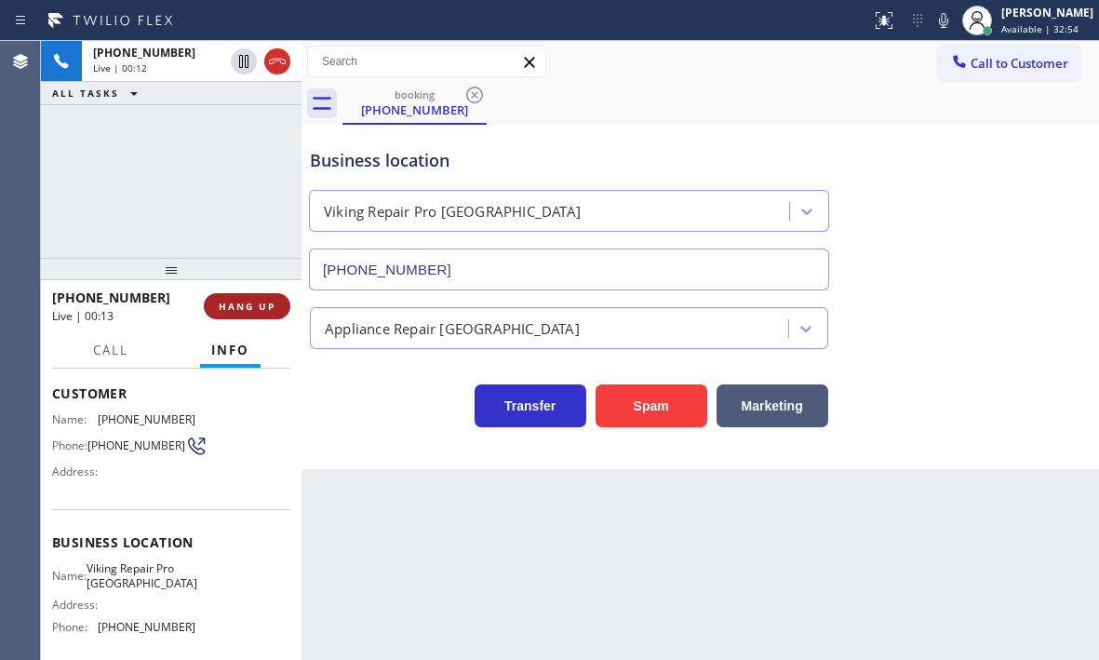
click at [267, 309] on span "HANG UP" at bounding box center [247, 306] width 57 height 13
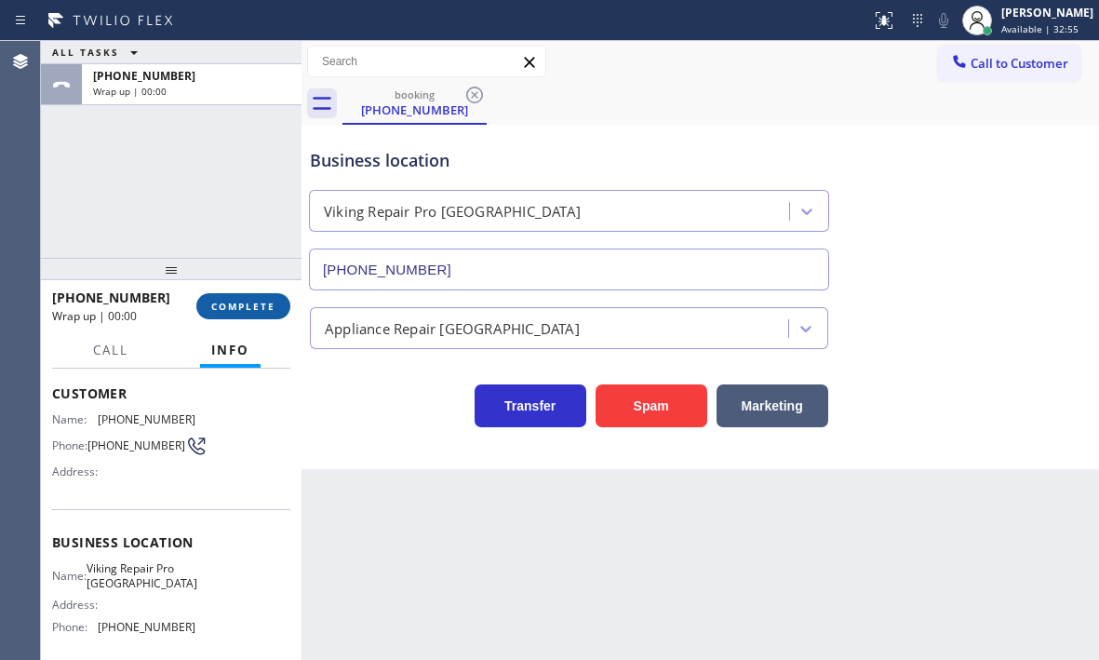
click at [248, 307] on span "COMPLETE" at bounding box center [243, 306] width 64 height 13
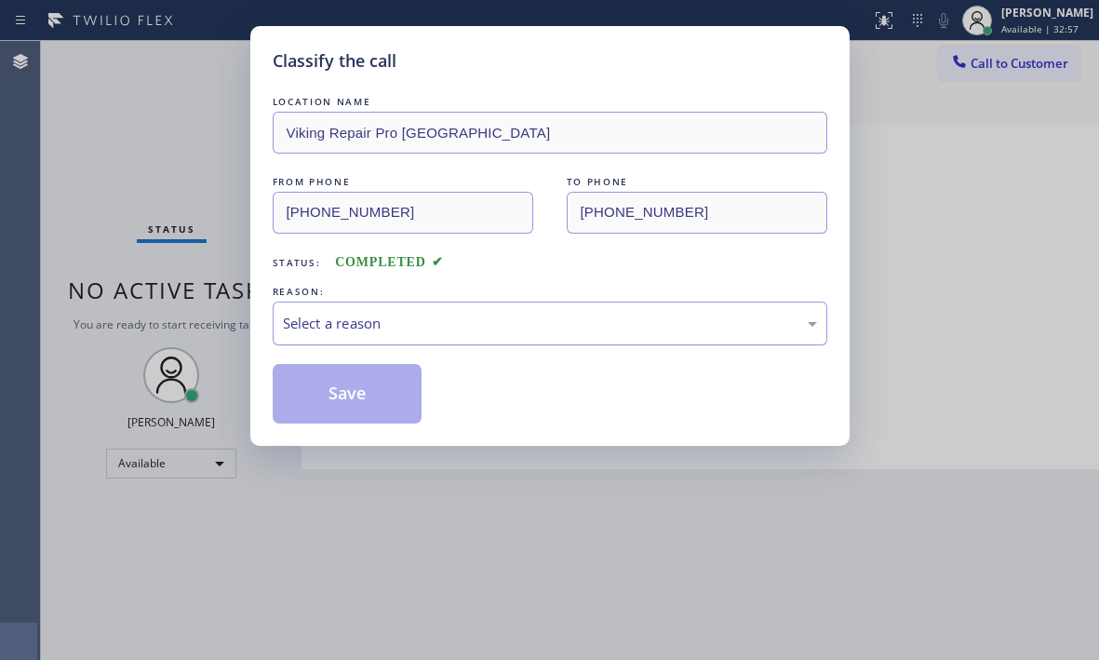
click at [377, 330] on div "Select a reason" at bounding box center [550, 323] width 534 height 21
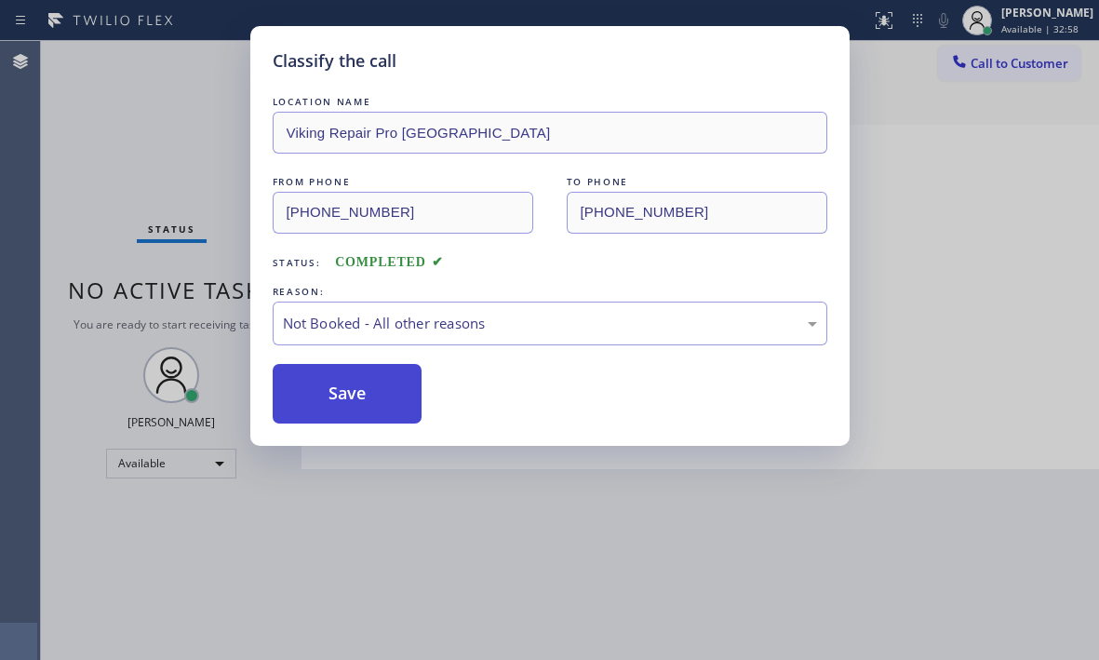
click at [371, 397] on button "Save" at bounding box center [348, 394] width 150 height 60
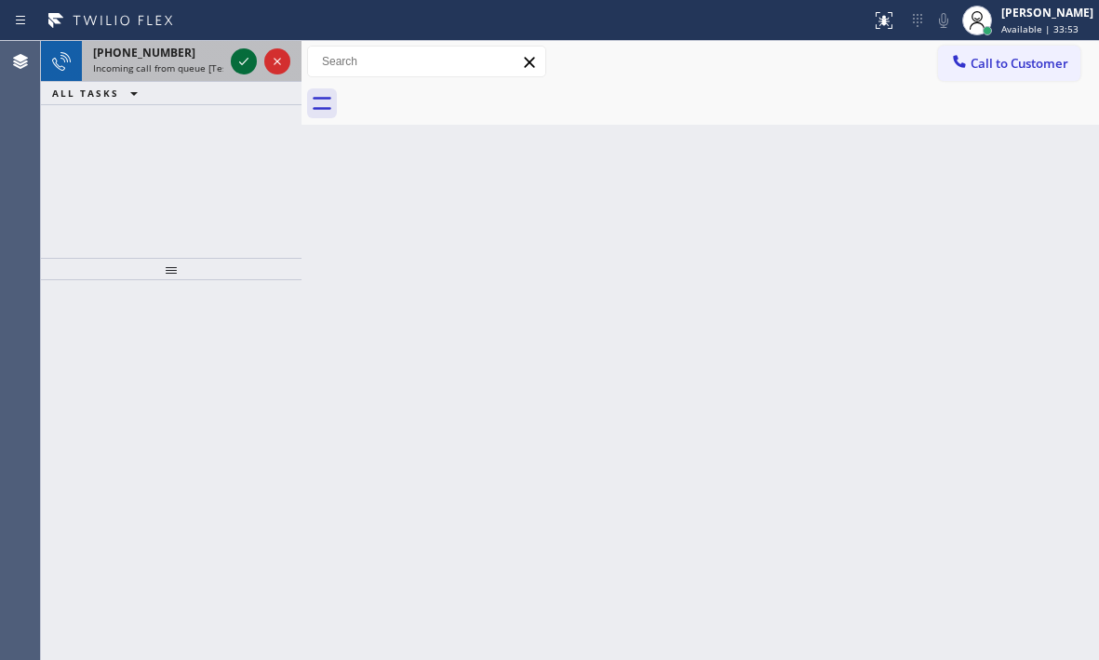
click at [248, 61] on icon at bounding box center [244, 61] width 22 height 22
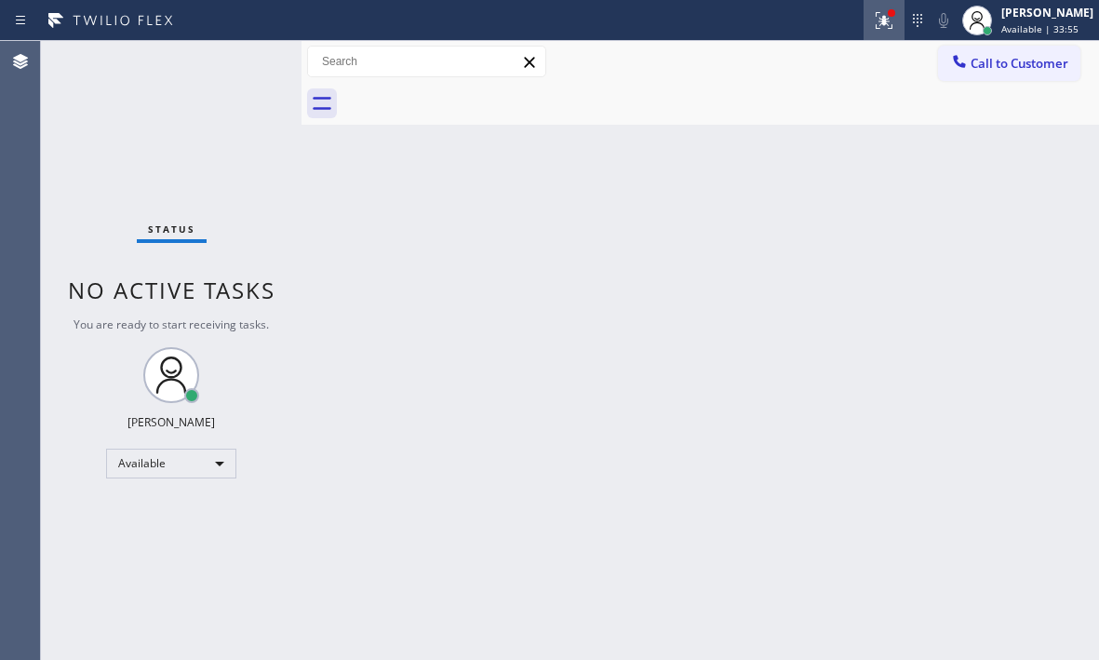
click at [873, 18] on icon at bounding box center [884, 20] width 22 height 22
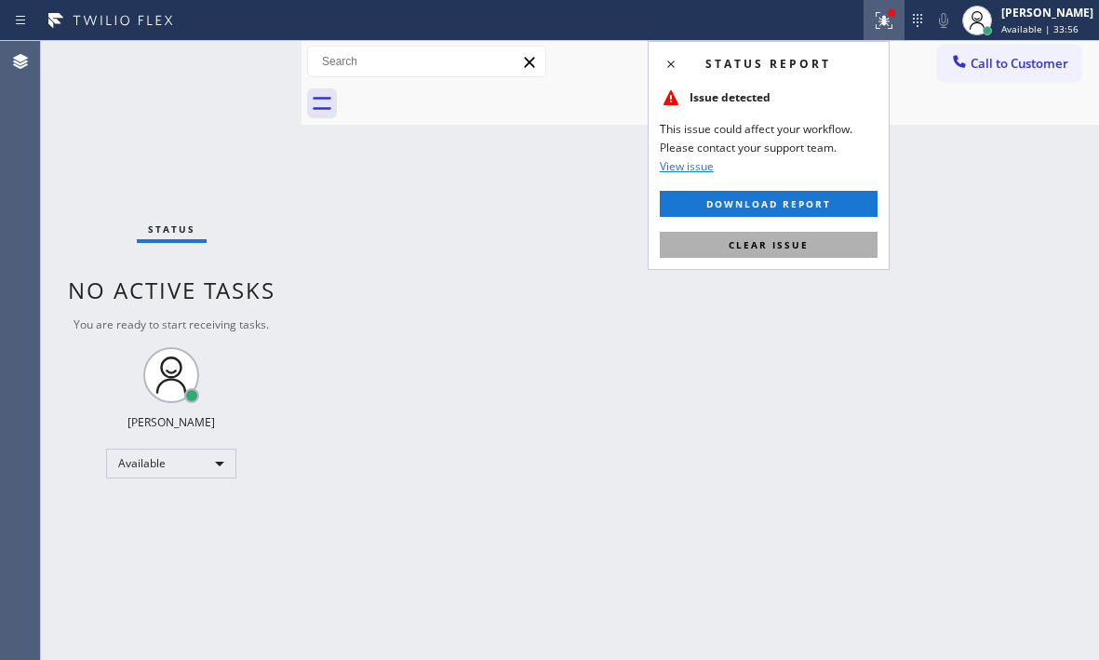
click at [781, 244] on span "Clear issue" at bounding box center [768, 244] width 80 height 13
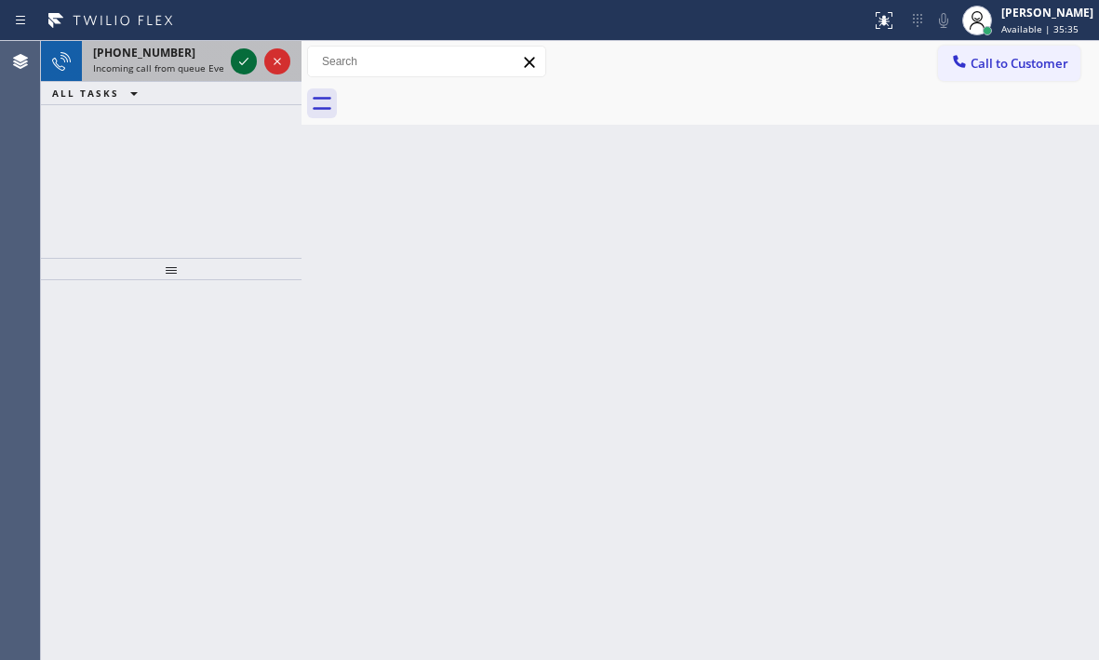
click at [241, 53] on icon at bounding box center [244, 61] width 22 height 22
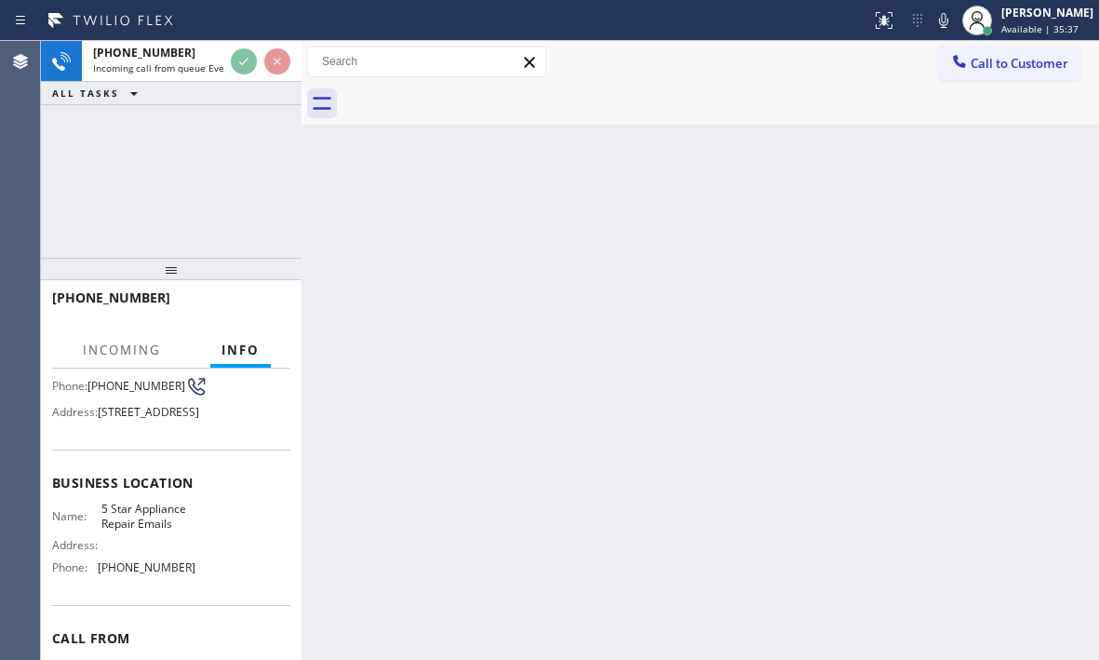
scroll to position [186, 0]
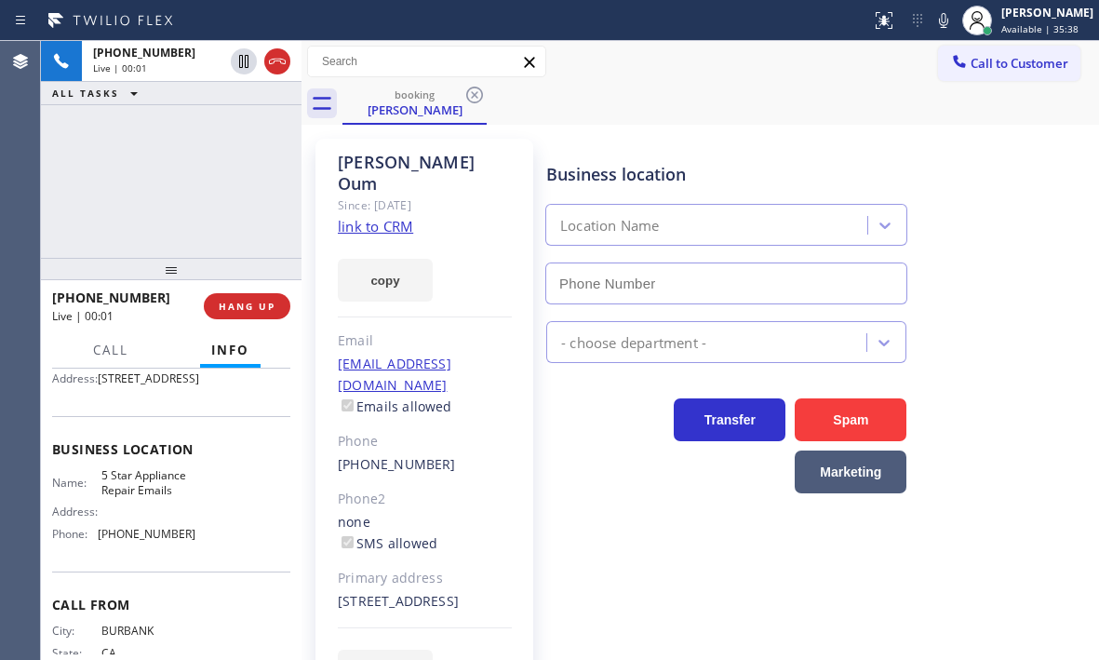
type input "[PHONE_NUMBER]"
click at [401, 217] on link "link to CRM" at bounding box center [375, 226] width 75 height 19
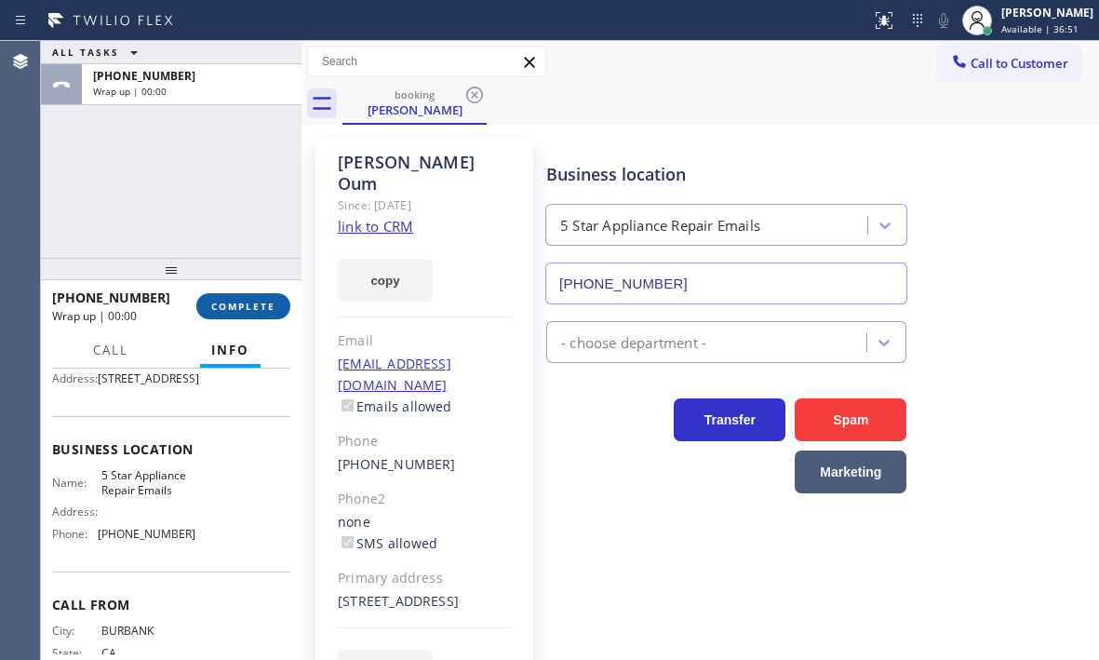
click at [245, 306] on span "COMPLETE" at bounding box center [243, 306] width 64 height 13
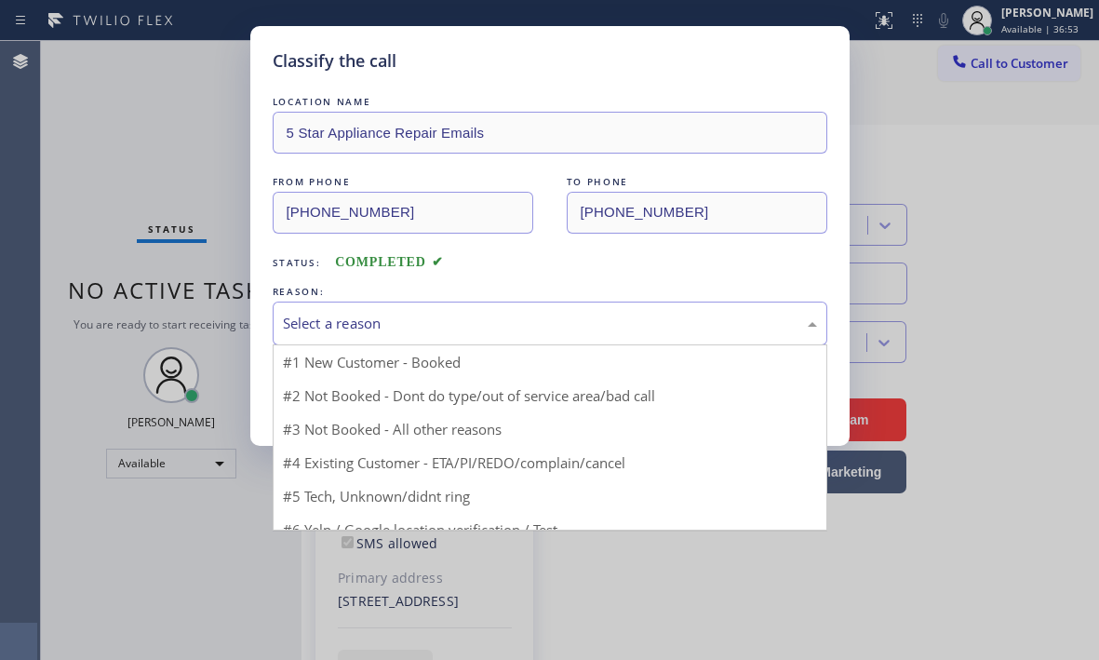
click at [555, 327] on div "Select a reason" at bounding box center [550, 323] width 534 height 21
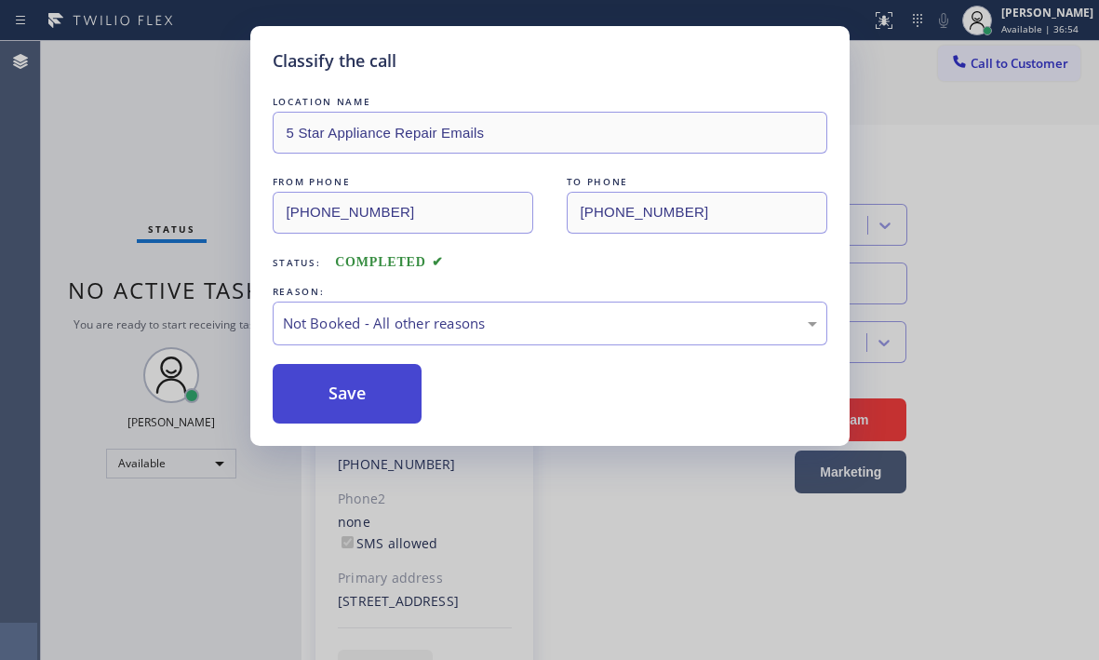
click at [332, 397] on button "Save" at bounding box center [348, 394] width 150 height 60
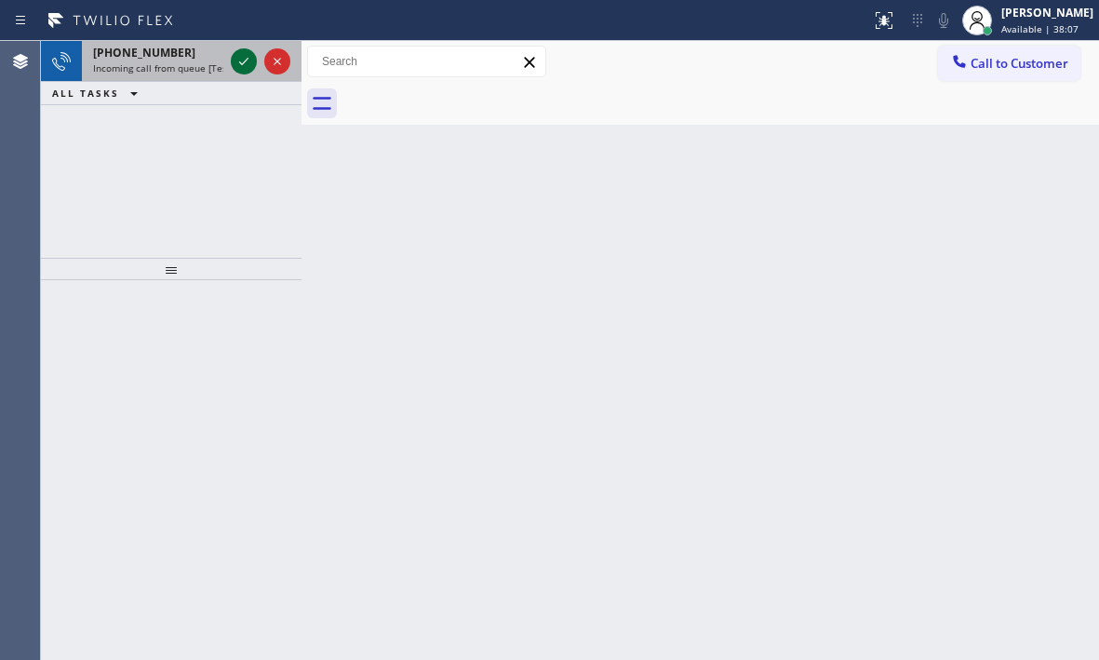
click at [248, 70] on icon at bounding box center [244, 61] width 22 height 22
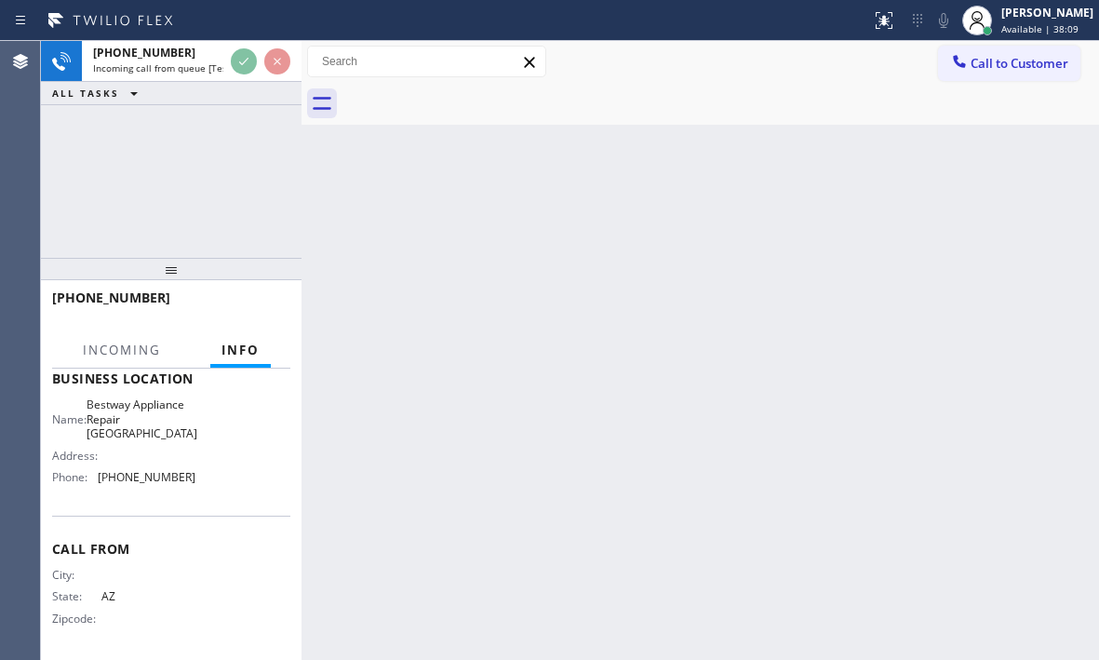
scroll to position [265, 0]
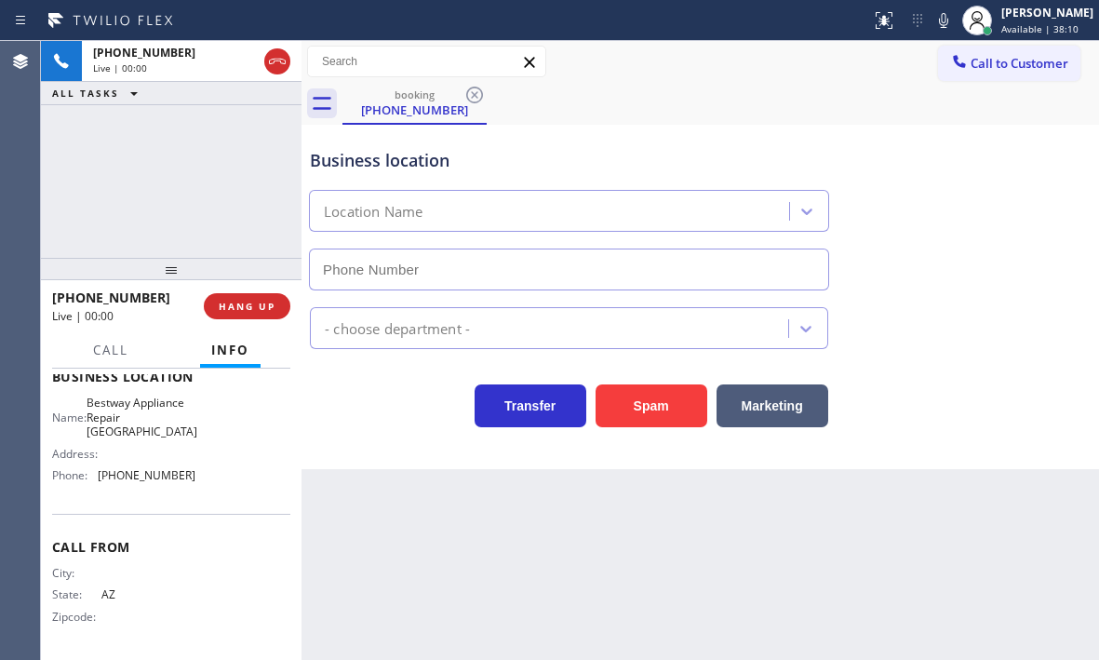
type input "[PHONE_NUMBER]"
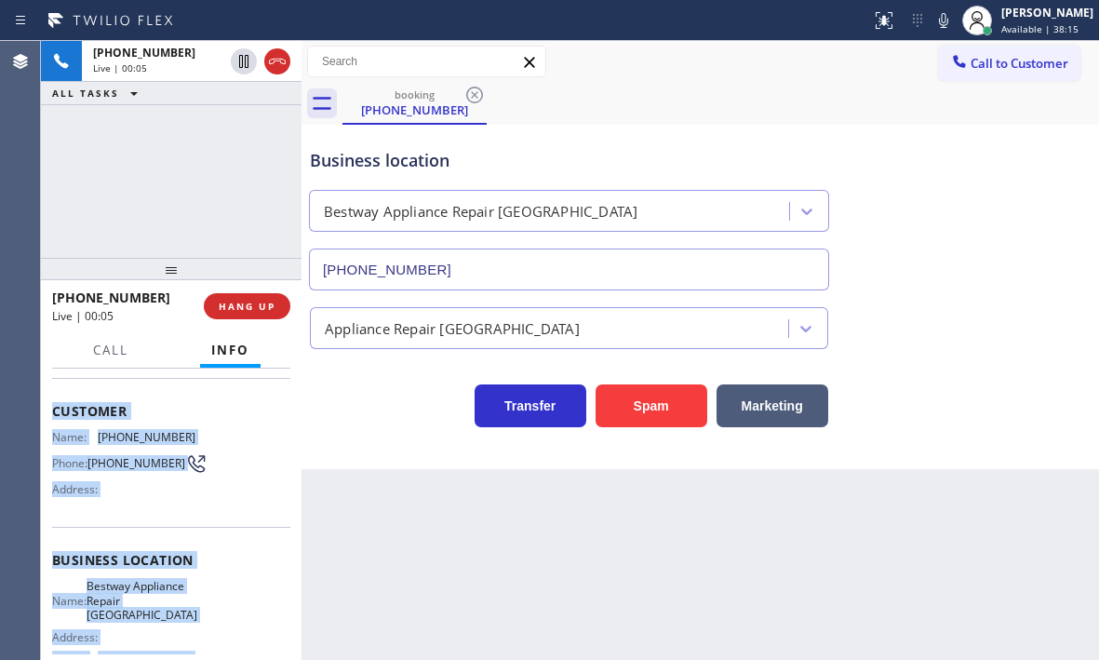
scroll to position [186, 0]
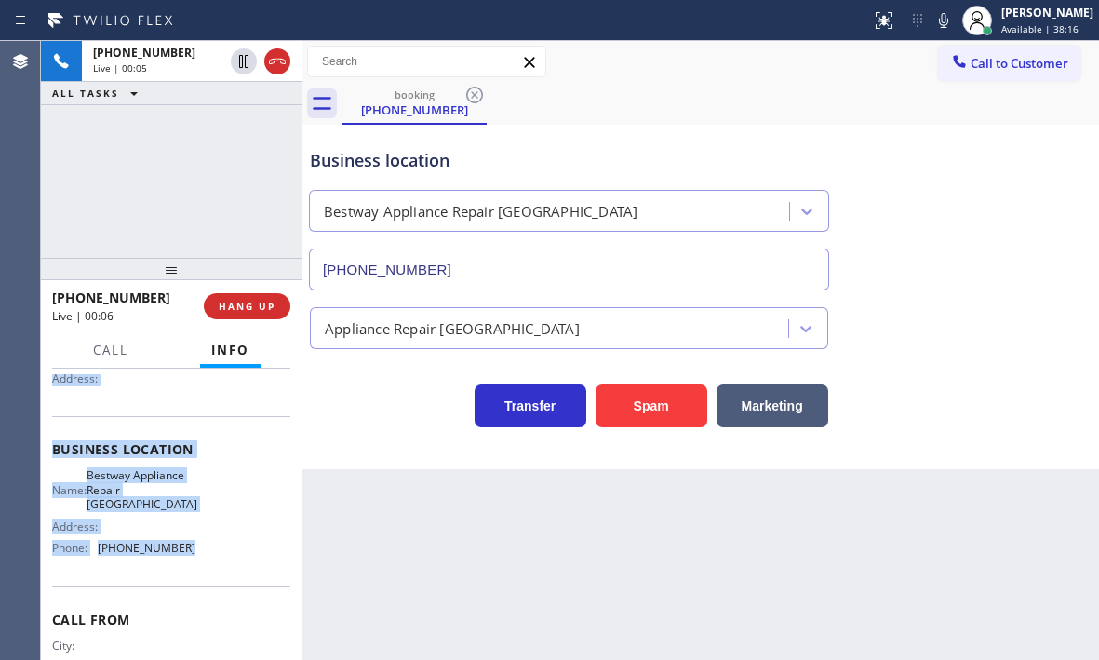
drag, startPoint x: 50, startPoint y: 483, endPoint x: 185, endPoint y: 570, distance: 160.8
click at [185, 570] on div "Context Queue: [Test] All Priority: 2 Customer Name: [PHONE_NUMBER] Phone: [PHO…" at bounding box center [171, 513] width 260 height 291
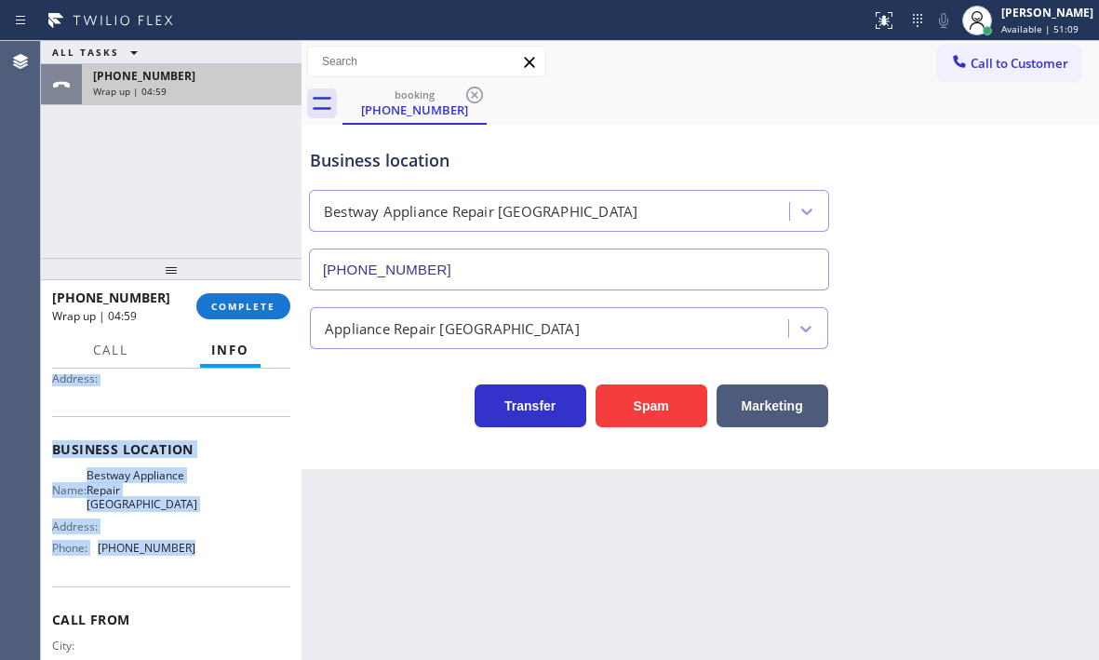
click at [217, 92] on div "Wrap up | 04:59" at bounding box center [191, 91] width 197 height 13
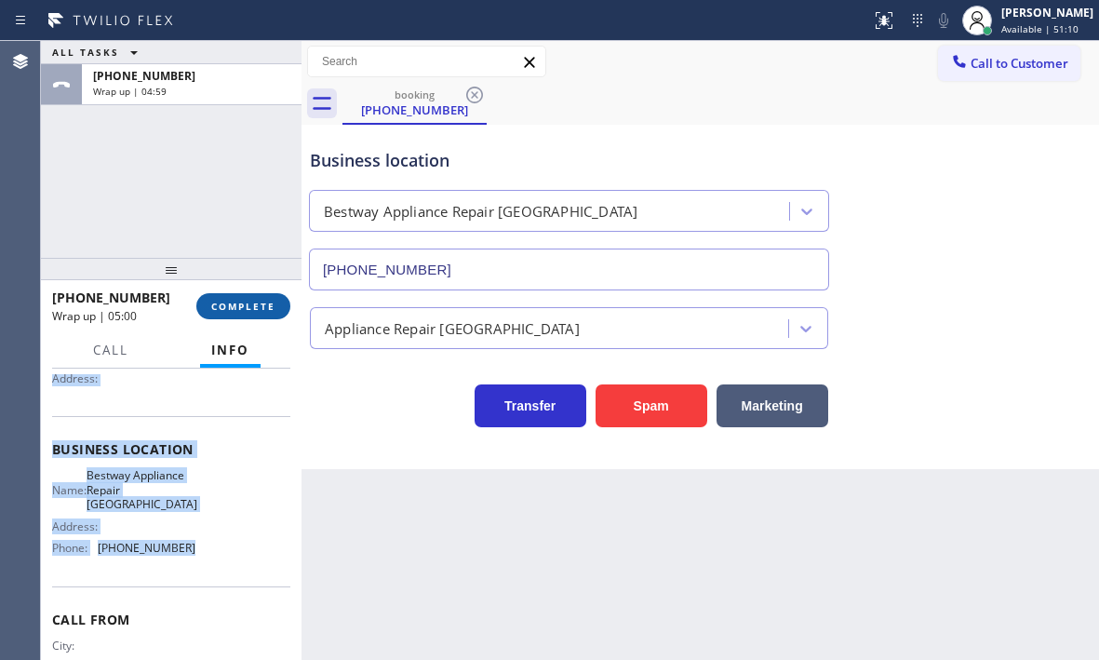
click at [260, 311] on span "COMPLETE" at bounding box center [243, 306] width 64 height 13
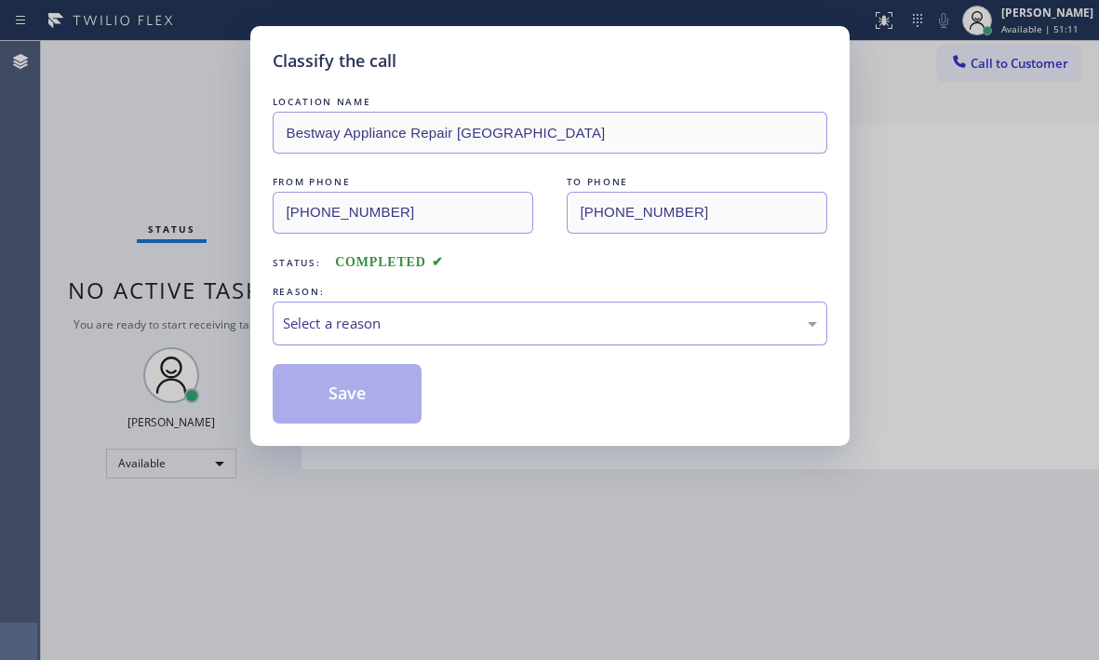
click at [516, 328] on div "Select a reason" at bounding box center [550, 323] width 534 height 21
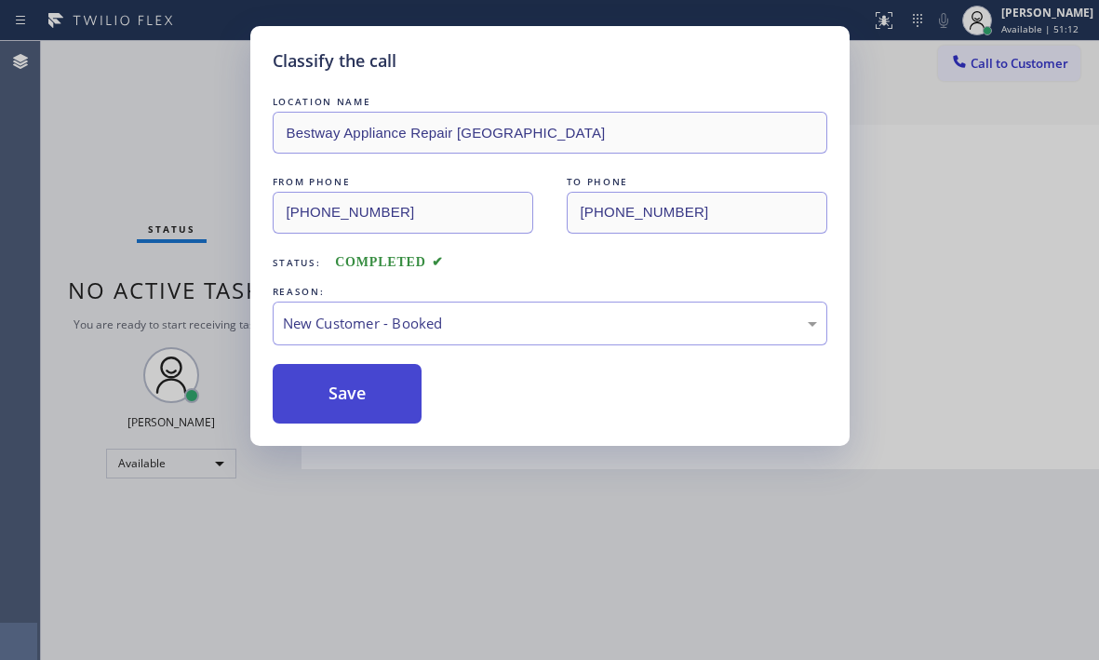
click at [331, 388] on button "Save" at bounding box center [348, 394] width 150 height 60
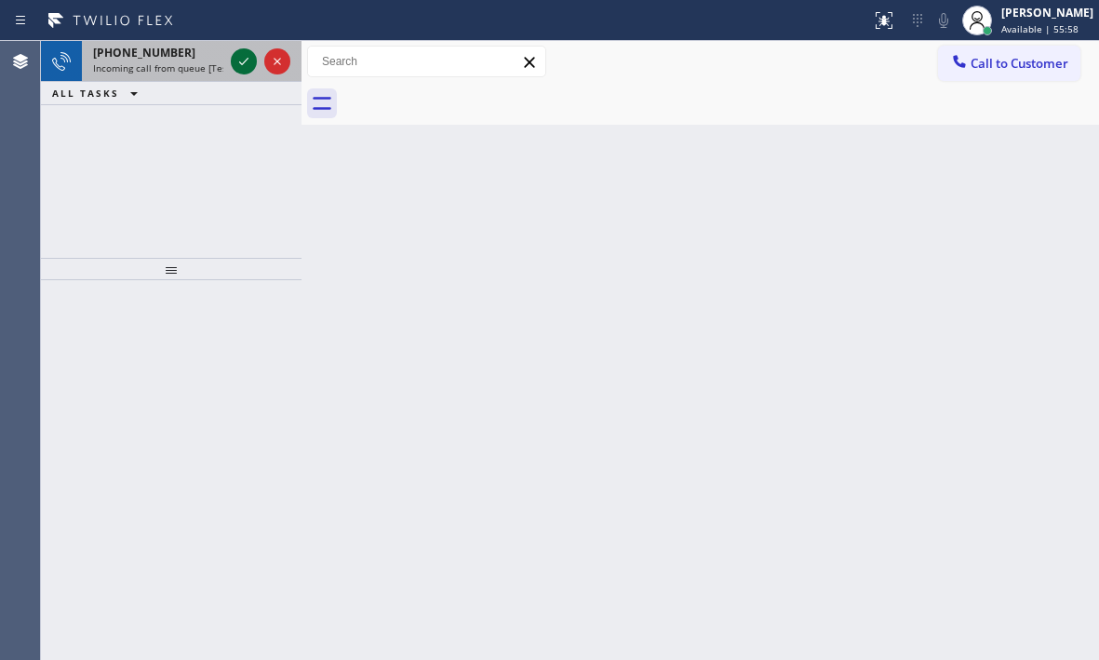
click at [234, 60] on icon at bounding box center [244, 61] width 22 height 22
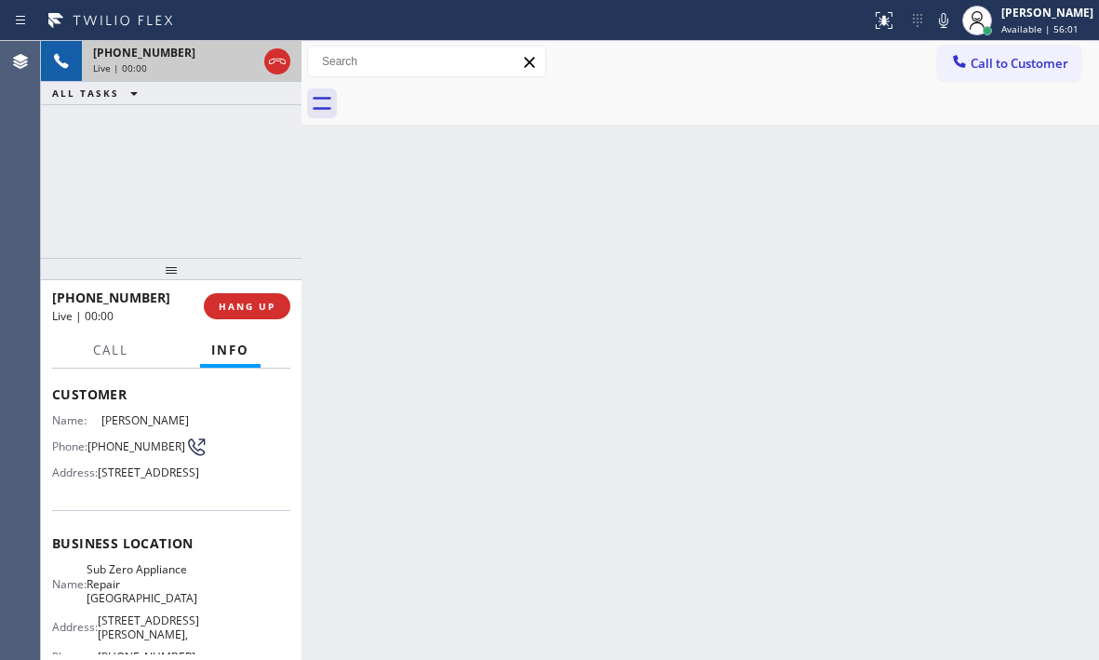
scroll to position [279, 0]
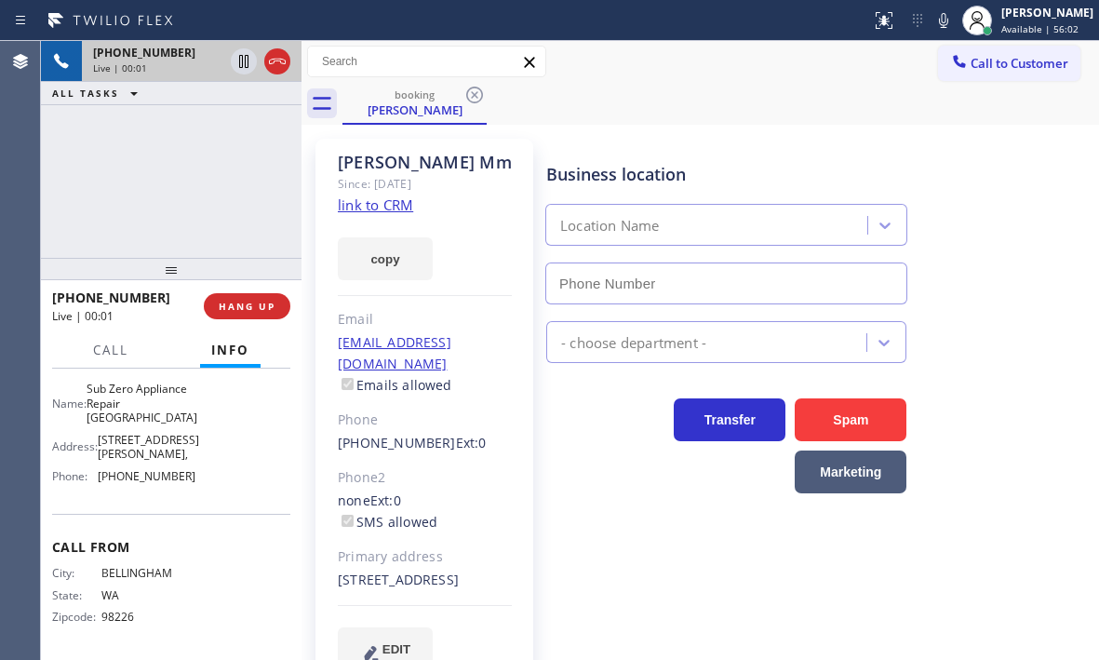
type input "[PHONE_NUMBER]"
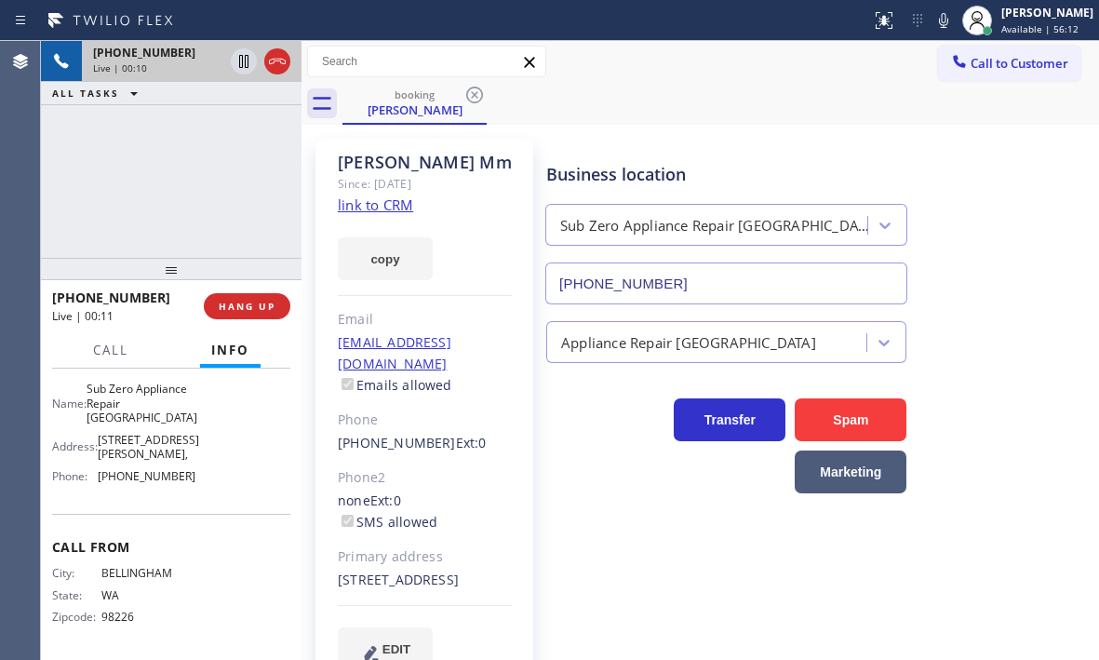
click at [392, 207] on link "link to CRM" at bounding box center [375, 204] width 75 height 19
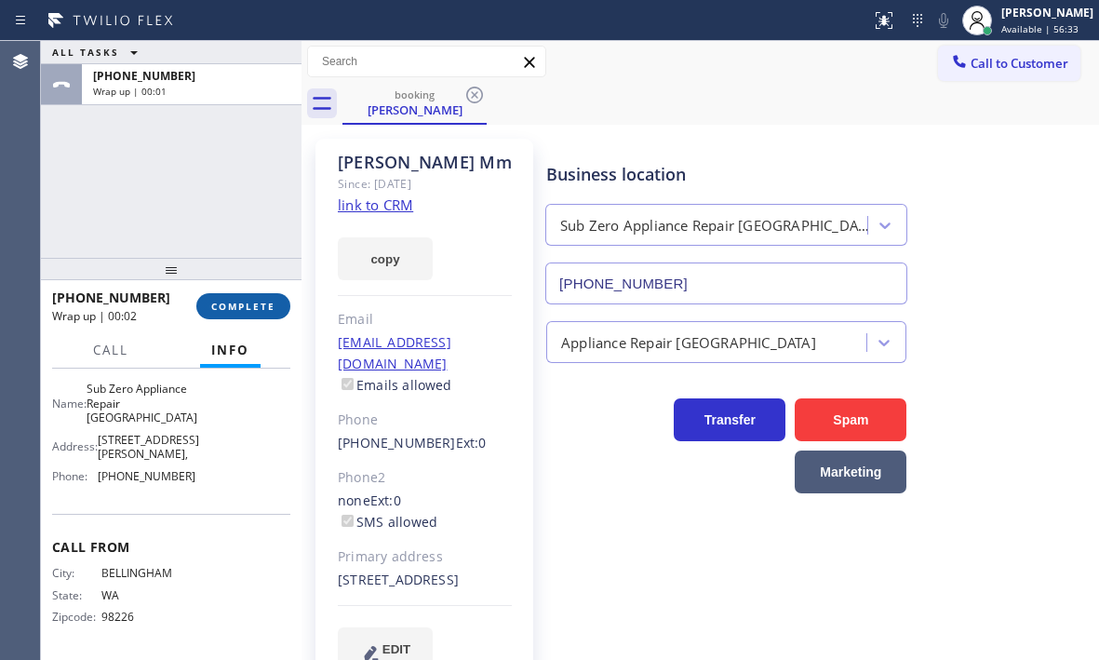
click at [252, 302] on span "COMPLETE" at bounding box center [243, 306] width 64 height 13
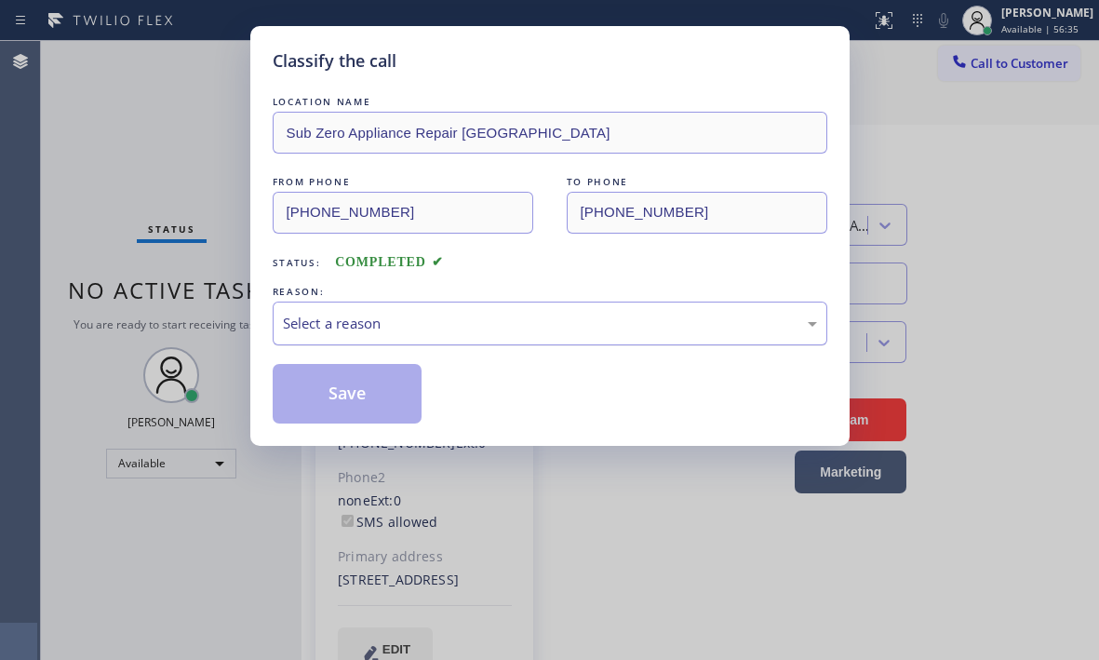
click at [486, 320] on div "Select a reason" at bounding box center [550, 323] width 534 height 21
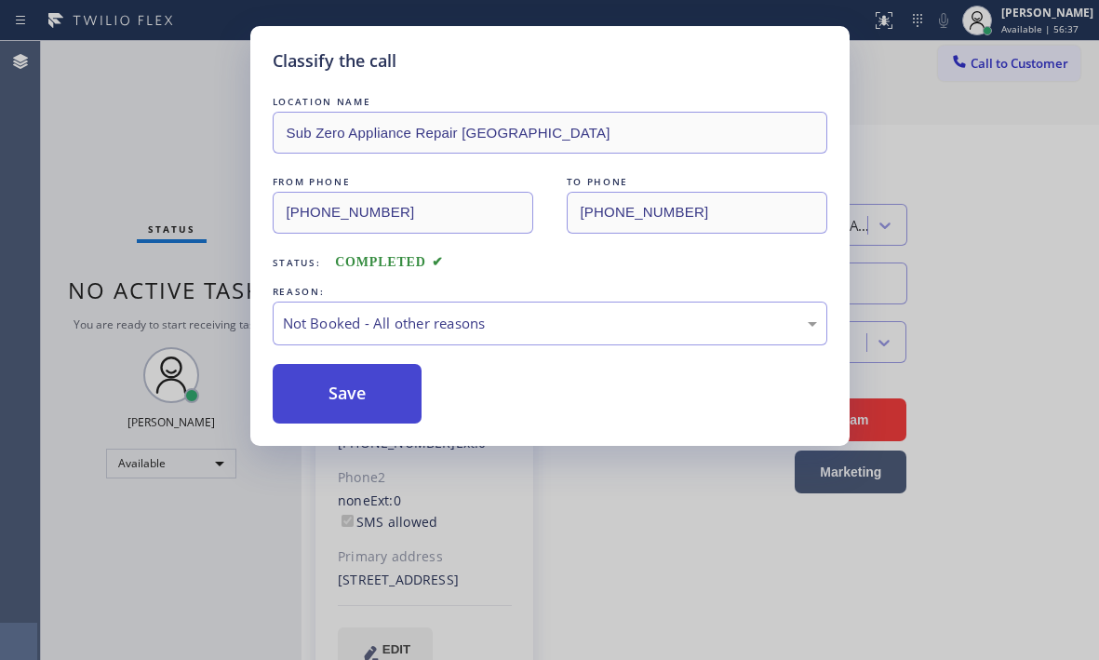
click at [337, 384] on button "Save" at bounding box center [348, 394] width 150 height 60
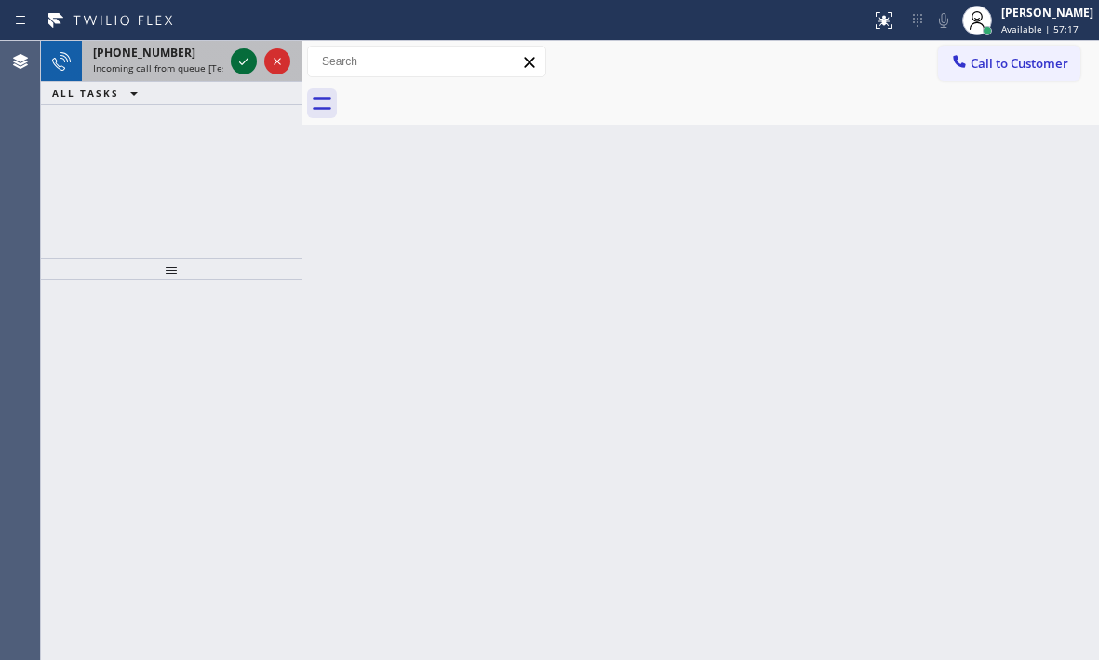
click at [242, 64] on icon at bounding box center [243, 61] width 9 height 7
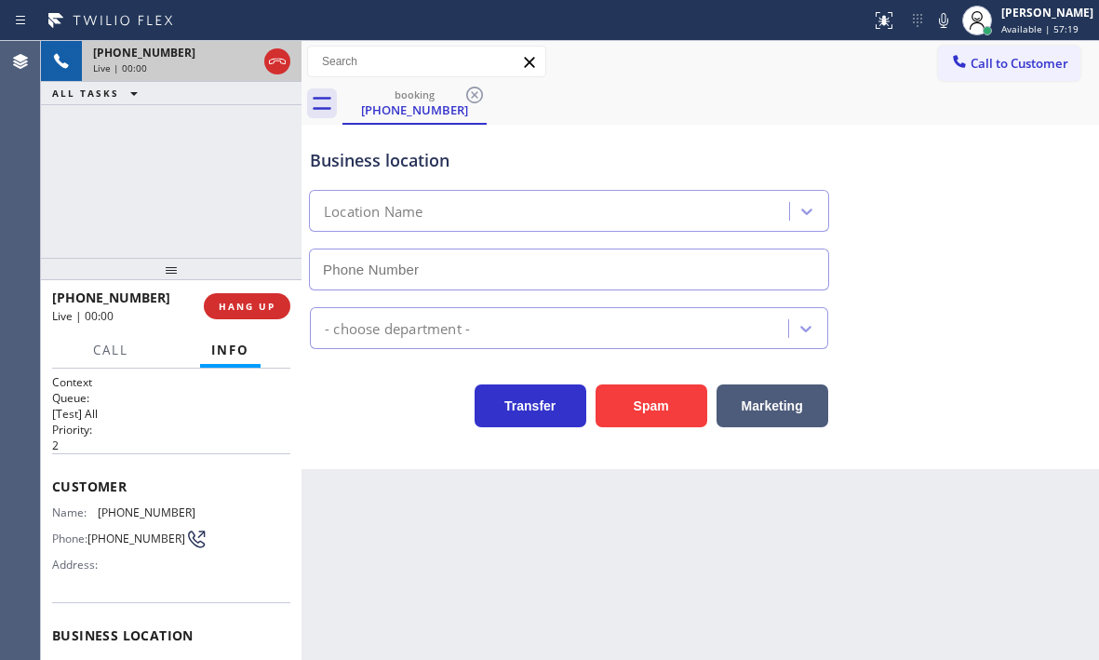
type input "[PHONE_NUMBER]"
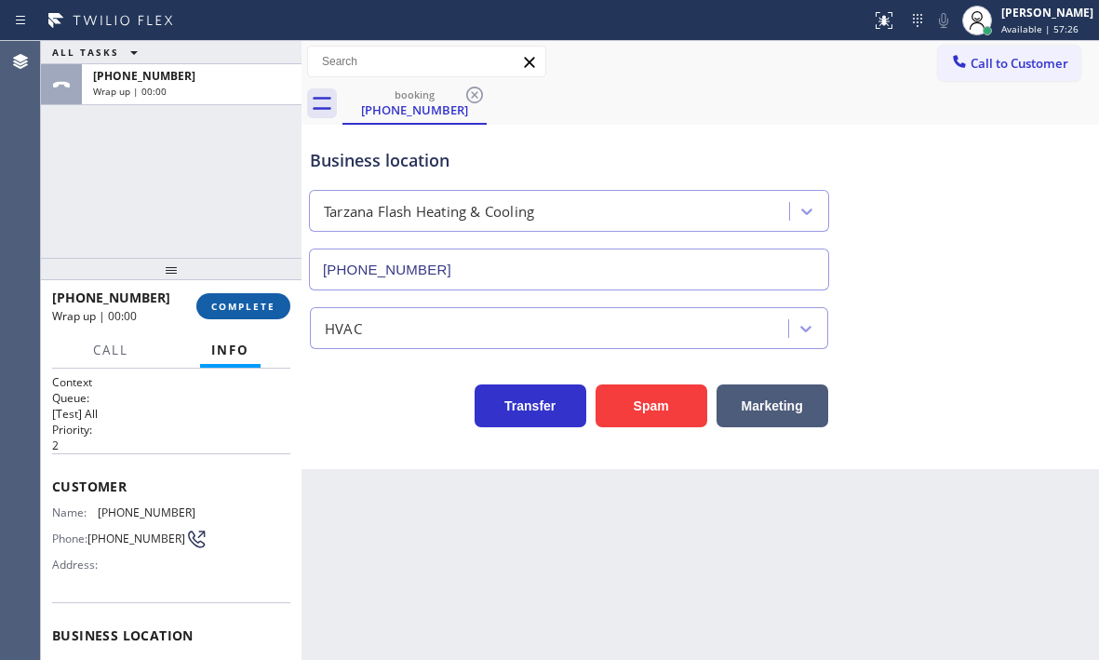
click at [260, 296] on button "COMPLETE" at bounding box center [243, 306] width 94 height 26
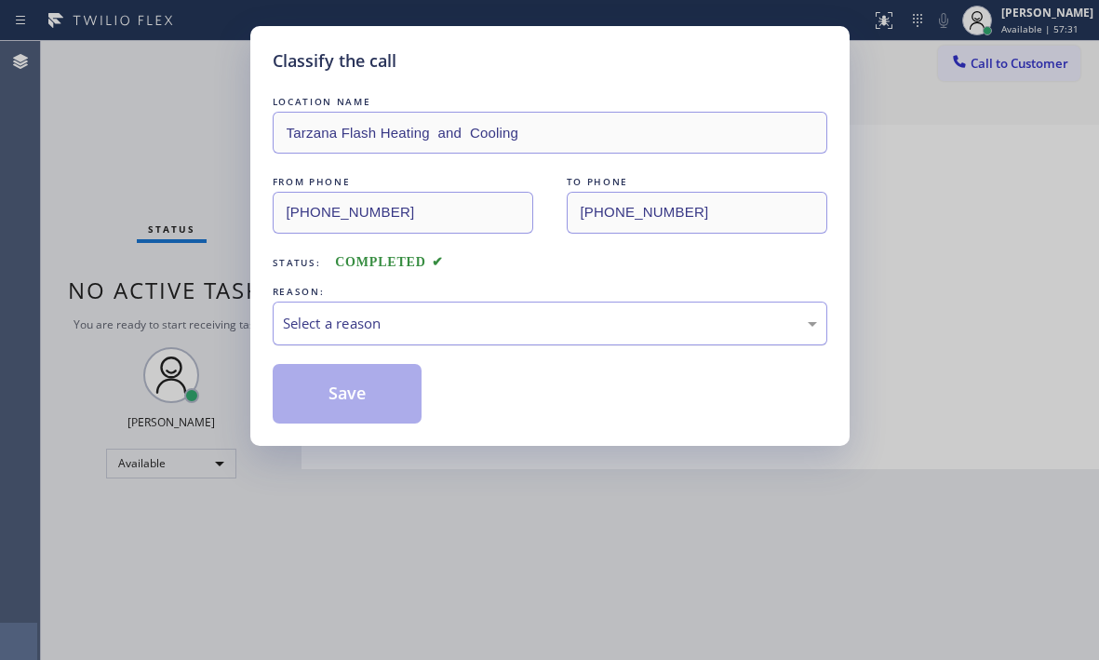
click at [440, 329] on div "Select a reason" at bounding box center [550, 323] width 534 height 21
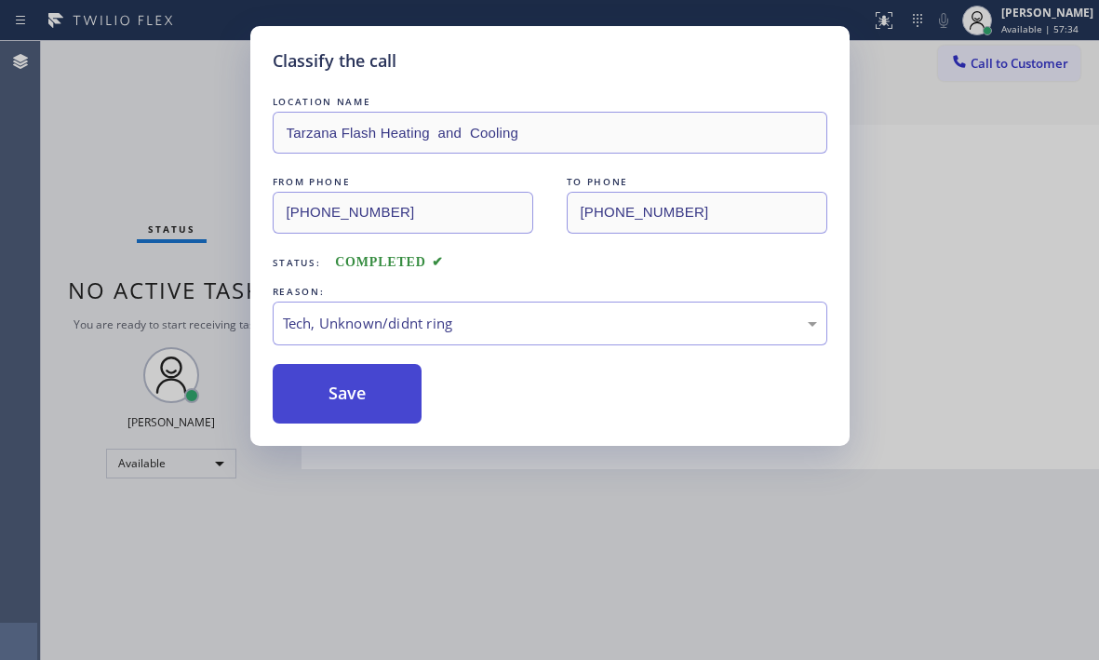
click at [354, 394] on button "Save" at bounding box center [348, 394] width 150 height 60
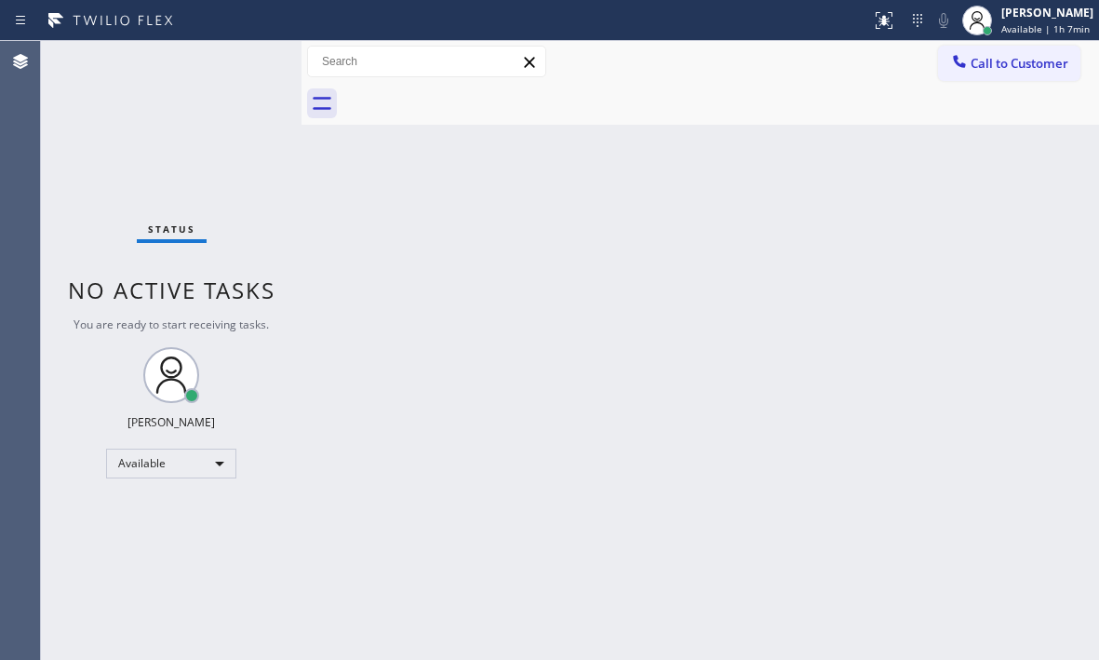
click at [234, 61] on div "Status No active tasks You are ready to start receiving tasks. [PERSON_NAME] Av…" at bounding box center [171, 350] width 260 height 619
click at [1029, 297] on div "Back to Dashboard Change Sender ID Customers Technicians Select a contact Outbo…" at bounding box center [699, 350] width 797 height 619
click at [309, 369] on div "Back to Dashboard Change Sender ID Customers Technicians Select a contact Outbo…" at bounding box center [699, 350] width 797 height 619
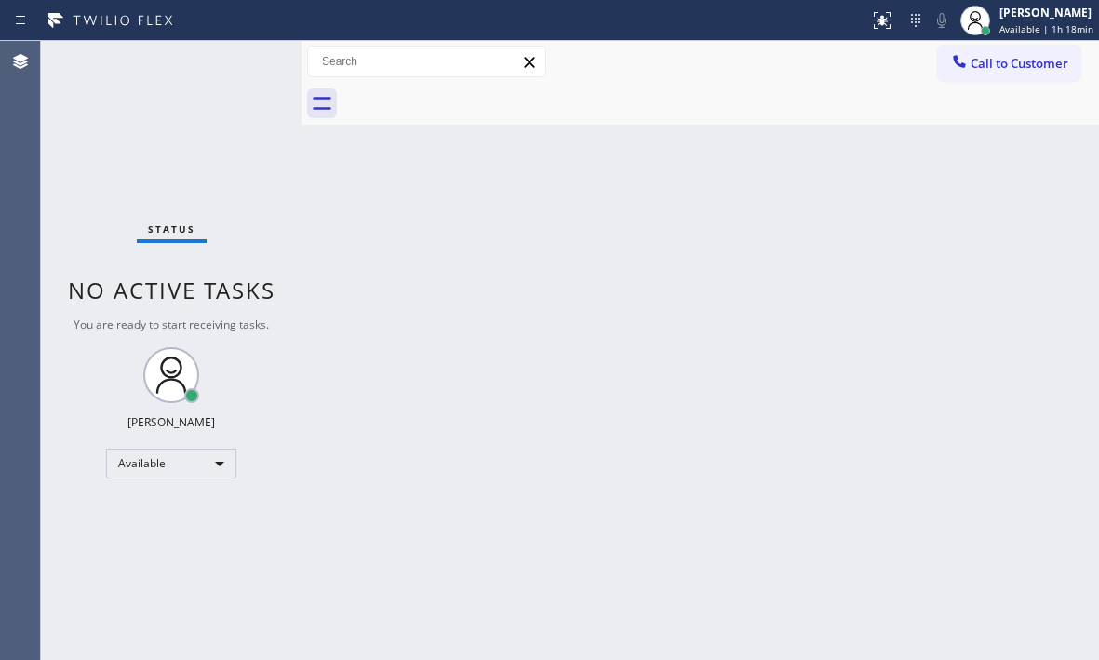
click at [648, 344] on div "Back to Dashboard Change Sender ID Customers Technicians Select a contact Outbo…" at bounding box center [699, 350] width 797 height 619
drag, startPoint x: 500, startPoint y: 154, endPoint x: 998, endPoint y: 301, distance: 520.1
click at [502, 156] on div "Back to Dashboard Change Sender ID Customers Technicians Select a contact Outbo…" at bounding box center [699, 350] width 797 height 619
click at [1003, 14] on div "[PERSON_NAME]" at bounding box center [1046, 13] width 94 height 16
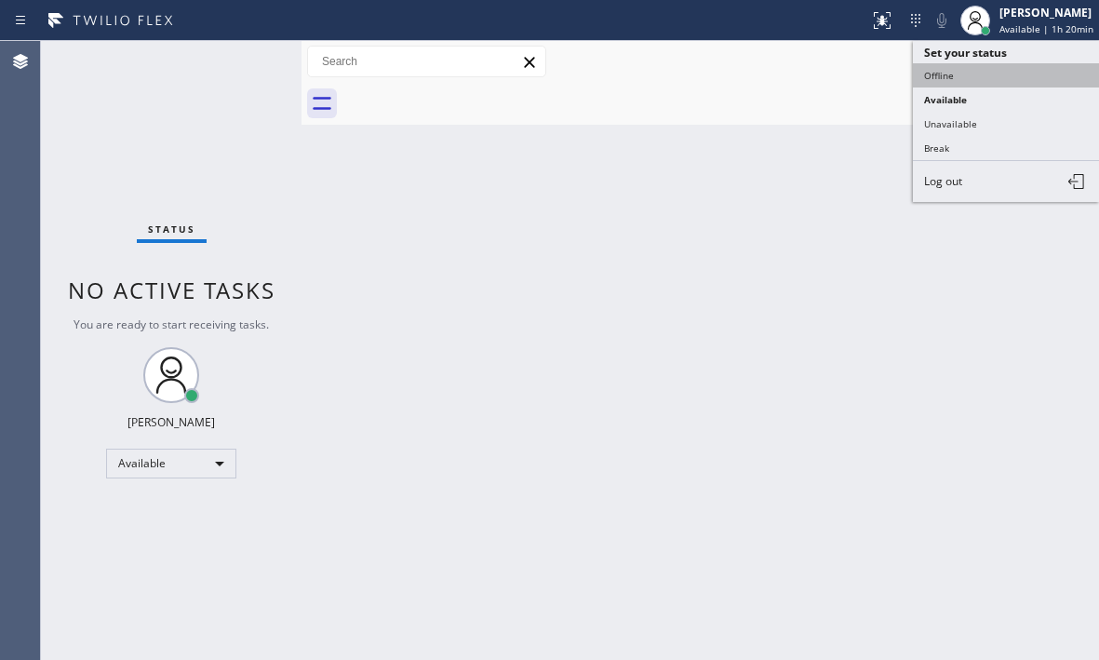
click at [946, 70] on button "Offline" at bounding box center [1006, 75] width 186 height 24
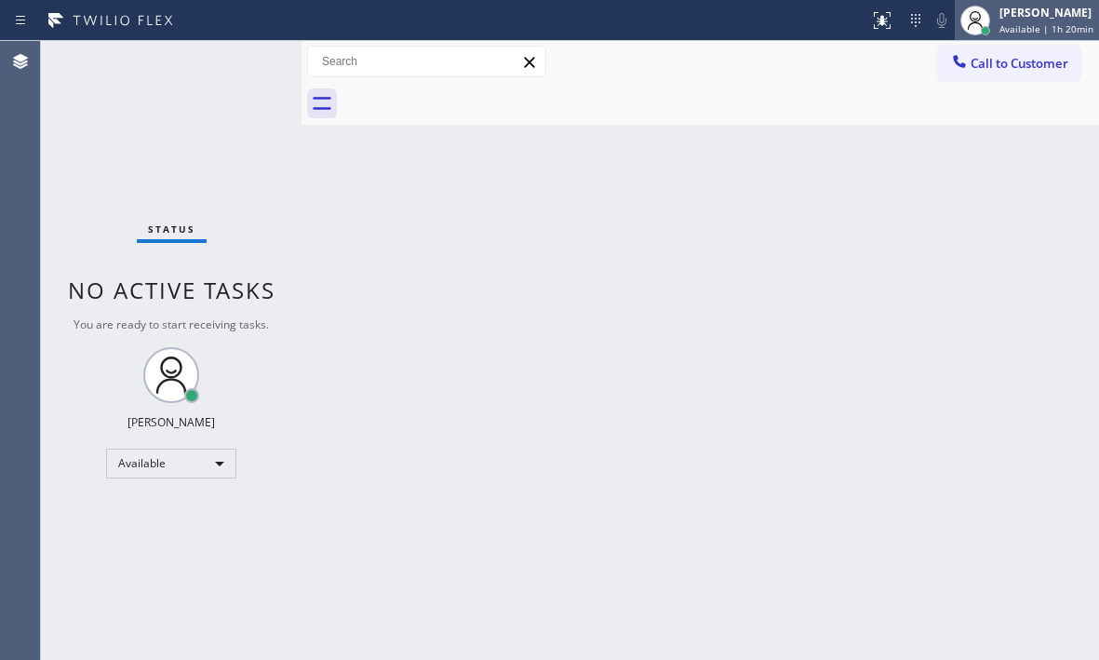
click at [1008, 11] on div "[PERSON_NAME]" at bounding box center [1046, 13] width 94 height 16
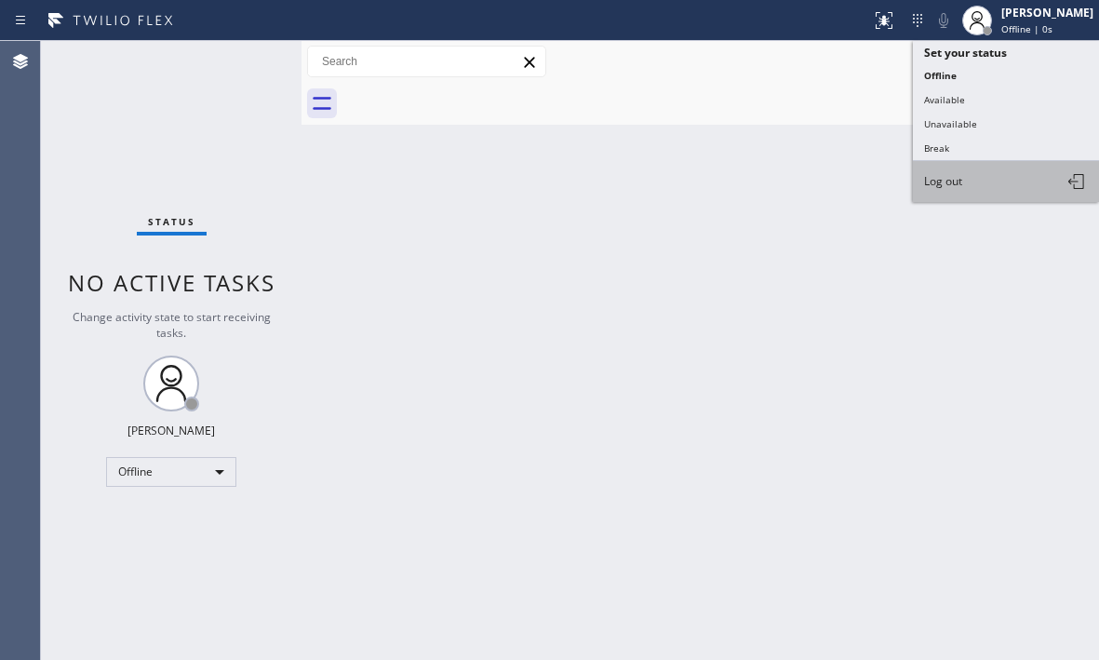
click at [964, 187] on button "Log out" at bounding box center [1006, 181] width 186 height 41
